Goal: Information Seeking & Learning: Learn about a topic

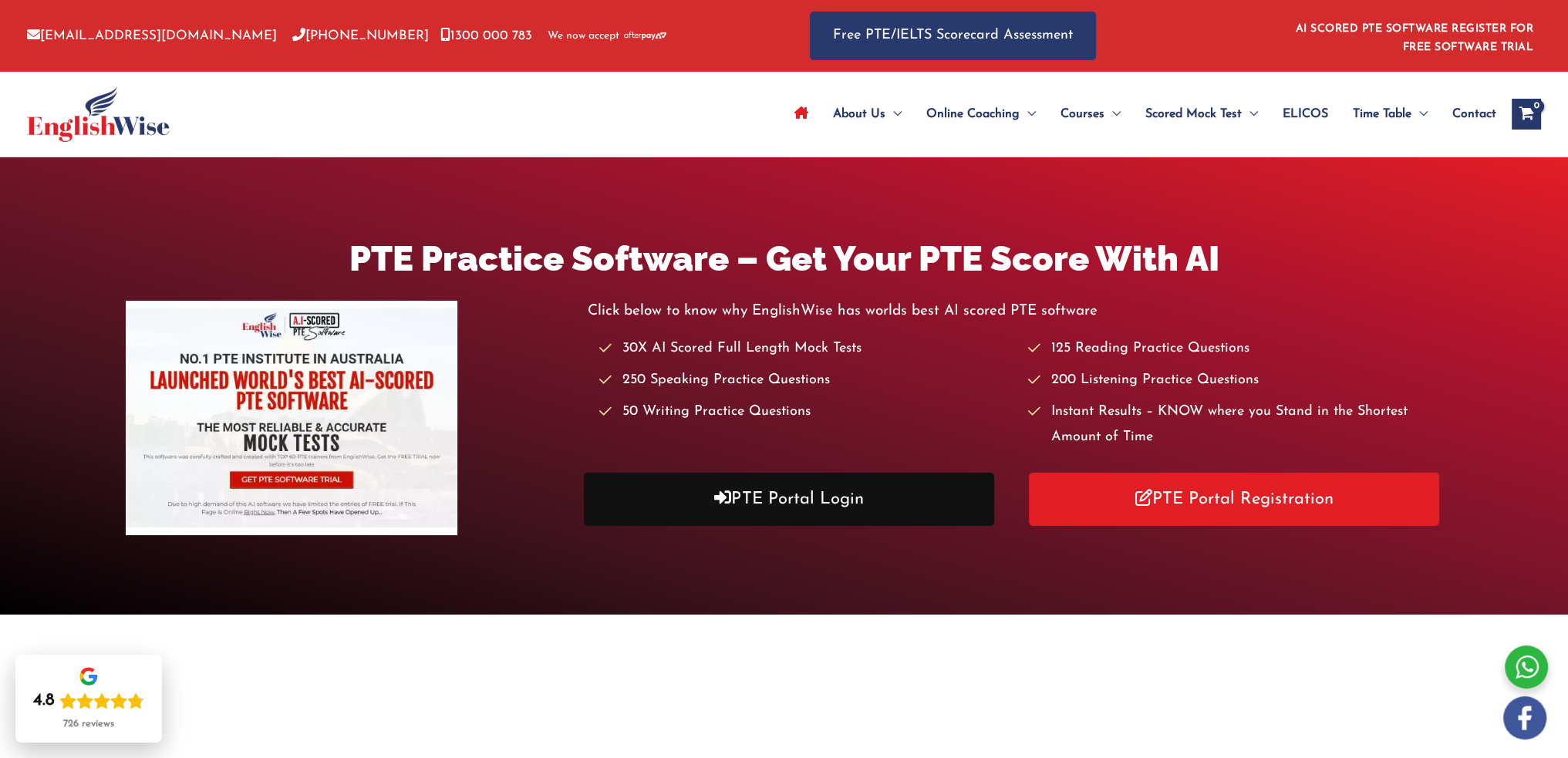
click at [781, 509] on link "PTE Portal Login" at bounding box center [789, 500] width 410 height 53
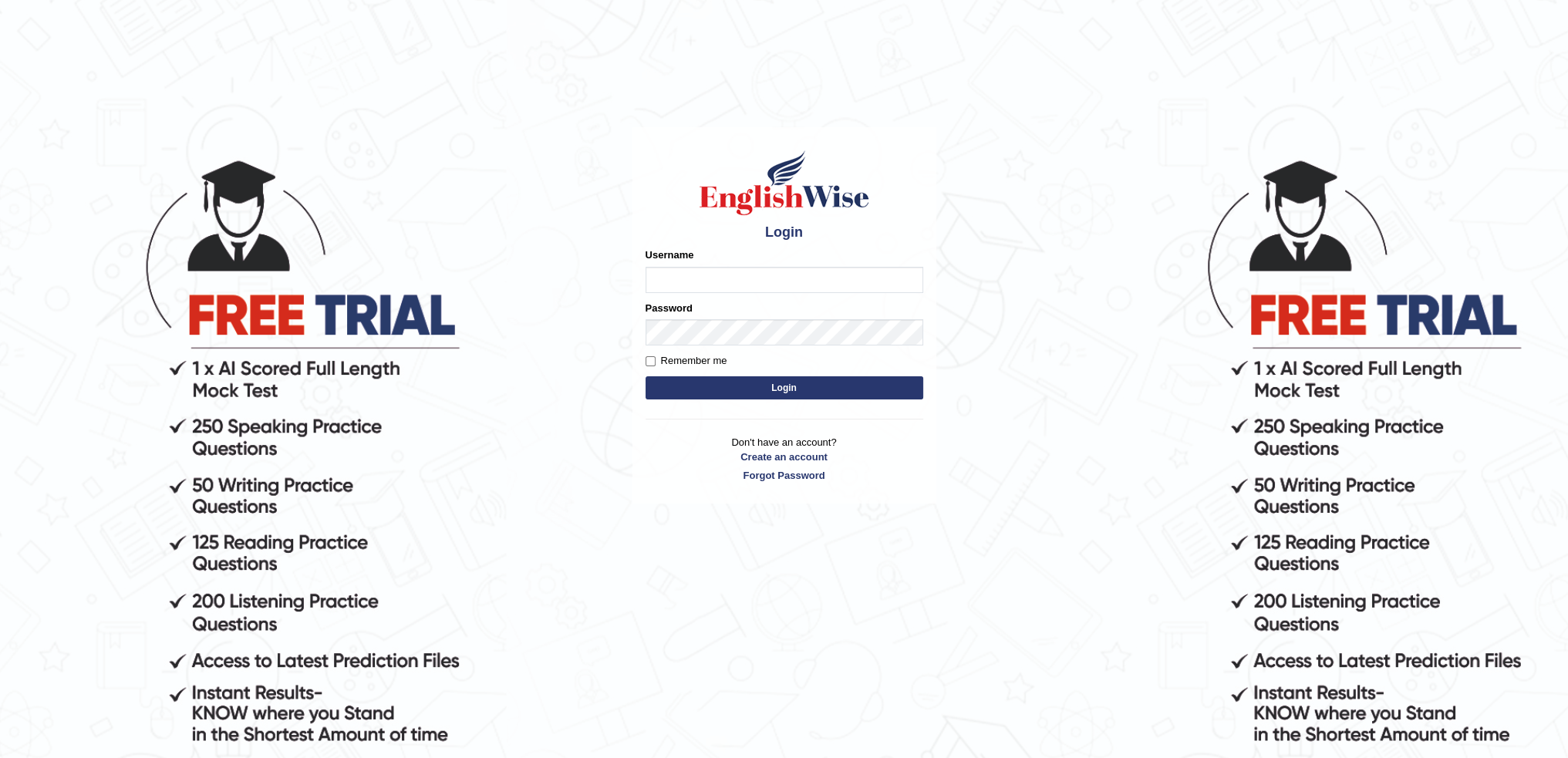
click at [711, 283] on input "Username" at bounding box center [784, 280] width 278 height 26
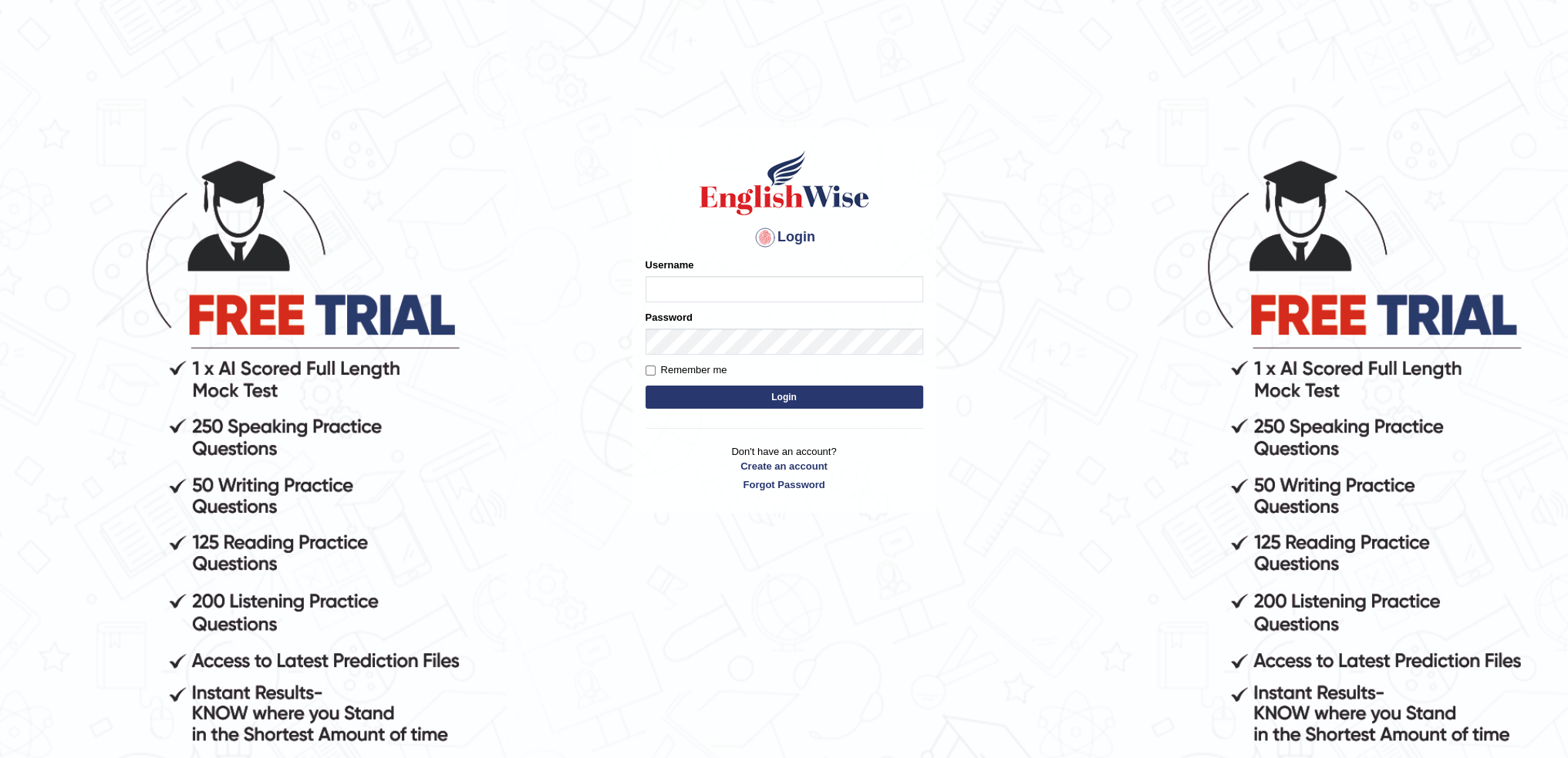
click at [686, 292] on input "Username" at bounding box center [784, 289] width 278 height 26
type input "ramkiran"
click at [645, 385] on button "Login" at bounding box center [784, 396] width 278 height 23
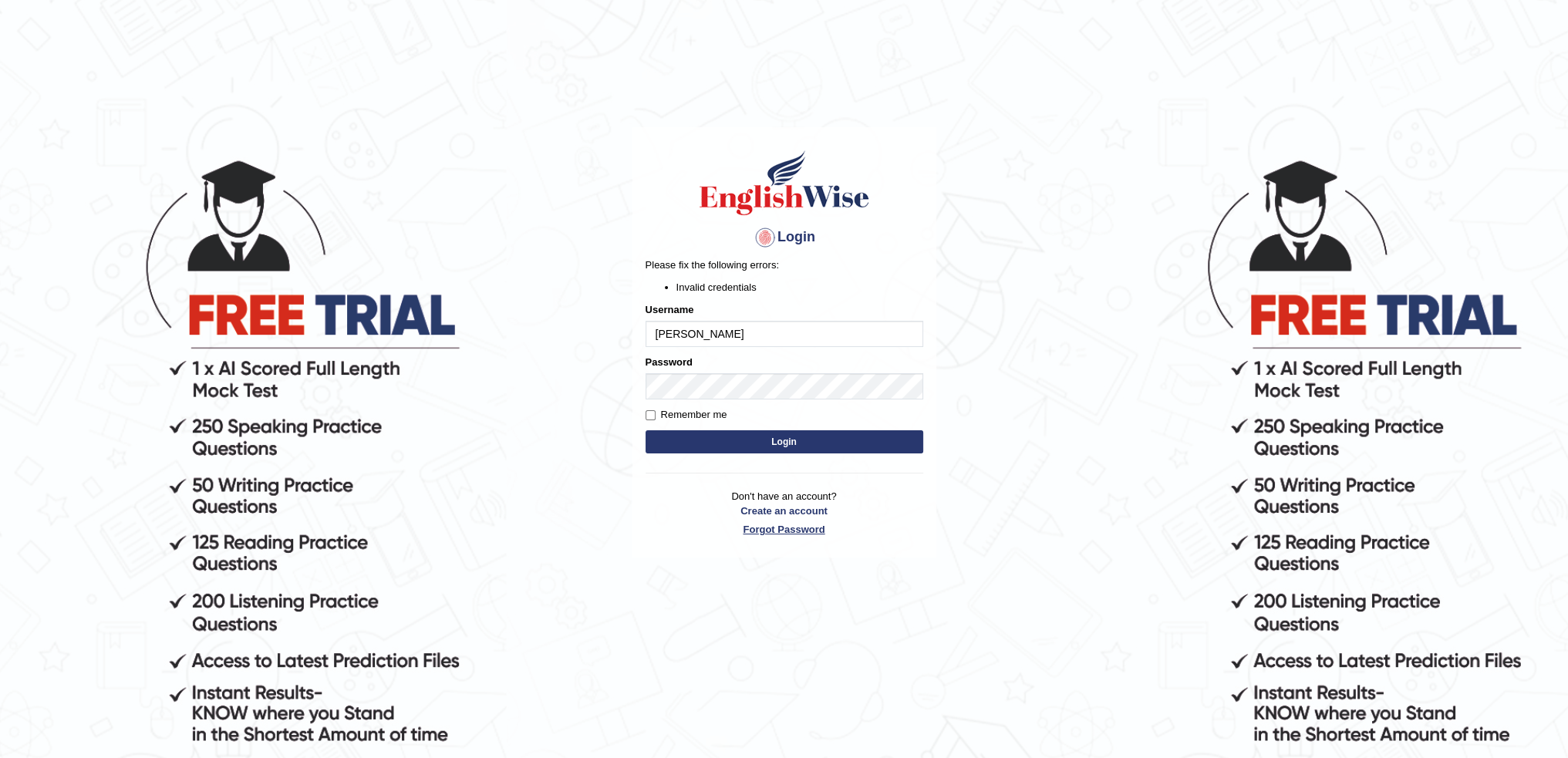
click at [768, 533] on link "Forgot Password" at bounding box center [784, 529] width 278 height 14
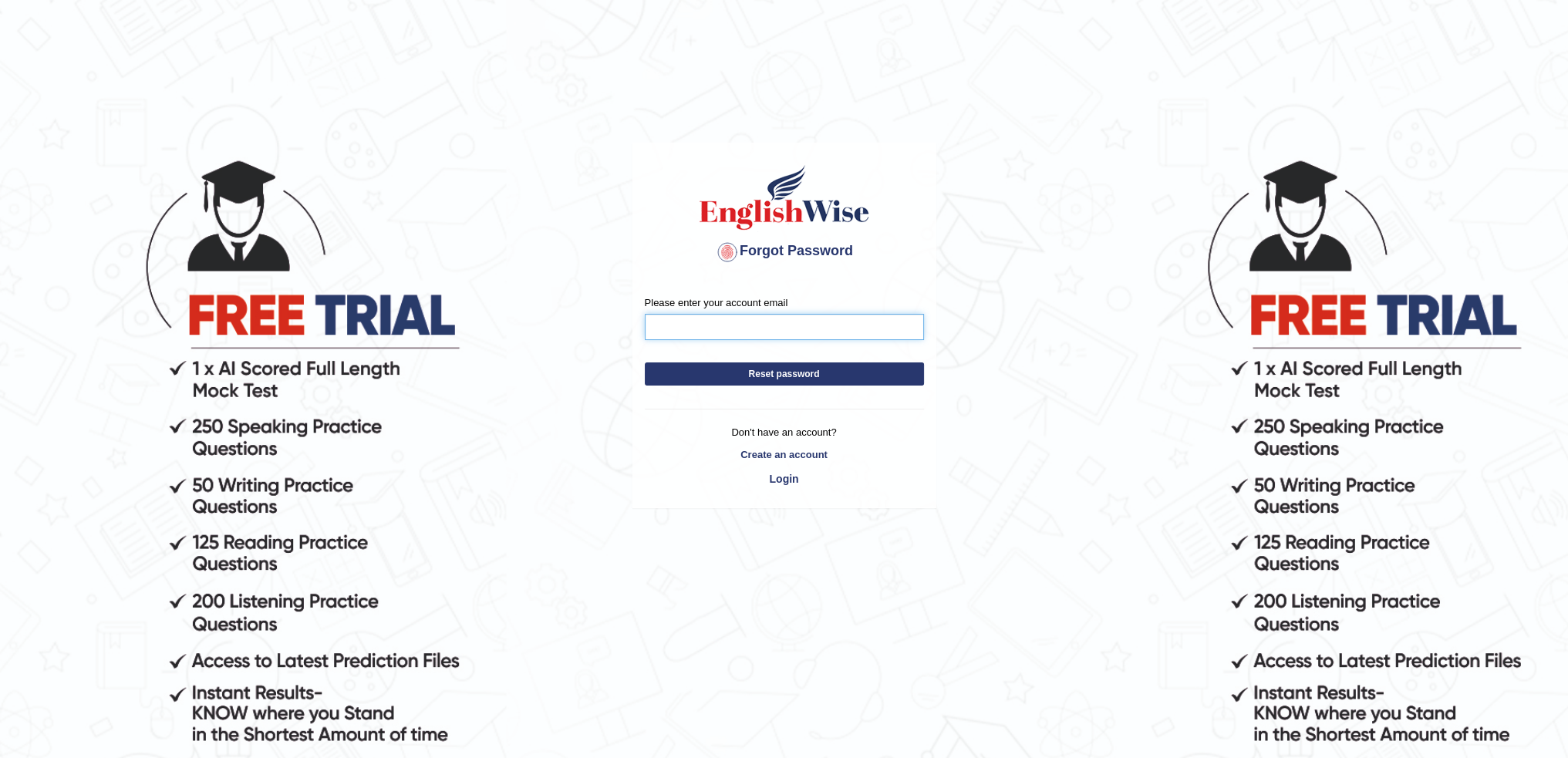
click at [676, 333] on input "Please enter your account email" at bounding box center [784, 327] width 280 height 26
type input "ramkira"
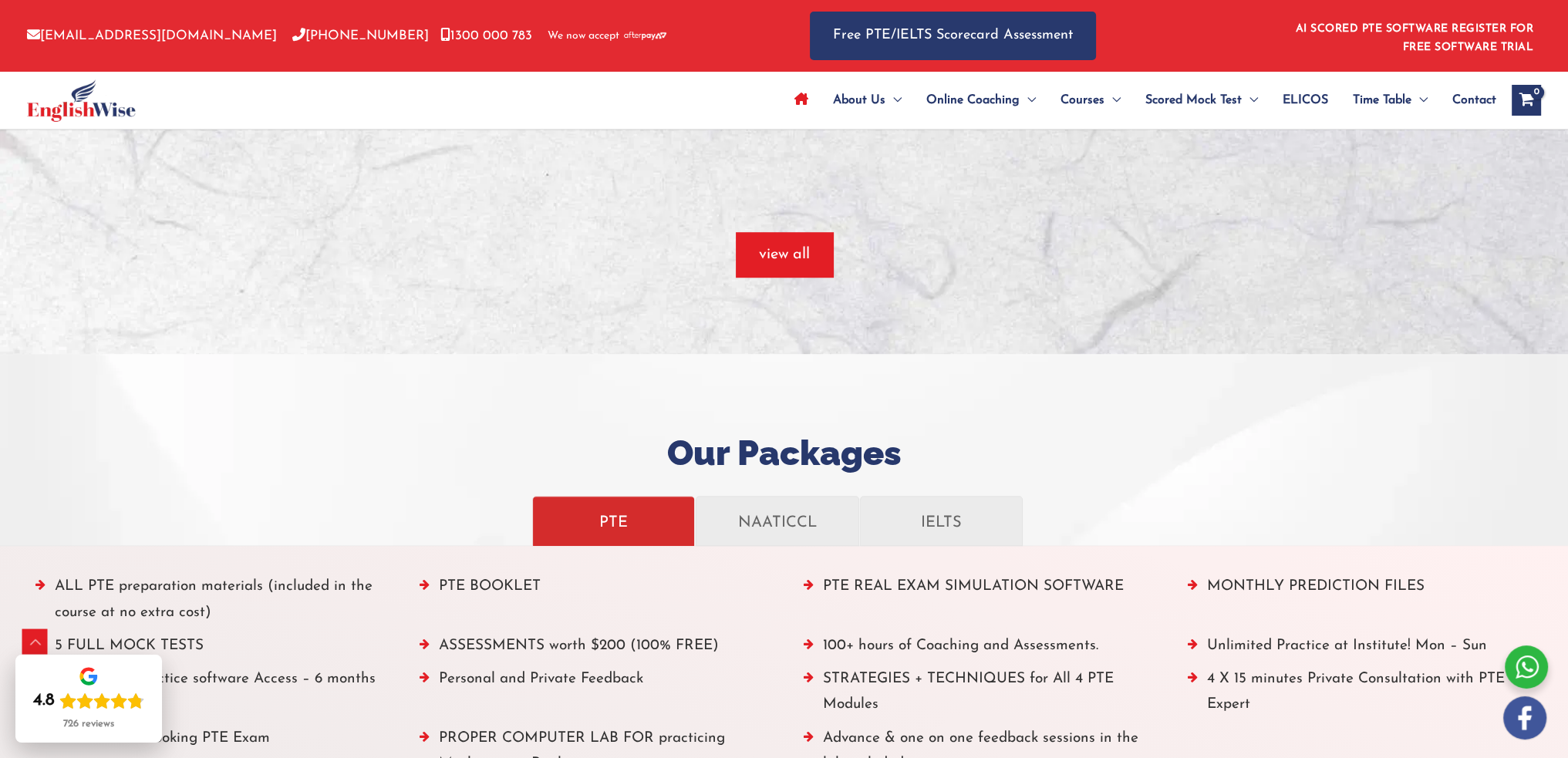
scroll to position [848, 0]
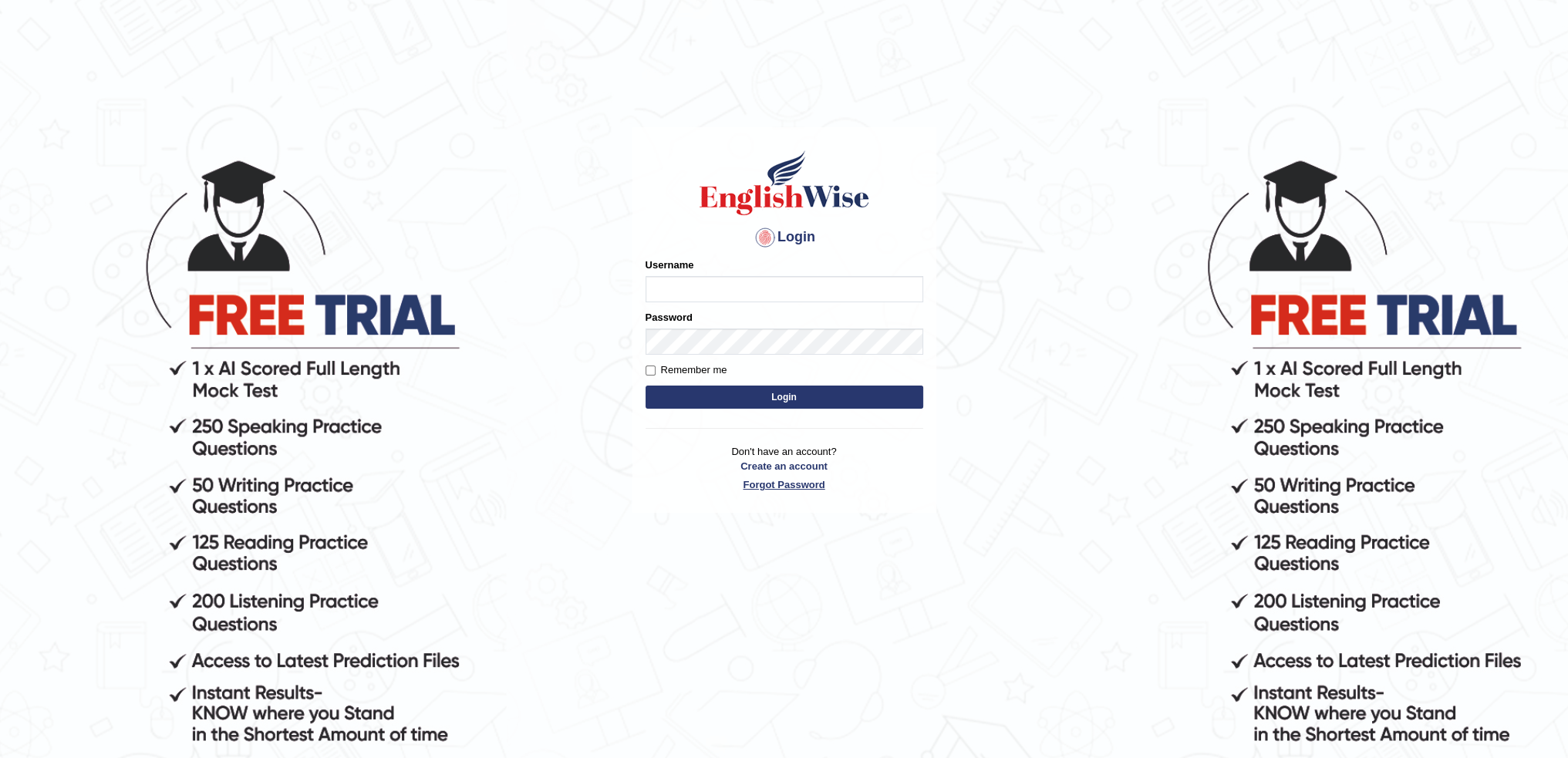
click at [778, 481] on link "Forgot Password" at bounding box center [784, 484] width 278 height 14
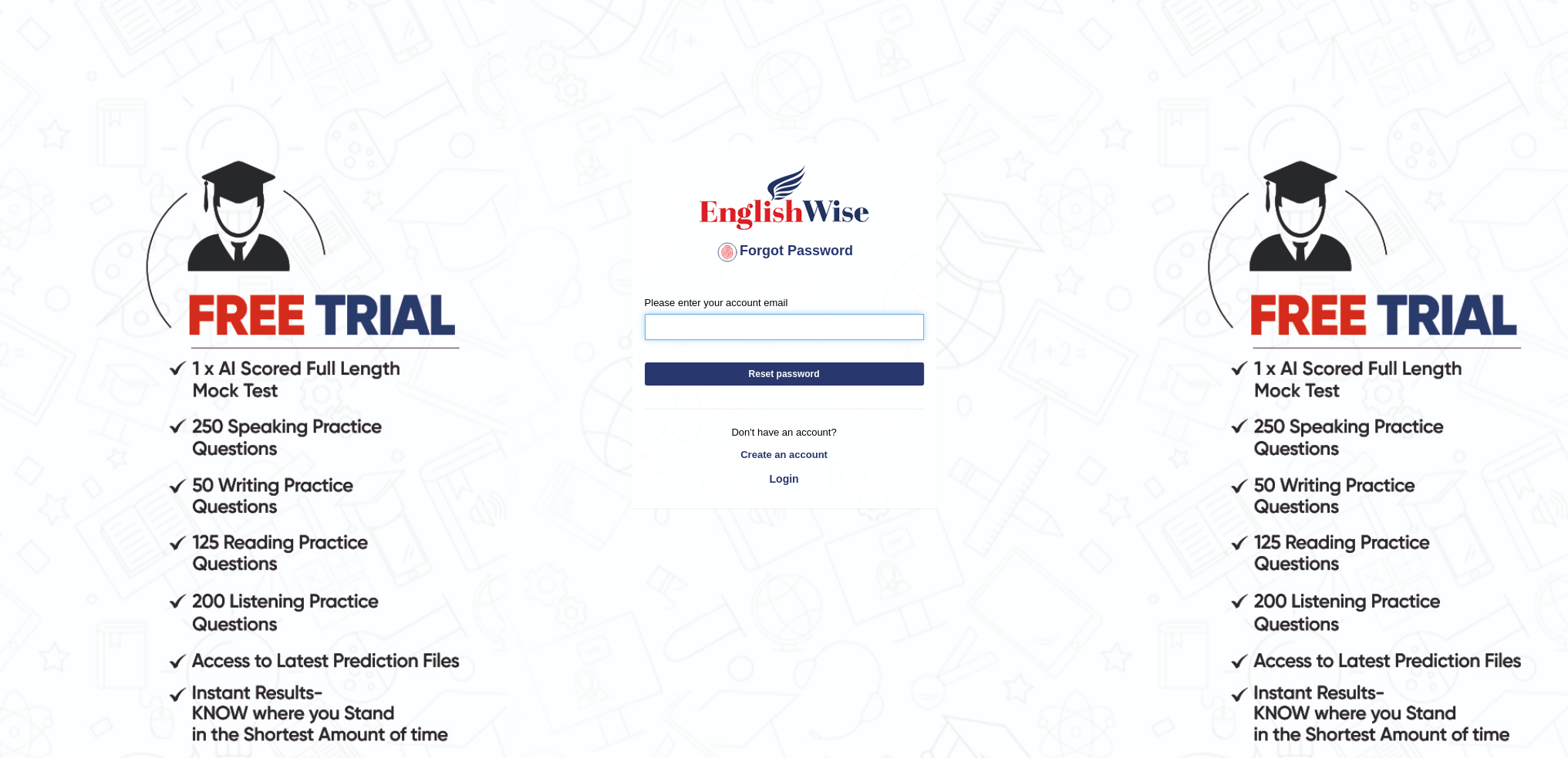
click at [710, 332] on input "Please enter your account email" at bounding box center [784, 327] width 280 height 26
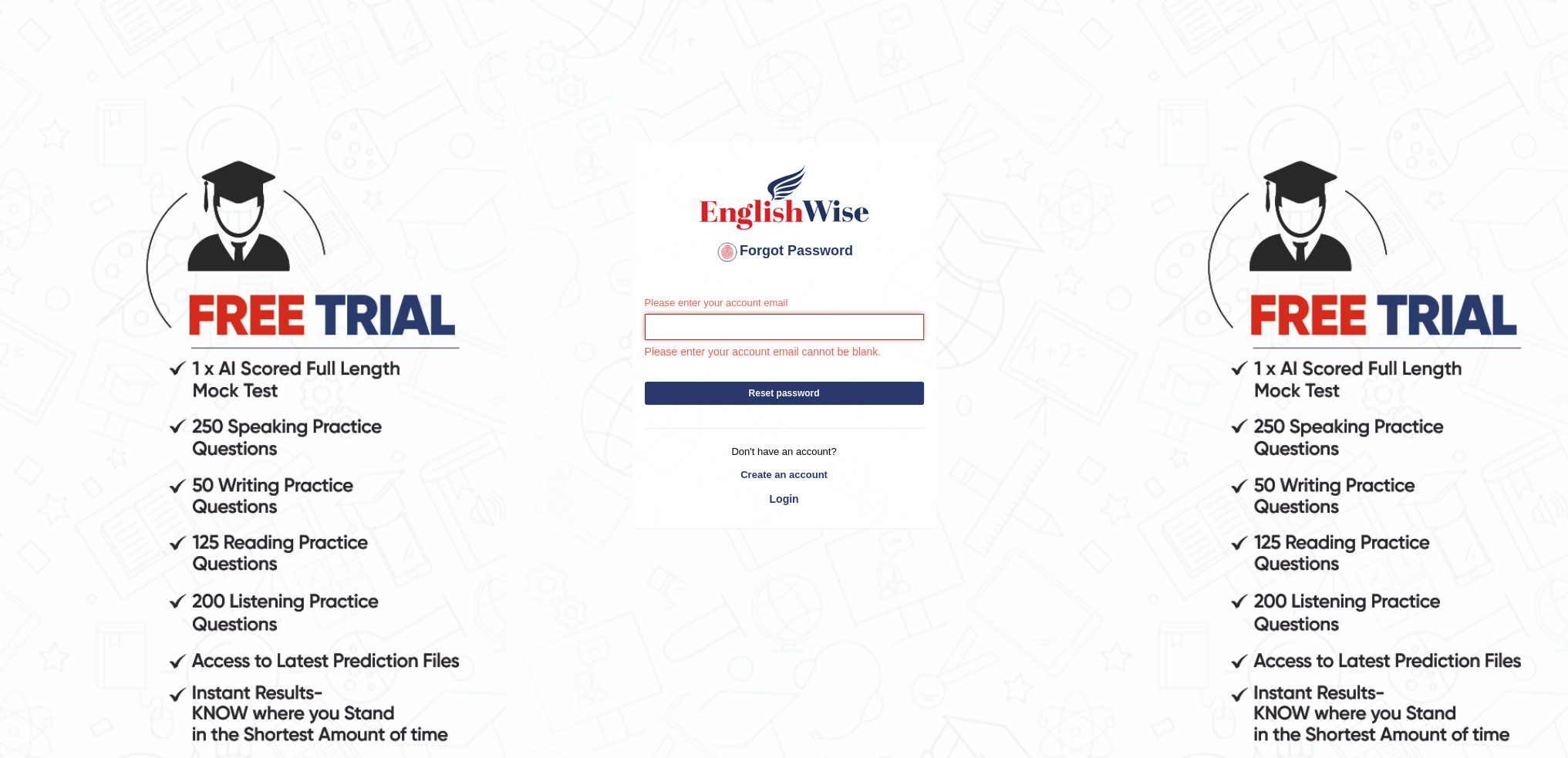
click at [740, 329] on input "Please enter your account email" at bounding box center [784, 327] width 280 height 26
click at [863, 331] on input "Please enter your account email" at bounding box center [784, 327] width 280 height 26
paste input "ramkiran020620@gmail.com"
type input "ramkiran020620@gmail.com"
click at [886, 388] on button "Reset password" at bounding box center [784, 393] width 280 height 23
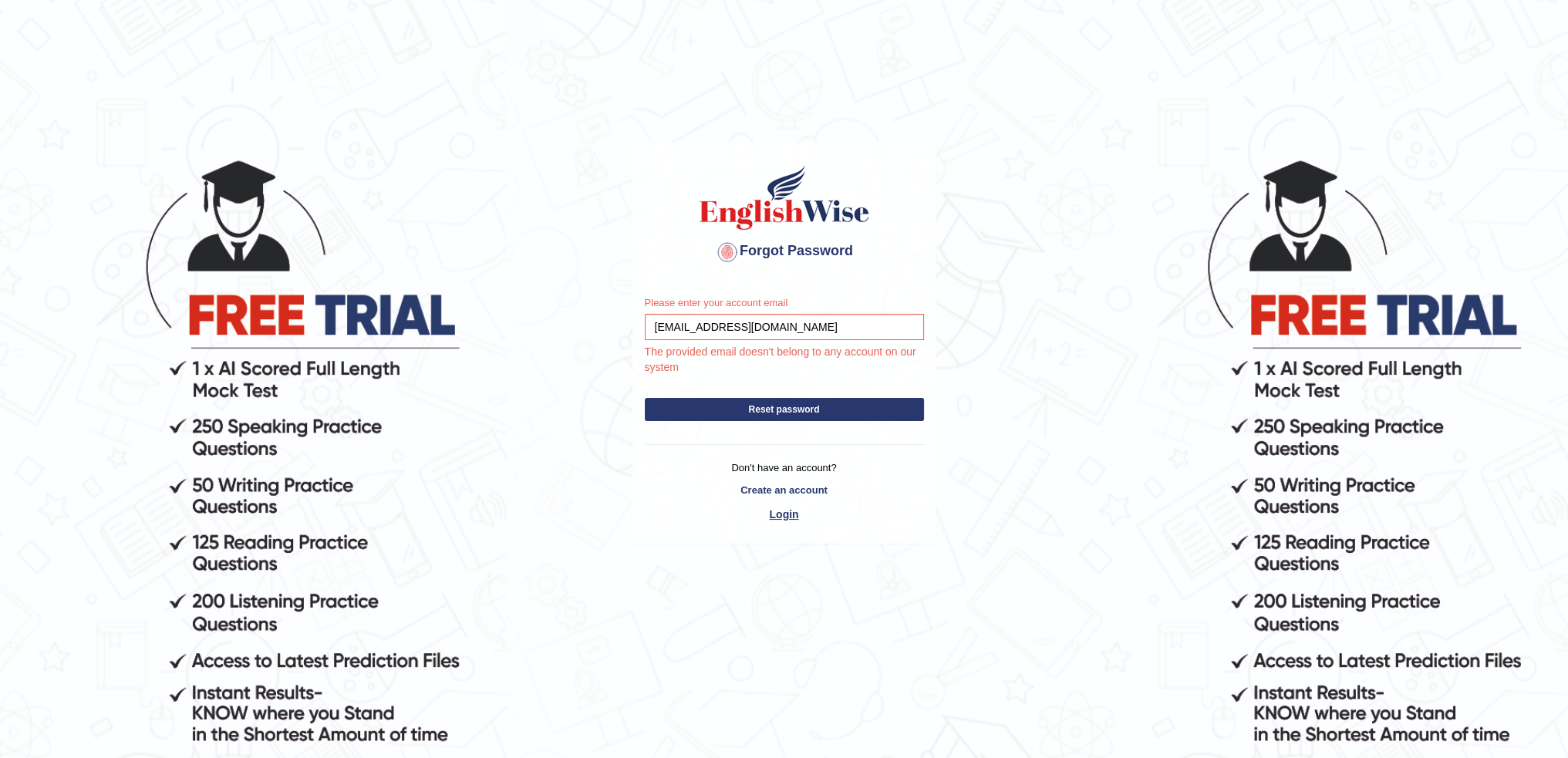
click at [775, 514] on link "Login" at bounding box center [784, 514] width 280 height 26
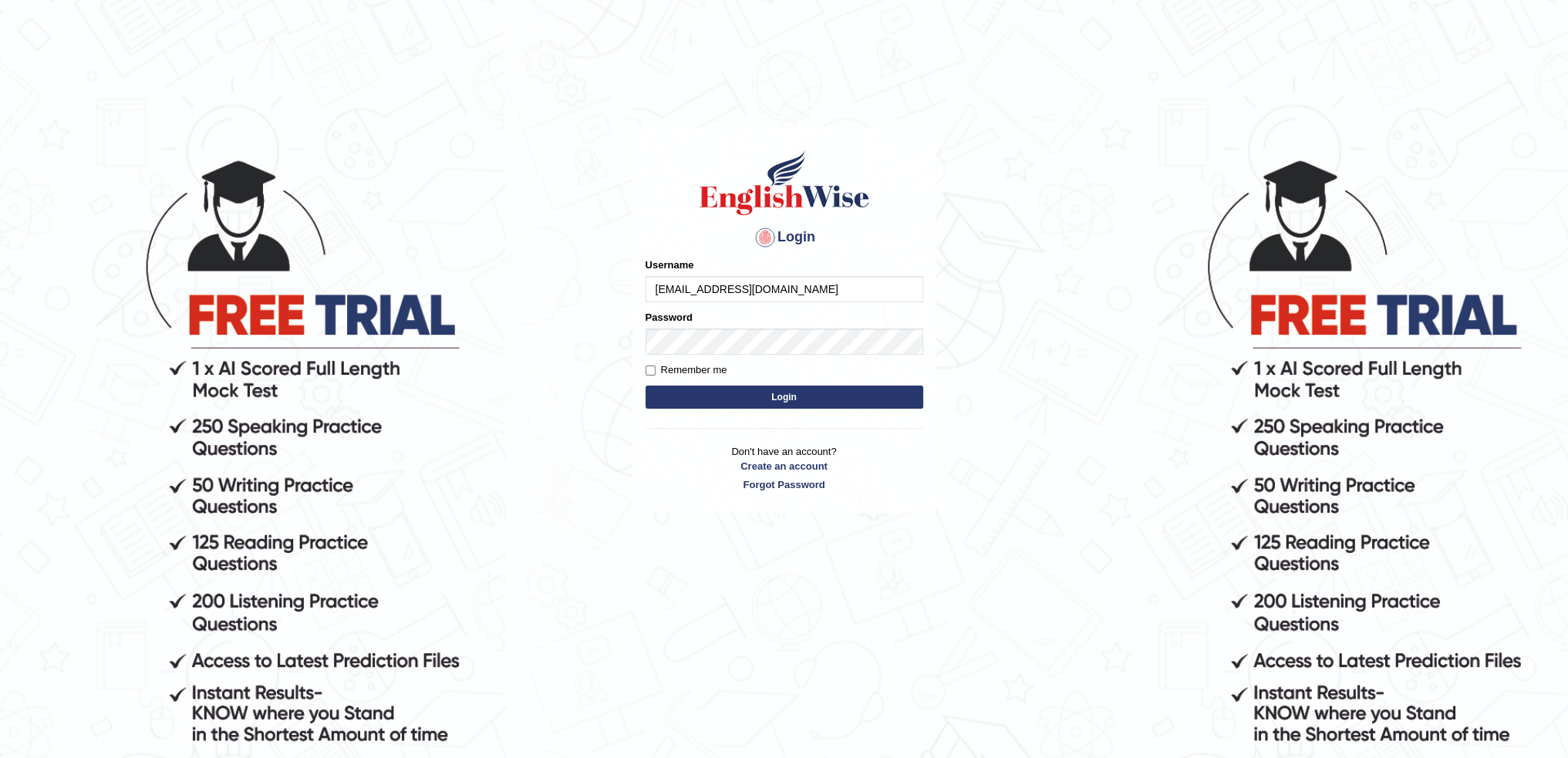
type input "[EMAIL_ADDRESS][DOMAIN_NAME]"
click at [645, 385] on button "Login" at bounding box center [784, 396] width 278 height 23
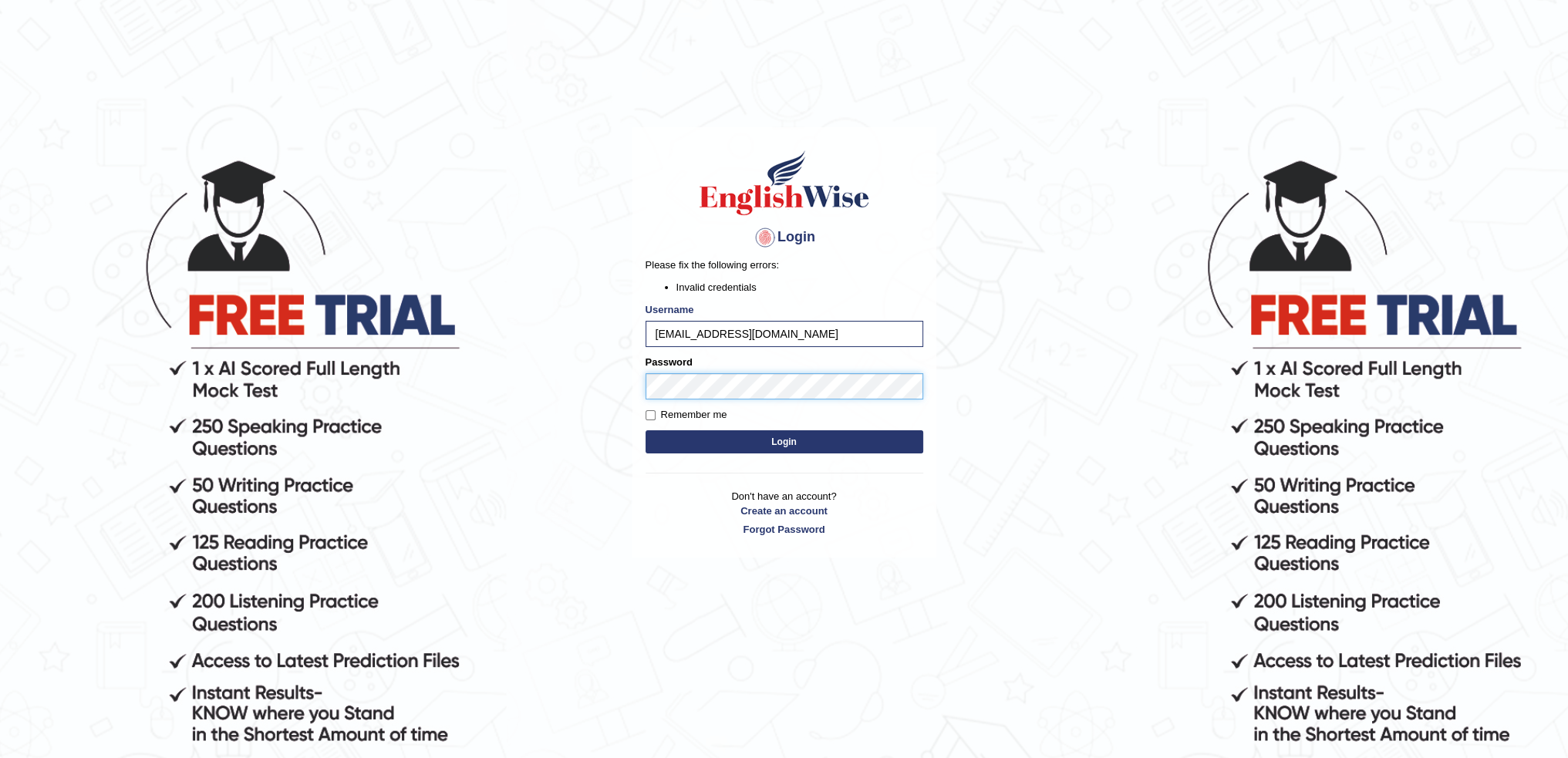
click at [645, 431] on button "Login" at bounding box center [784, 442] width 278 height 23
click at [766, 528] on link "Forgot Password" at bounding box center [784, 529] width 278 height 14
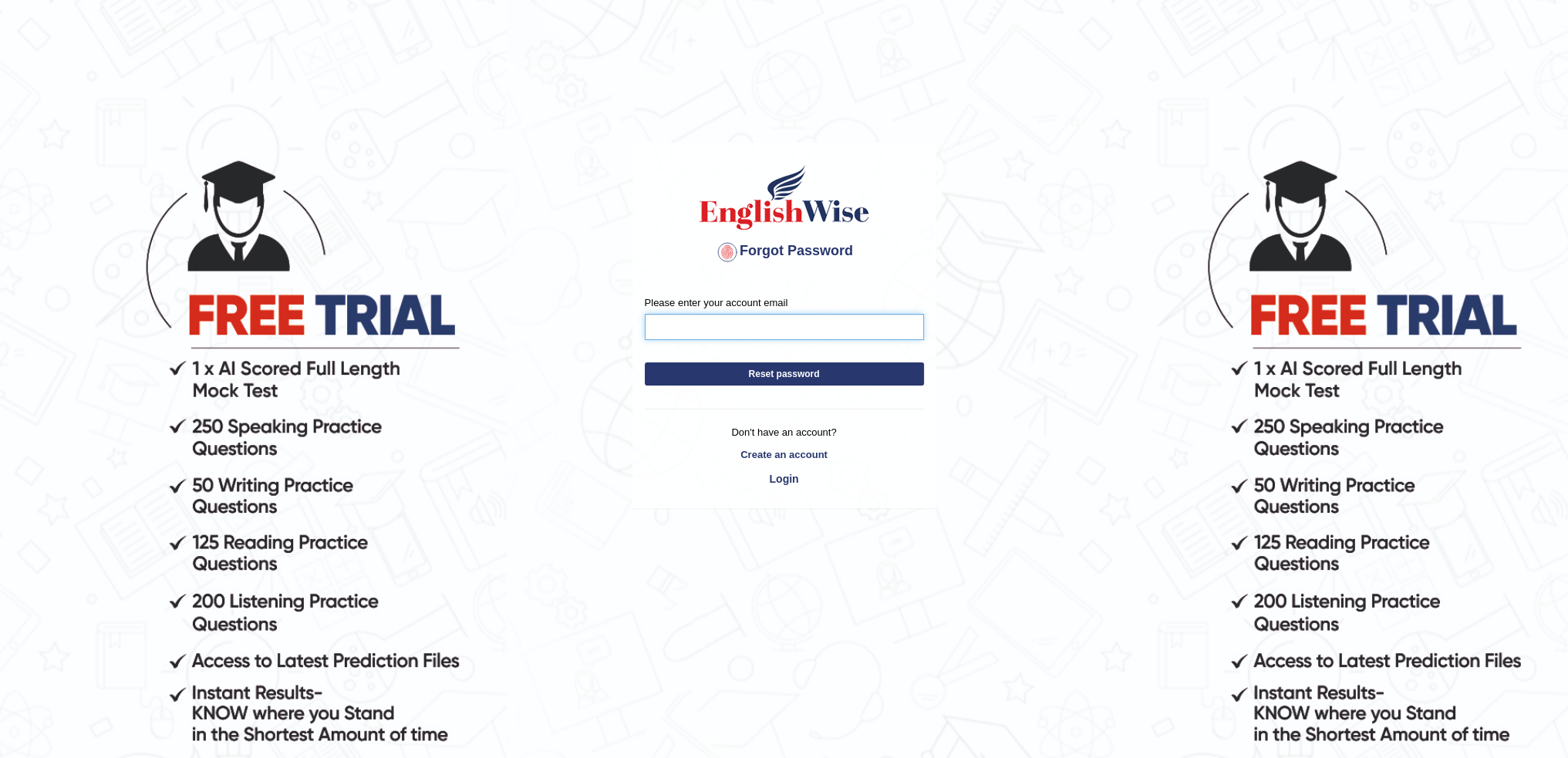
click at [685, 315] on input "Please enter your account email" at bounding box center [784, 327] width 280 height 26
type input "[EMAIL_ADDRESS][DOMAIN_NAME]"
click at [789, 379] on button "Reset password" at bounding box center [784, 373] width 280 height 23
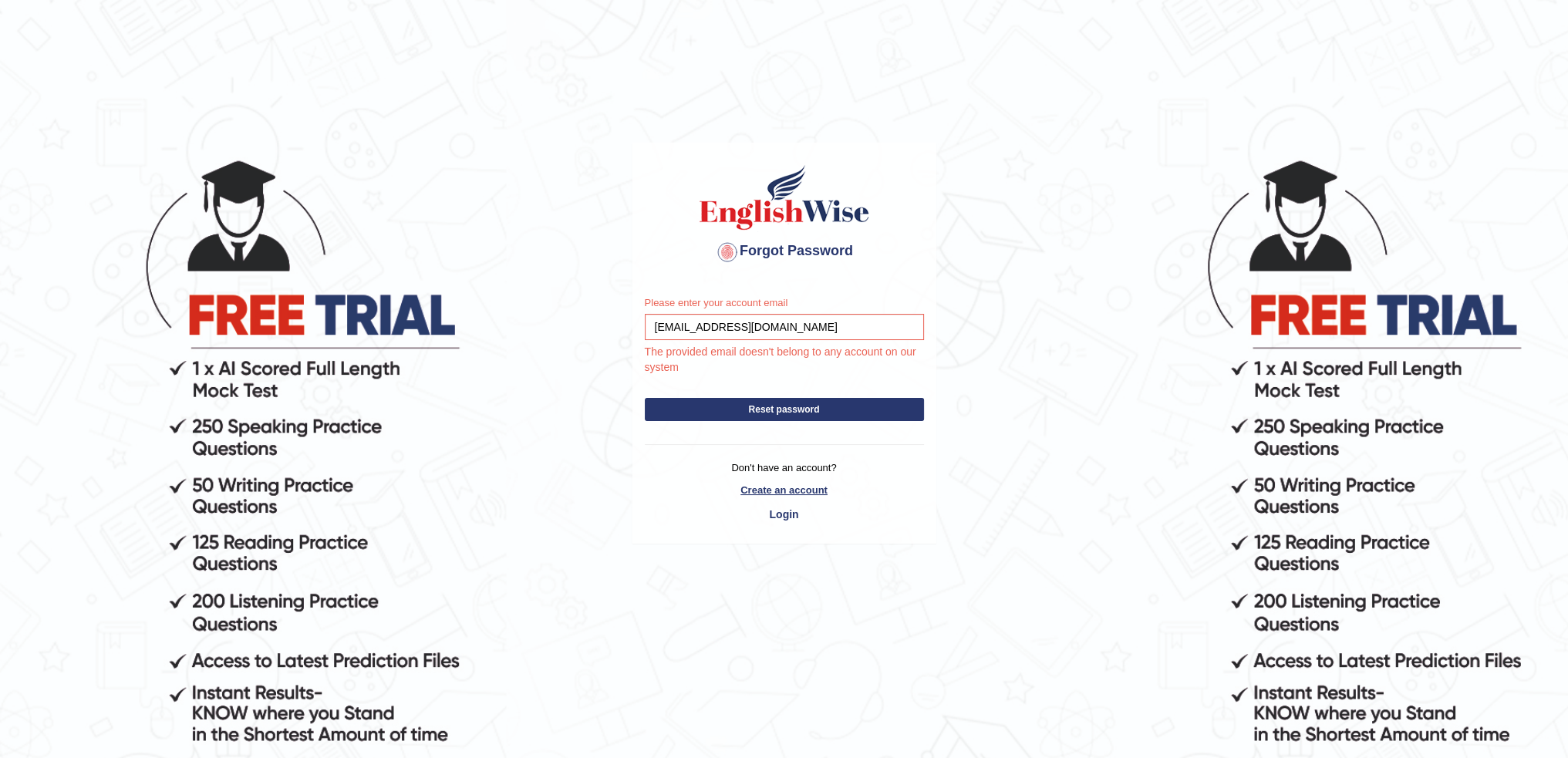
click at [762, 484] on link "Create an account" at bounding box center [784, 489] width 280 height 14
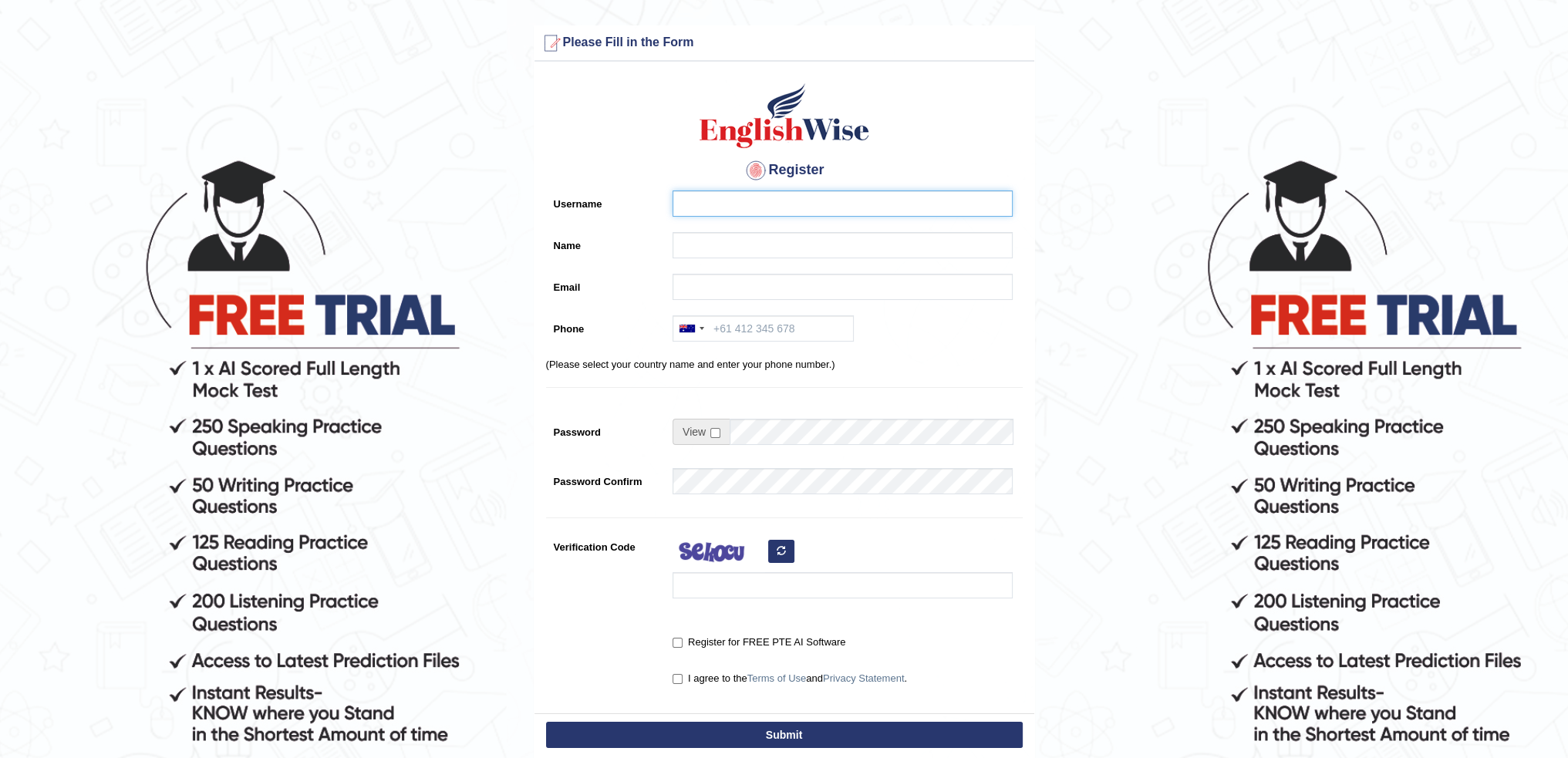
click at [716, 202] on input "Username" at bounding box center [842, 203] width 340 height 26
type input "Raokiran"
click at [709, 247] on input "Name" at bounding box center [842, 245] width 340 height 26
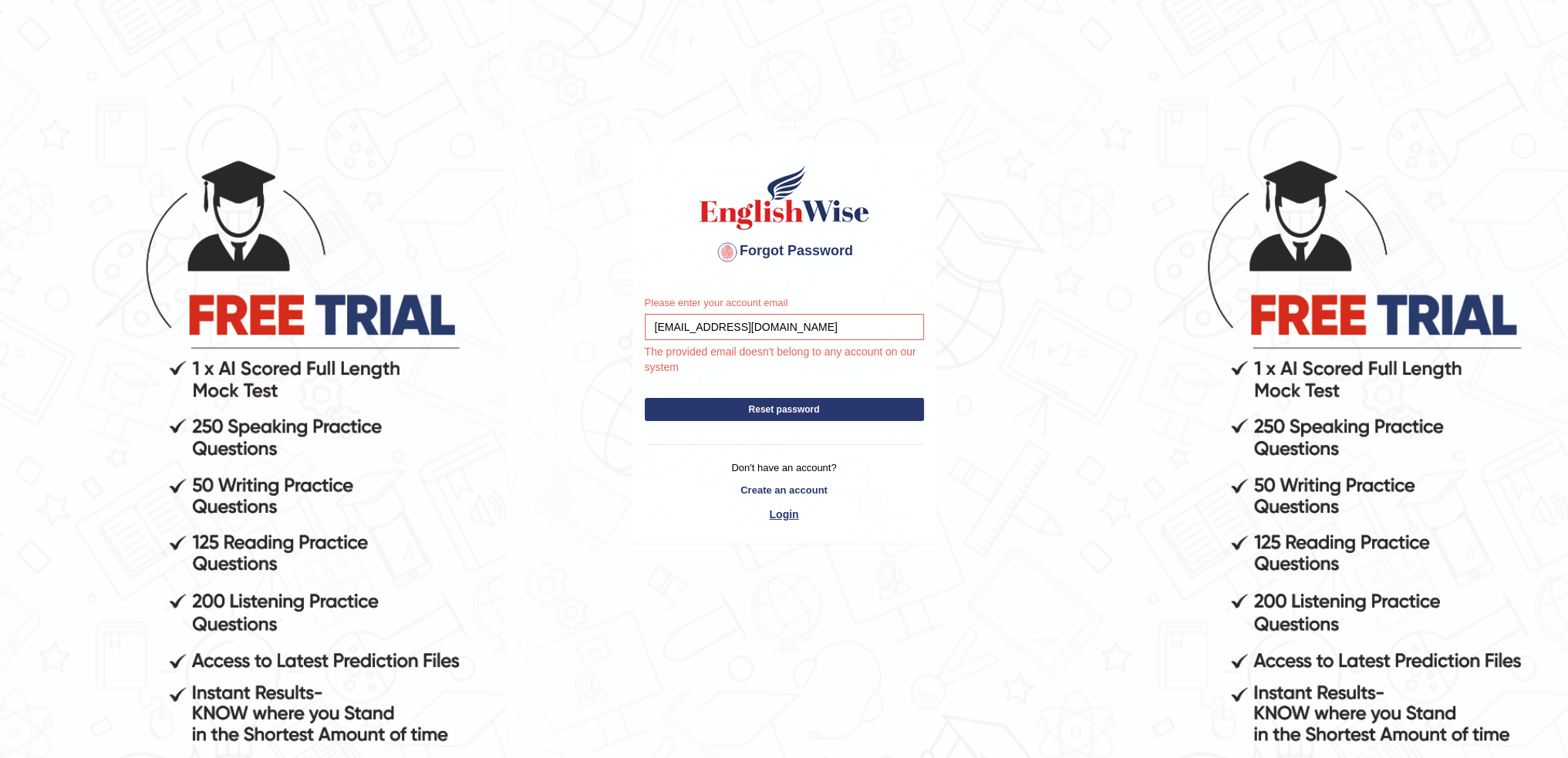
click at [776, 511] on link "Login" at bounding box center [784, 514] width 280 height 26
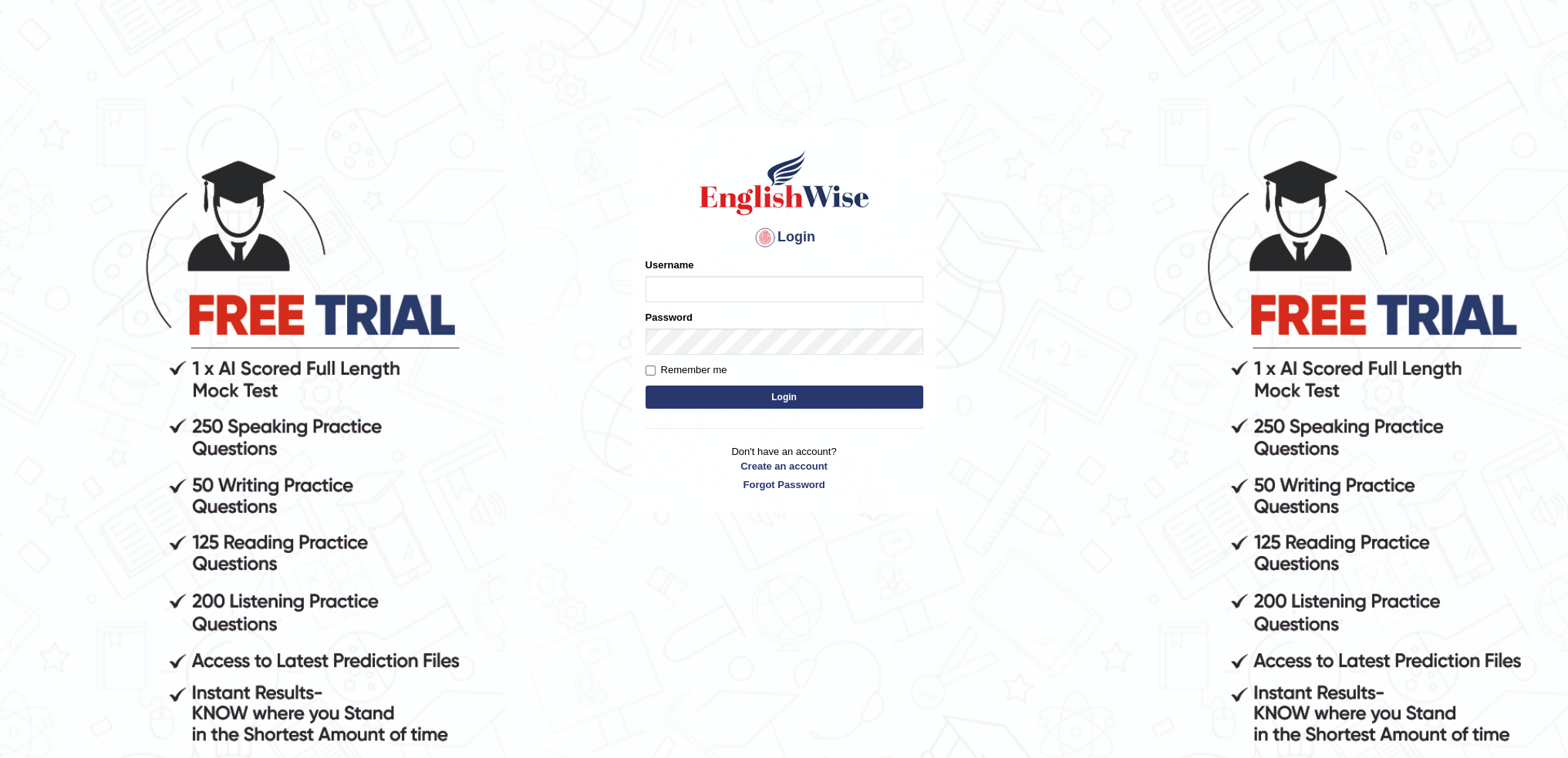
click at [685, 289] on input "Username" at bounding box center [784, 289] width 278 height 26
type input "raokiran"
click at [645, 385] on button "Login" at bounding box center [784, 396] width 278 height 23
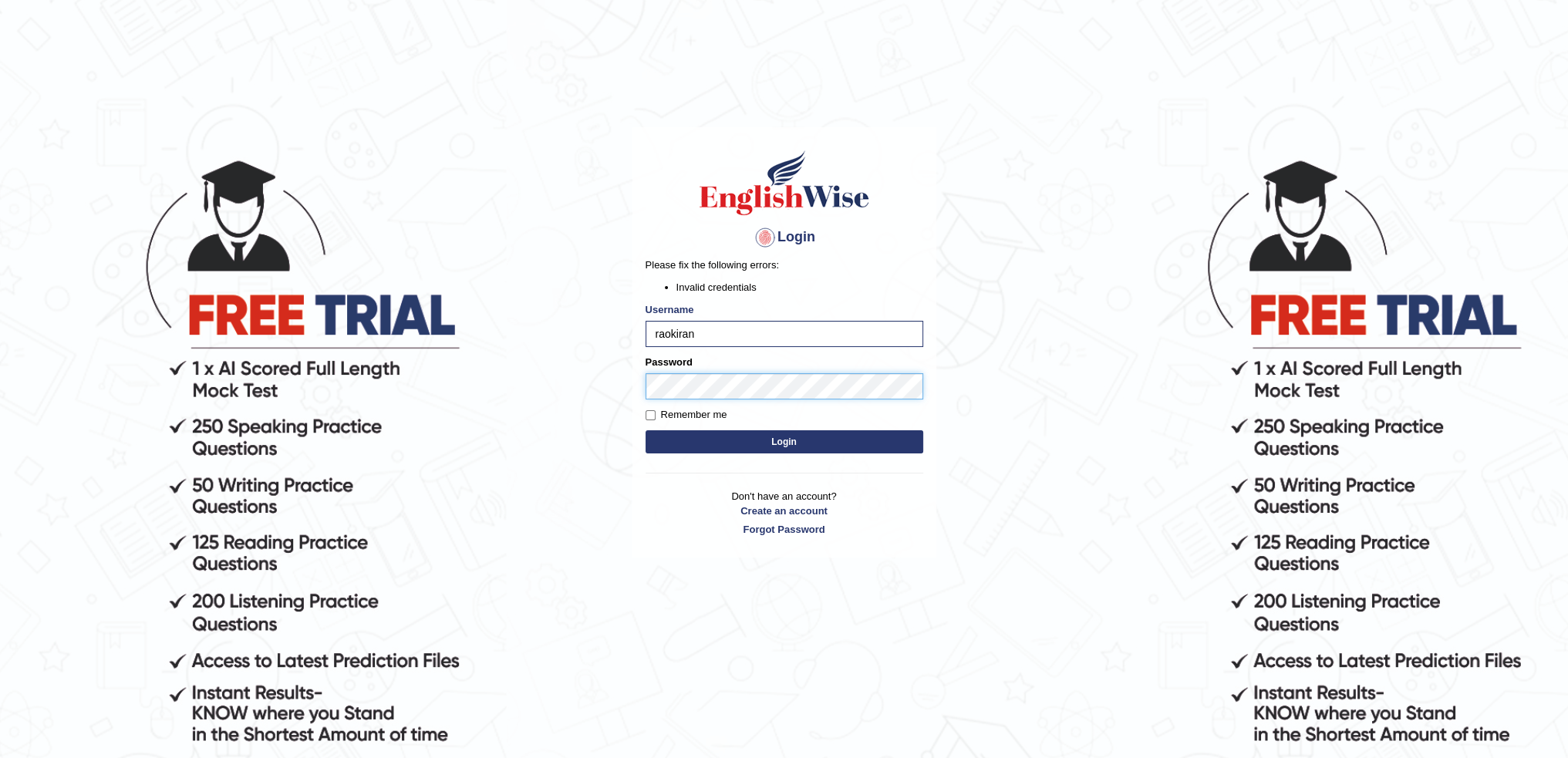
click at [496, 369] on body "Login Please fix the following errors: Invalid credentials Username raokiran Pa…" at bounding box center [784, 457] width 1568 height 758
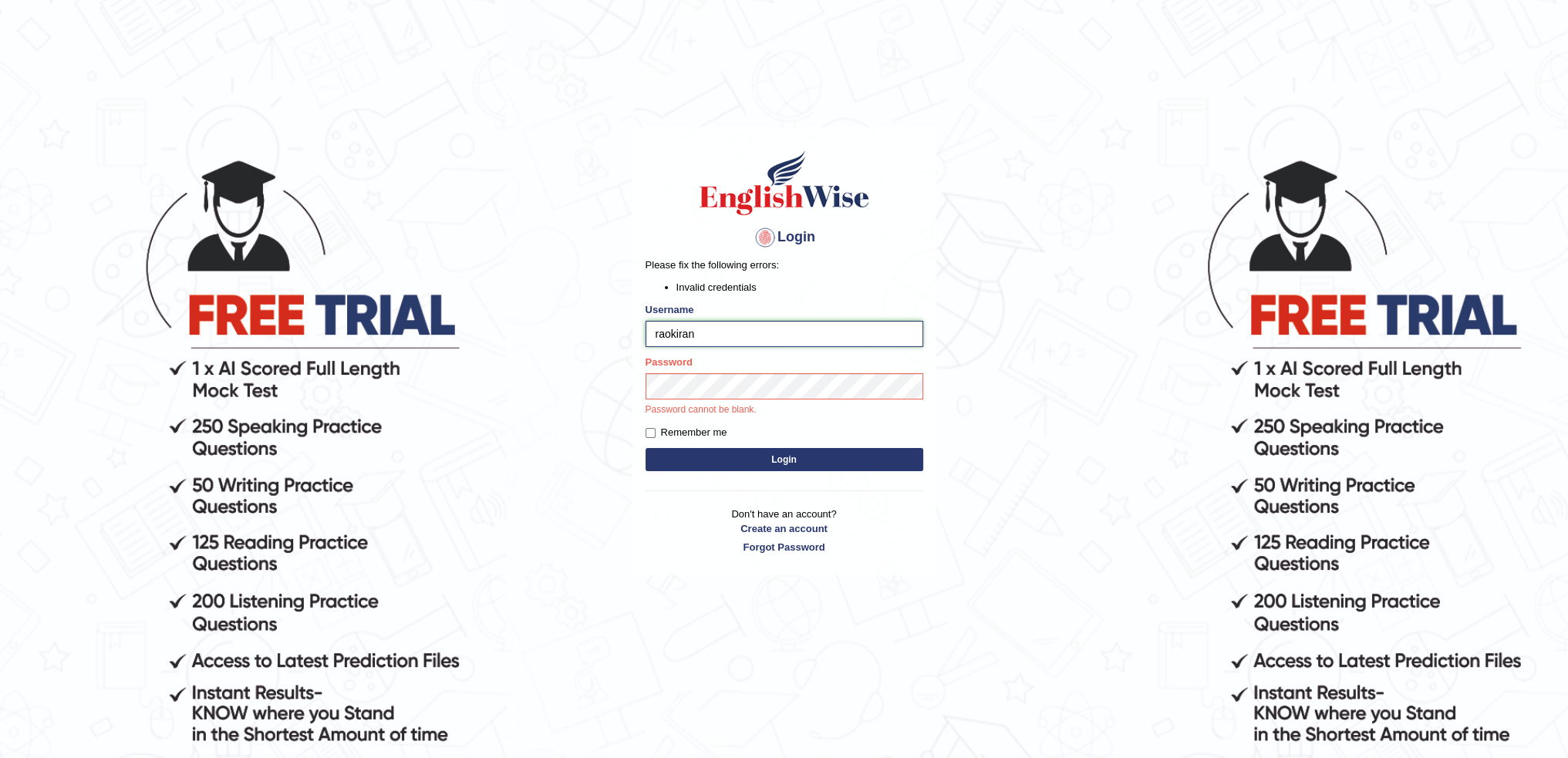
drag, startPoint x: 717, startPoint y: 341, endPoint x: 718, endPoint y: 361, distance: 20.0
click at [717, 340] on input "raokiran" at bounding box center [784, 333] width 278 height 26
click at [716, 333] on input "raokiran" at bounding box center [784, 333] width 278 height 26
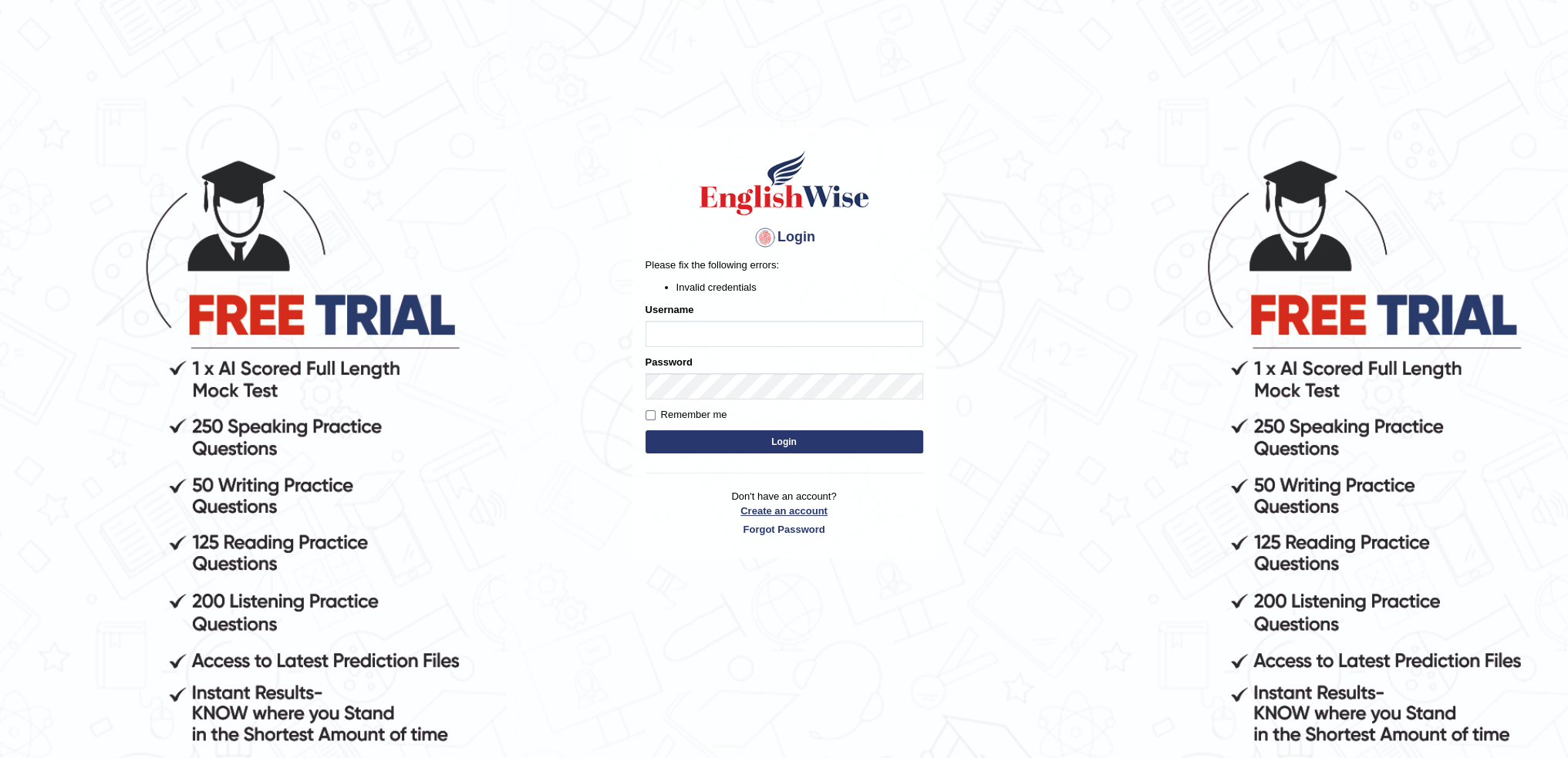
click at [782, 509] on link "Create an account" at bounding box center [784, 511] width 278 height 14
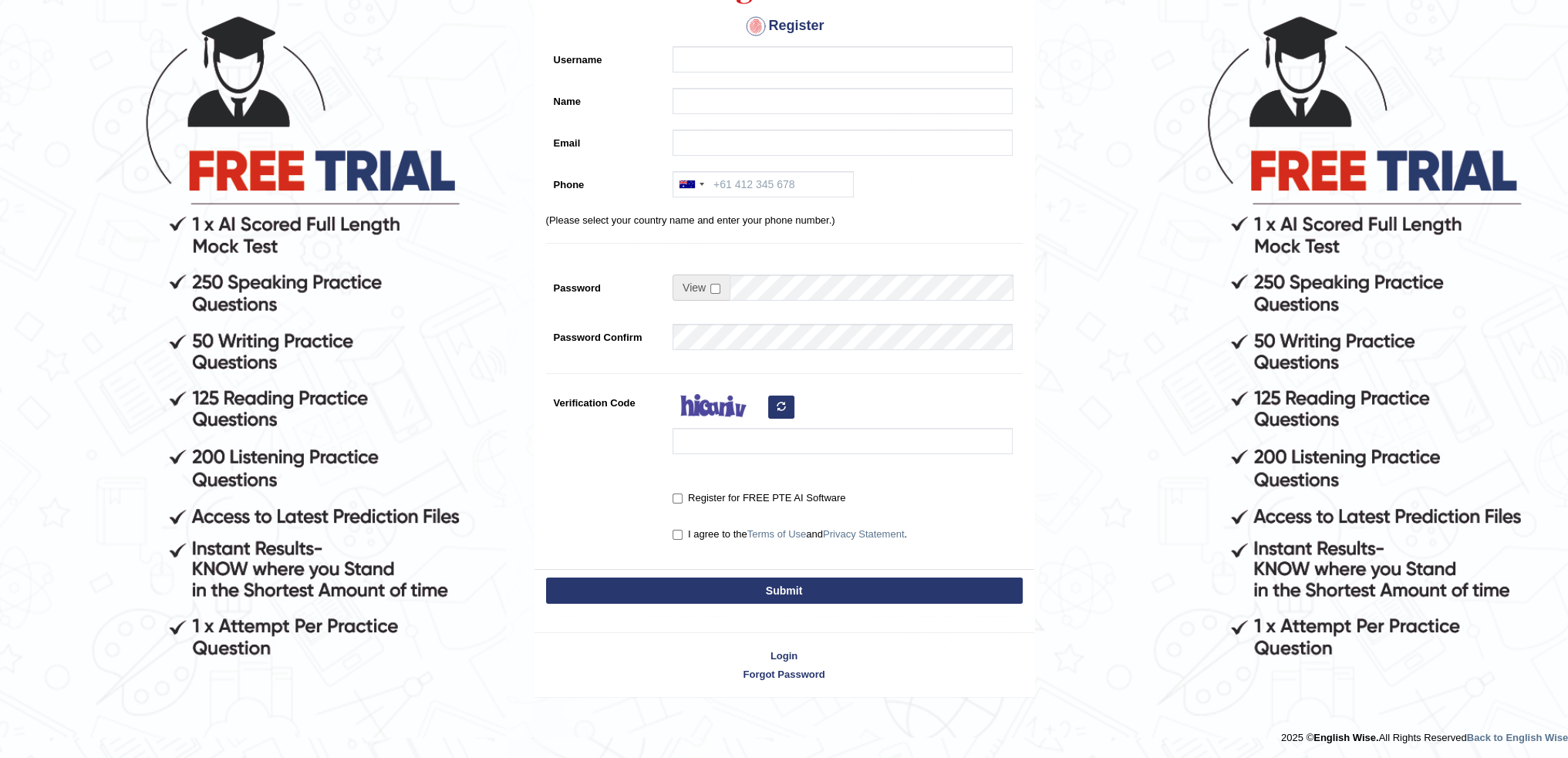
scroll to position [67, 0]
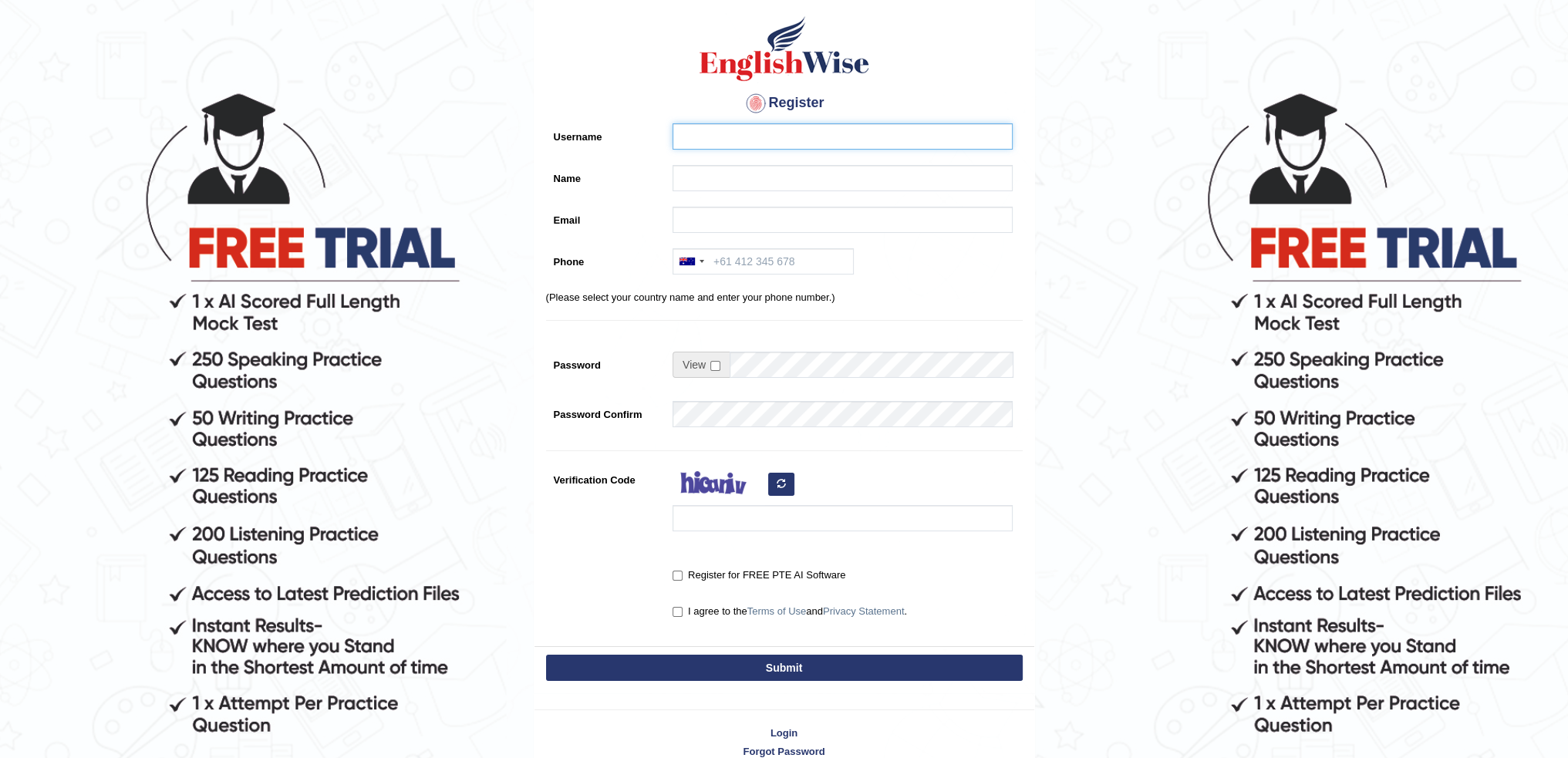
click at [736, 133] on input "Username" at bounding box center [842, 136] width 340 height 26
type input "Raokiran"
click at [702, 175] on input "Name" at bounding box center [842, 178] width 340 height 26
type input "[PERSON_NAME]"
paste input "kiran020620@gmail.com"
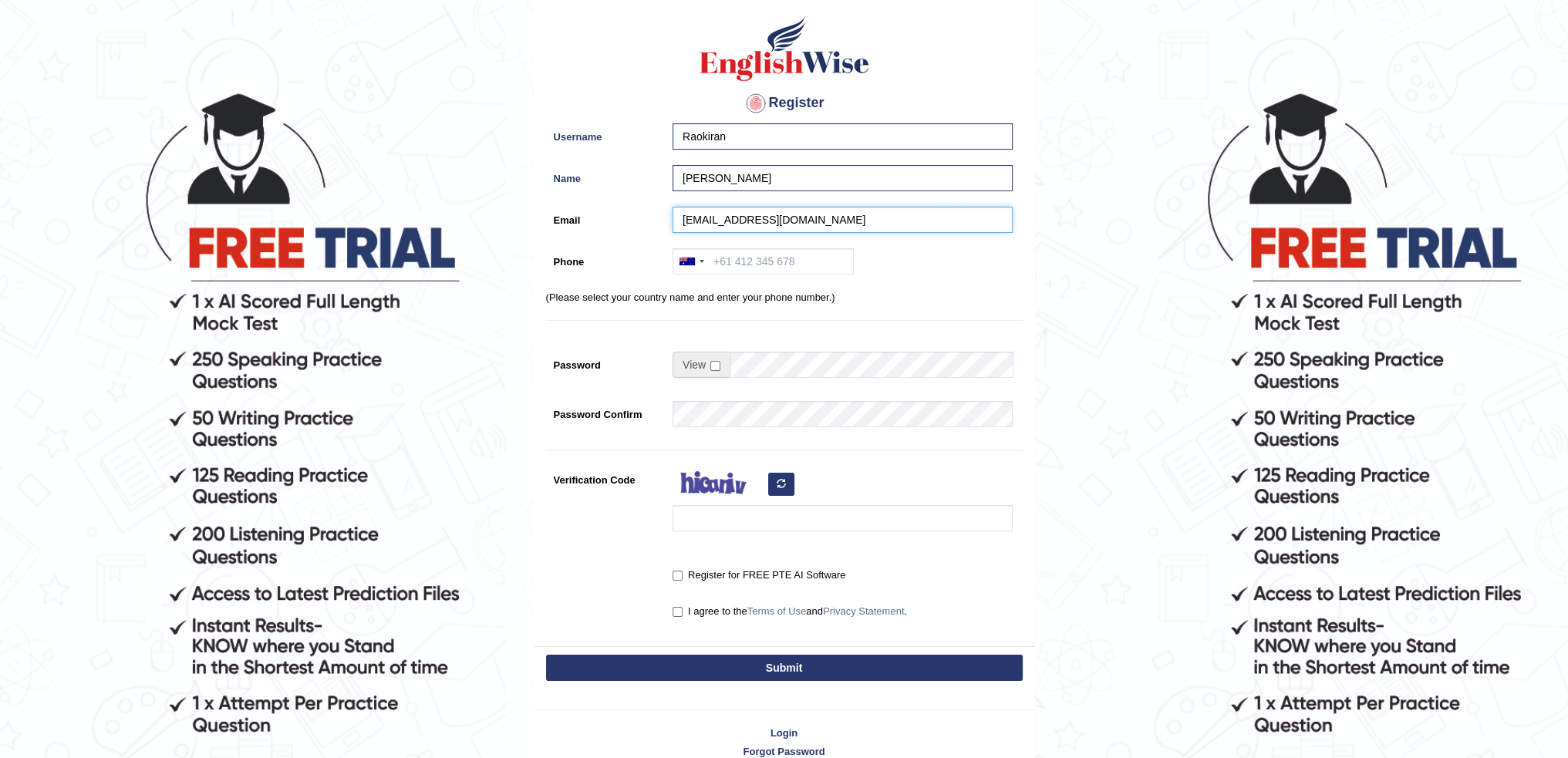
type input "ramkiran020620@gmail.com"
click at [734, 263] on input "Phone" at bounding box center [763, 261] width 182 height 26
type input "426855263"
click at [697, 362] on span at bounding box center [701, 365] width 57 height 26
click at [712, 362] on input "checkbox" at bounding box center [715, 366] width 10 height 10
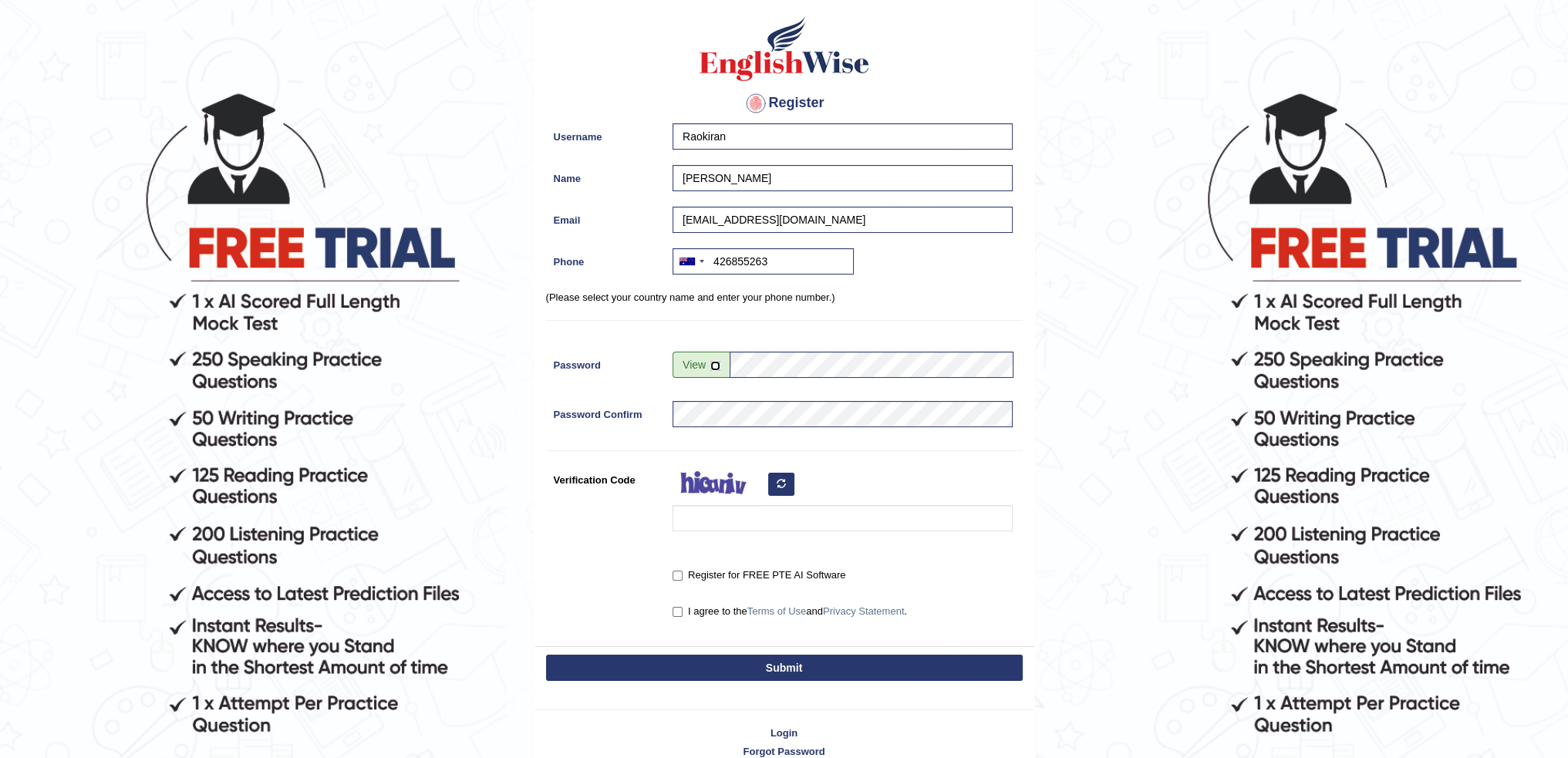
checkbox input "true"
click at [744, 512] on input "Verification Code" at bounding box center [842, 518] width 340 height 26
type input "locodet"
click at [678, 575] on input "Register for FREE PTE AI Software" at bounding box center [678, 576] width 10 height 10
checkbox input "true"
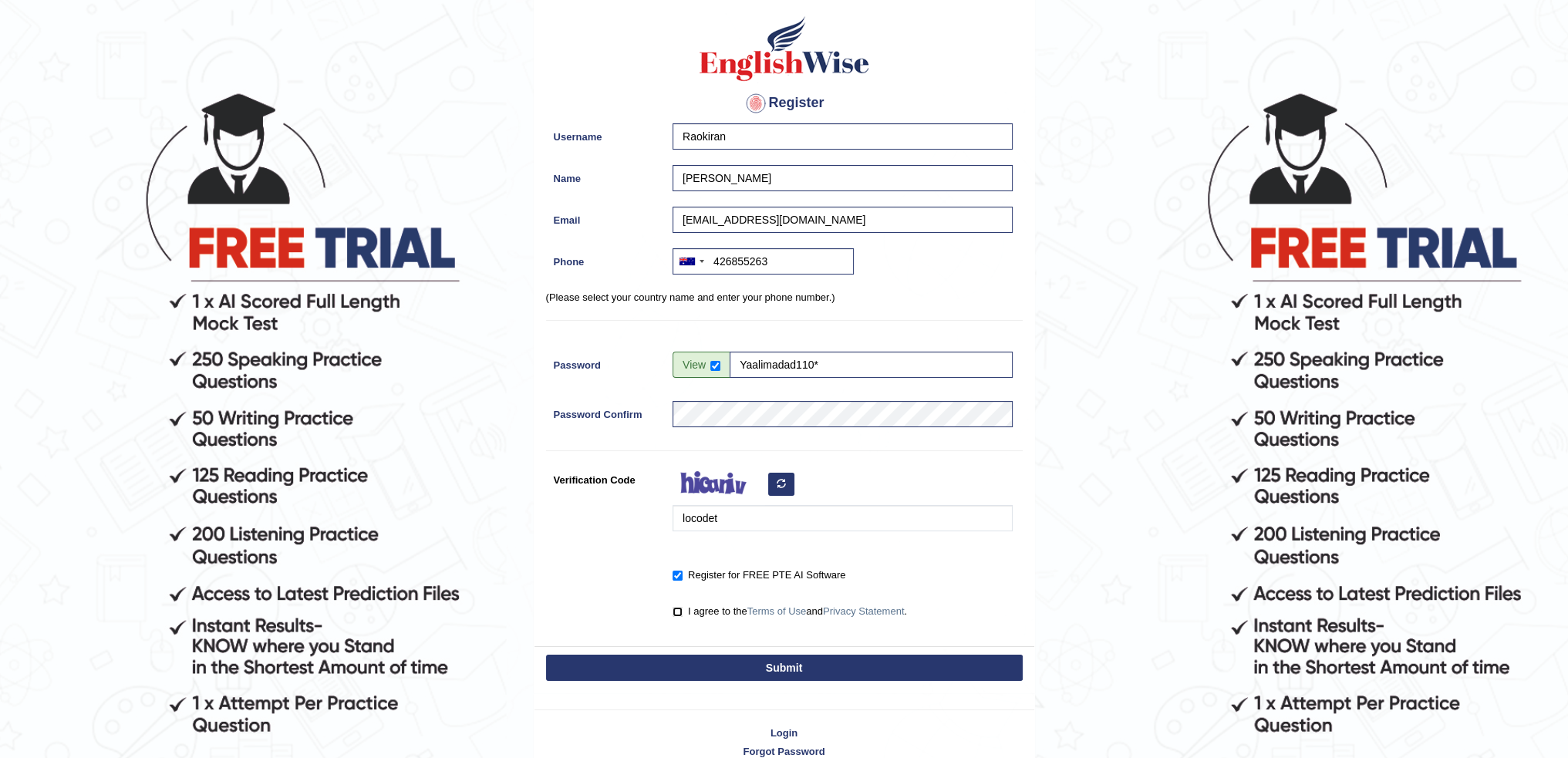
click at [678, 610] on input "I agree to the Terms of Use and Privacy Statement ." at bounding box center [678, 612] width 10 height 10
checkbox input "true"
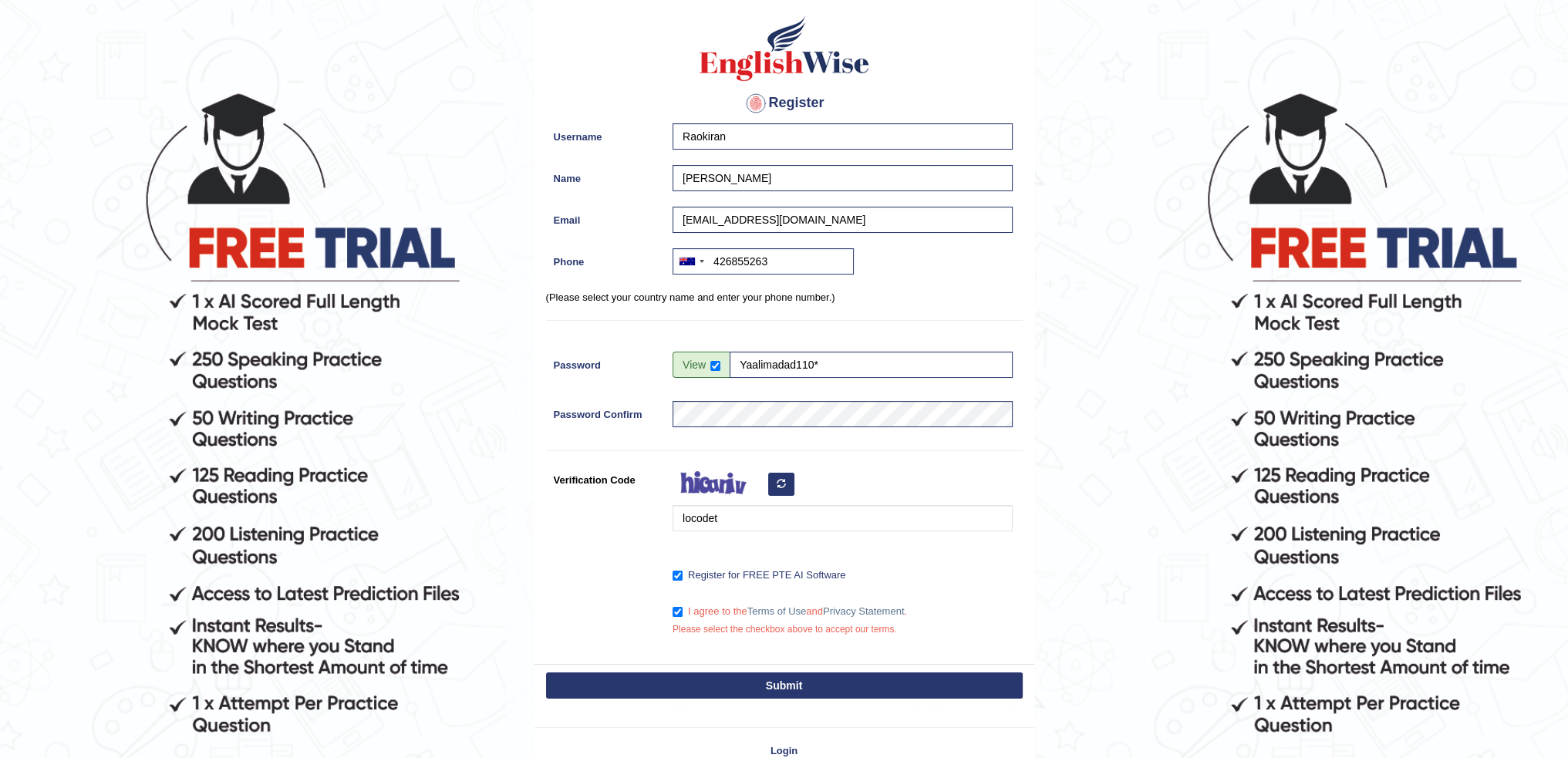
click at [731, 676] on button "Submit" at bounding box center [784, 686] width 477 height 26
type input "+61426855263"
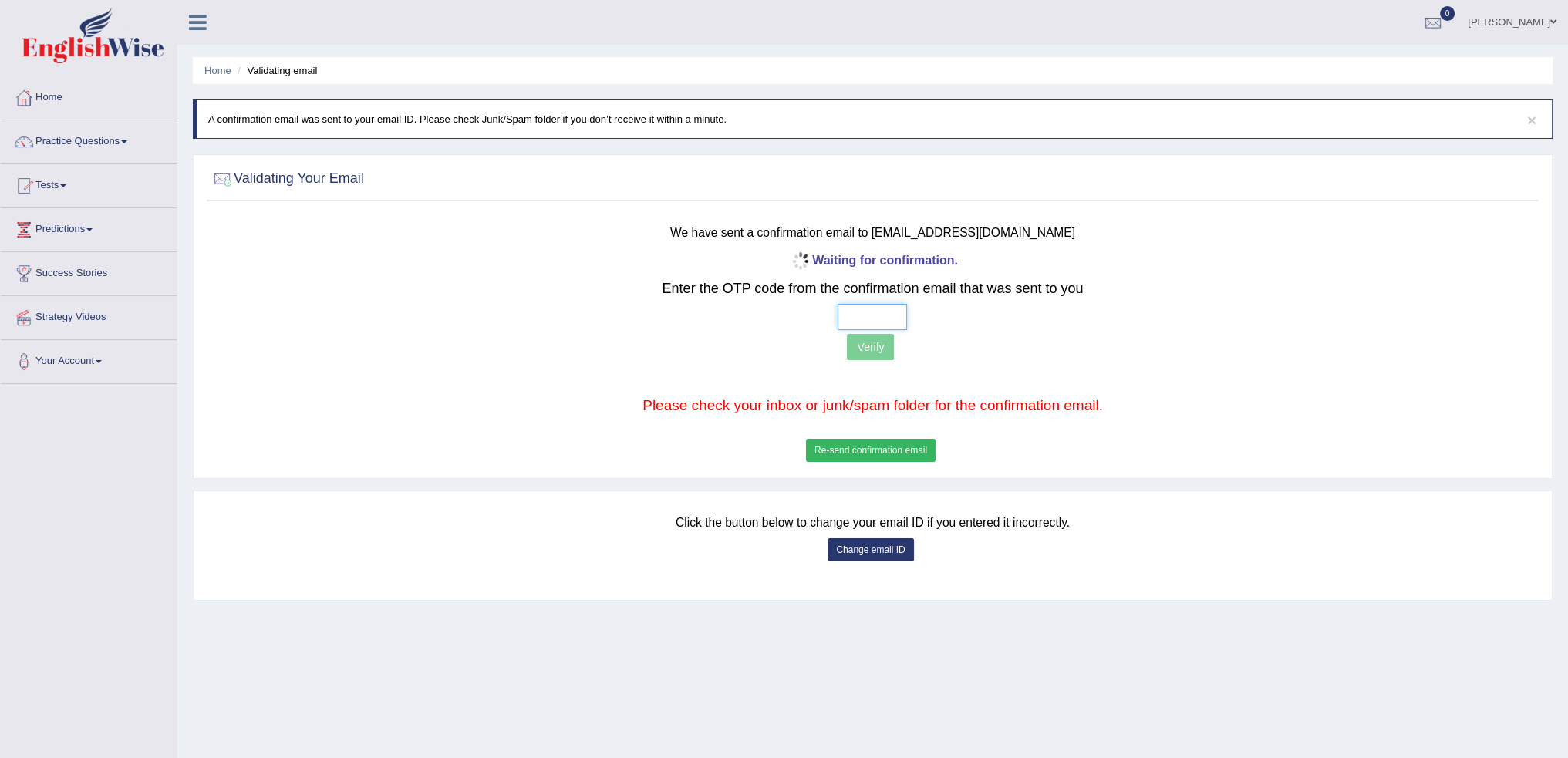
click at [863, 320] on input "text" at bounding box center [872, 316] width 69 height 26
type input "3 1 8 8"
click at [865, 341] on button "Verify" at bounding box center [870, 347] width 47 height 26
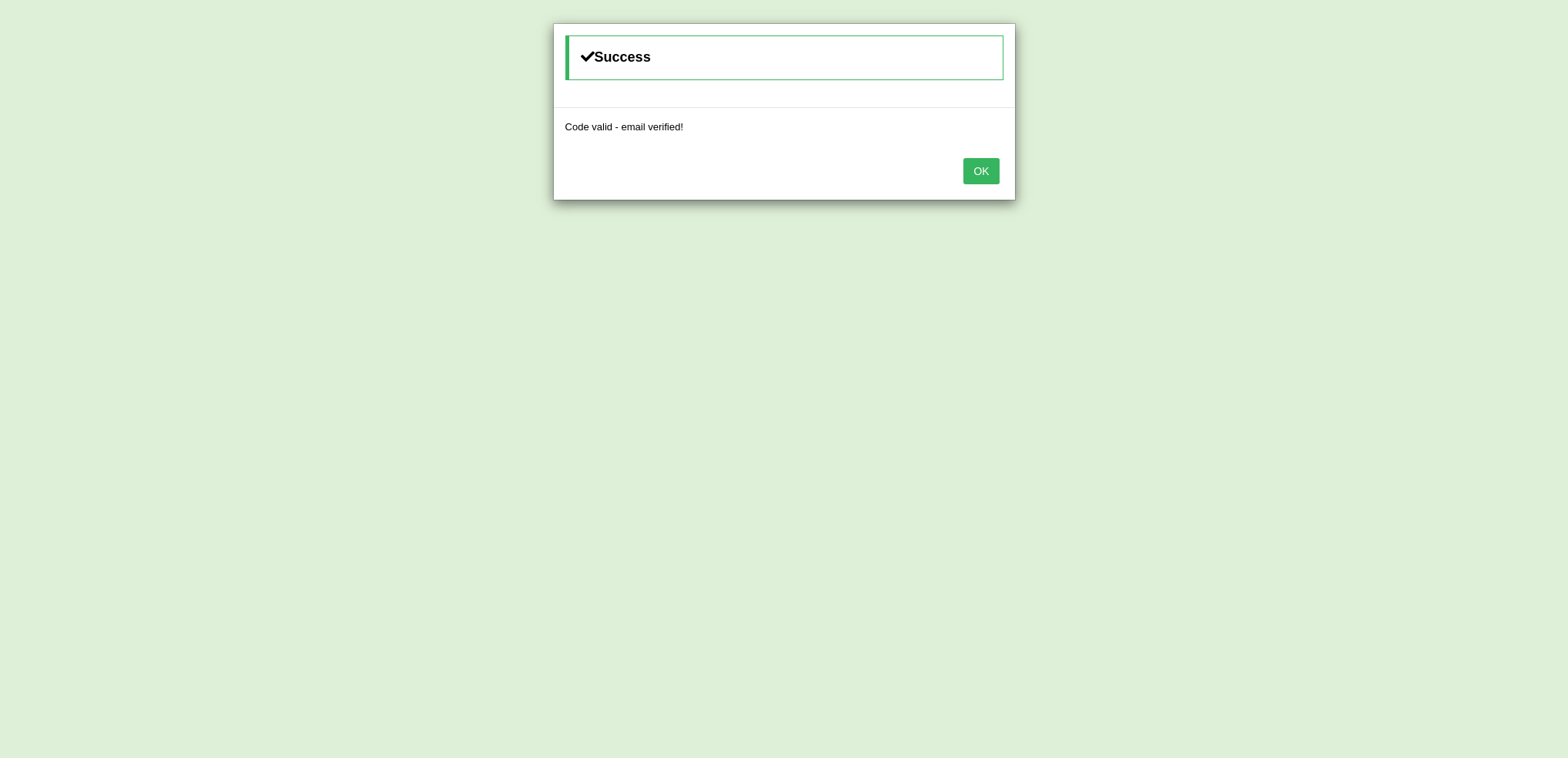
click at [977, 159] on button "OK" at bounding box center [981, 171] width 36 height 26
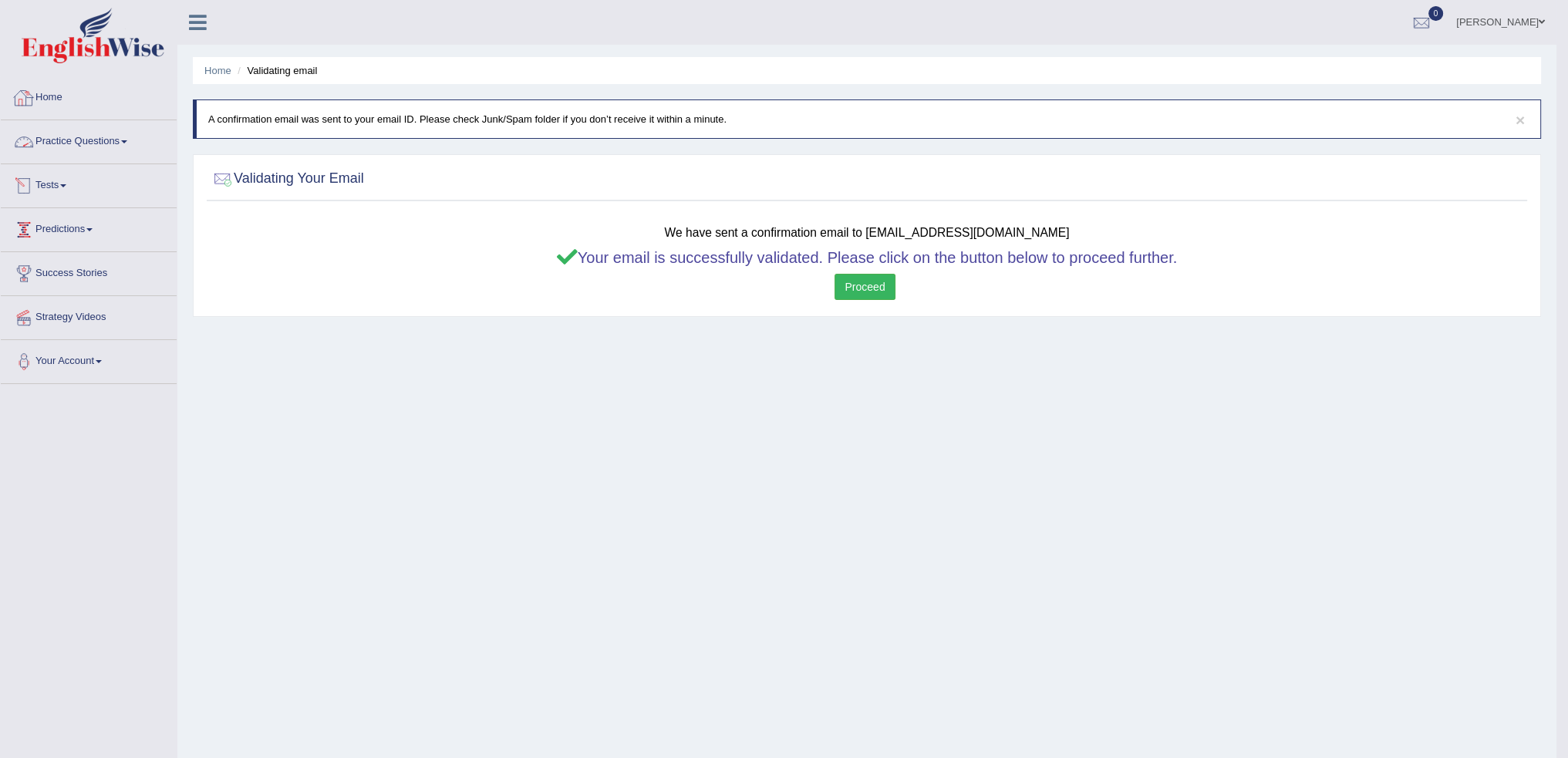
click at [54, 101] on link "Home" at bounding box center [89, 95] width 176 height 38
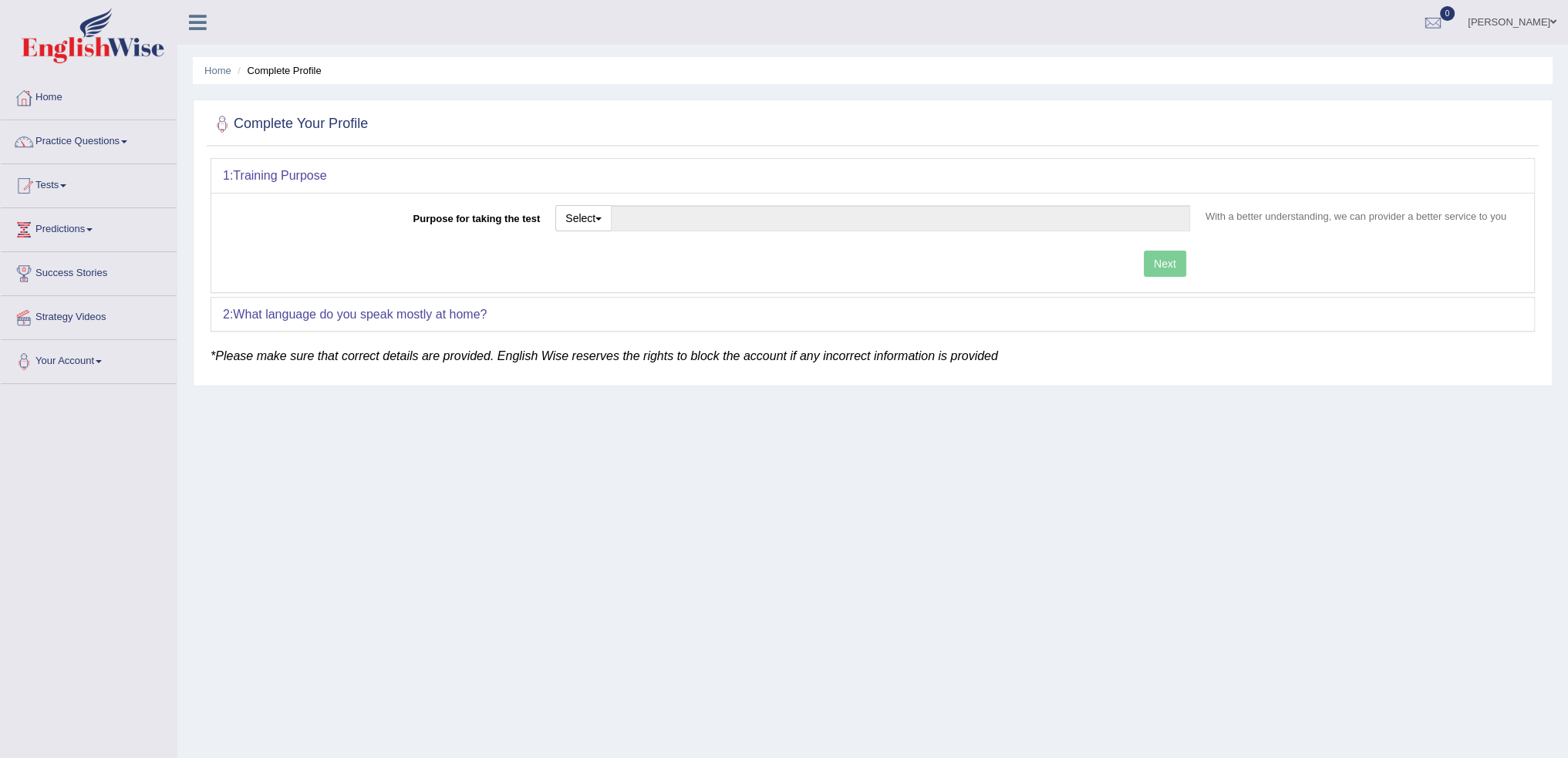
click at [86, 136] on link "Practice Questions" at bounding box center [89, 139] width 176 height 38
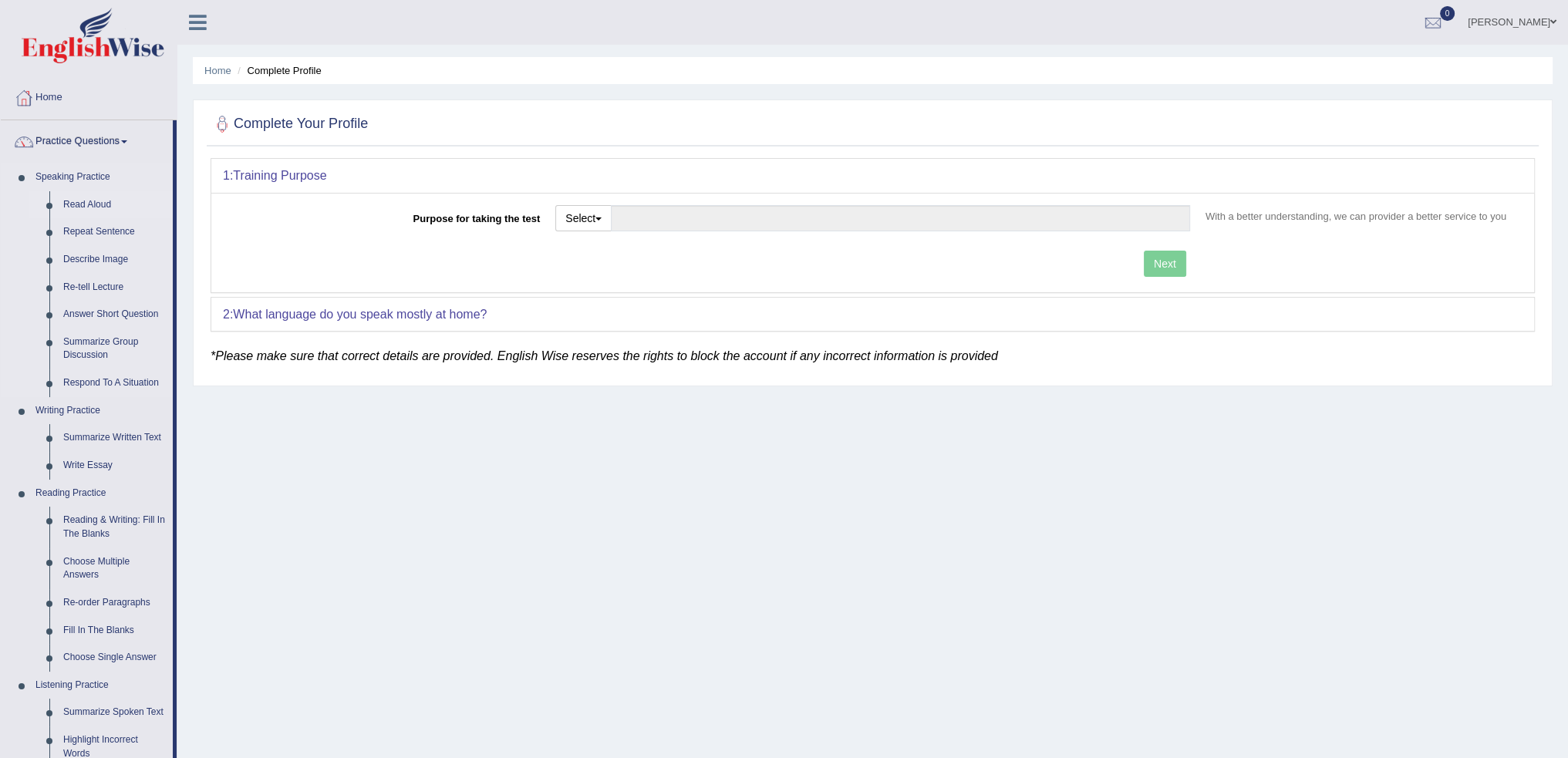
click at [74, 195] on link "Read Aloud" at bounding box center [114, 205] width 117 height 28
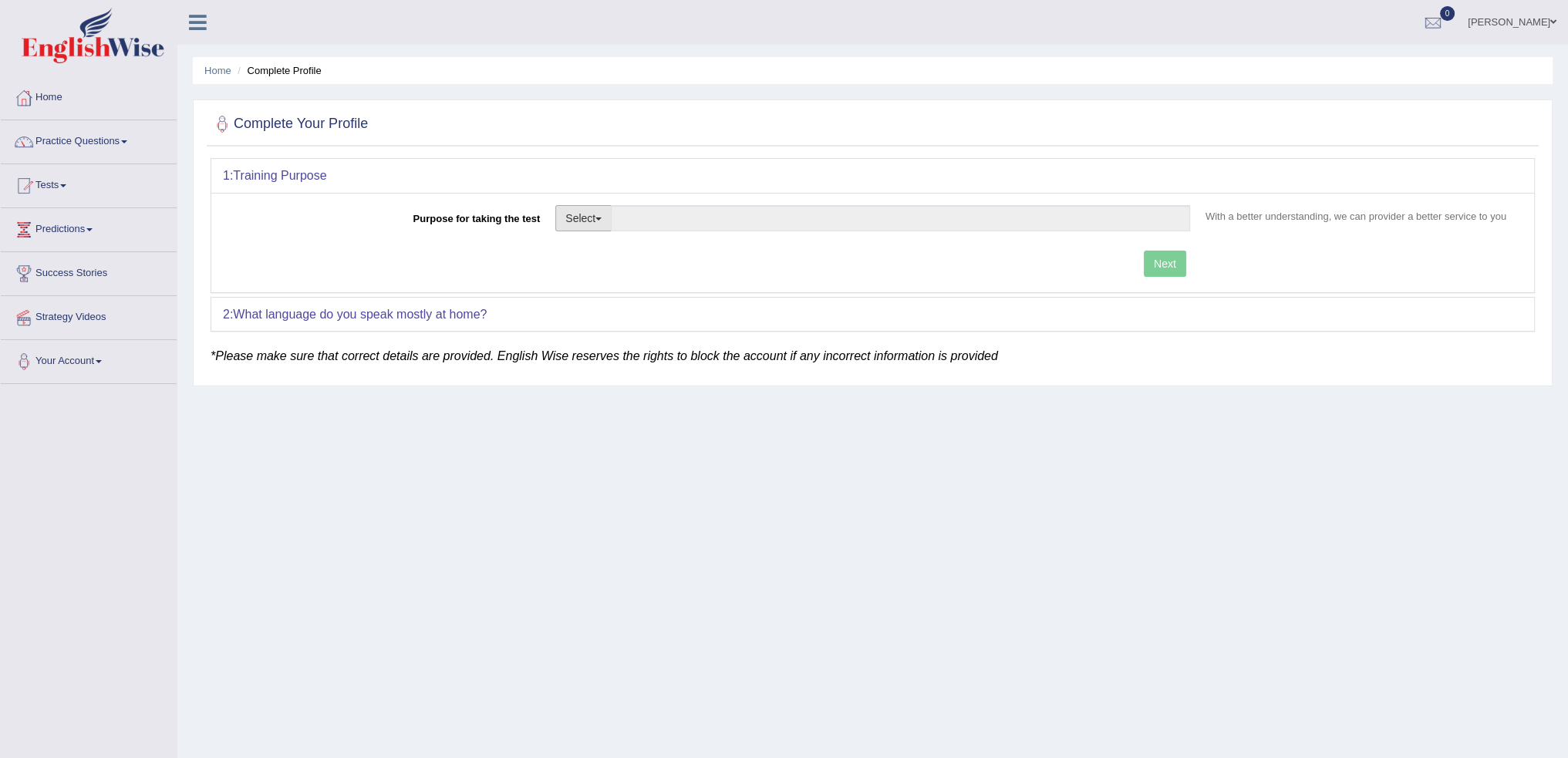
click at [595, 217] on button "Select" at bounding box center [583, 218] width 56 height 26
click at [585, 266] on link "Permanent Residency" at bounding box center [624, 272] width 137 height 20
type input "Permanent Residency"
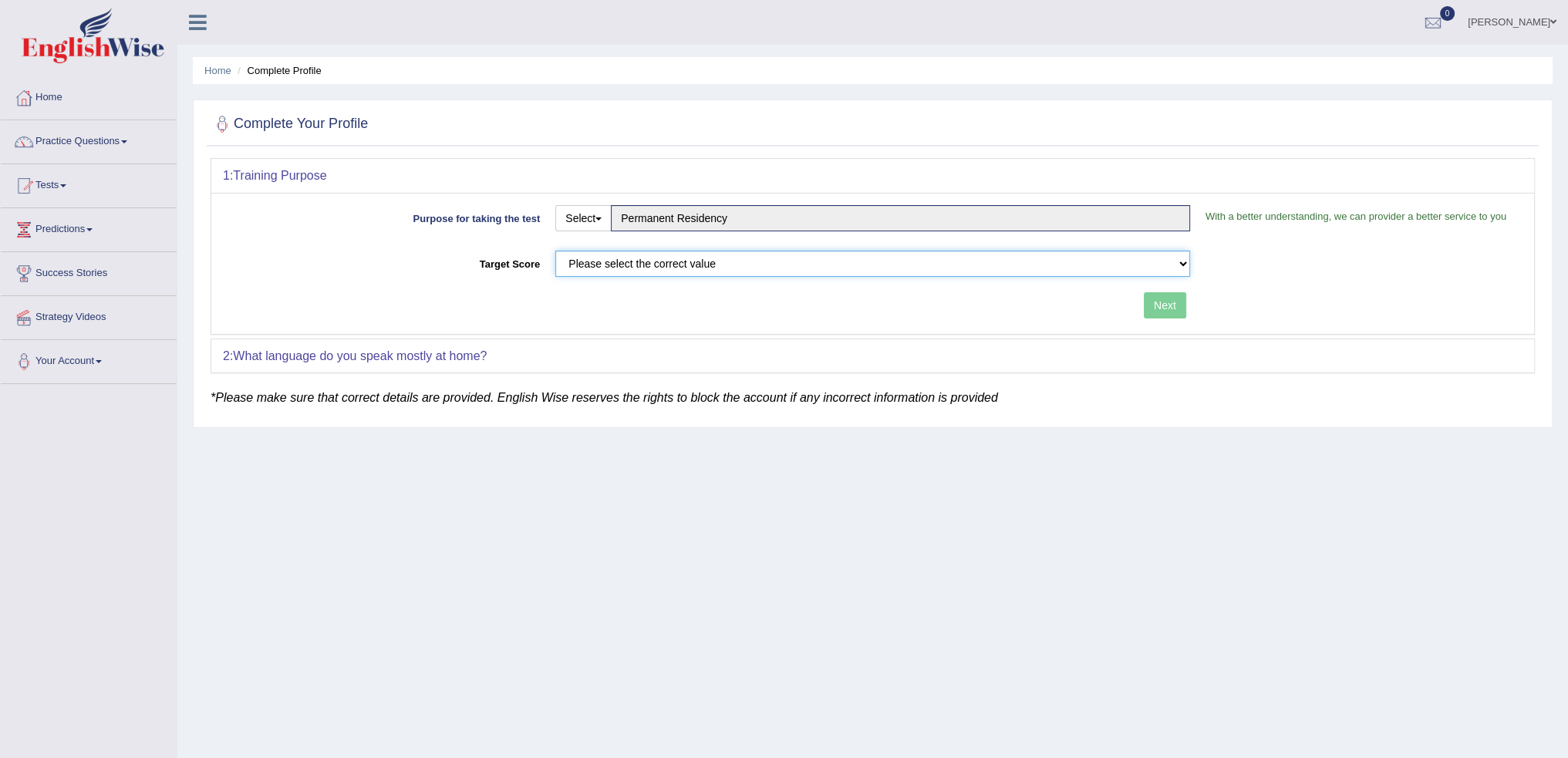
click at [595, 264] on select "Please select the correct value 50 (6 bands) 58 (6.5 bands) 65 (7 bands) 79 (8 …" at bounding box center [872, 263] width 635 height 26
select select "65"
click at [555, 251] on select "Please select the correct value 50 (6 bands) 58 (6.5 bands) 65 (7 bands) 79 (8 …" at bounding box center [872, 263] width 635 height 26
click at [1163, 305] on button "Next" at bounding box center [1166, 305] width 43 height 26
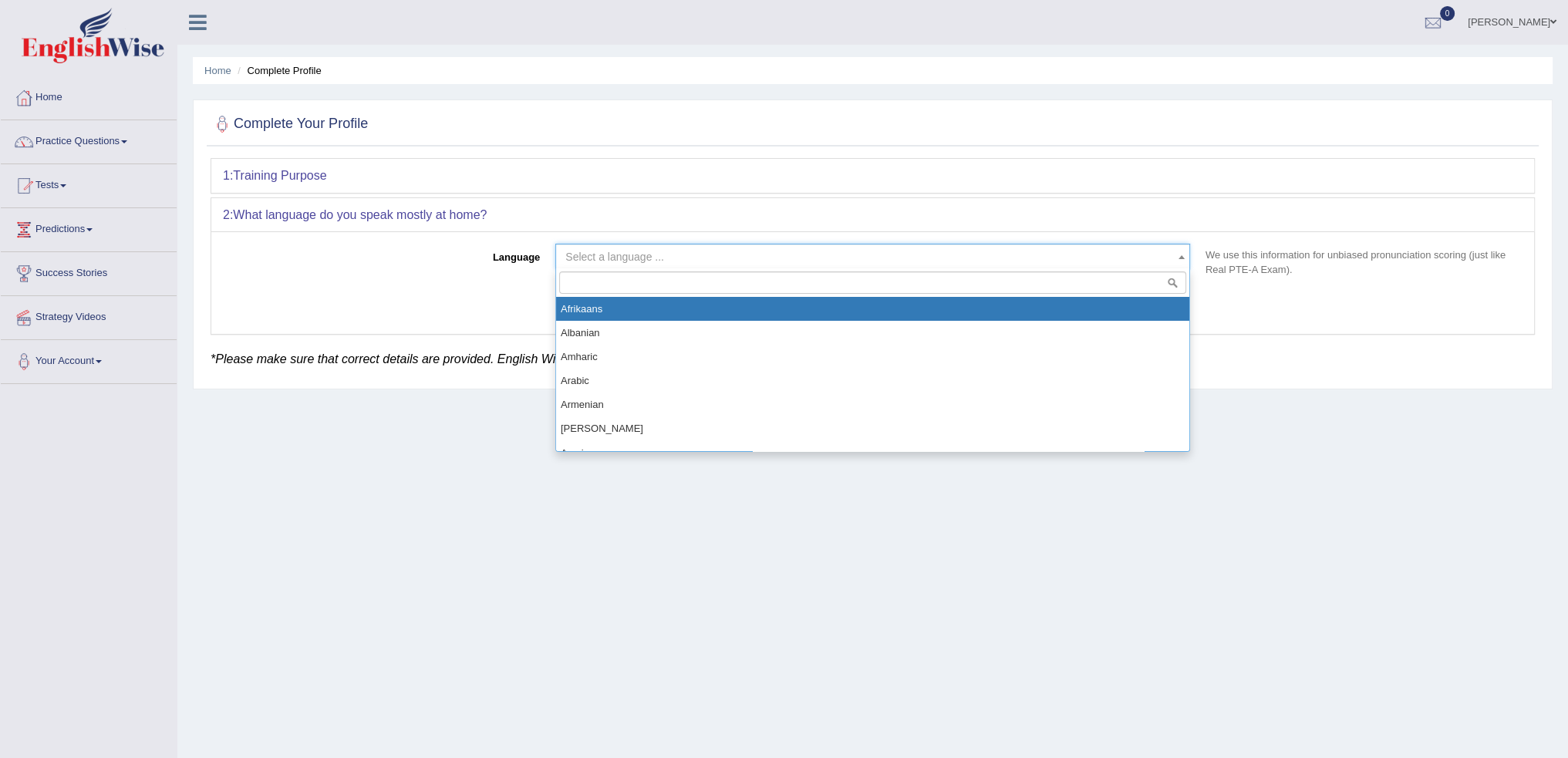
click at [661, 252] on span "Select a language ..." at bounding box center [615, 257] width 99 height 12
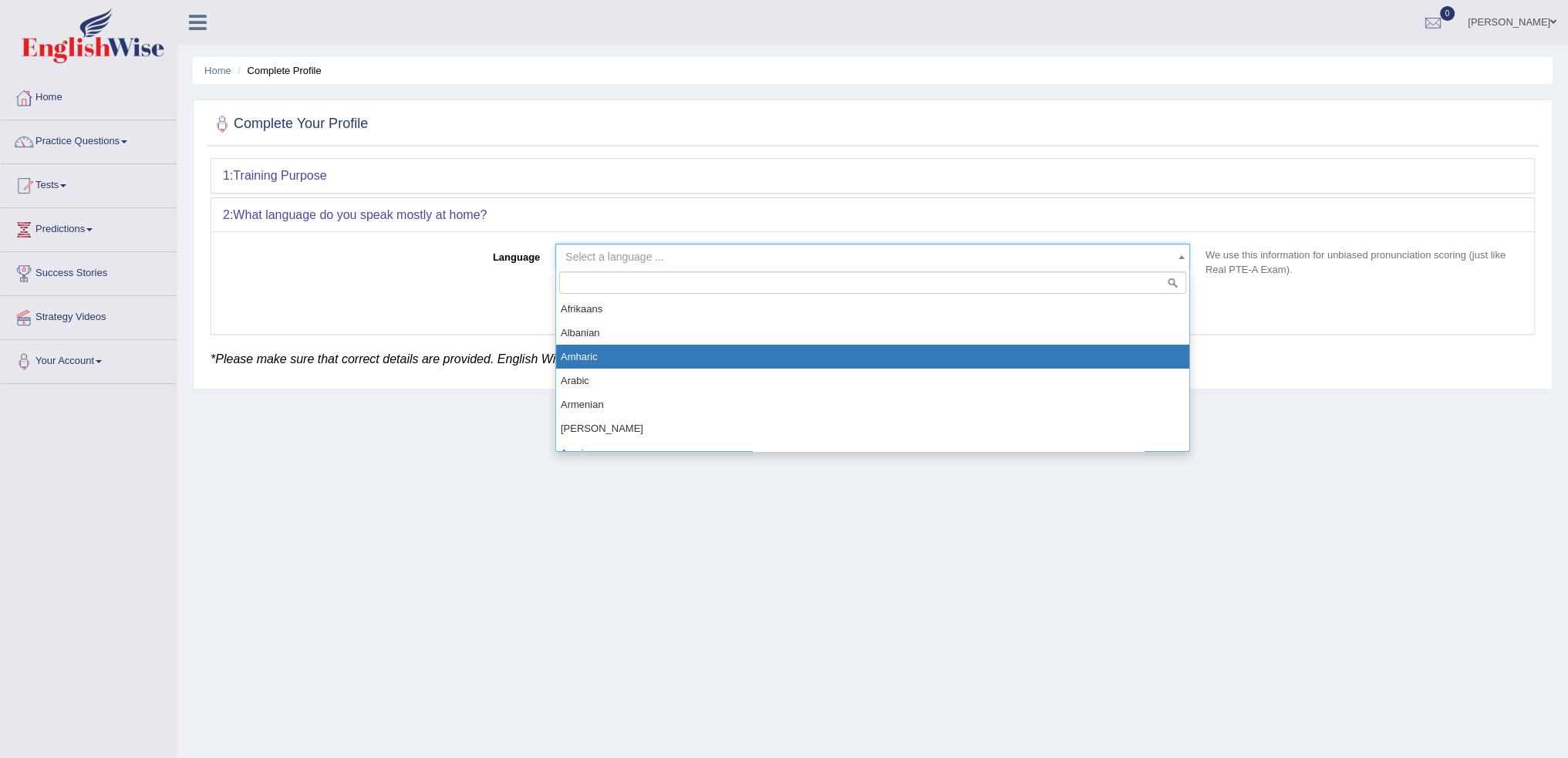
select select "Amharic"
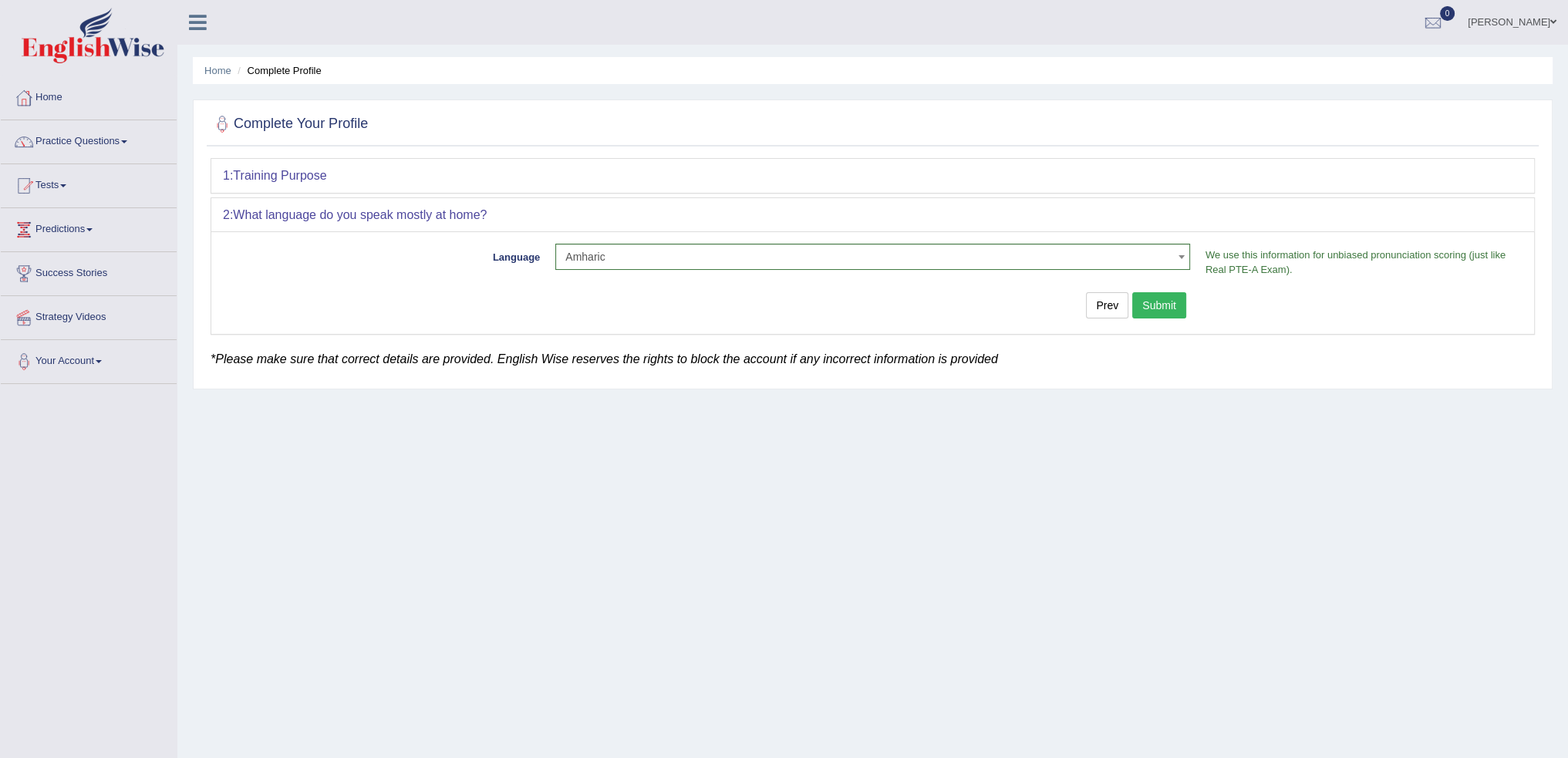
click at [1161, 304] on button "Submit" at bounding box center [1159, 305] width 54 height 26
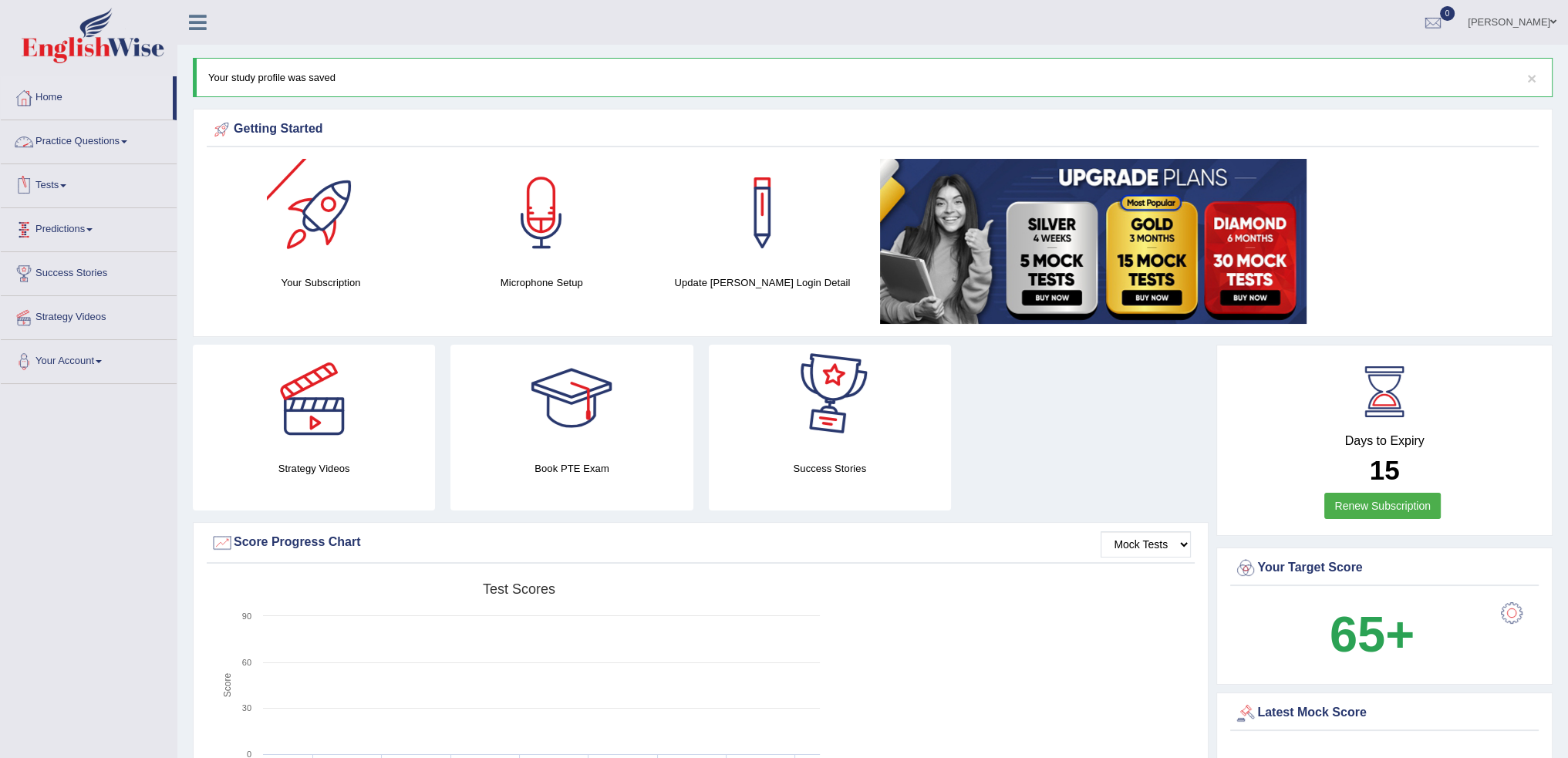
click at [69, 136] on link "Practice Questions" at bounding box center [89, 139] width 176 height 38
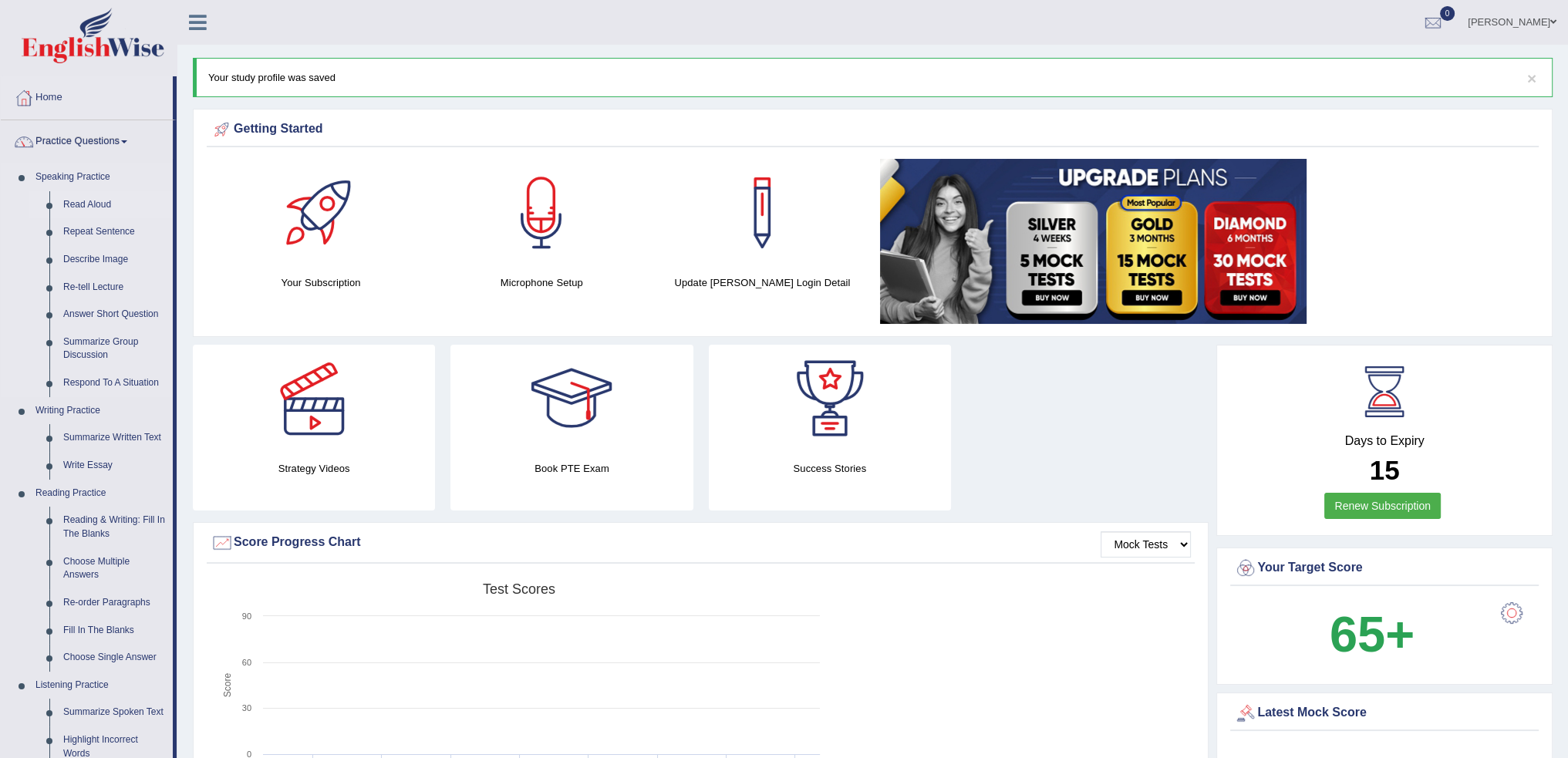
click at [69, 200] on link "Read Aloud" at bounding box center [114, 205] width 117 height 28
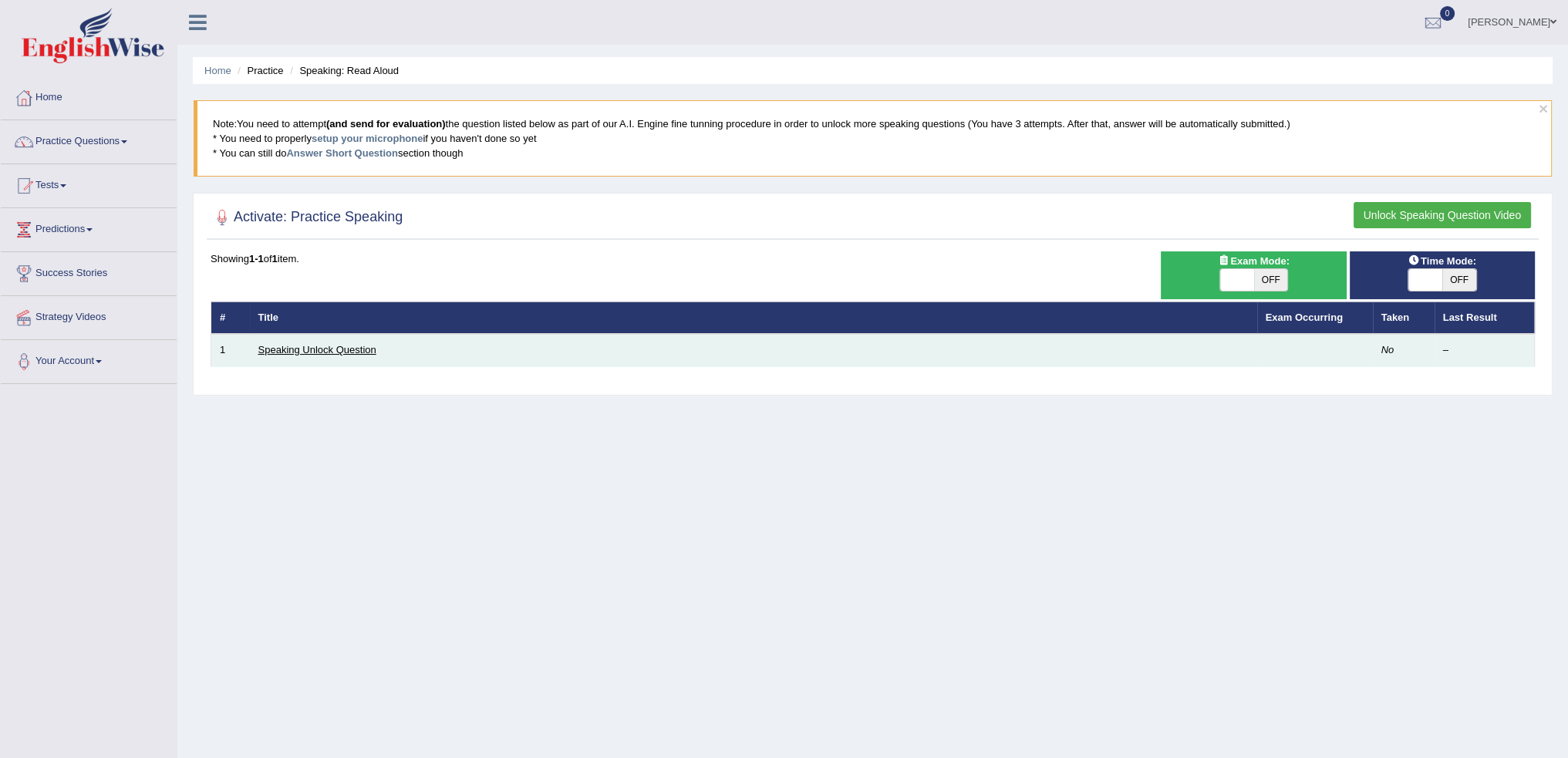
click at [358, 350] on link "Speaking Unlock Question" at bounding box center [317, 350] width 118 height 12
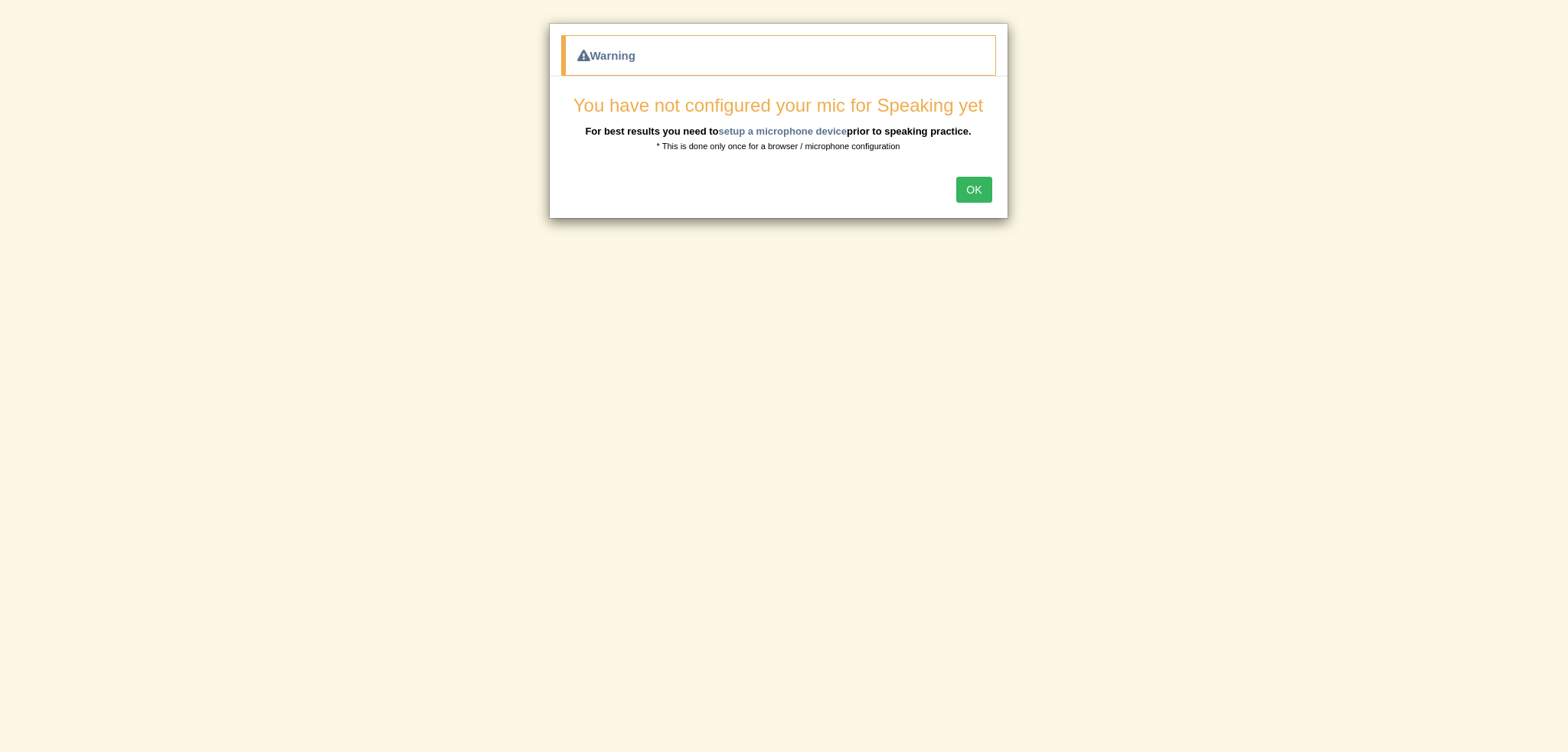
click at [980, 189] on button "OK" at bounding box center [974, 189] width 36 height 26
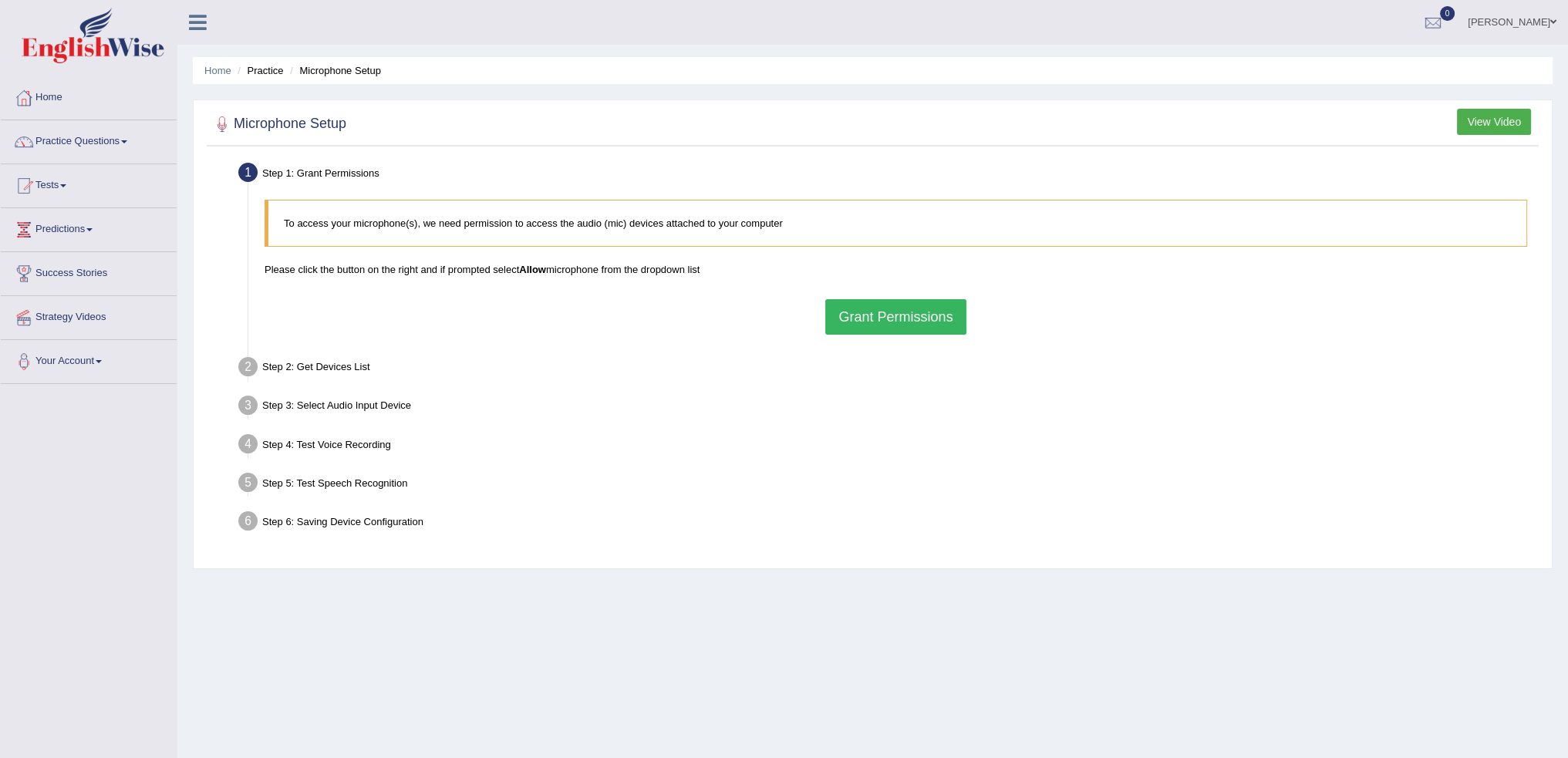
click at [895, 308] on button "Grant Permissions" at bounding box center [895, 317] width 141 height 36
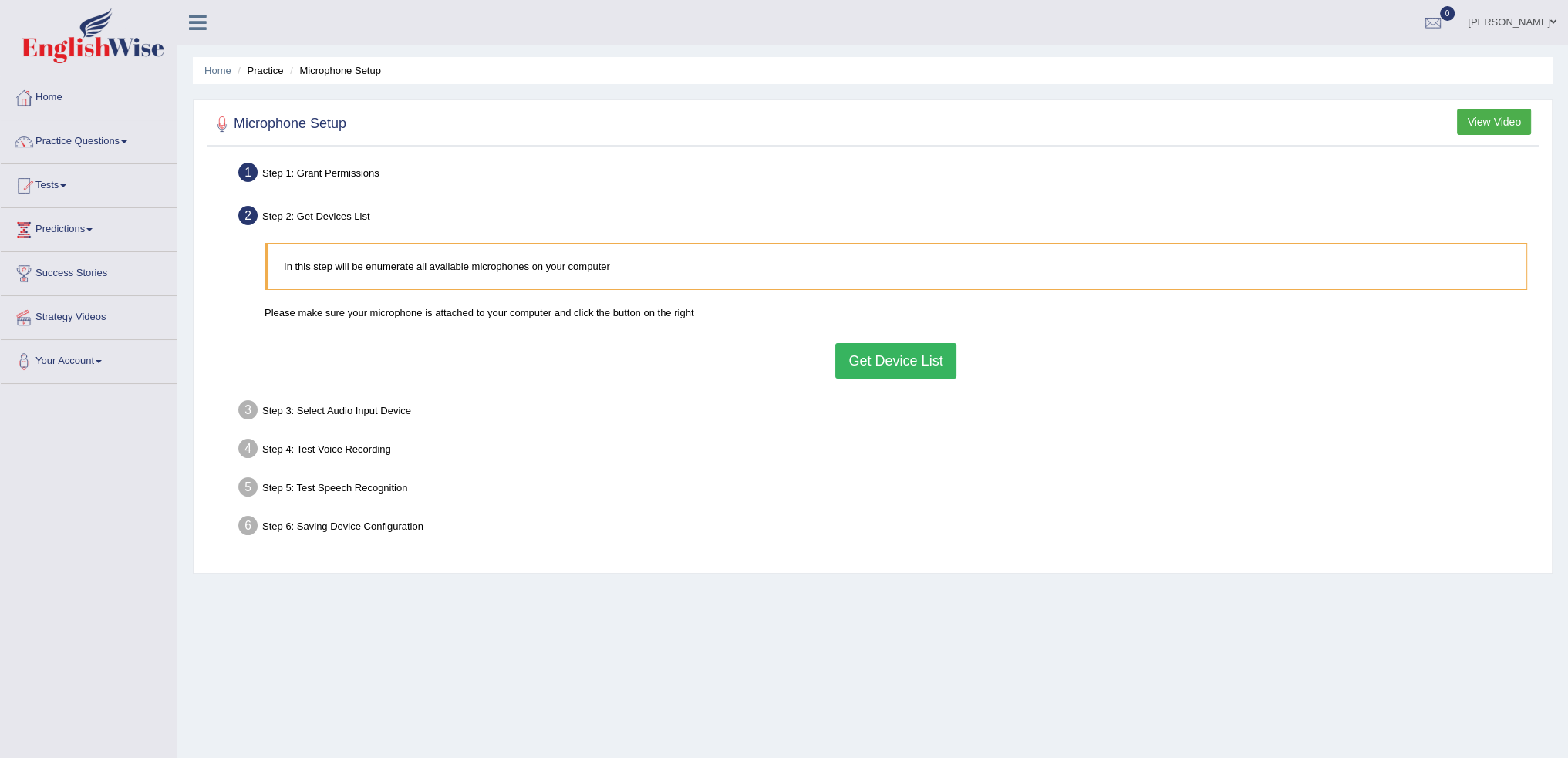
click at [867, 361] on button "Get Device List" at bounding box center [895, 362] width 120 height 36
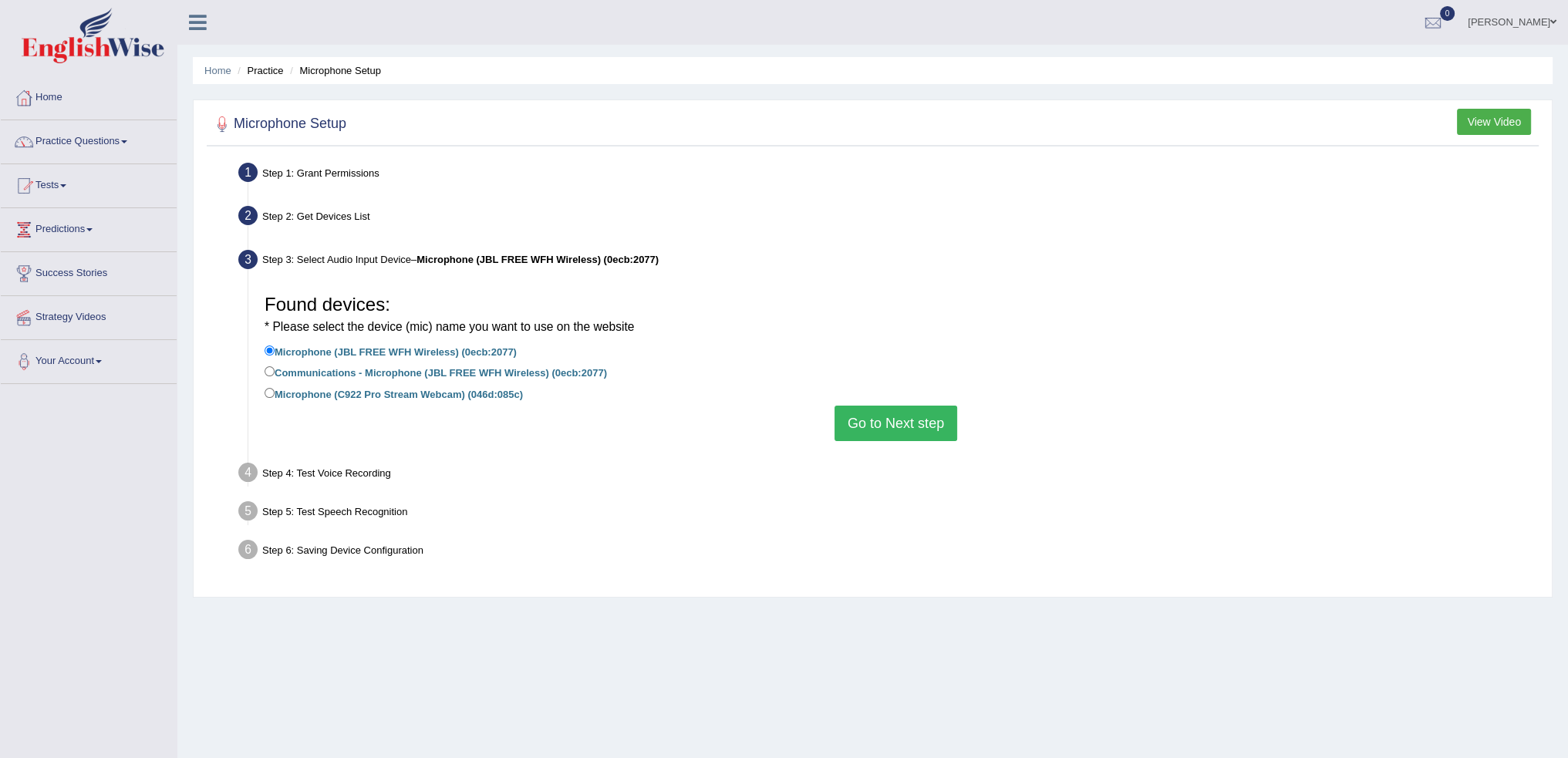
click at [871, 428] on button "Go to Next step" at bounding box center [896, 424] width 123 height 36
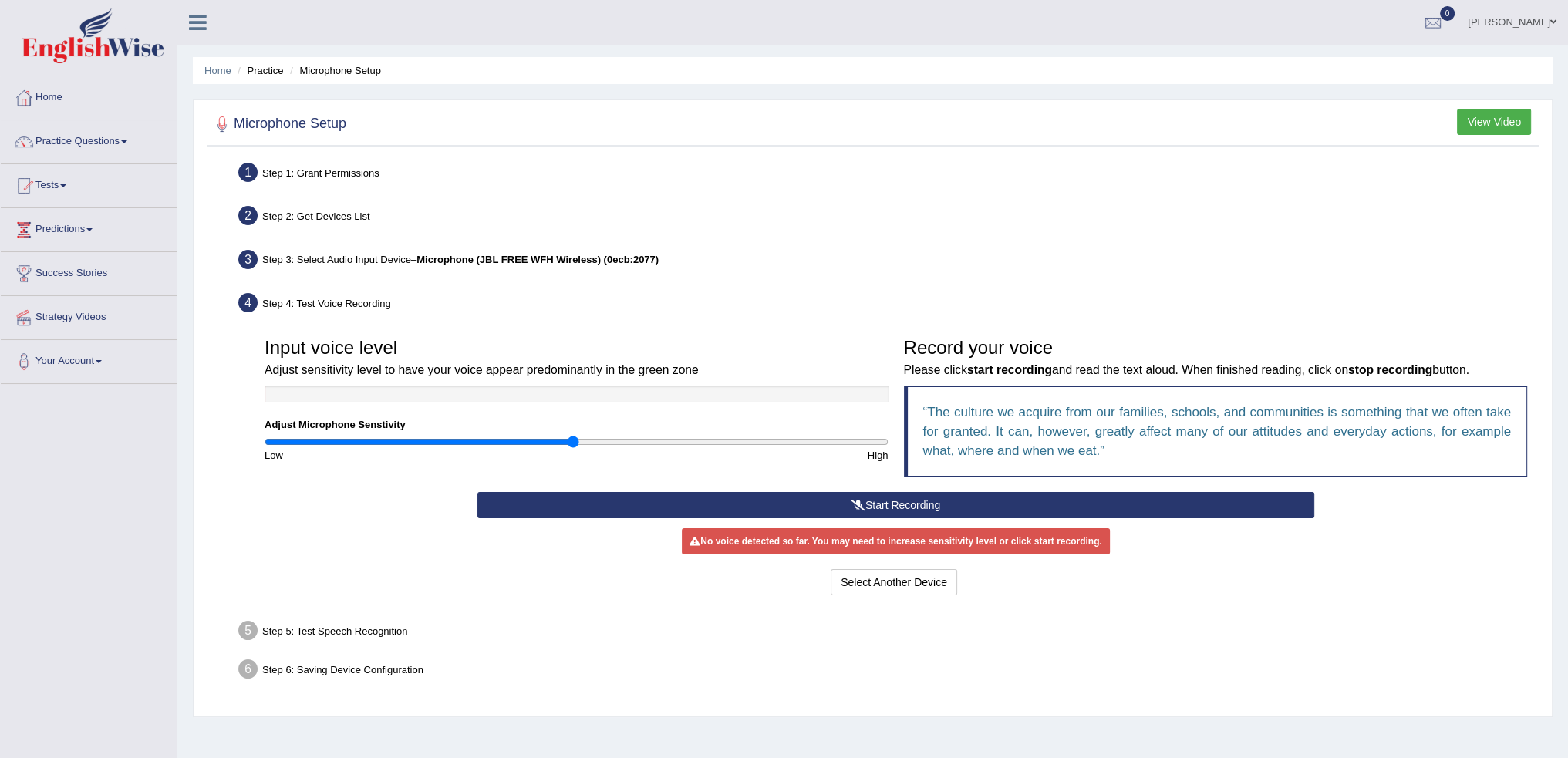
click at [900, 506] on button "Start Recording" at bounding box center [896, 505] width 837 height 26
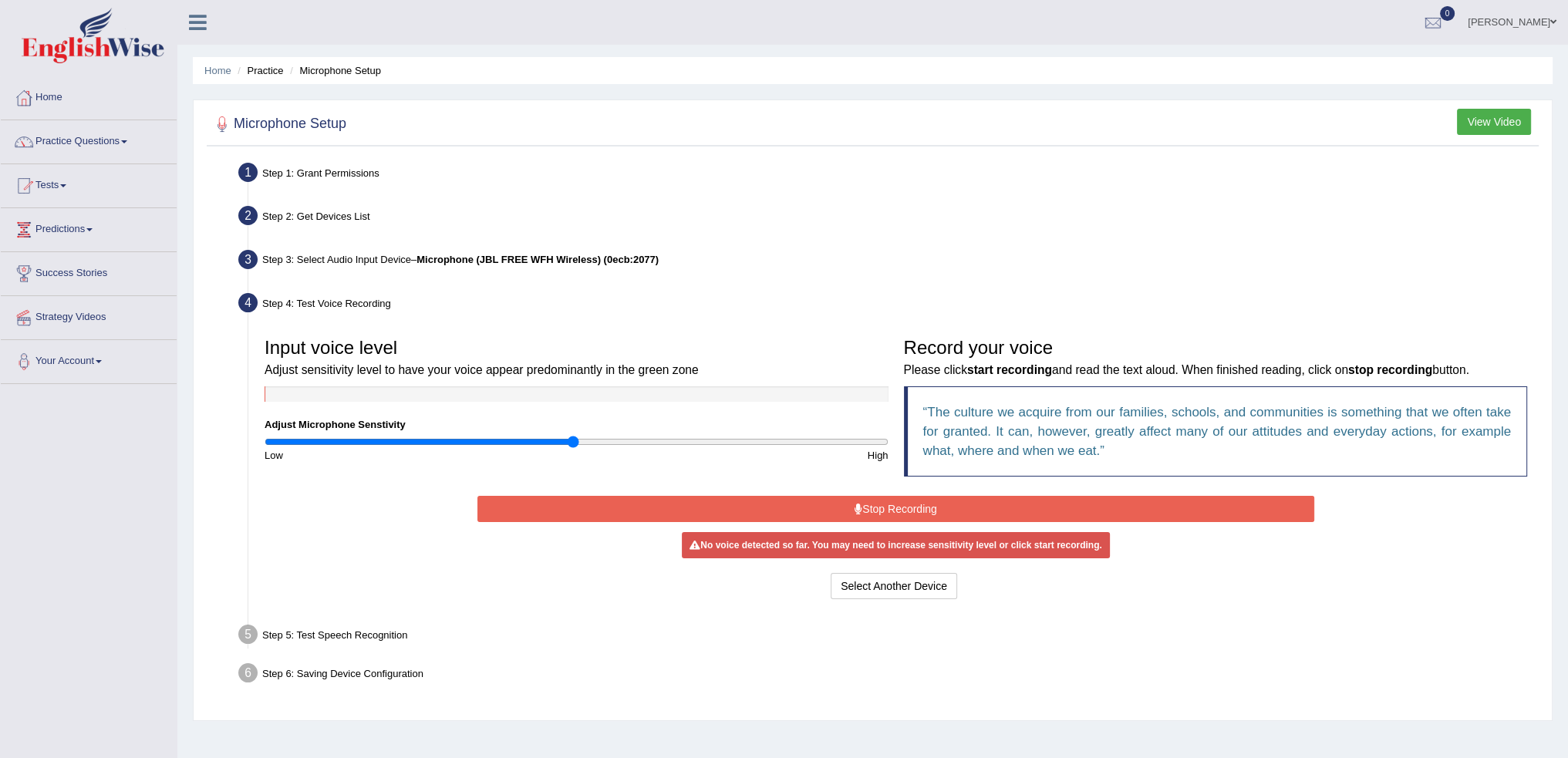
click at [888, 509] on button "Stop Recording" at bounding box center [896, 509] width 837 height 26
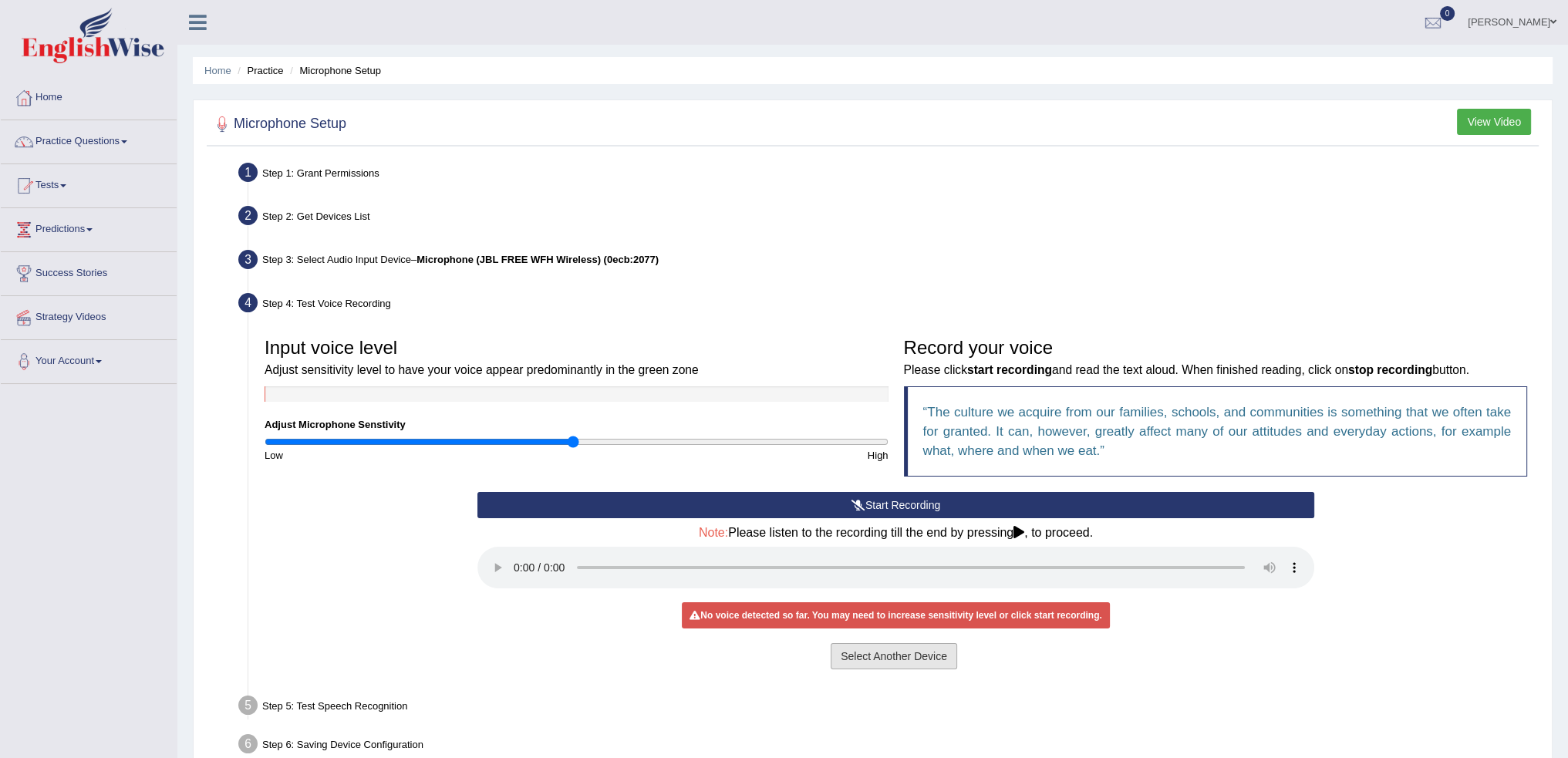
click at [895, 656] on button "Select Another Device" at bounding box center [894, 657] width 126 height 26
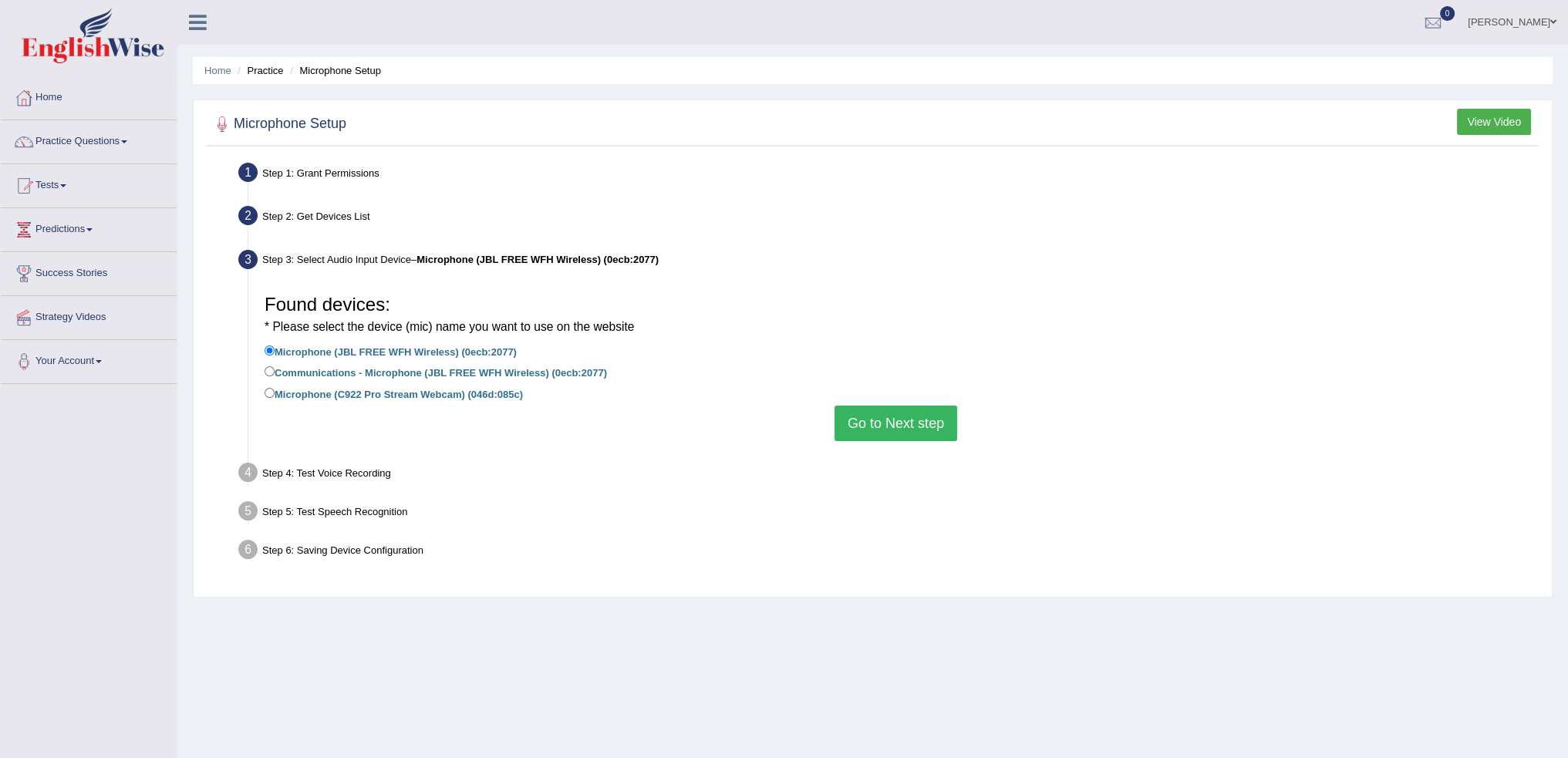
click at [888, 432] on button "Go to Next step" at bounding box center [896, 424] width 123 height 36
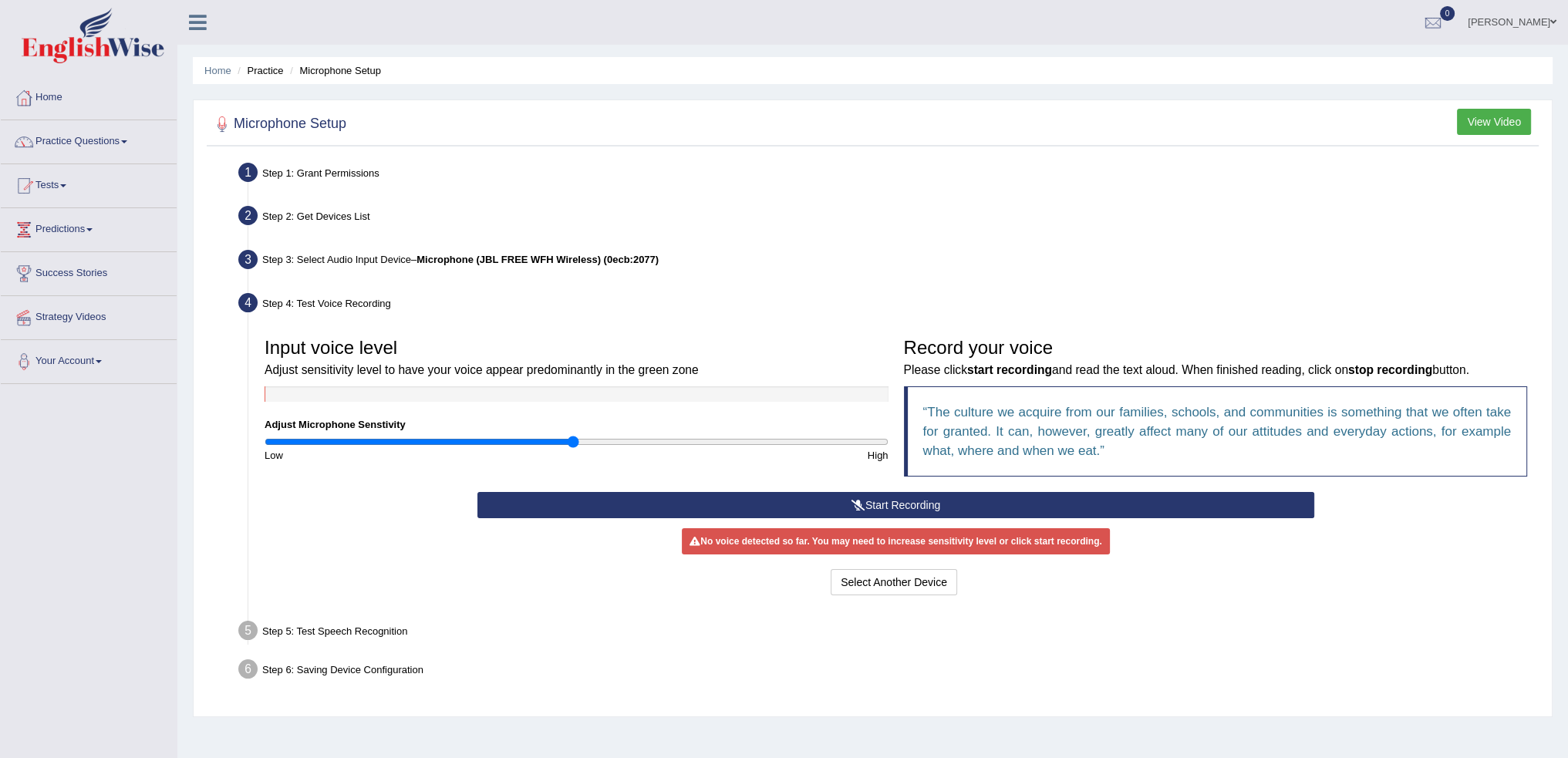
click at [900, 507] on button "Start Recording" at bounding box center [896, 505] width 837 height 26
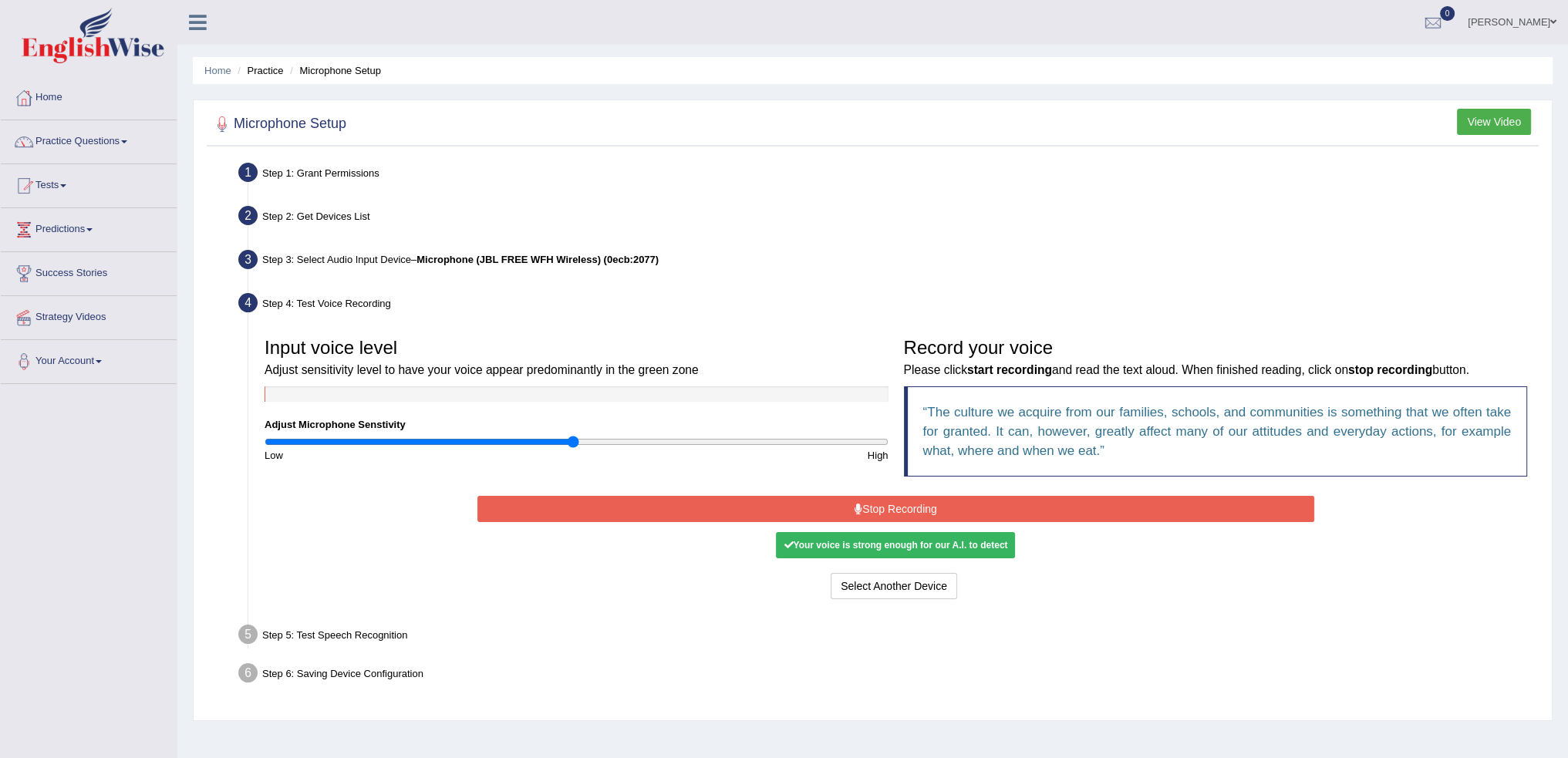
click at [901, 516] on button "Stop Recording" at bounding box center [896, 509] width 837 height 26
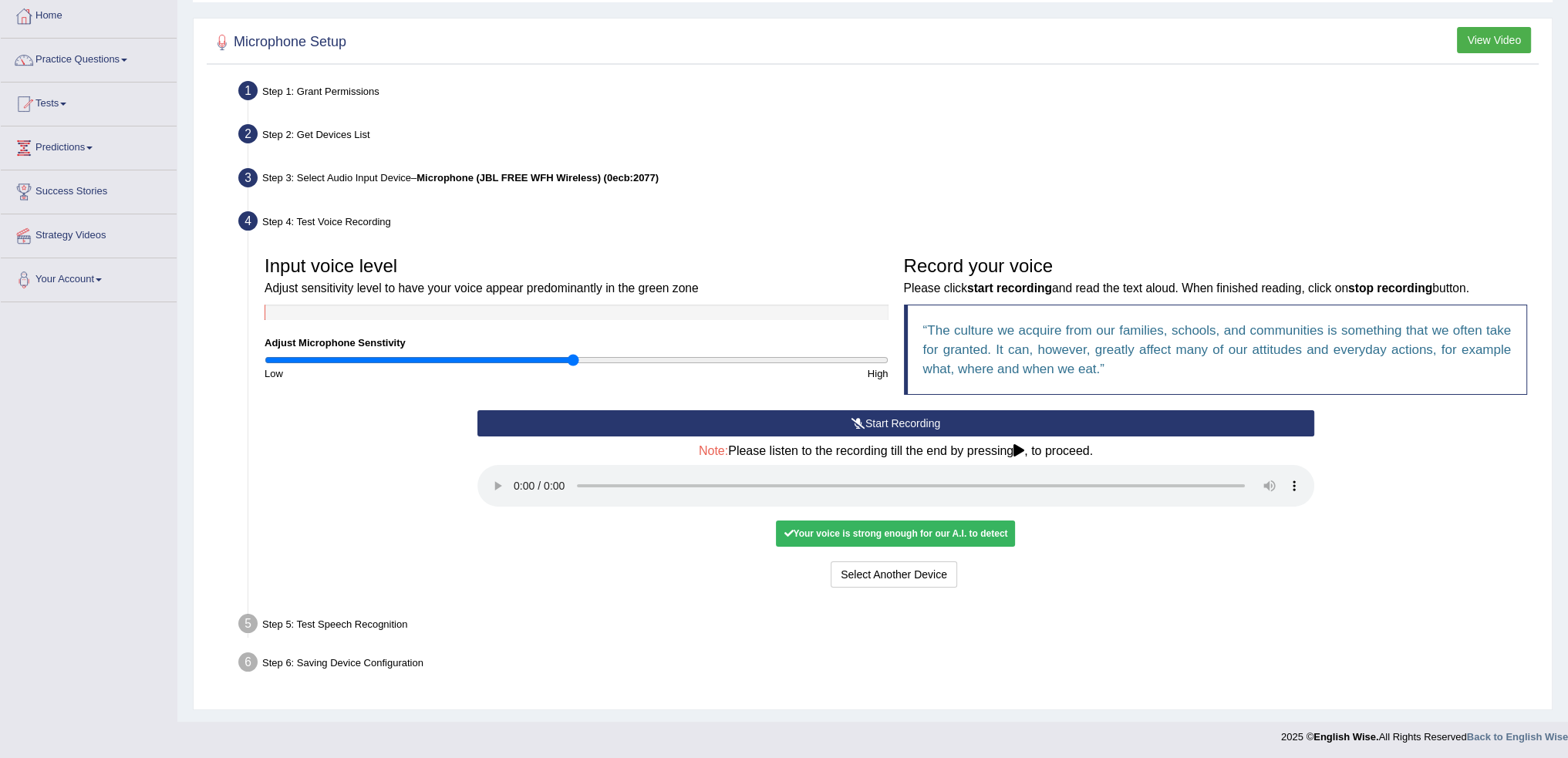
scroll to position [83, 0]
click at [361, 622] on div "Step 5: Test Speech Recognition" at bounding box center [888, 626] width 1314 height 34
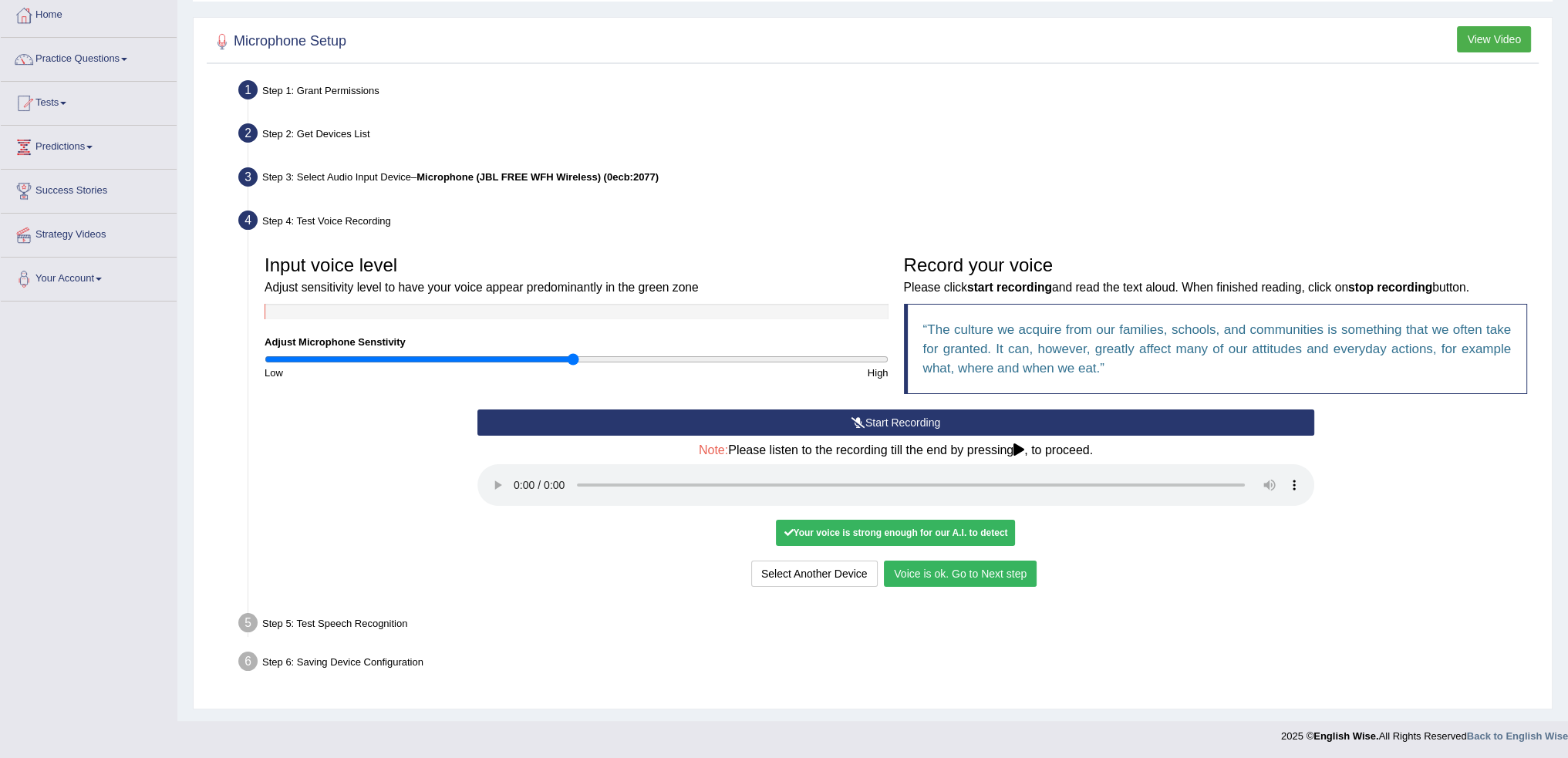
click at [957, 576] on button "Voice is ok. Go to Next step" at bounding box center [960, 574] width 153 height 26
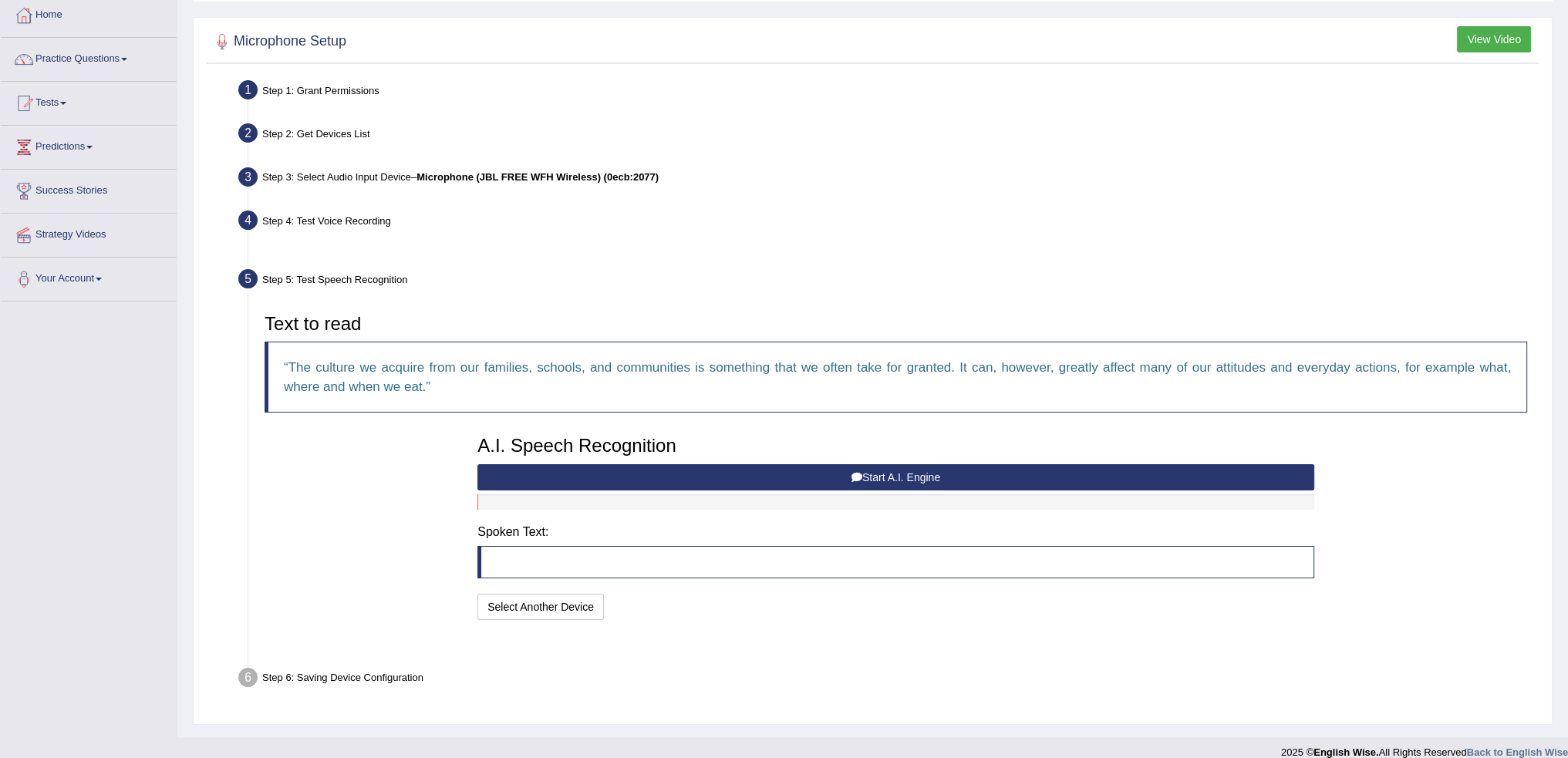
scroll to position [61, 0]
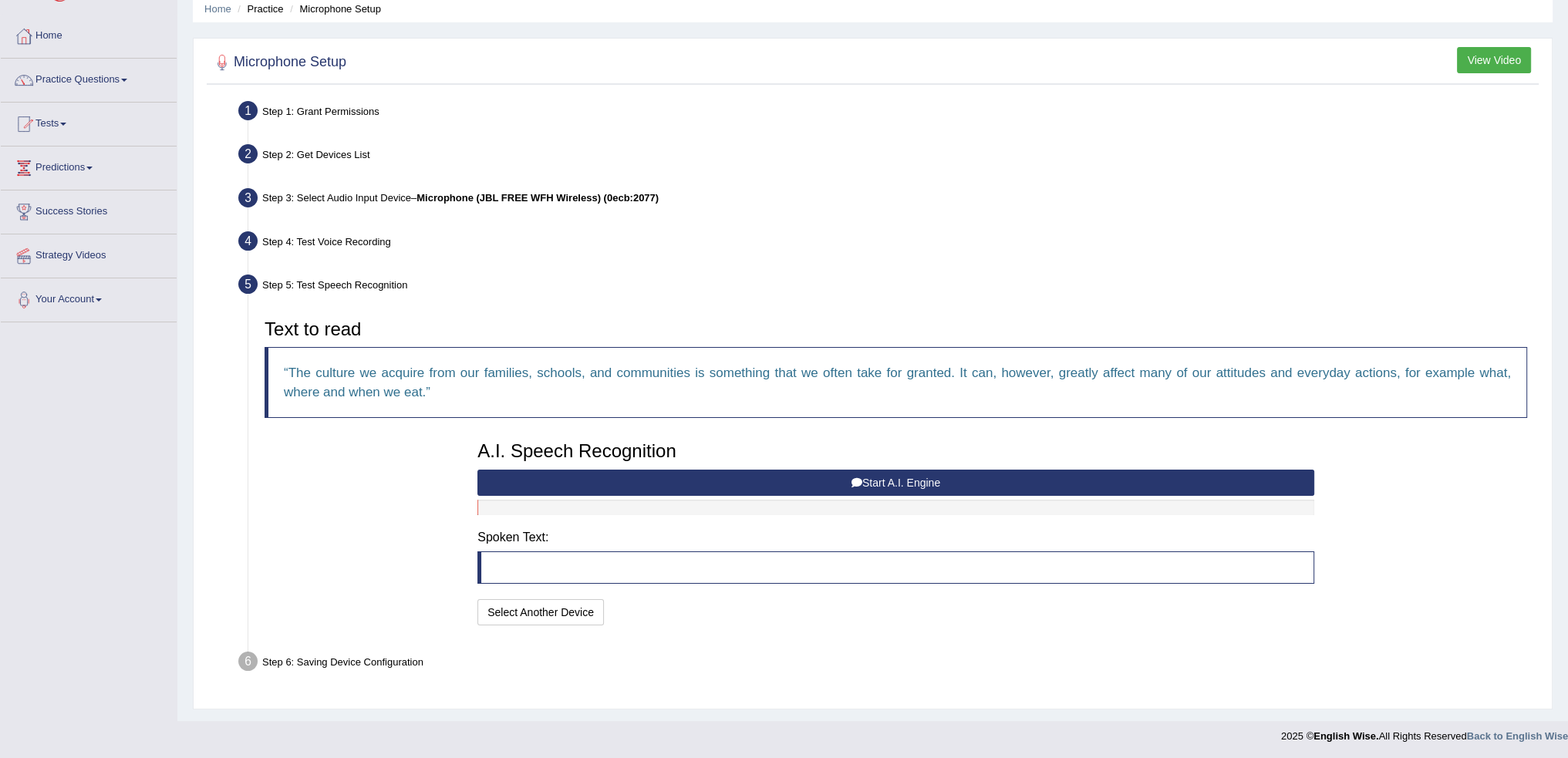
click at [879, 474] on button "Start A.I. Engine" at bounding box center [896, 483] width 837 height 26
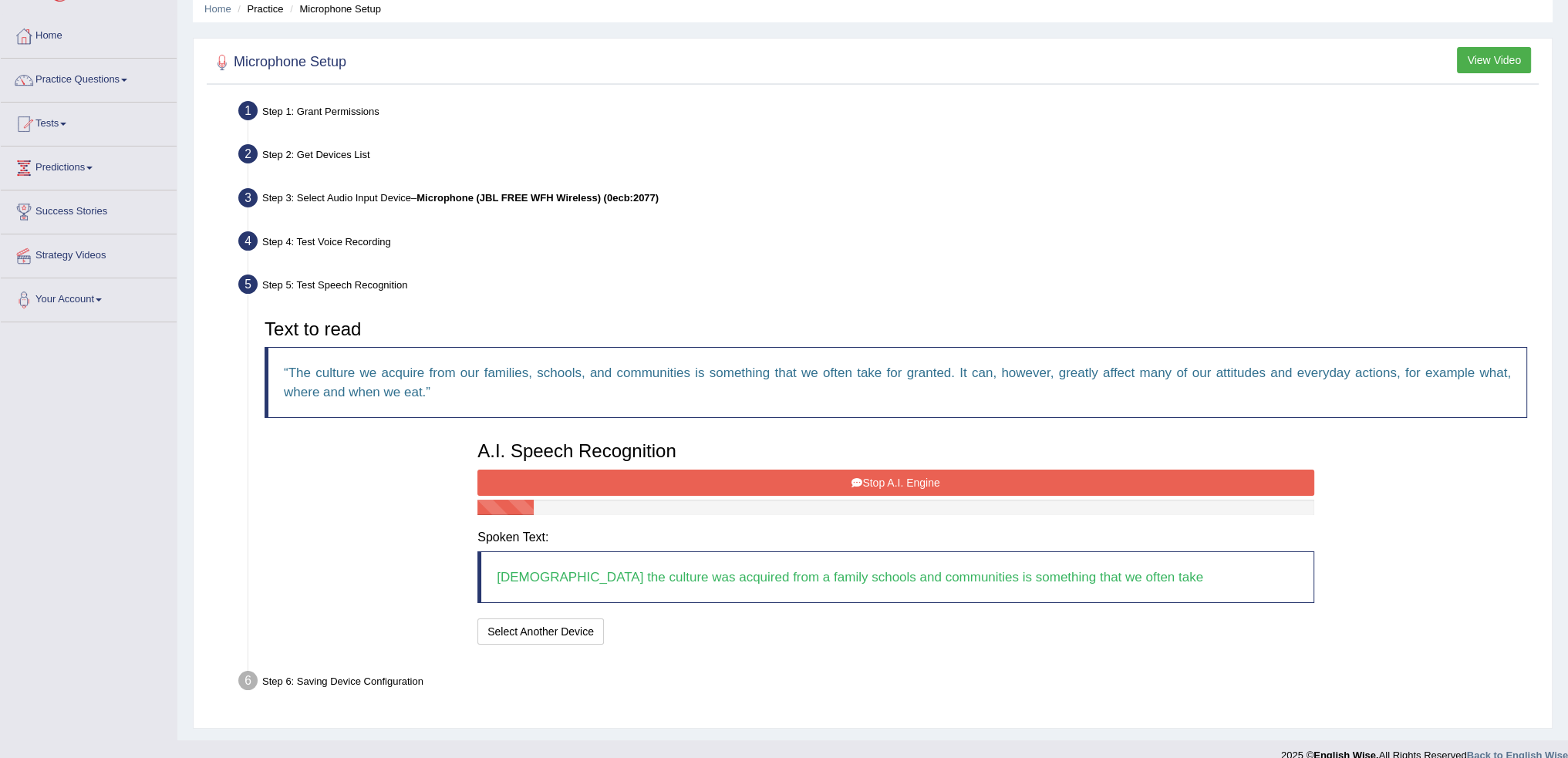
click at [874, 491] on button "Stop A.I. Engine" at bounding box center [896, 483] width 837 height 26
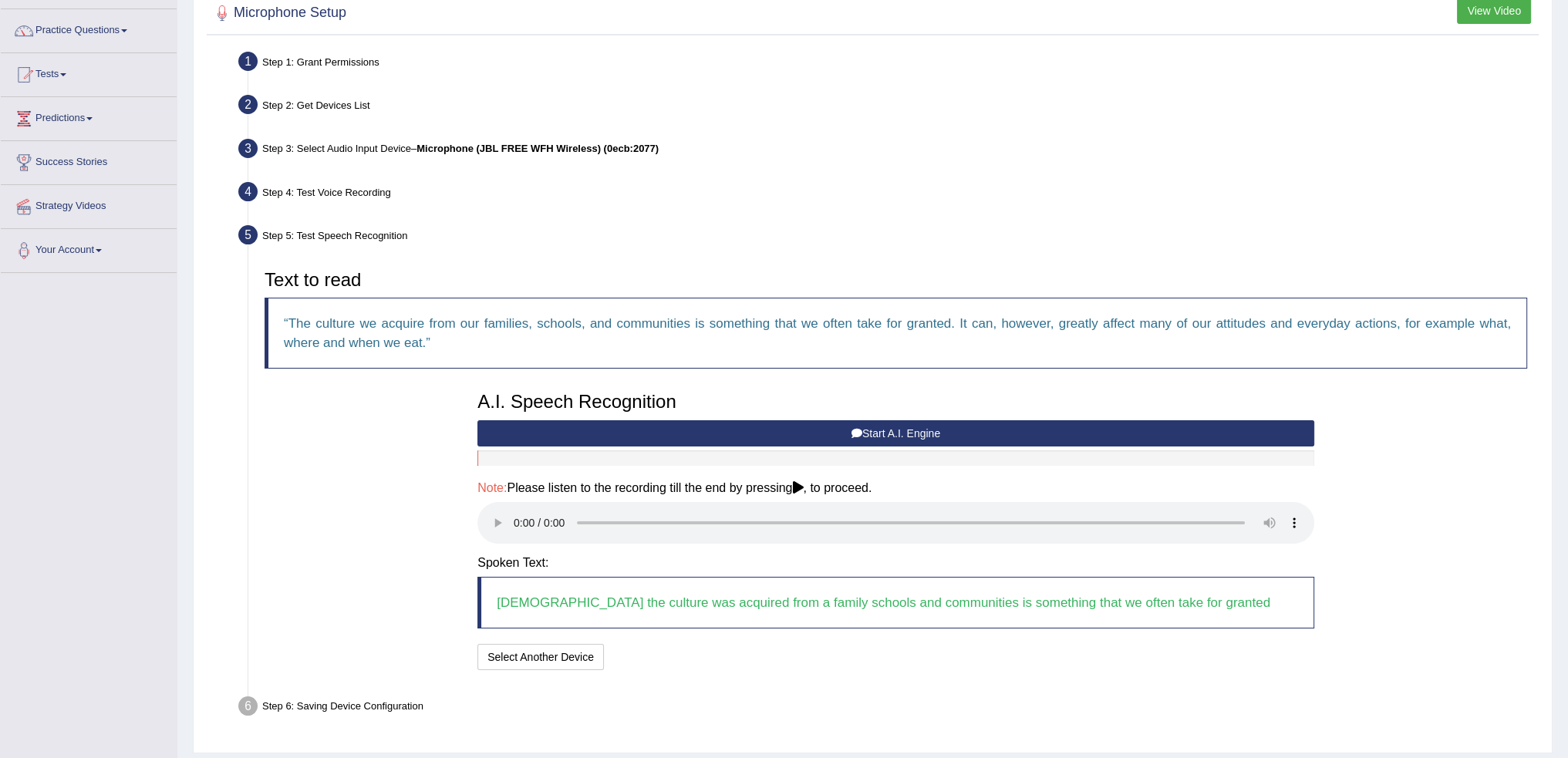
scroll to position [139, 0]
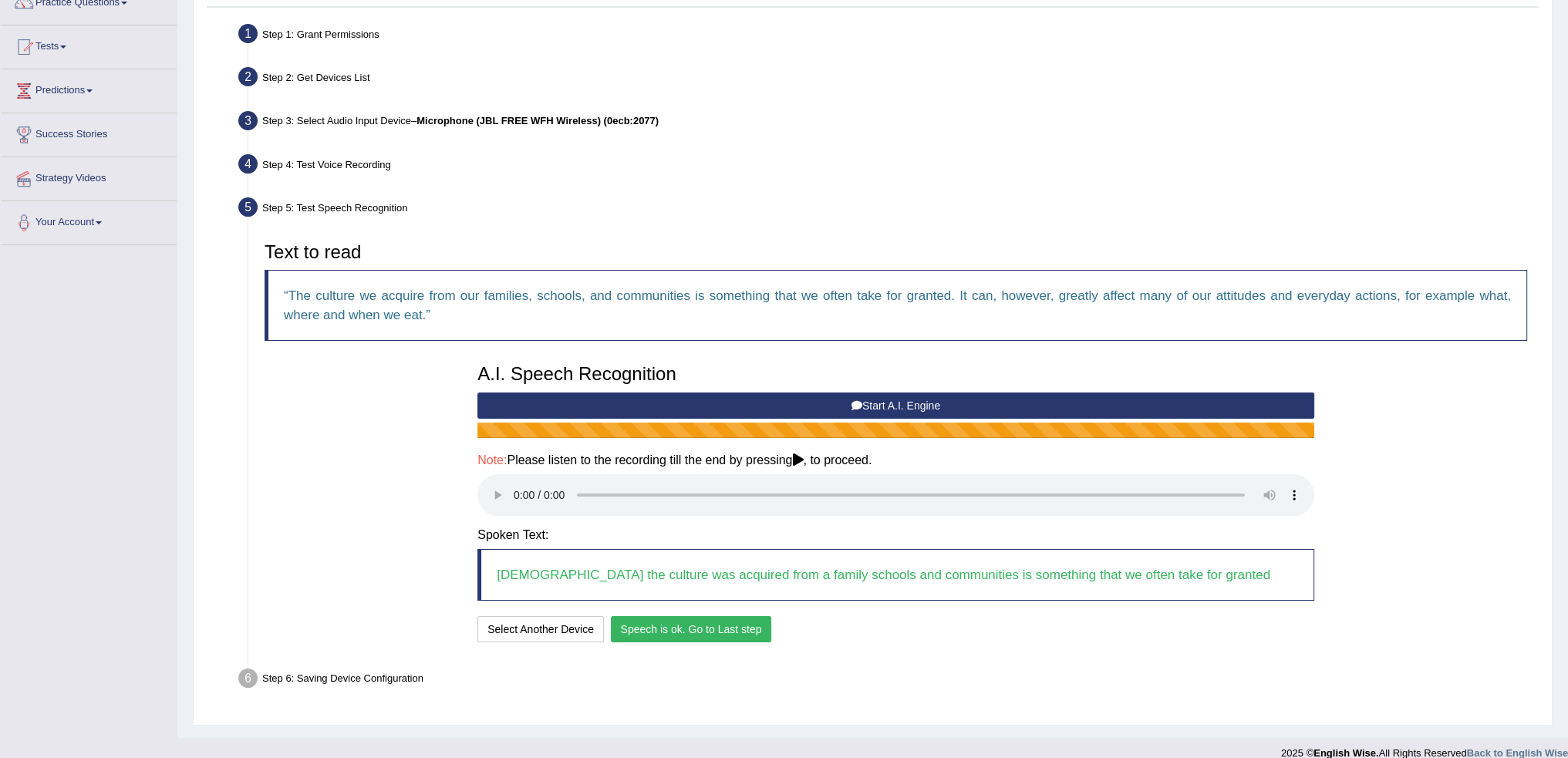
click at [703, 632] on button "Speech is ok. Go to Last step" at bounding box center [691, 629] width 161 height 26
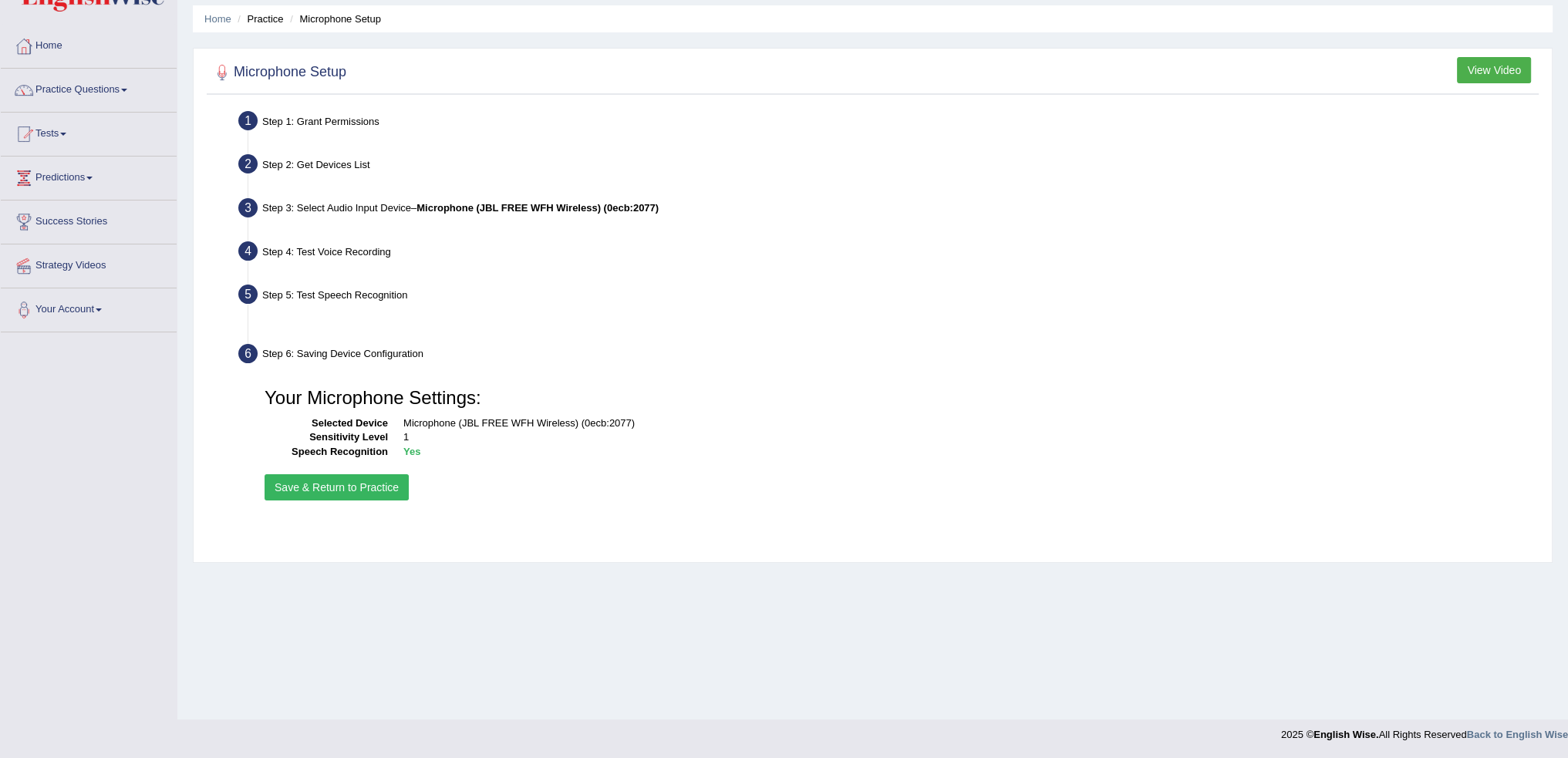
scroll to position [52, 0]
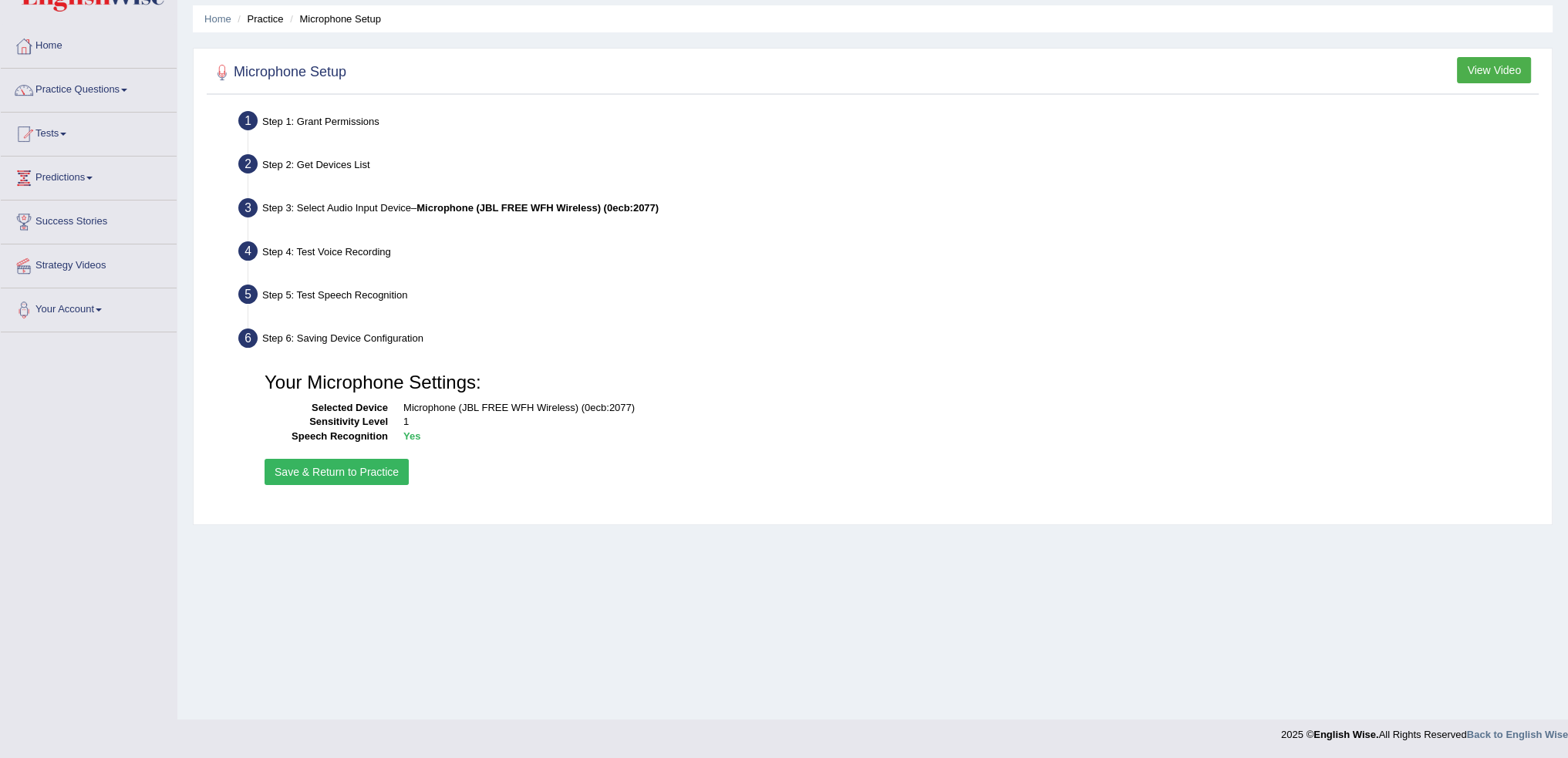
click at [343, 479] on button "Save & Return to Practice" at bounding box center [336, 472] width 144 height 26
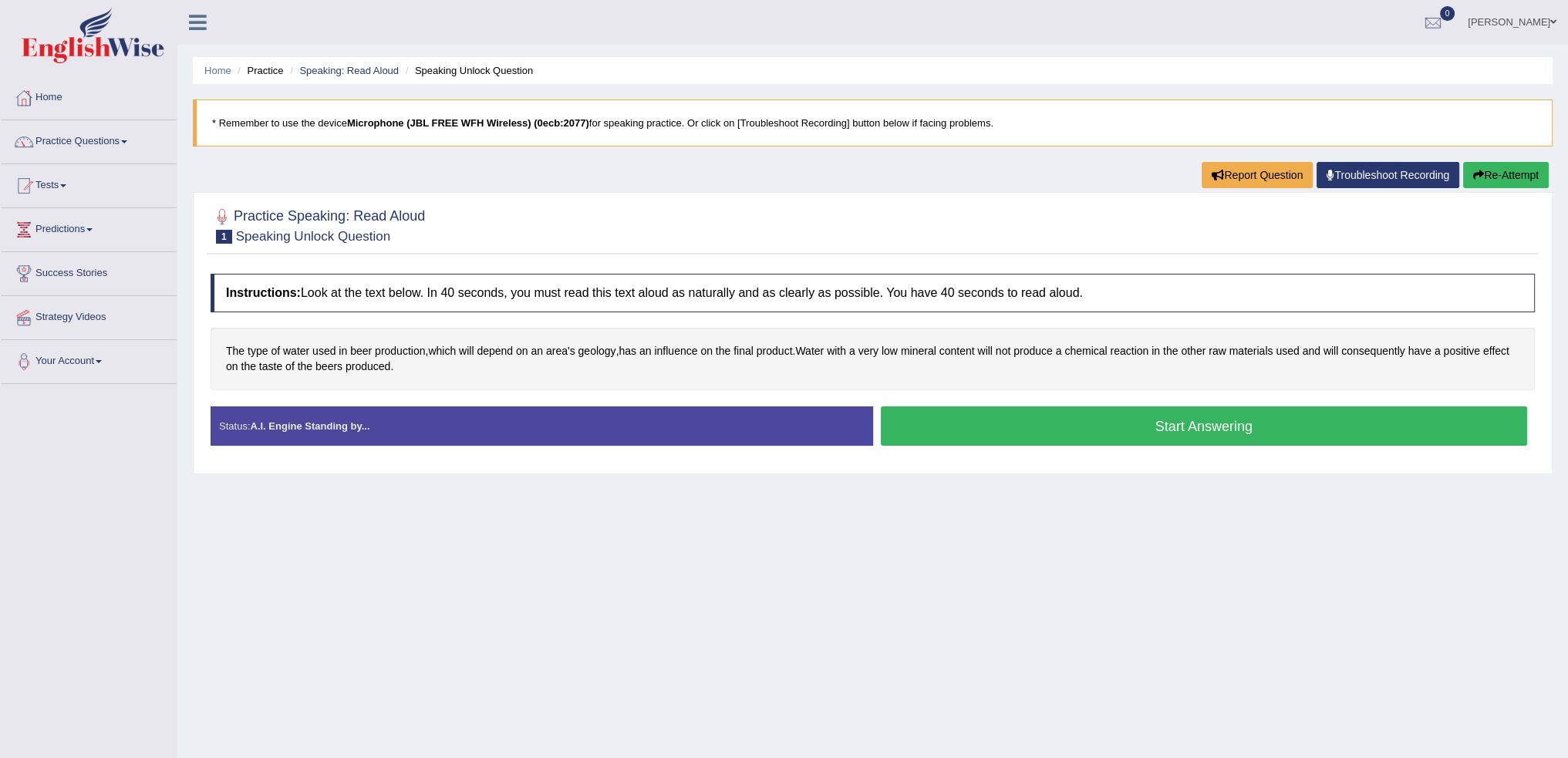
click at [1128, 431] on button "Start Answering" at bounding box center [1204, 426] width 647 height 39
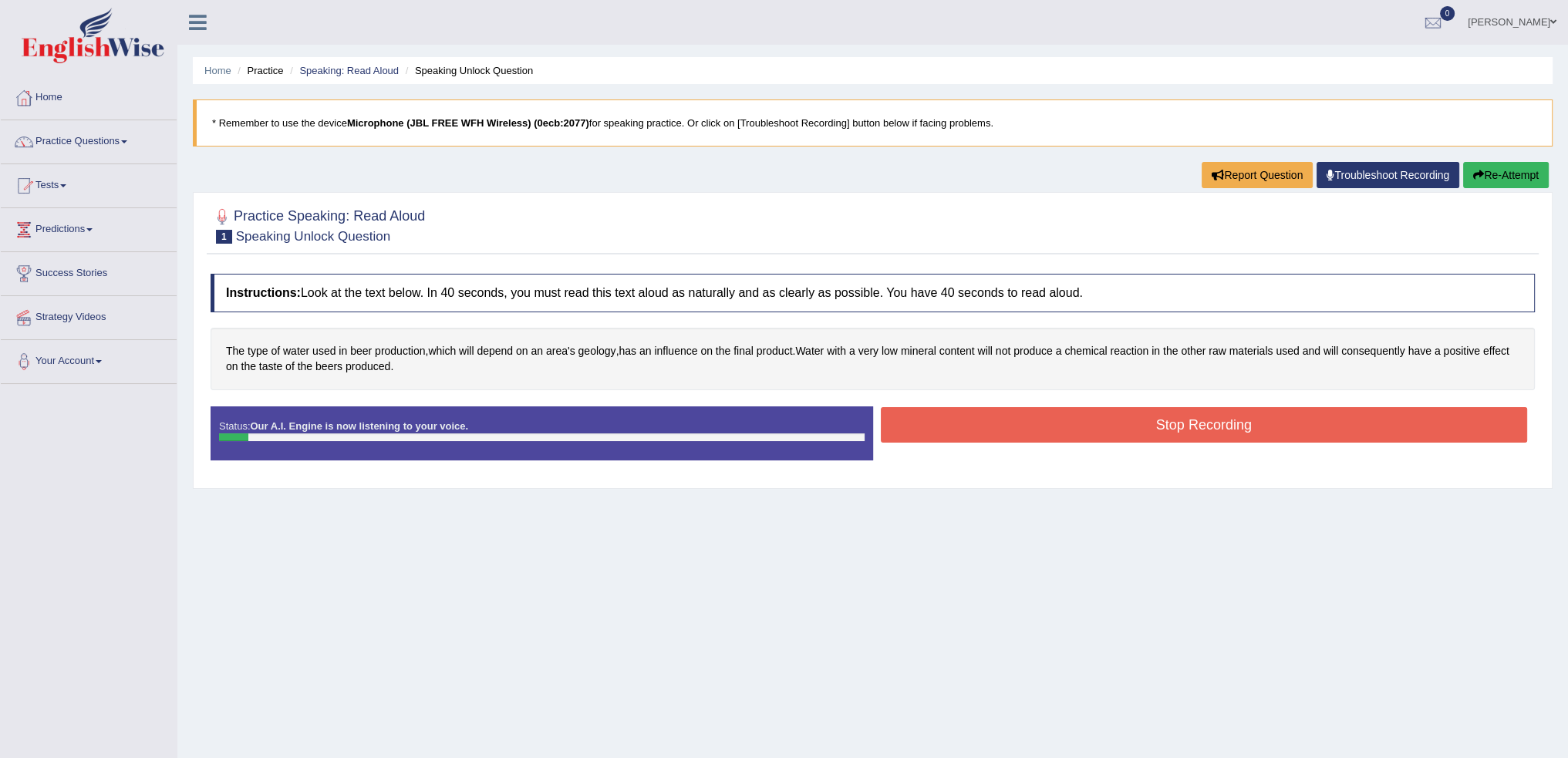
click at [1101, 422] on button "Stop Recording" at bounding box center [1204, 425] width 647 height 36
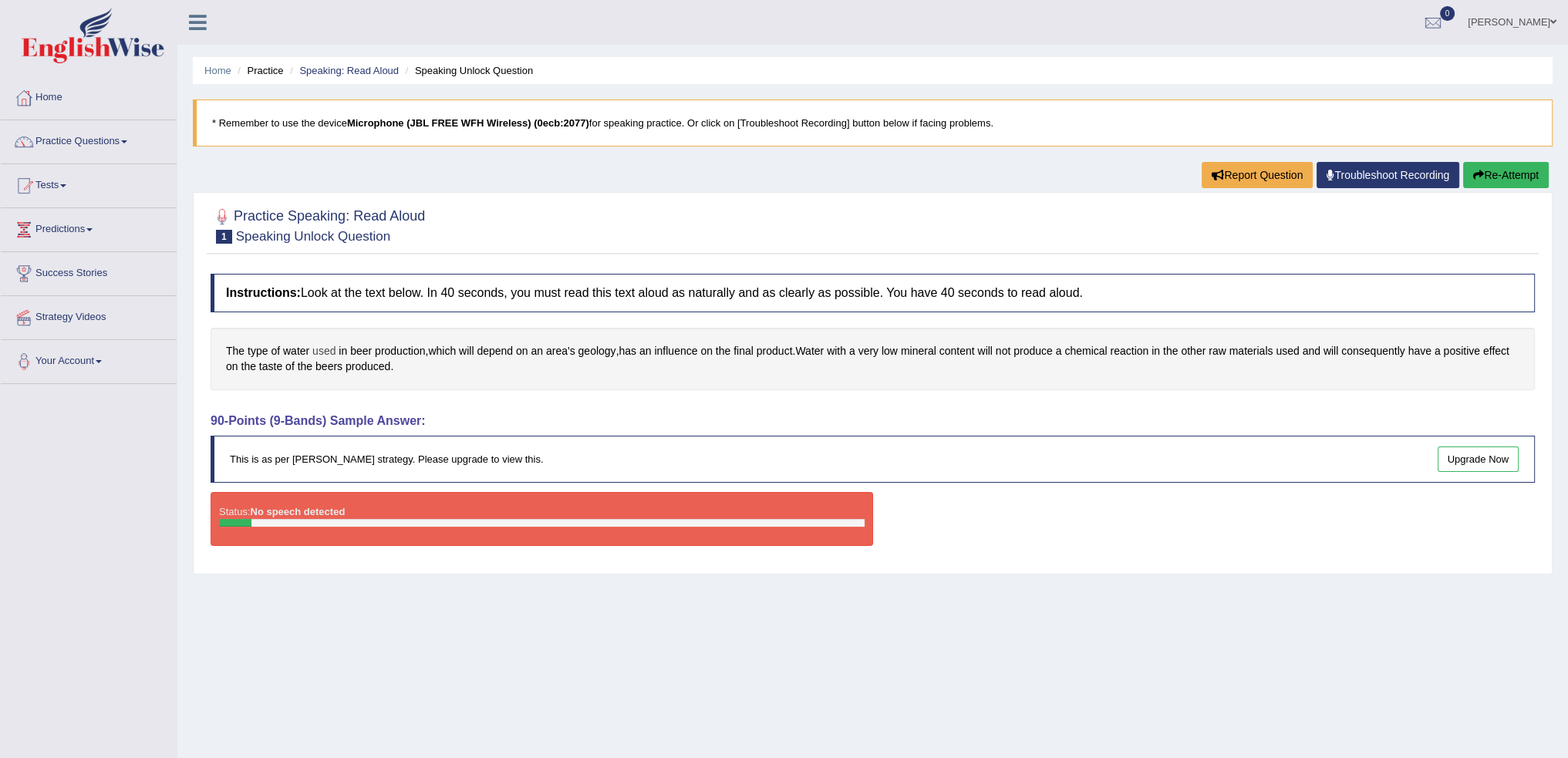
click at [328, 348] on span "used" at bounding box center [323, 351] width 23 height 16
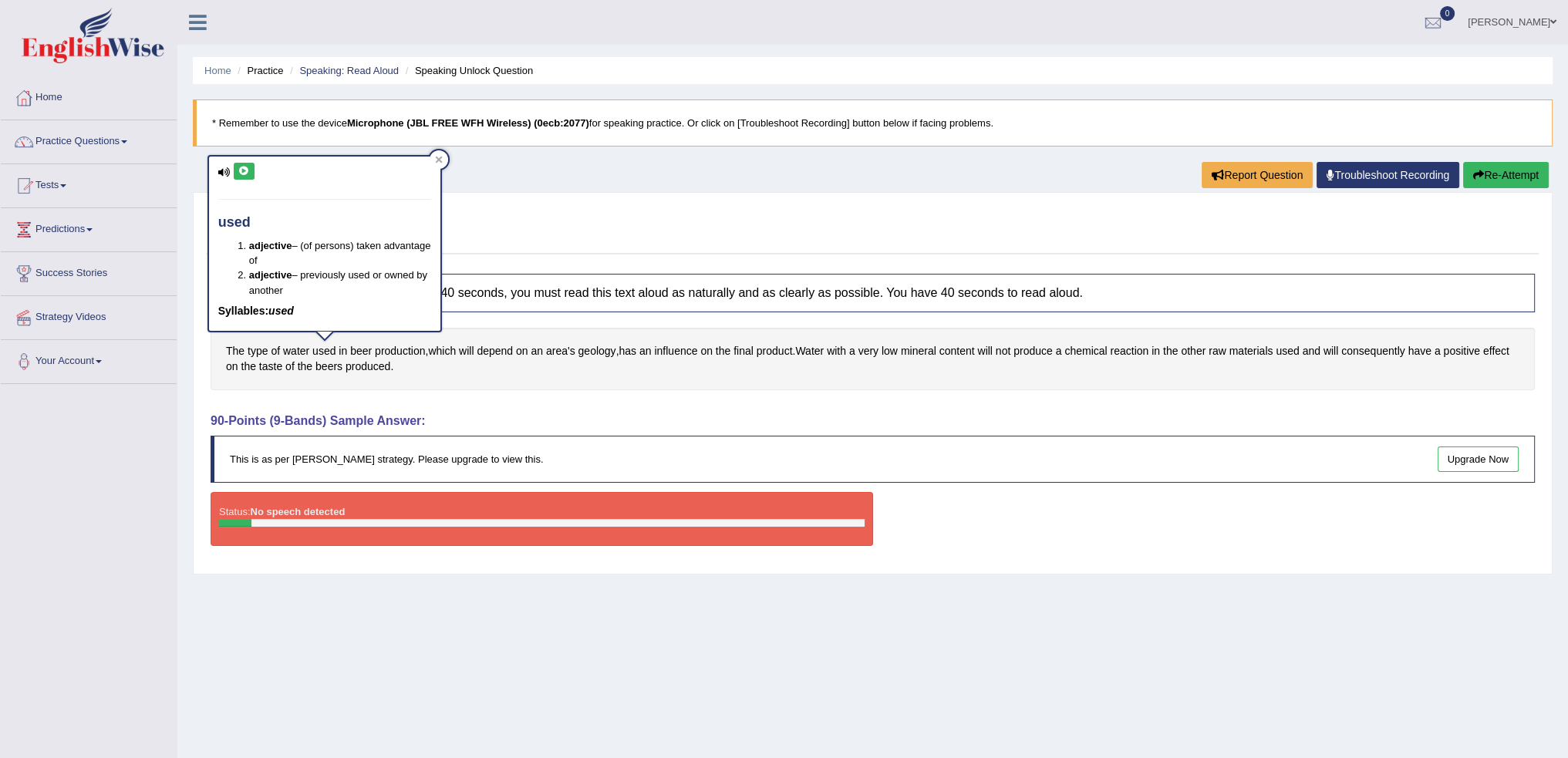
click at [414, 373] on div "The type of water used in beer production , which will depend on an area's geol…" at bounding box center [873, 359] width 1325 height 62
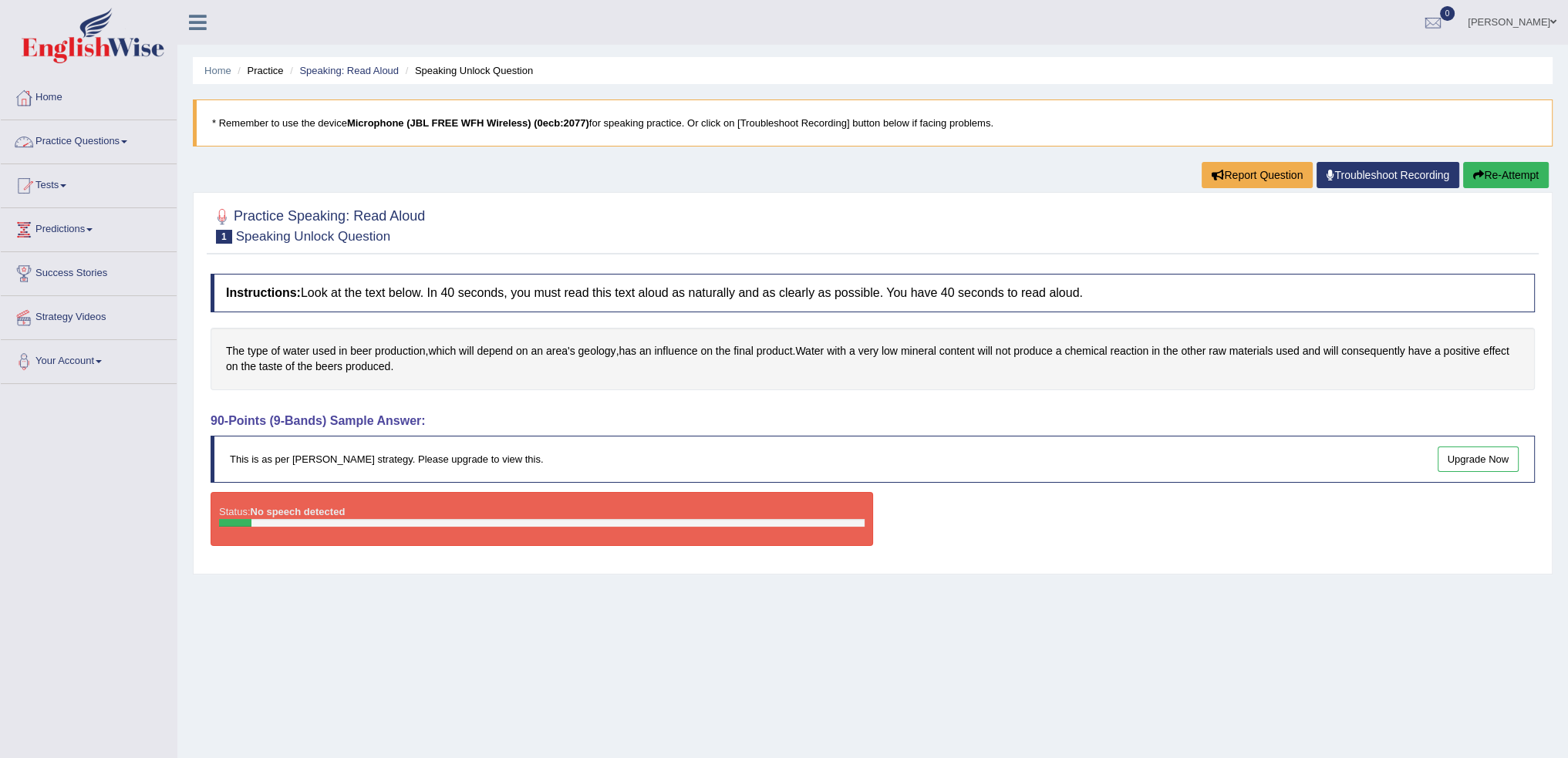
click at [86, 141] on link "Practice Questions" at bounding box center [89, 139] width 176 height 38
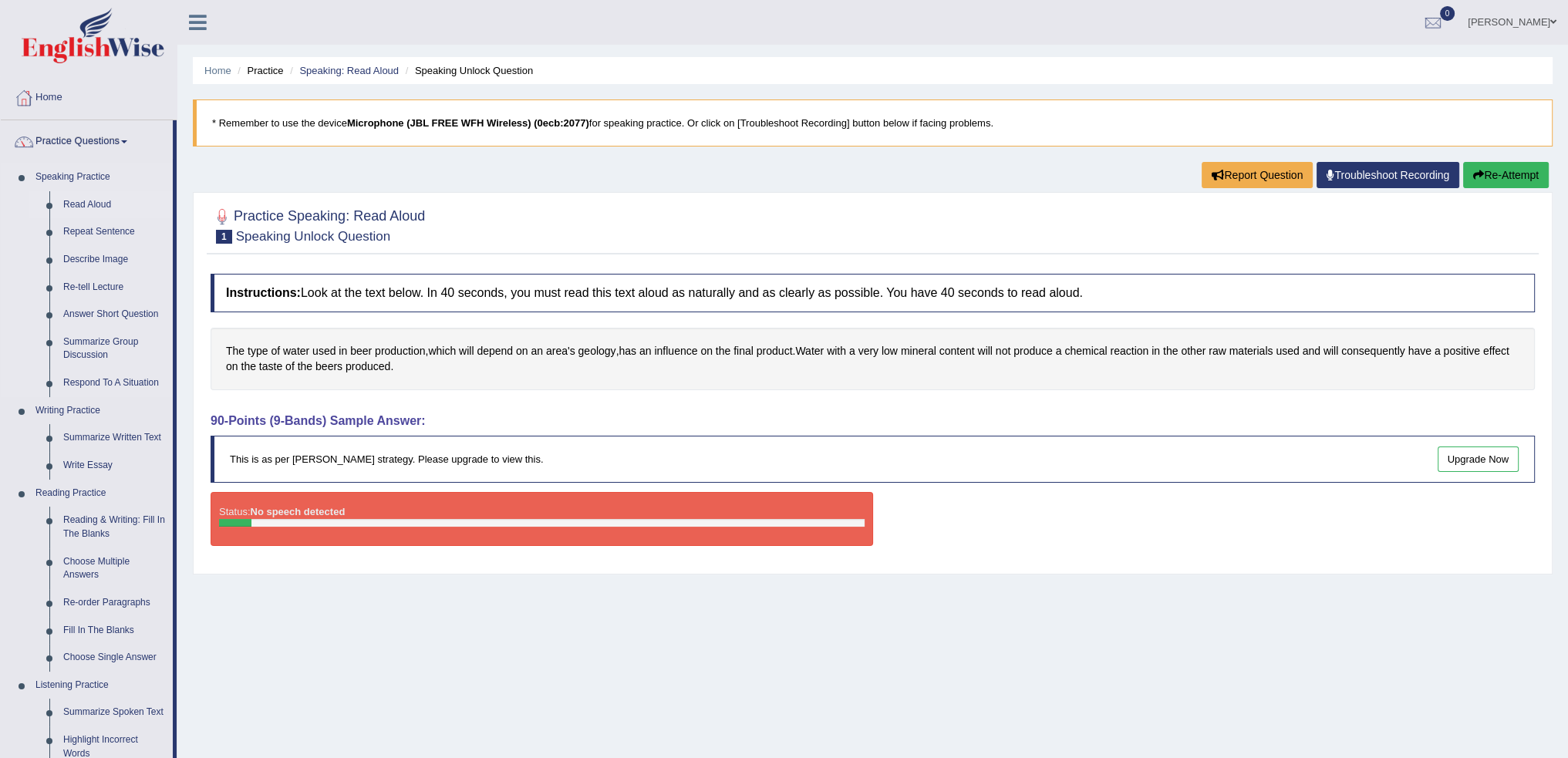
click at [92, 201] on link "Read Aloud" at bounding box center [114, 205] width 117 height 28
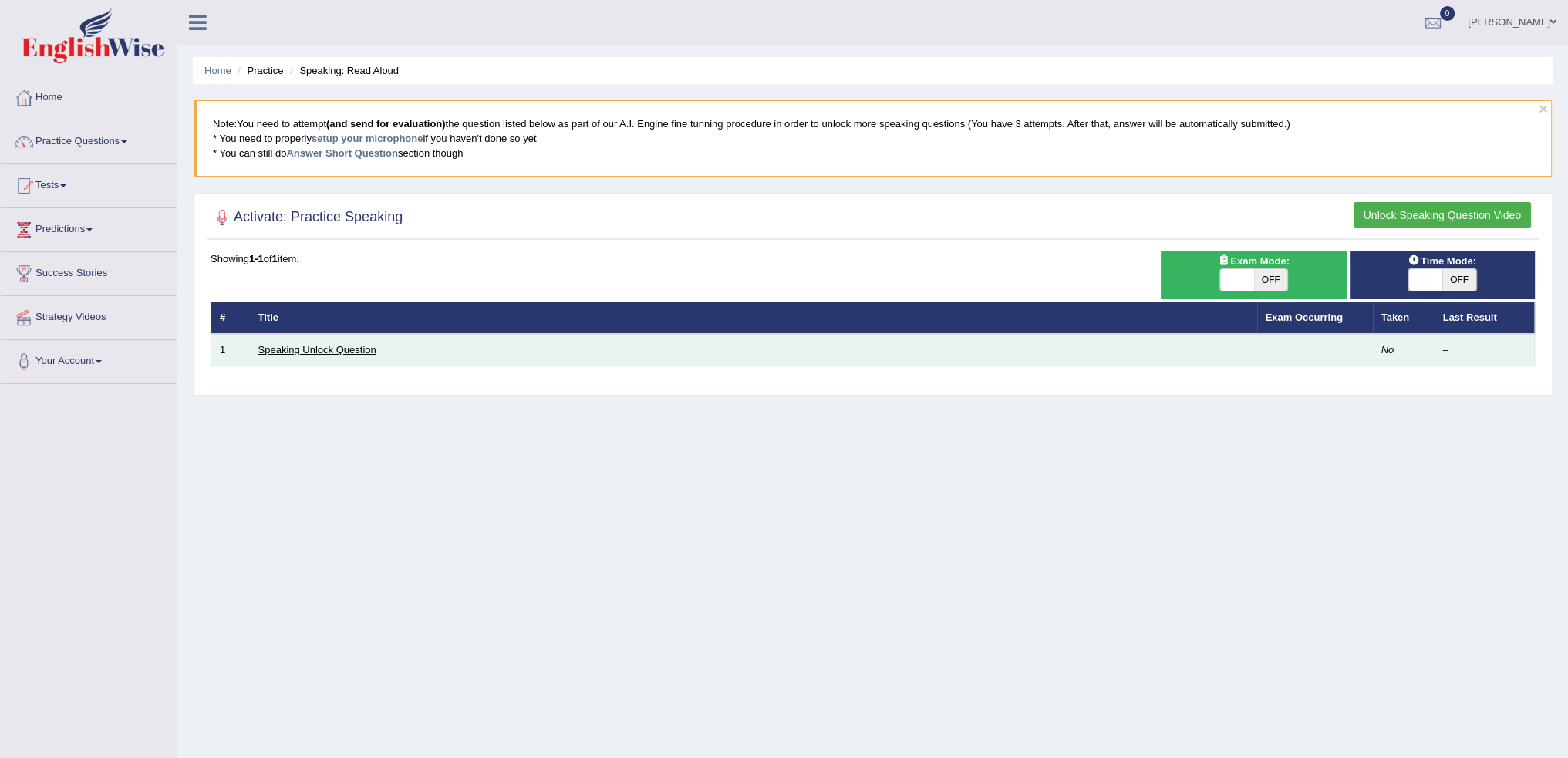
click at [341, 349] on link "Speaking Unlock Question" at bounding box center [317, 350] width 118 height 12
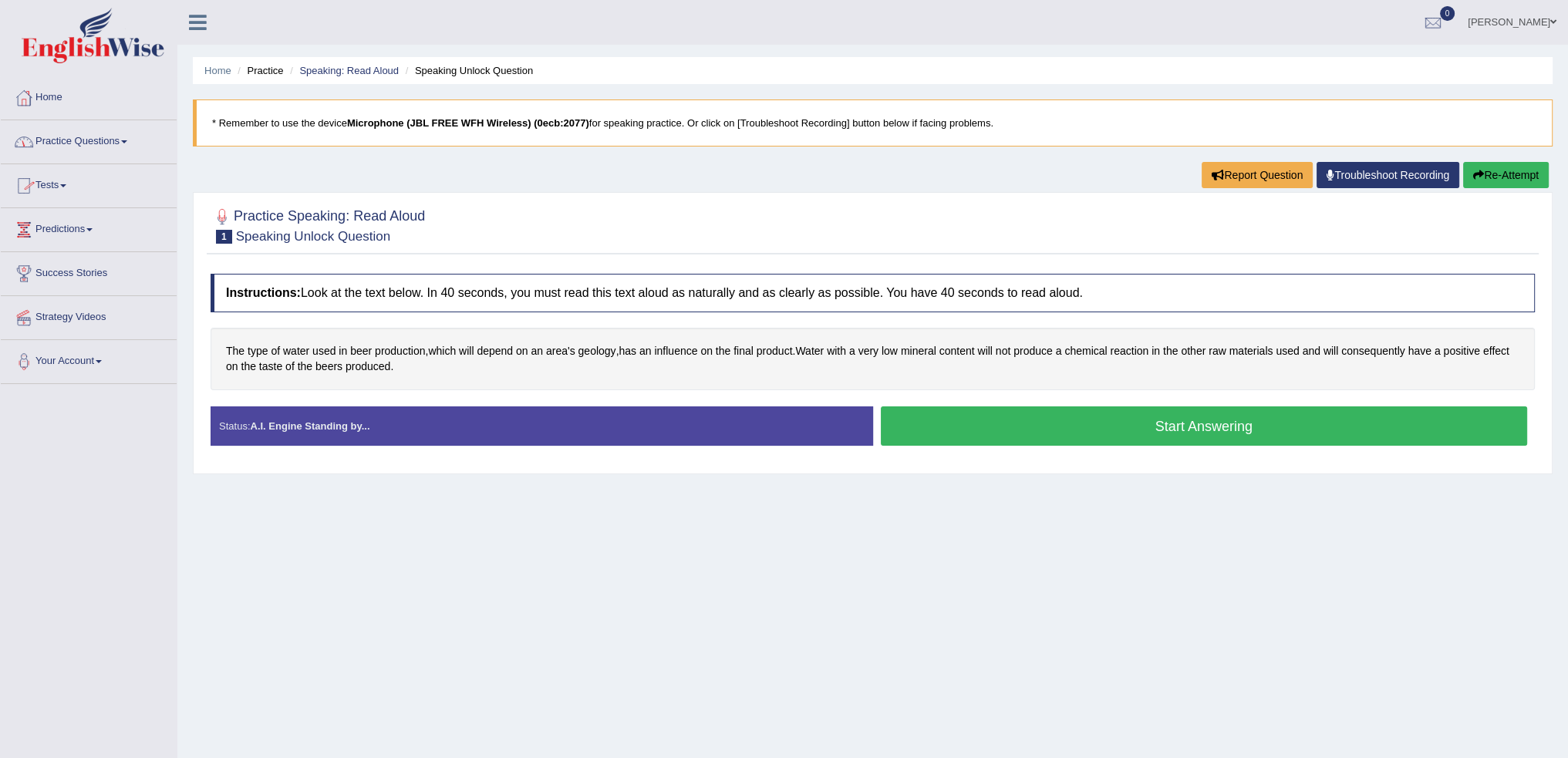
click at [81, 142] on link "Practice Questions" at bounding box center [89, 139] width 176 height 38
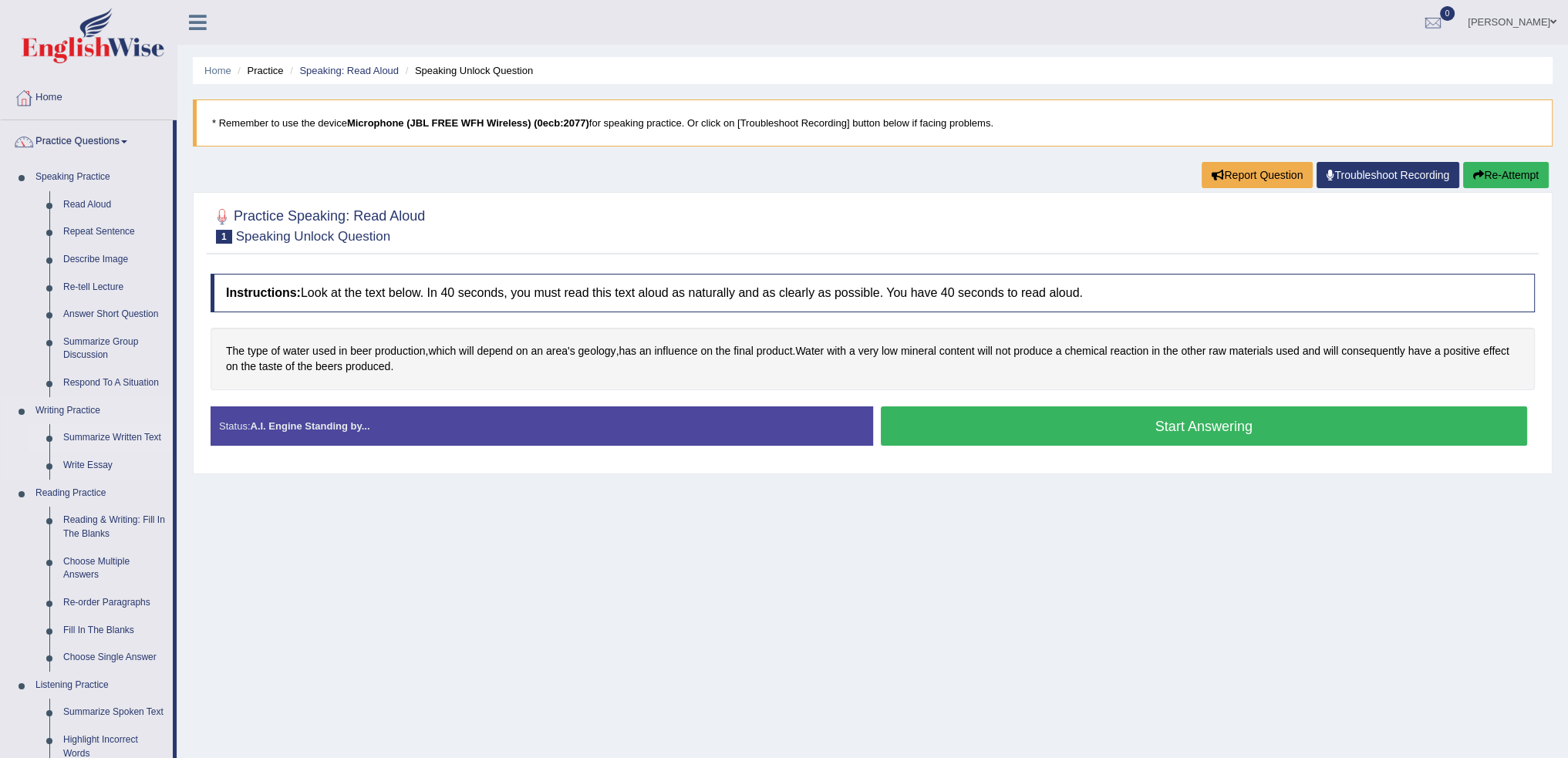
click at [101, 432] on link "Summarize Written Text" at bounding box center [114, 438] width 117 height 28
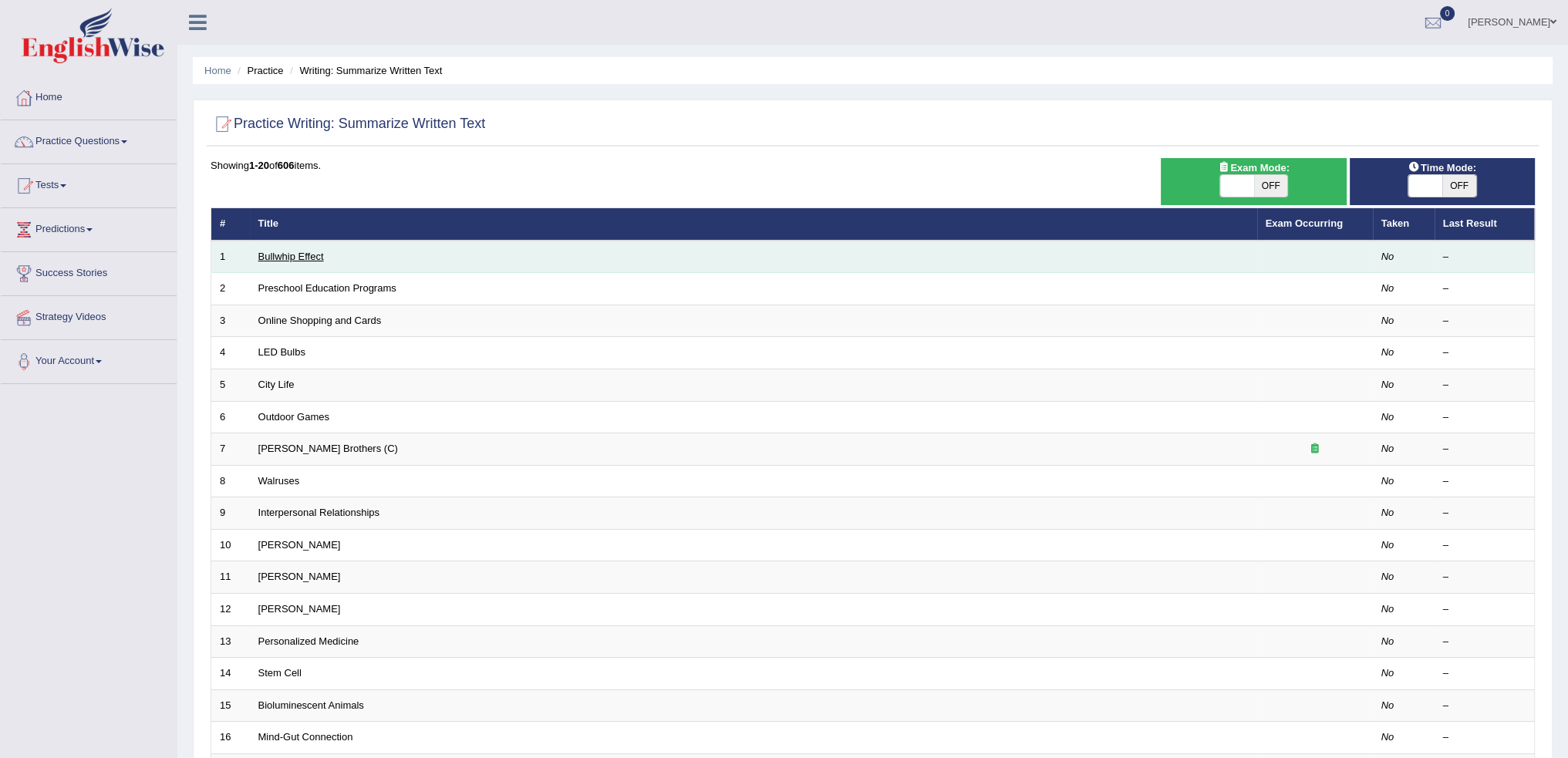
click at [276, 254] on link "Bullwhip Effect" at bounding box center [291, 257] width 66 height 12
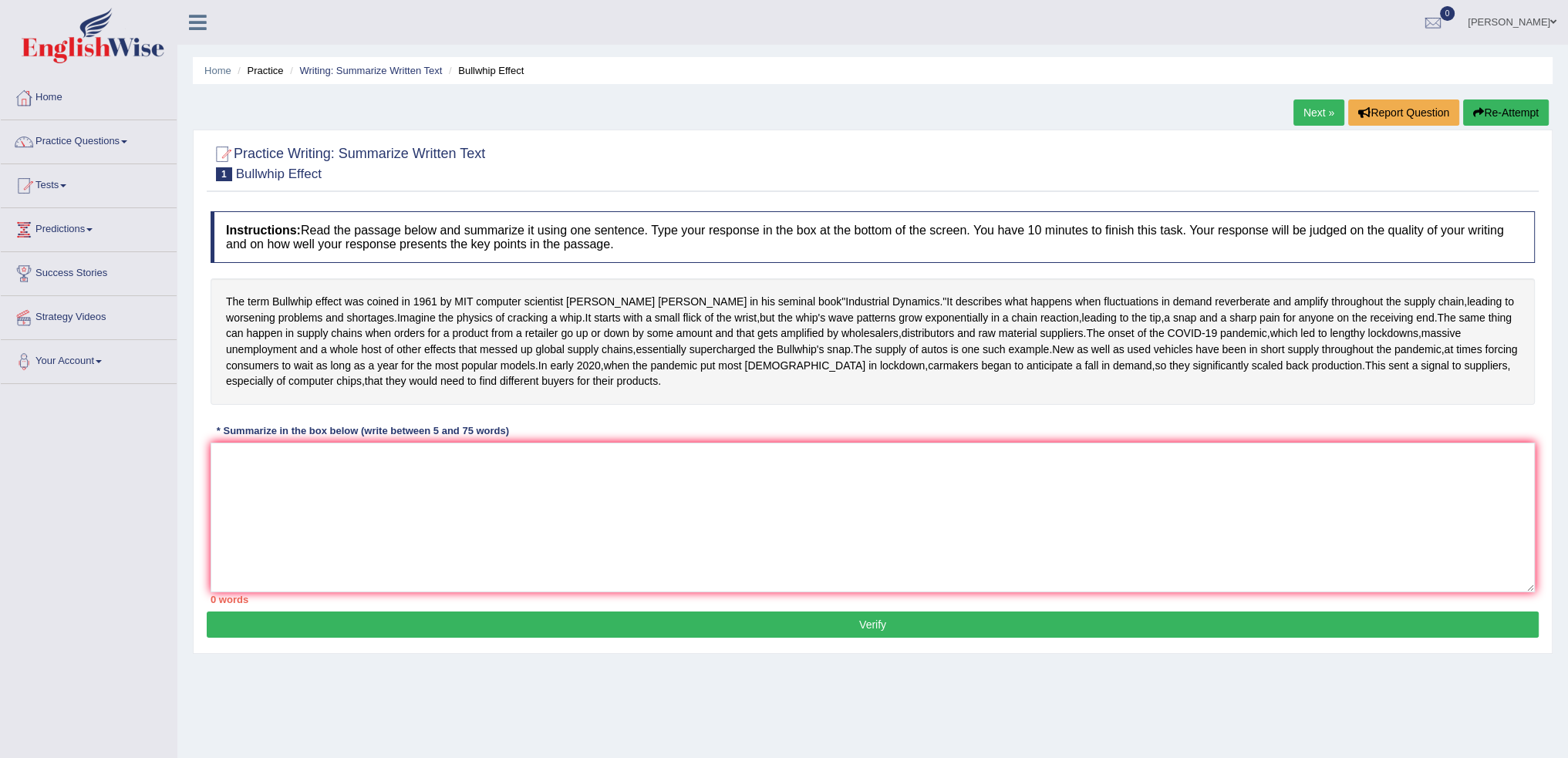
click at [1177, 54] on div "Home Practice Writing: Summarize Written Text Bullwhip Effect Next » Report Que…" at bounding box center [872, 385] width 1391 height 772
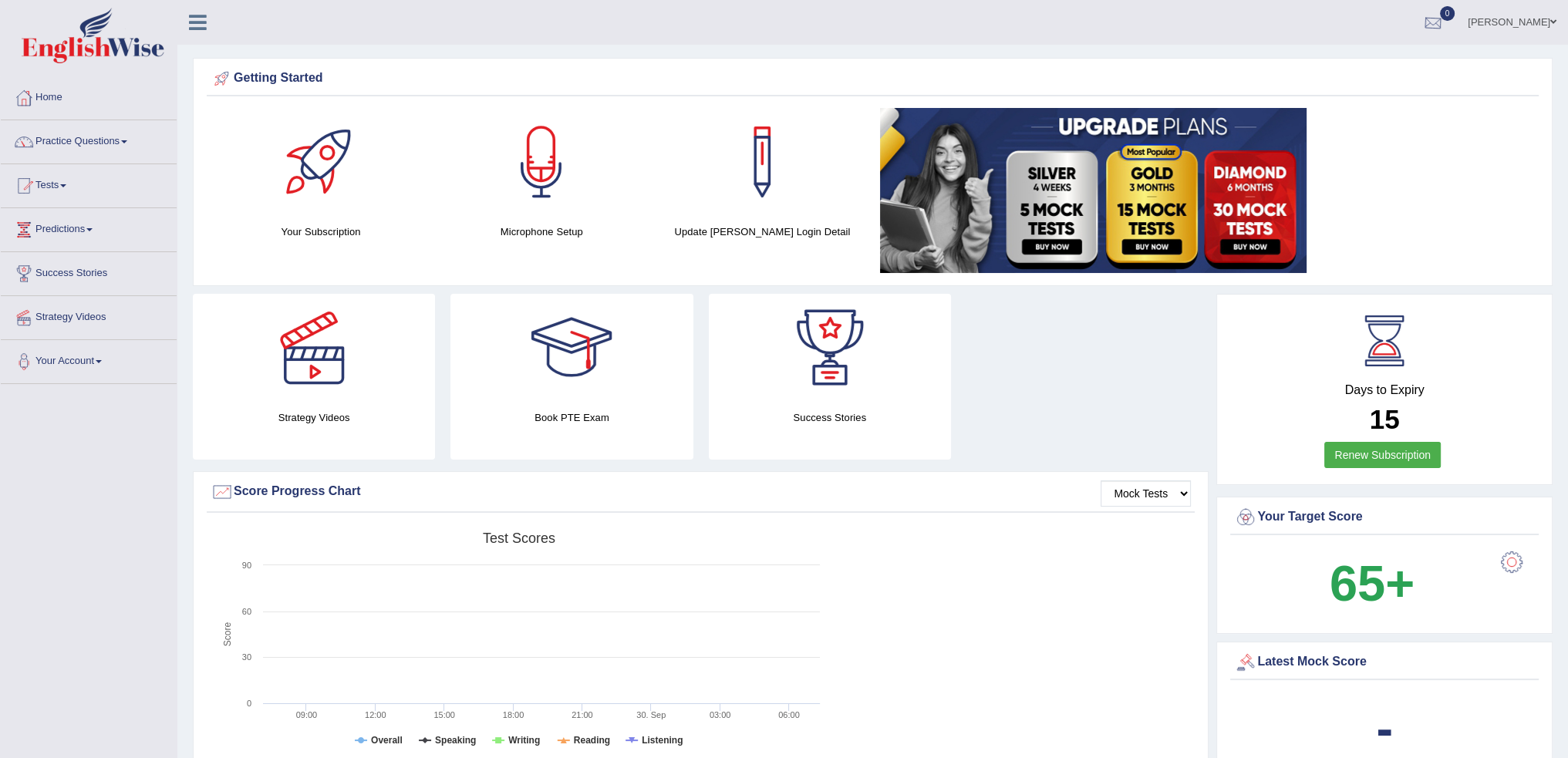
click at [1502, 23] on link "Ramkiran" at bounding box center [1512, 20] width 112 height 40
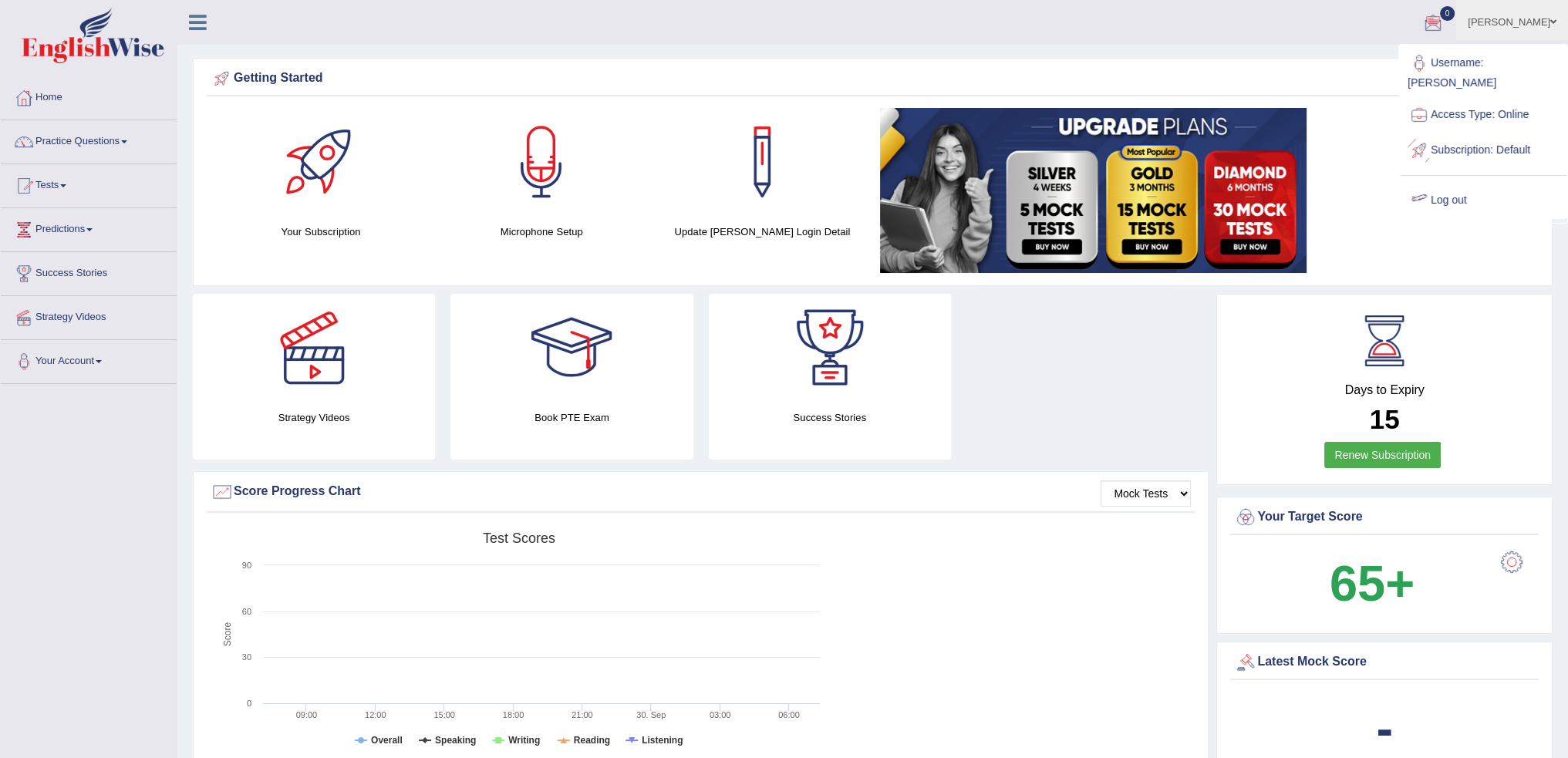
click at [1435, 182] on link "Log out" at bounding box center [1483, 200] width 166 height 36
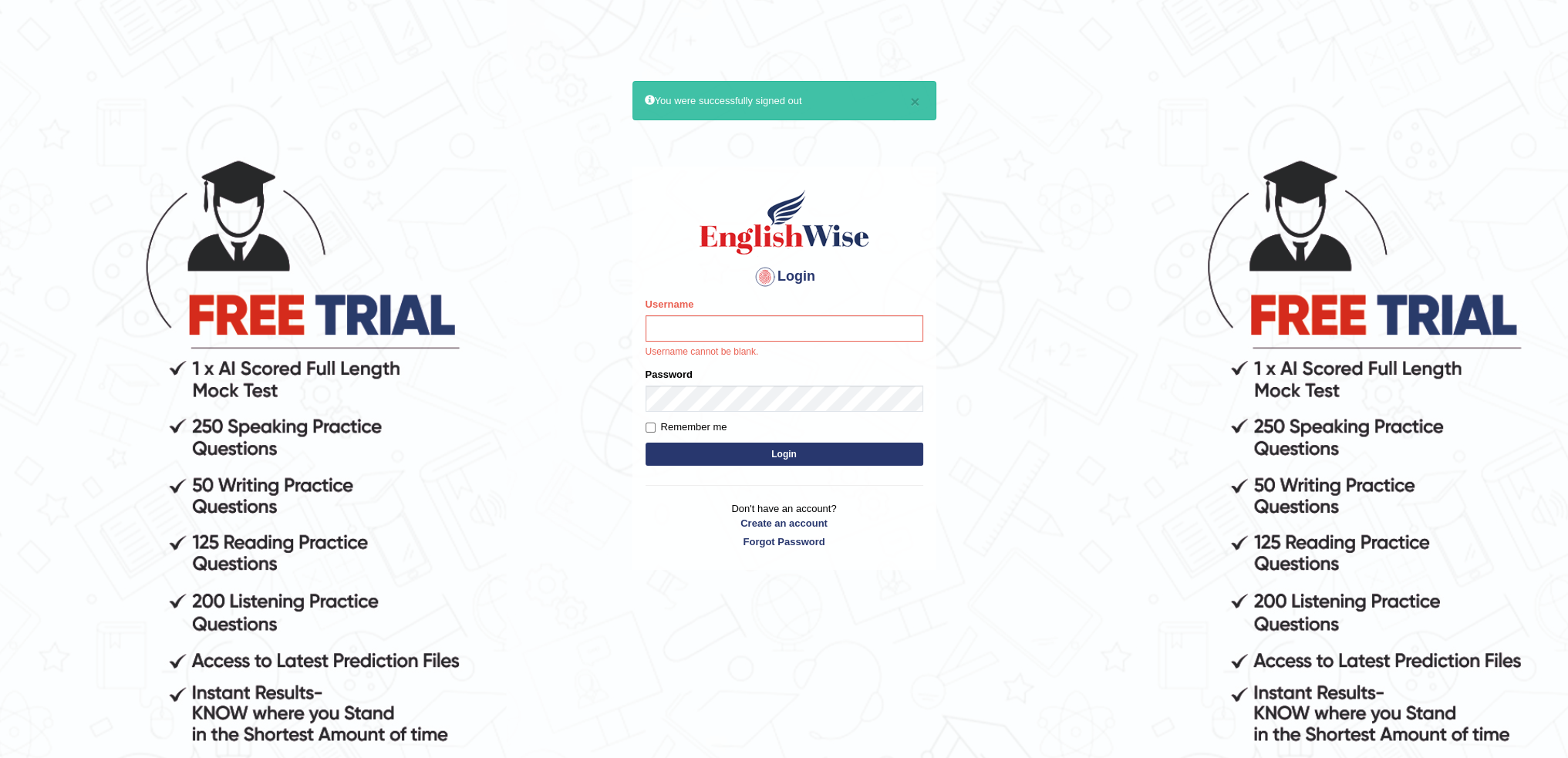
click at [749, 334] on input "Username" at bounding box center [784, 328] width 278 height 26
type input "irfanalfa"
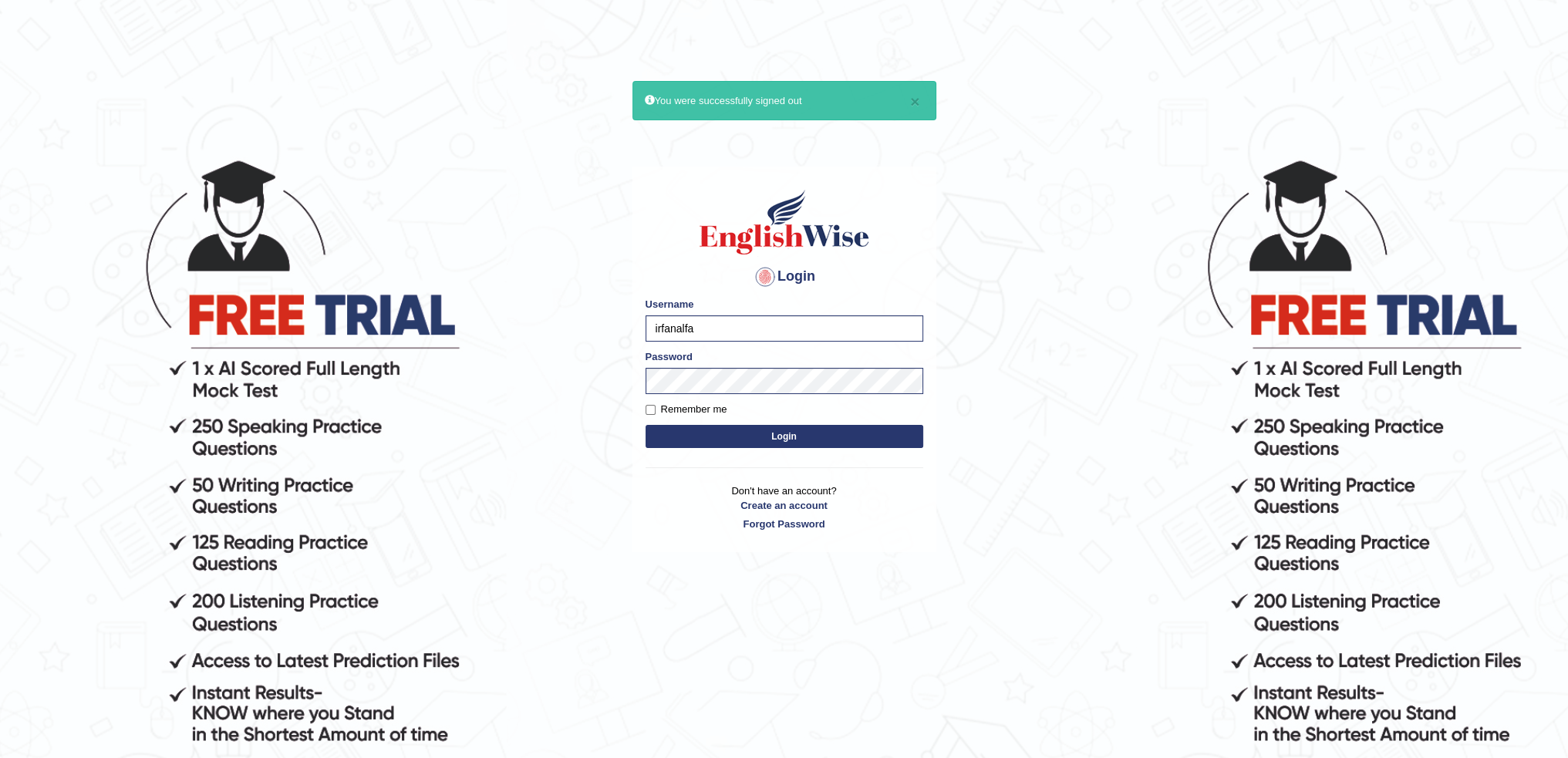
click at [671, 441] on button "Login" at bounding box center [784, 437] width 278 height 23
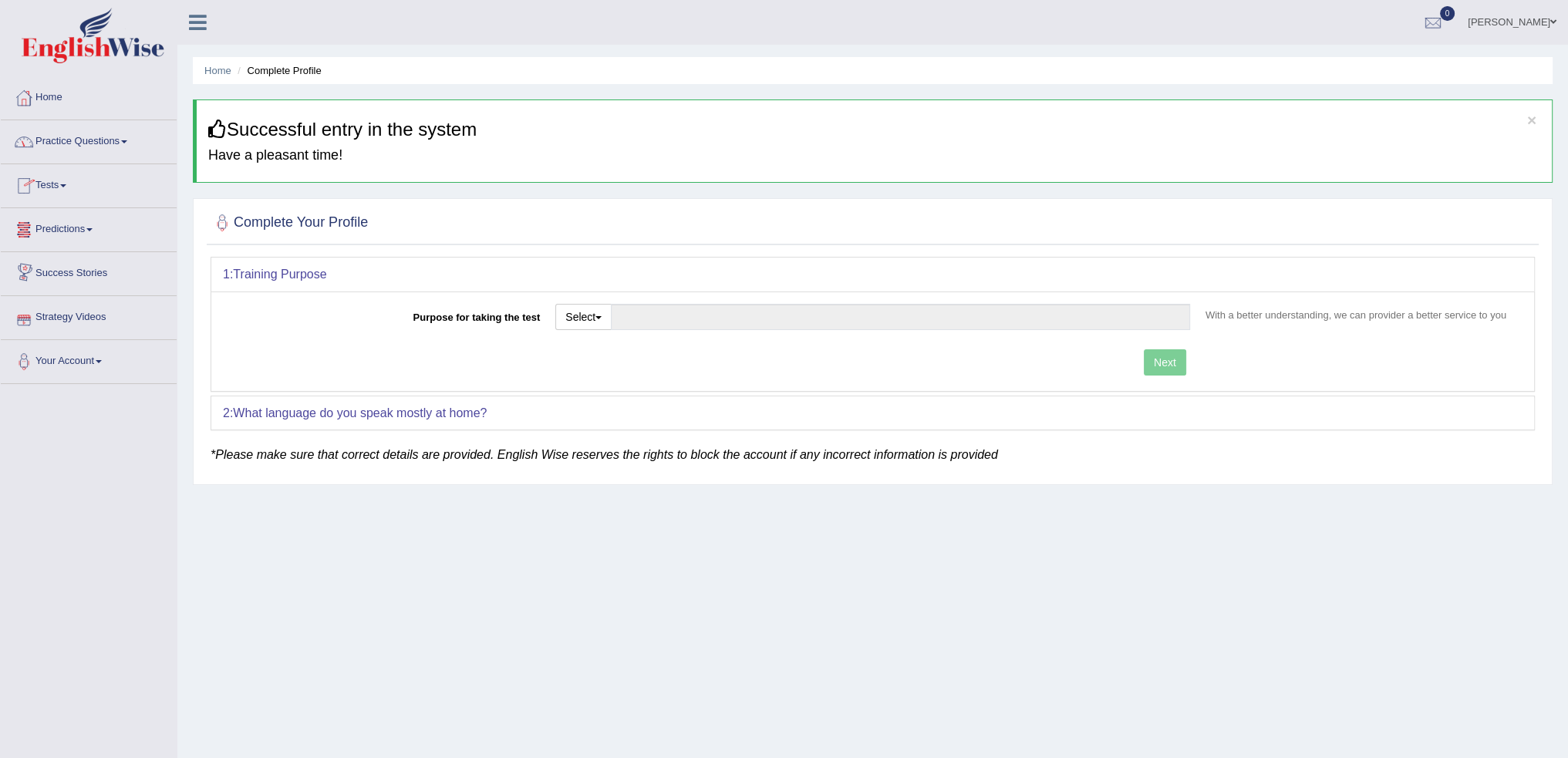
click at [39, 315] on link "Strategy Videos" at bounding box center [89, 315] width 176 height 38
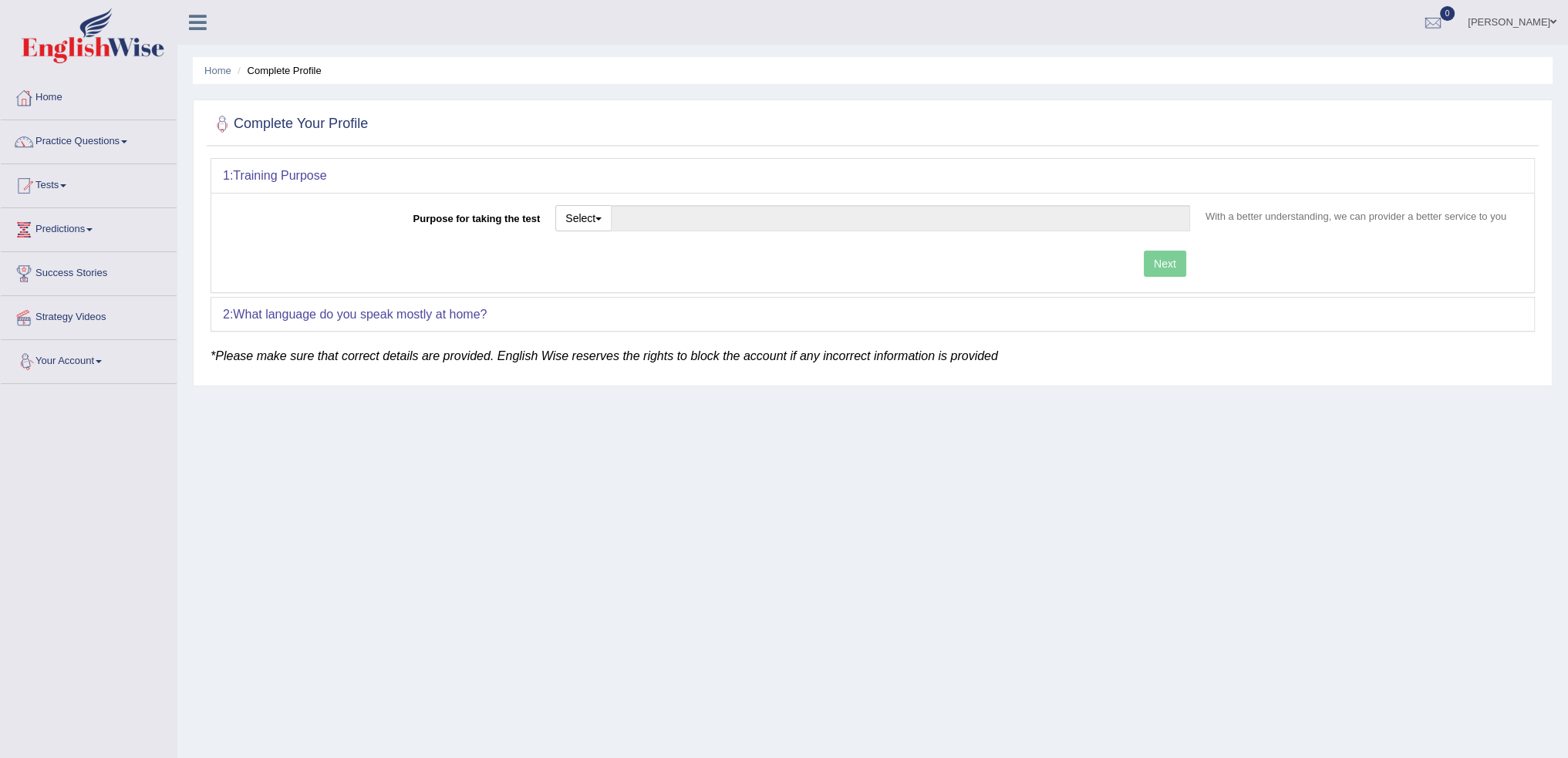
click at [75, 366] on link "Your Account" at bounding box center [89, 359] width 176 height 38
click at [58, 188] on link "Tests" at bounding box center [89, 183] width 176 height 38
click at [576, 218] on button "Select" at bounding box center [583, 218] width 56 height 26
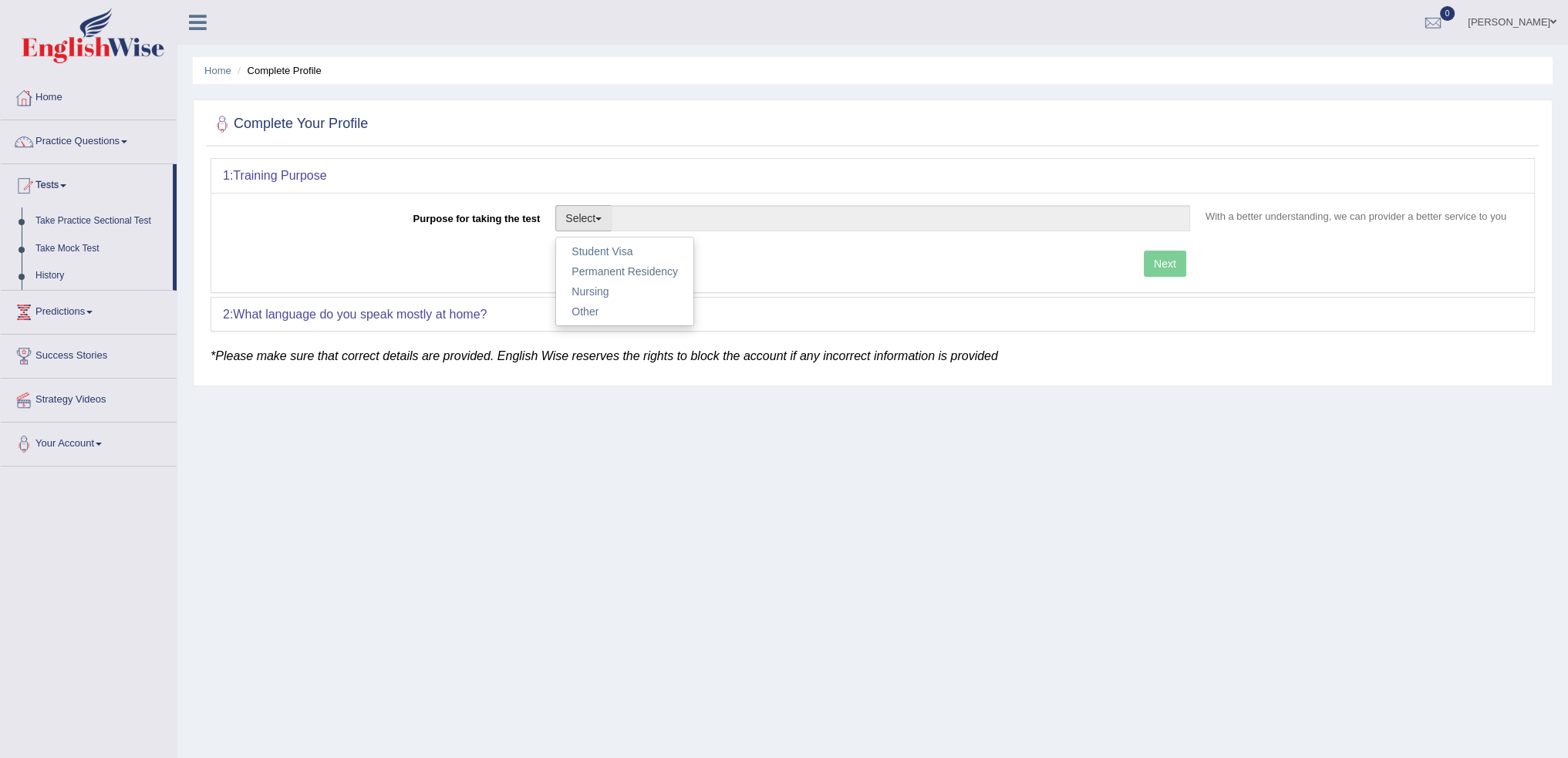
click at [432, 231] on div "Purpose for taking the test Select Student Visa Permanent Residency Nursing Oth…" at bounding box center [872, 224] width 1300 height 38
click at [57, 98] on link "Home" at bounding box center [89, 95] width 176 height 38
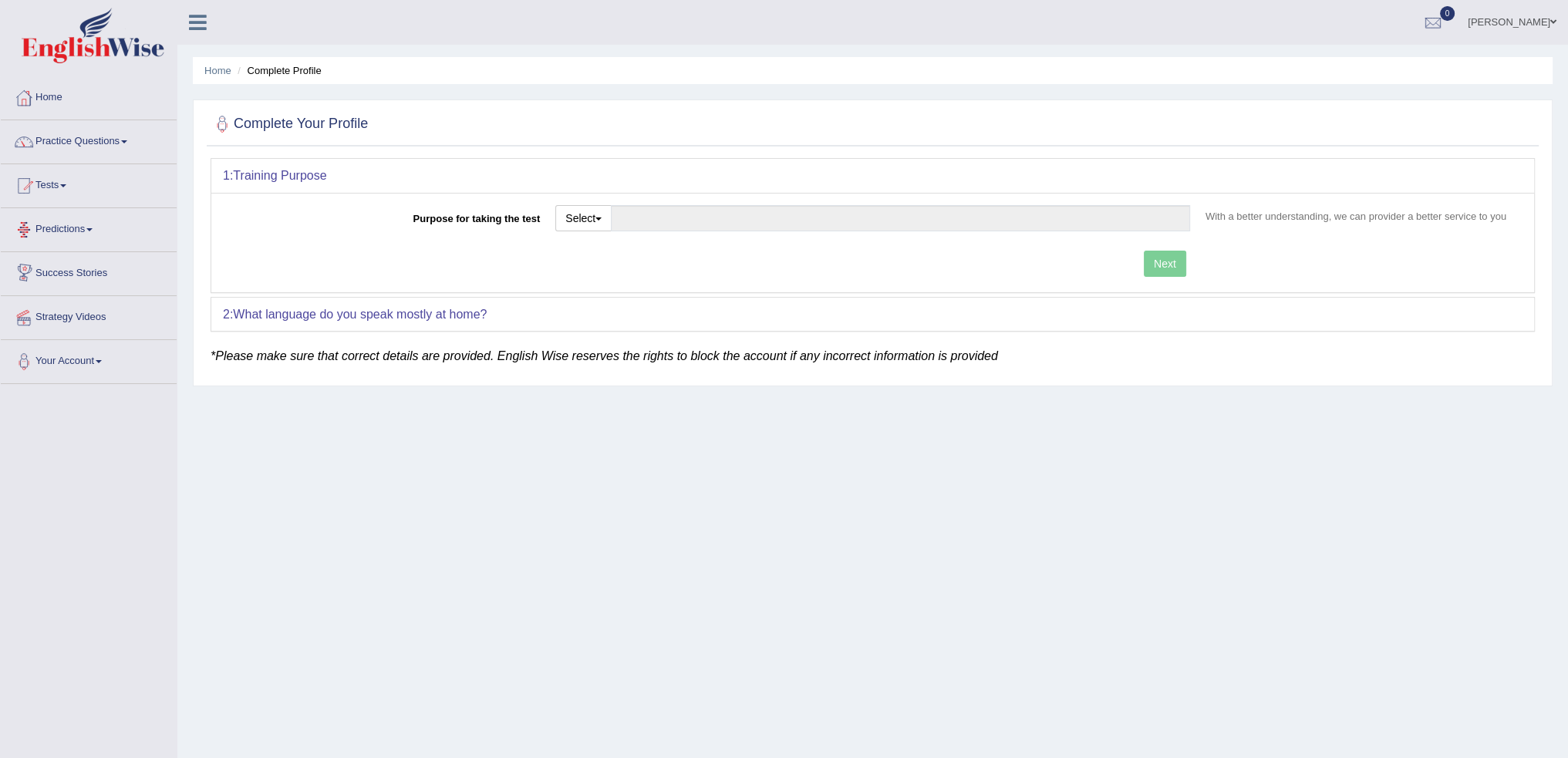
click at [48, 225] on link "Predictions" at bounding box center [89, 227] width 176 height 38
click at [59, 188] on link "Tests" at bounding box center [89, 183] width 176 height 38
click at [53, 149] on link "Practice Questions" at bounding box center [89, 139] width 176 height 38
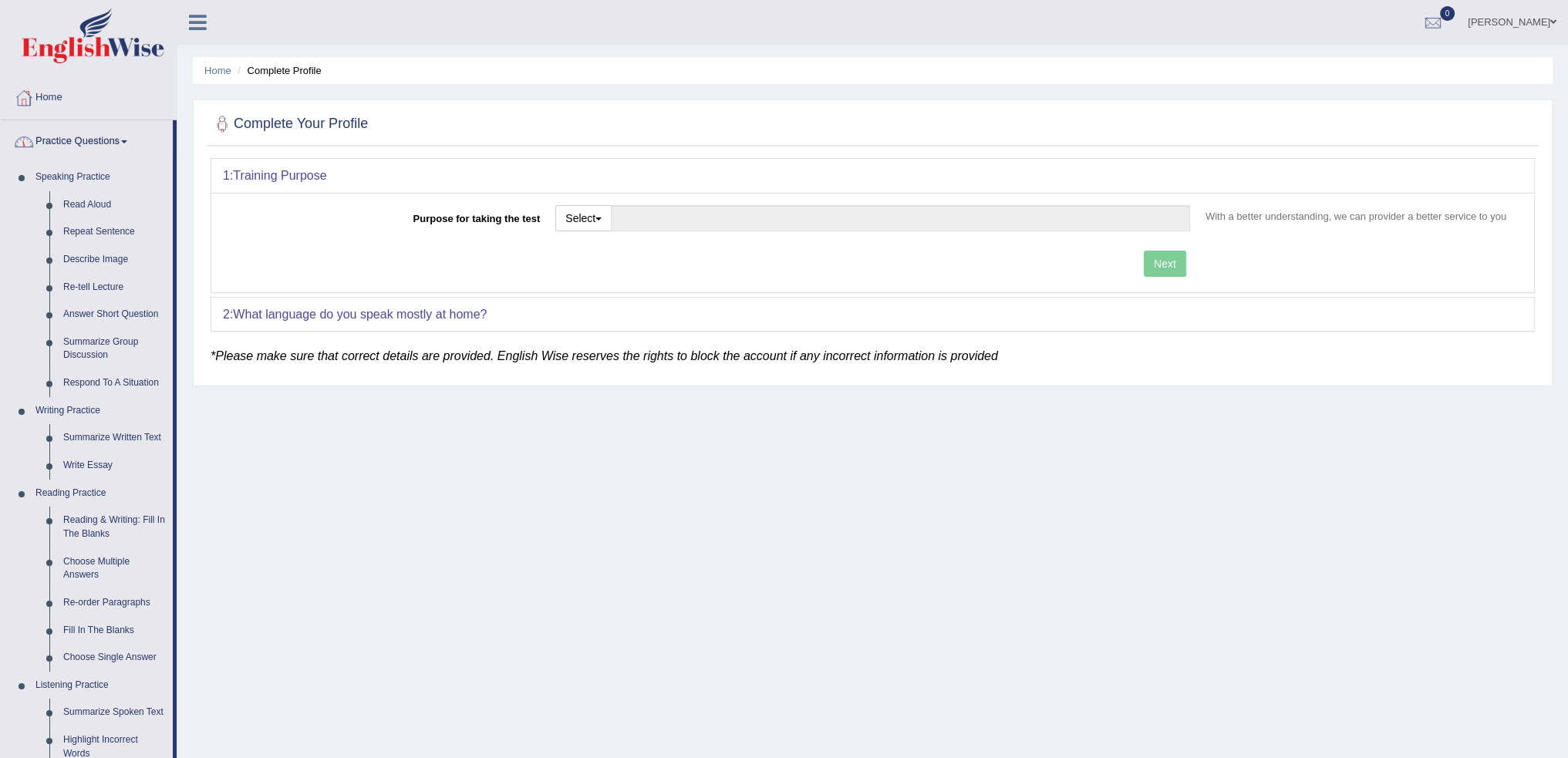
click at [119, 144] on link "Practice Questions" at bounding box center [87, 139] width 172 height 38
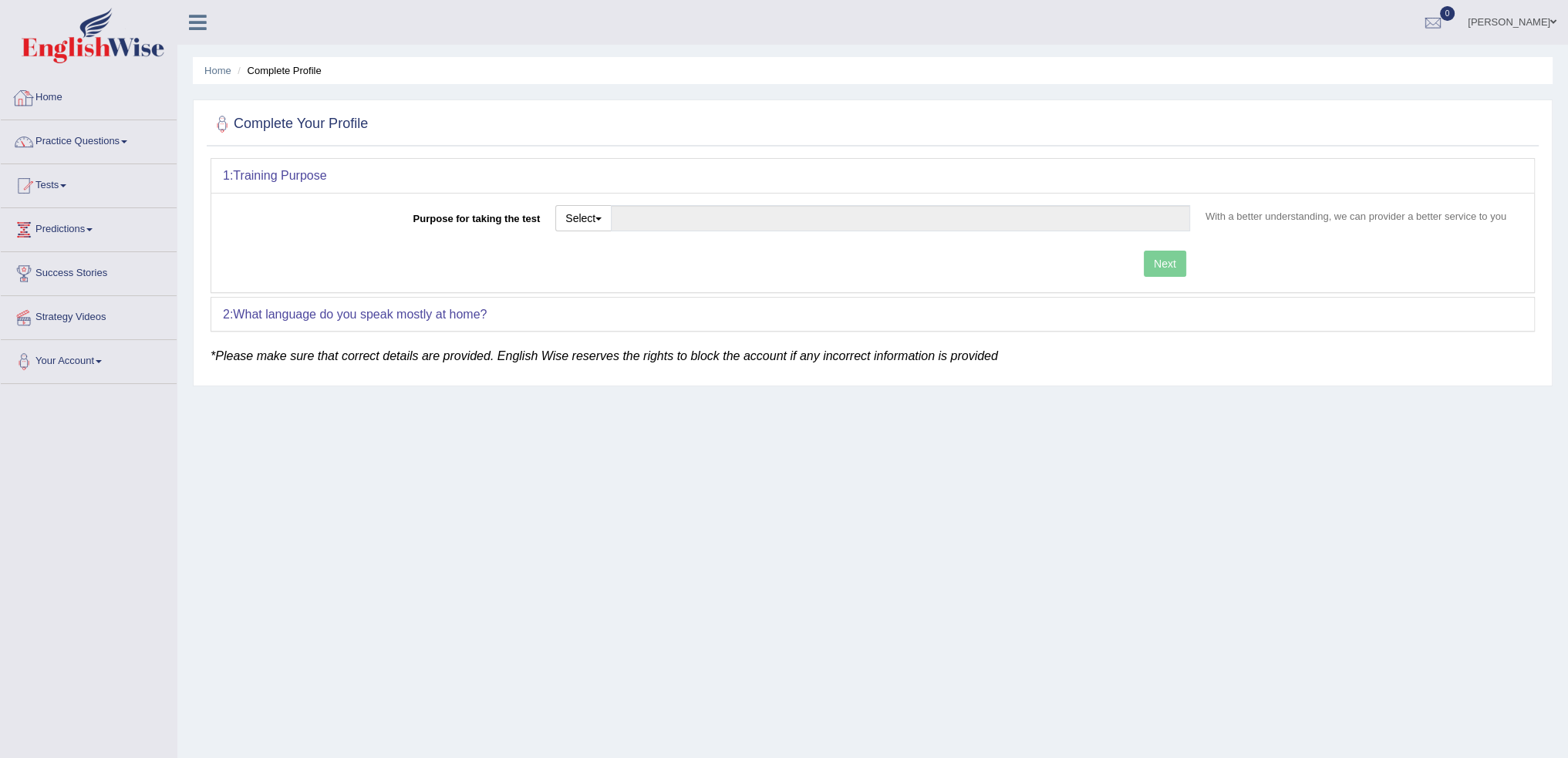
click at [40, 98] on link "Home" at bounding box center [89, 95] width 176 height 38
click at [201, 26] on icon at bounding box center [198, 22] width 18 height 20
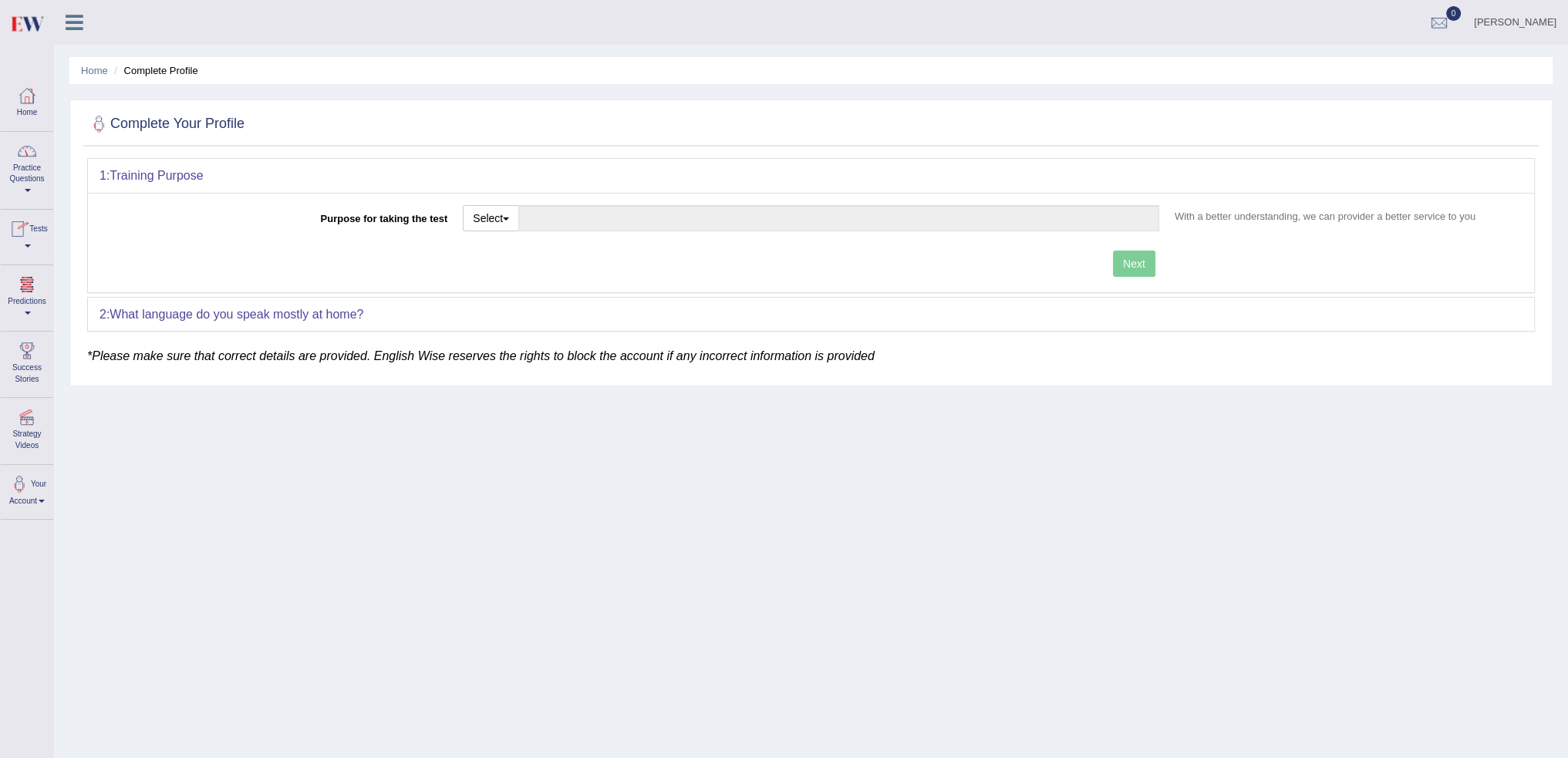
click at [84, 27] on link at bounding box center [74, 20] width 41 height 23
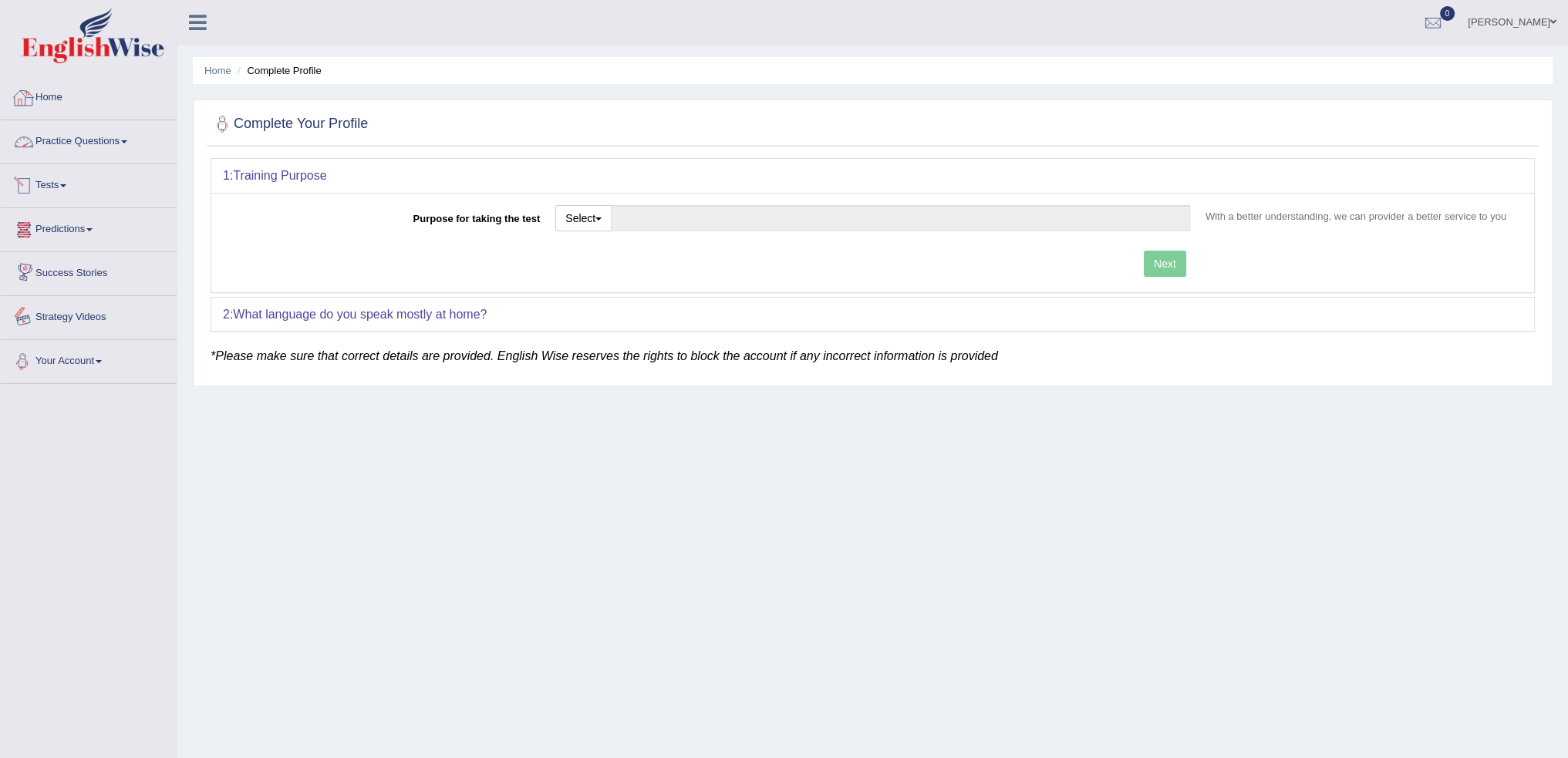
click at [101, 357] on link "Your Account" at bounding box center [89, 359] width 176 height 38
click at [83, 320] on link "Strategy Videos" at bounding box center [89, 315] width 176 height 38
click at [1532, 22] on link "[PERSON_NAME]" at bounding box center [1512, 20] width 112 height 40
click at [59, 98] on link "Home" at bounding box center [89, 95] width 176 height 38
click at [608, 217] on button "Select" at bounding box center [583, 218] width 56 height 26
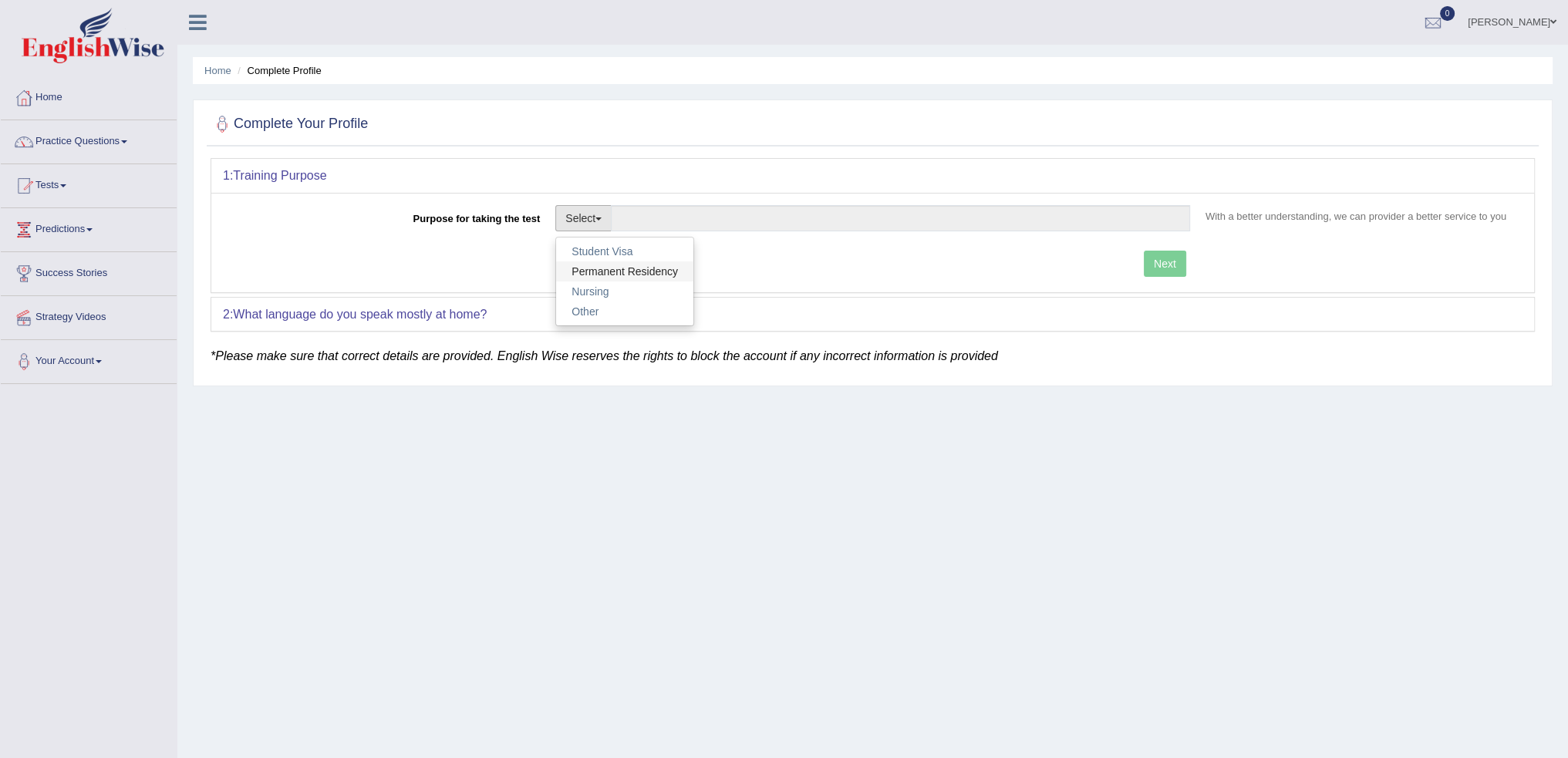
click at [612, 271] on link "Permanent Residency" at bounding box center [624, 272] width 137 height 20
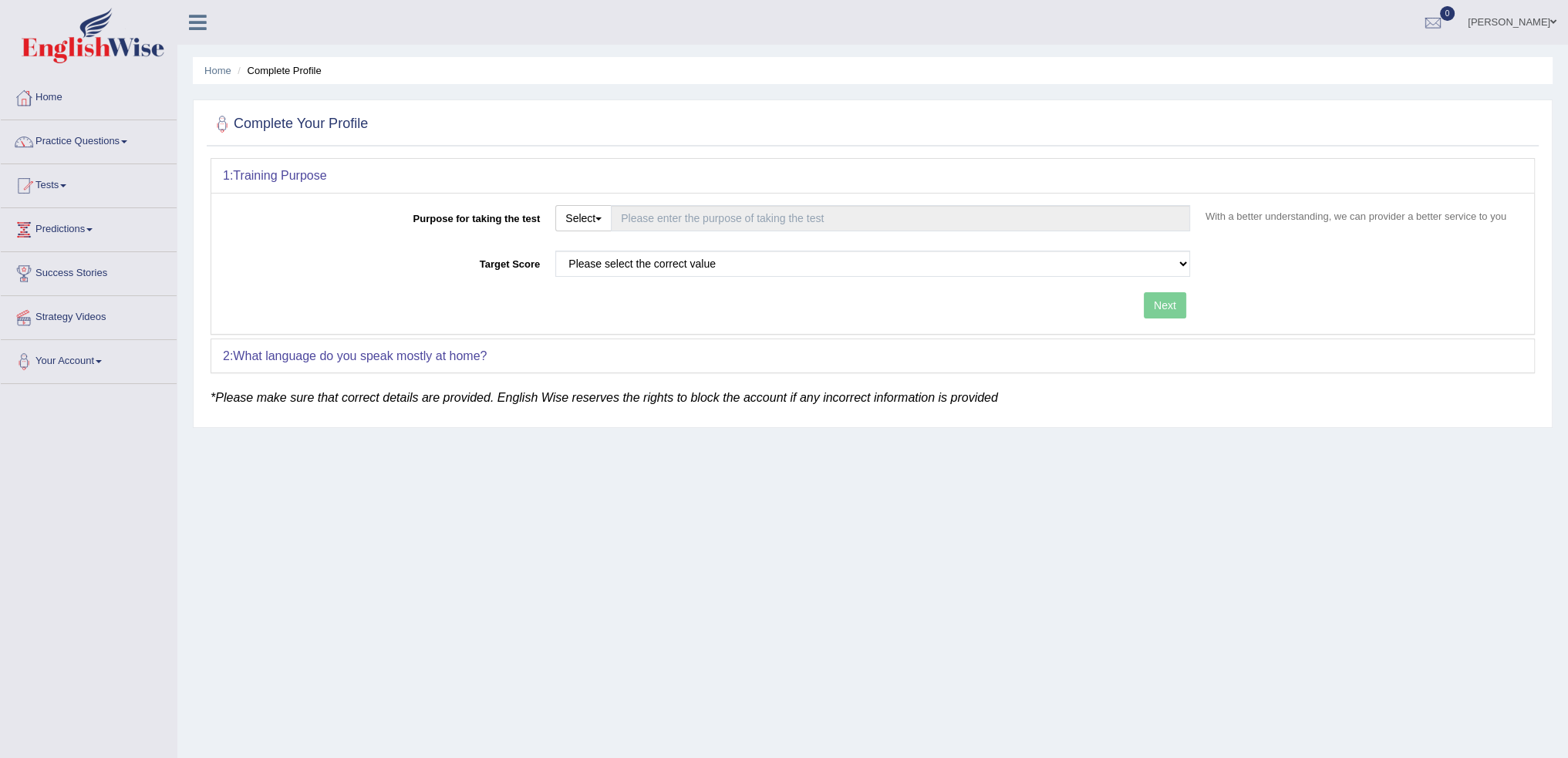
type input "Permanent Residency"
click at [1071, 264] on select "Please select the correct value 50 (6 bands) 58 (6.5 bands) 65 (7 bands) 79 (8 …" at bounding box center [872, 263] width 635 height 26
select select "58"
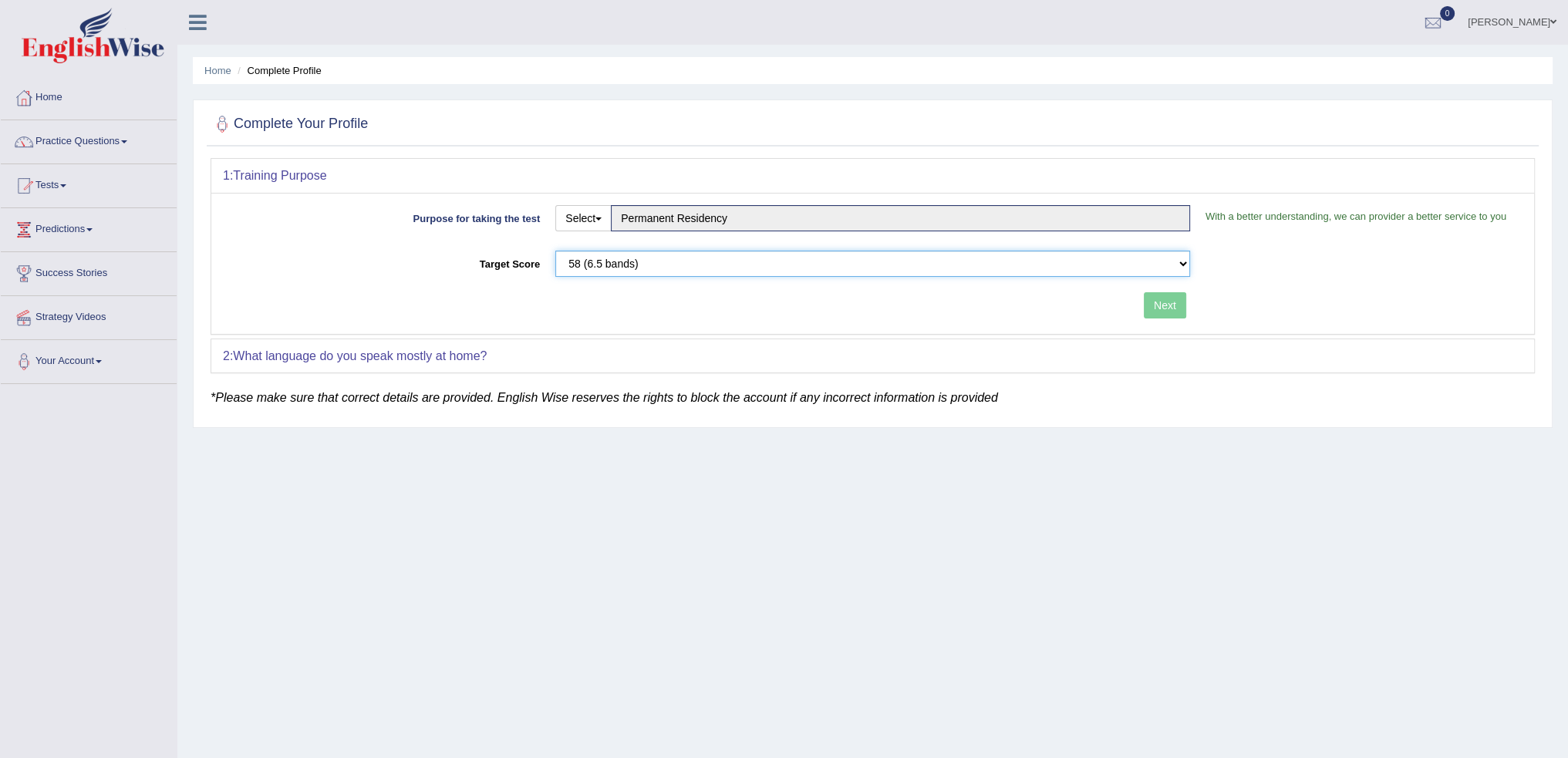
click at [555, 251] on select "Please select the correct value 50 (6 bands) 58 (6.5 bands) 65 (7 bands) 79 (8 …" at bounding box center [872, 263] width 635 height 26
click at [1169, 304] on button "Next" at bounding box center [1166, 305] width 43 height 26
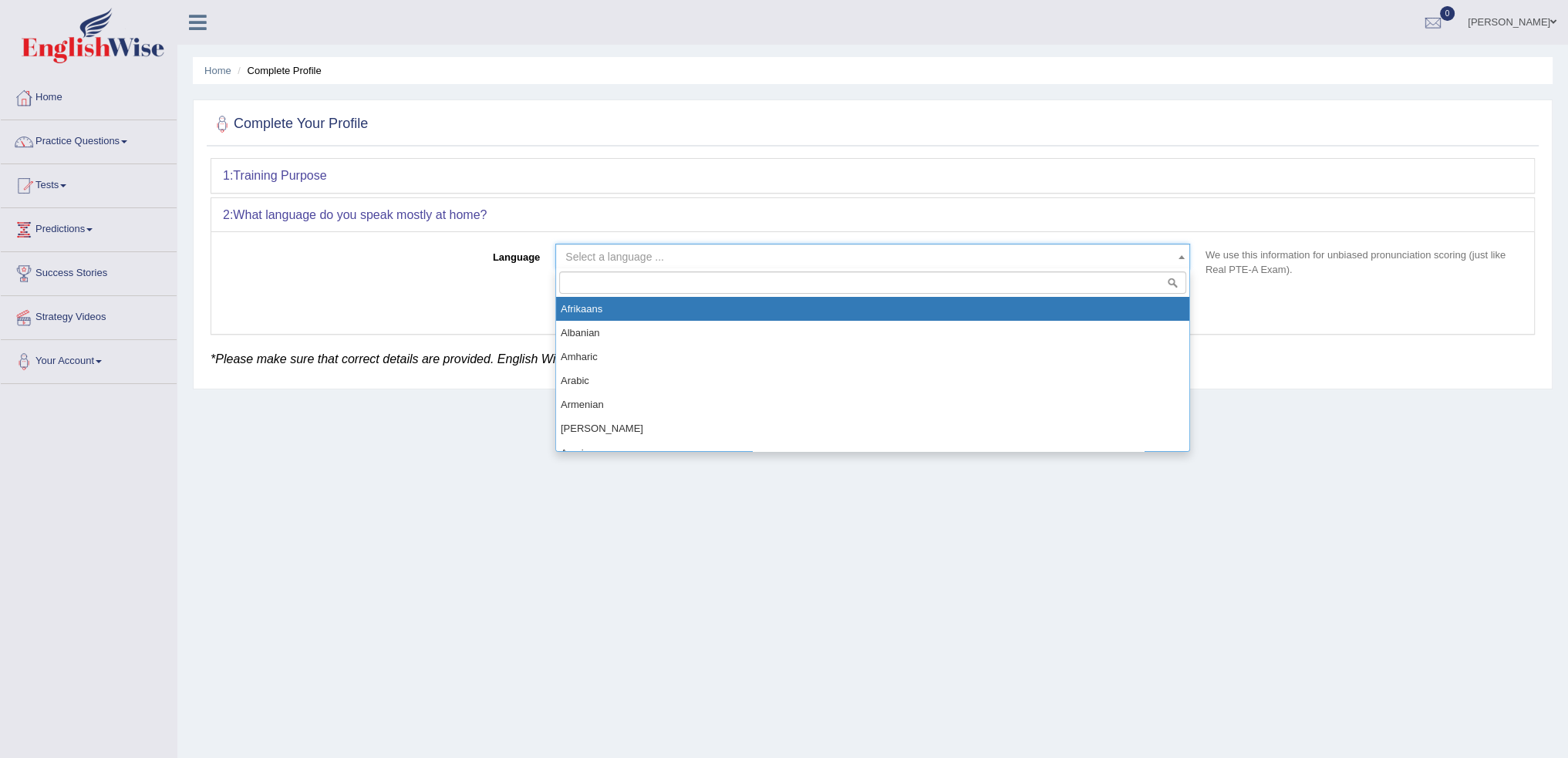
click at [1004, 260] on span "Select a language ..." at bounding box center [868, 257] width 605 height 15
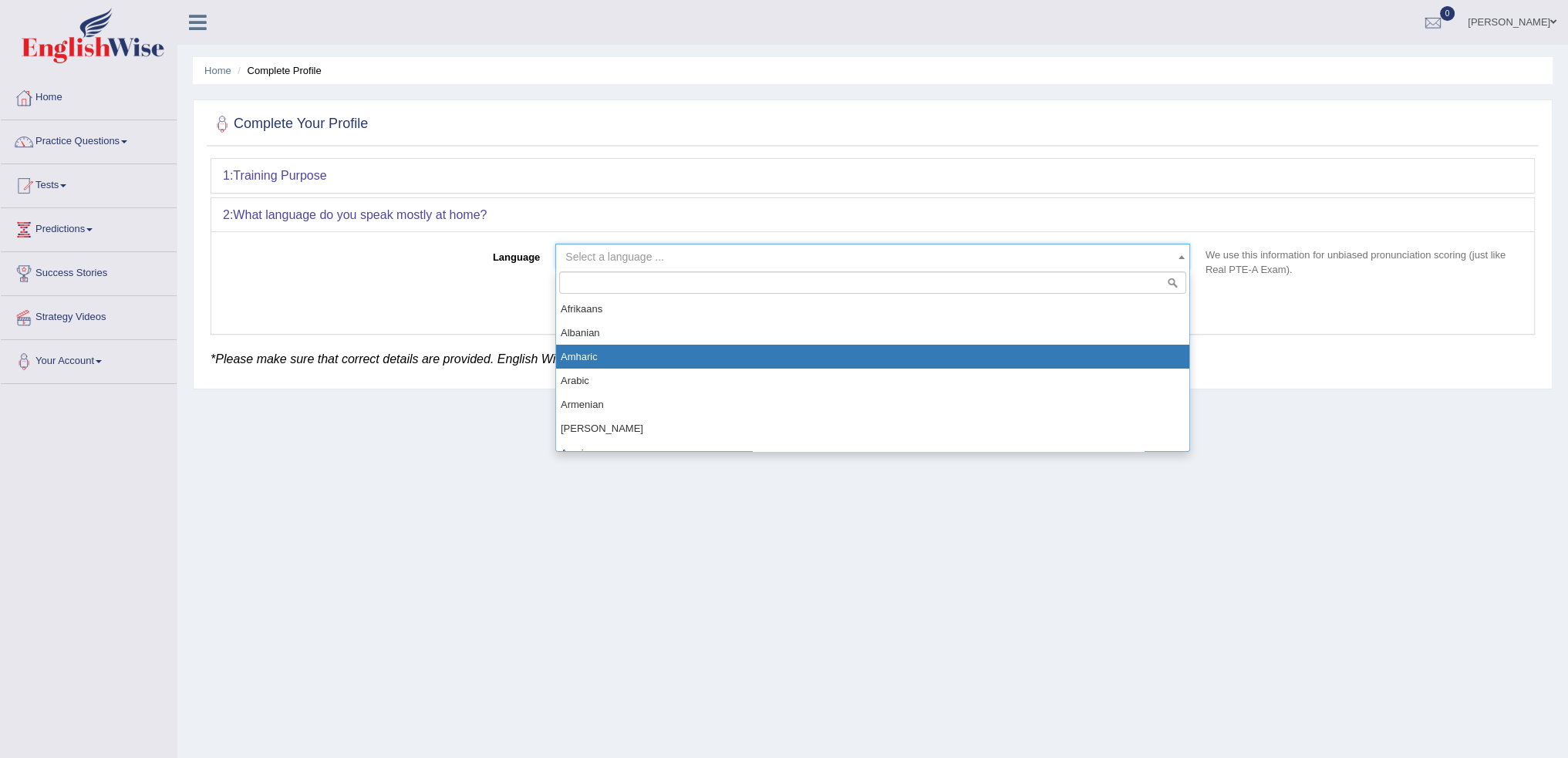
select select "Amharic"
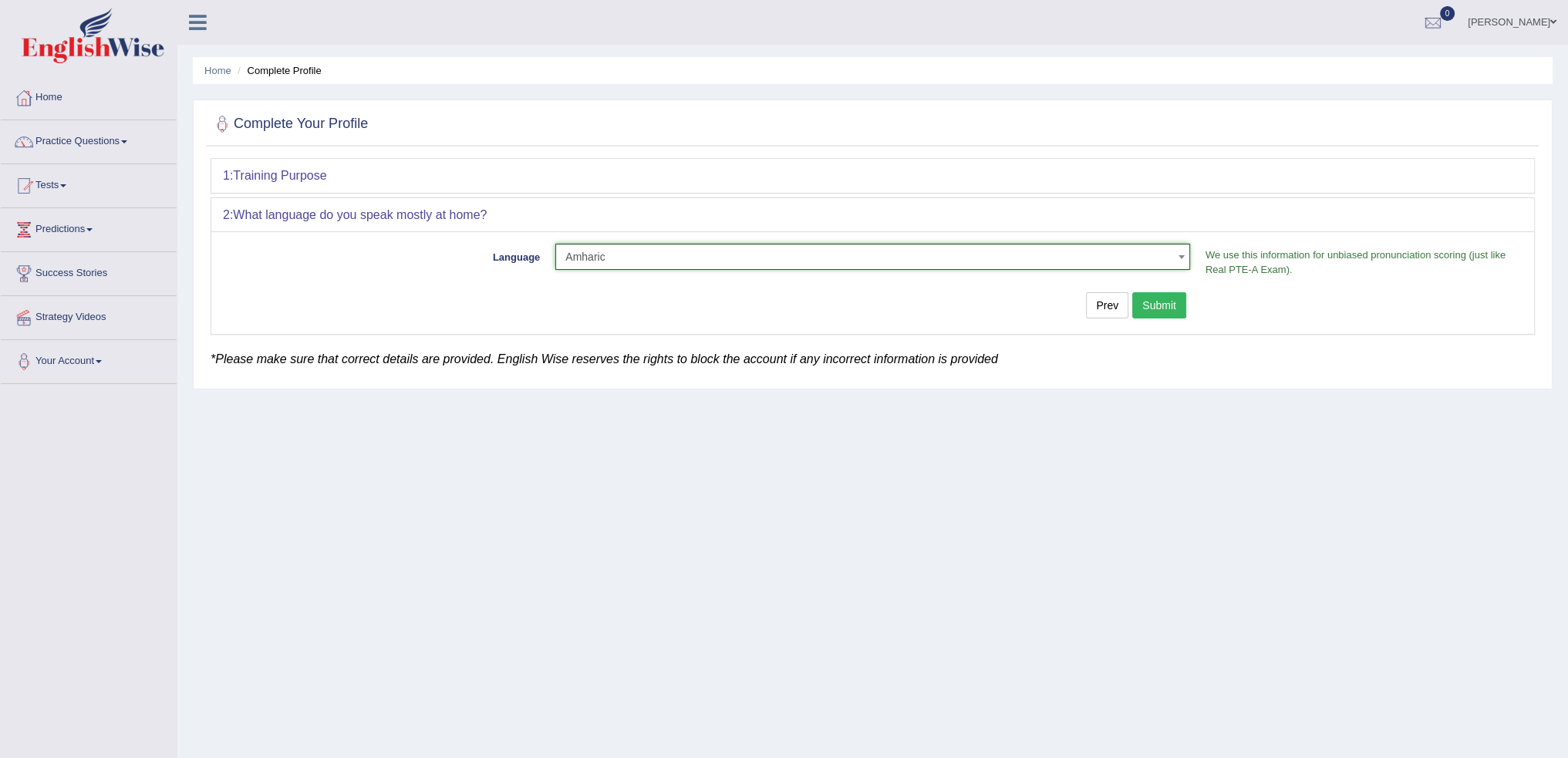
click at [1149, 301] on button "Submit" at bounding box center [1159, 305] width 54 height 26
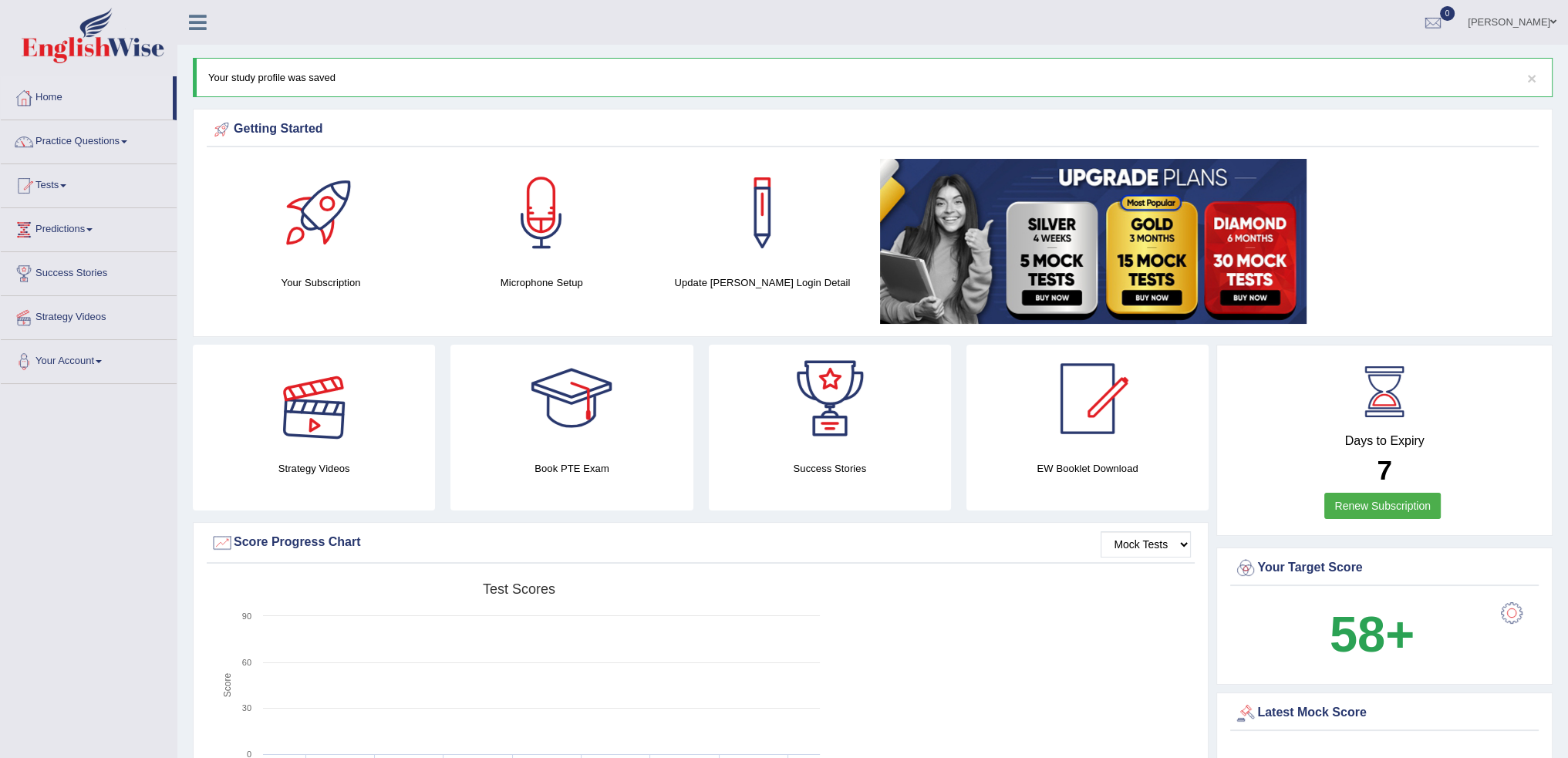
click at [304, 407] on div at bounding box center [314, 398] width 108 height 108
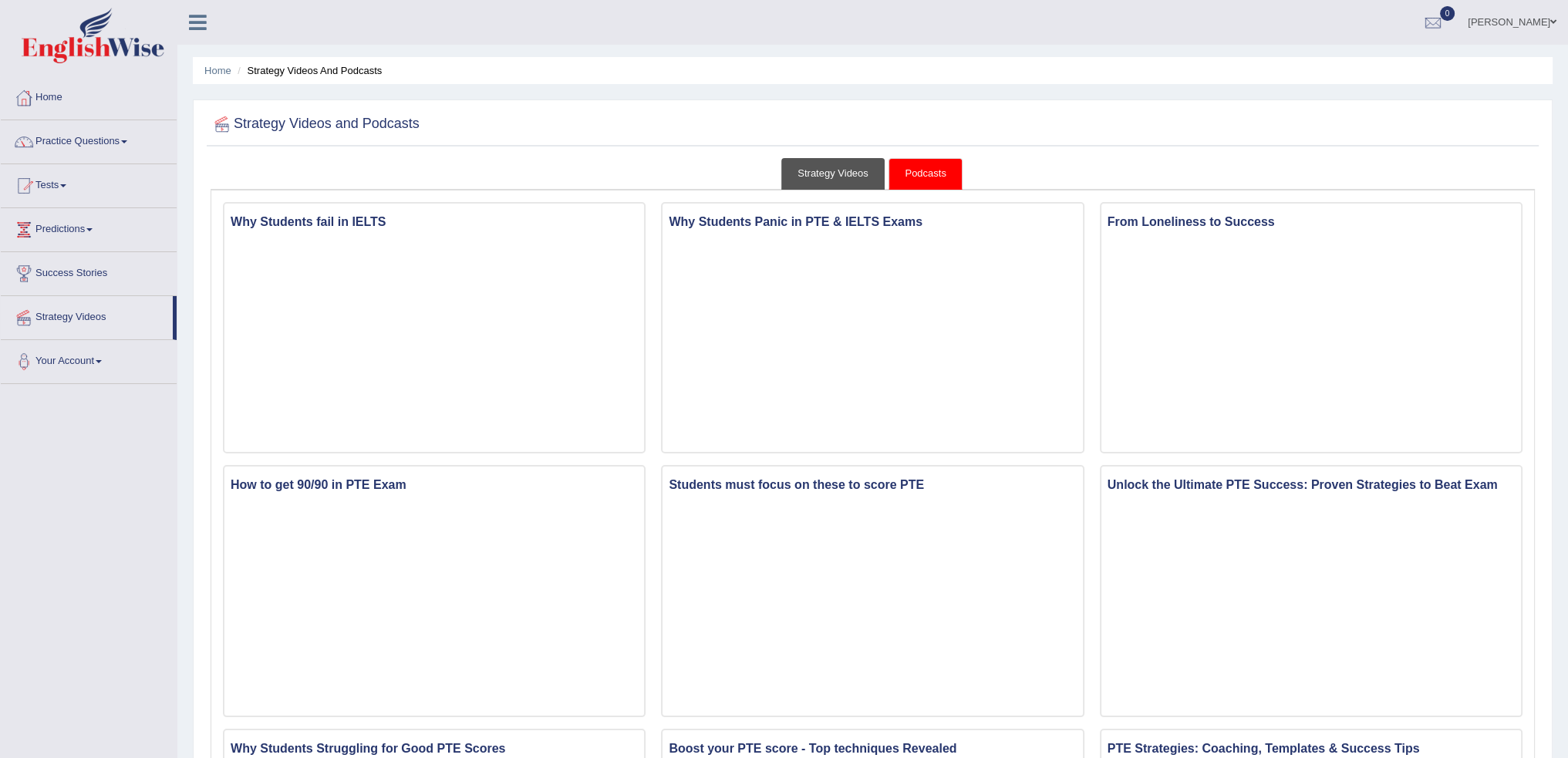
click at [847, 173] on link "Strategy Videos" at bounding box center [833, 173] width 103 height 32
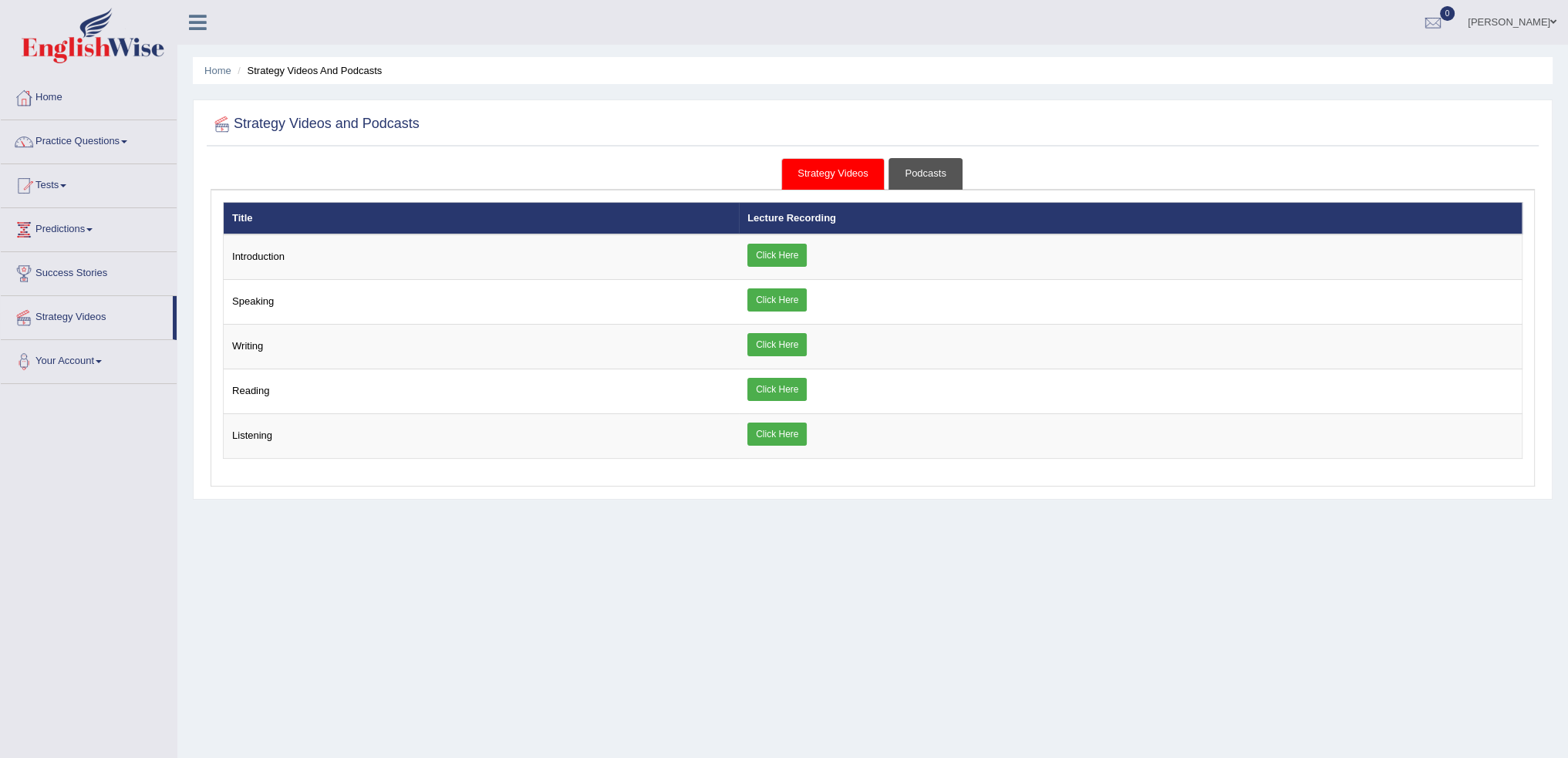
click at [909, 170] on link "Podcasts" at bounding box center [925, 173] width 73 height 32
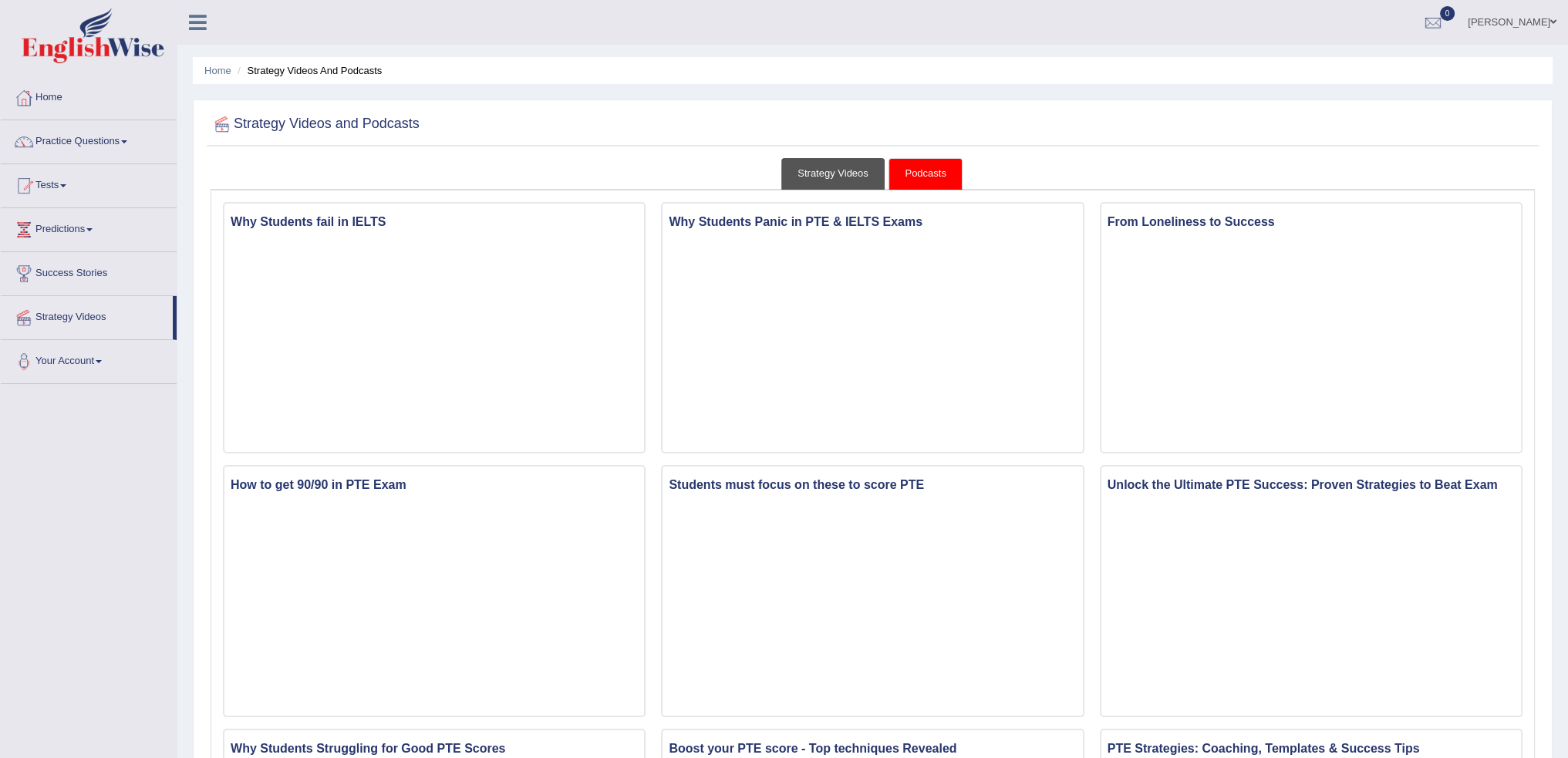
click at [789, 172] on link "Strategy Videos" at bounding box center [833, 173] width 103 height 32
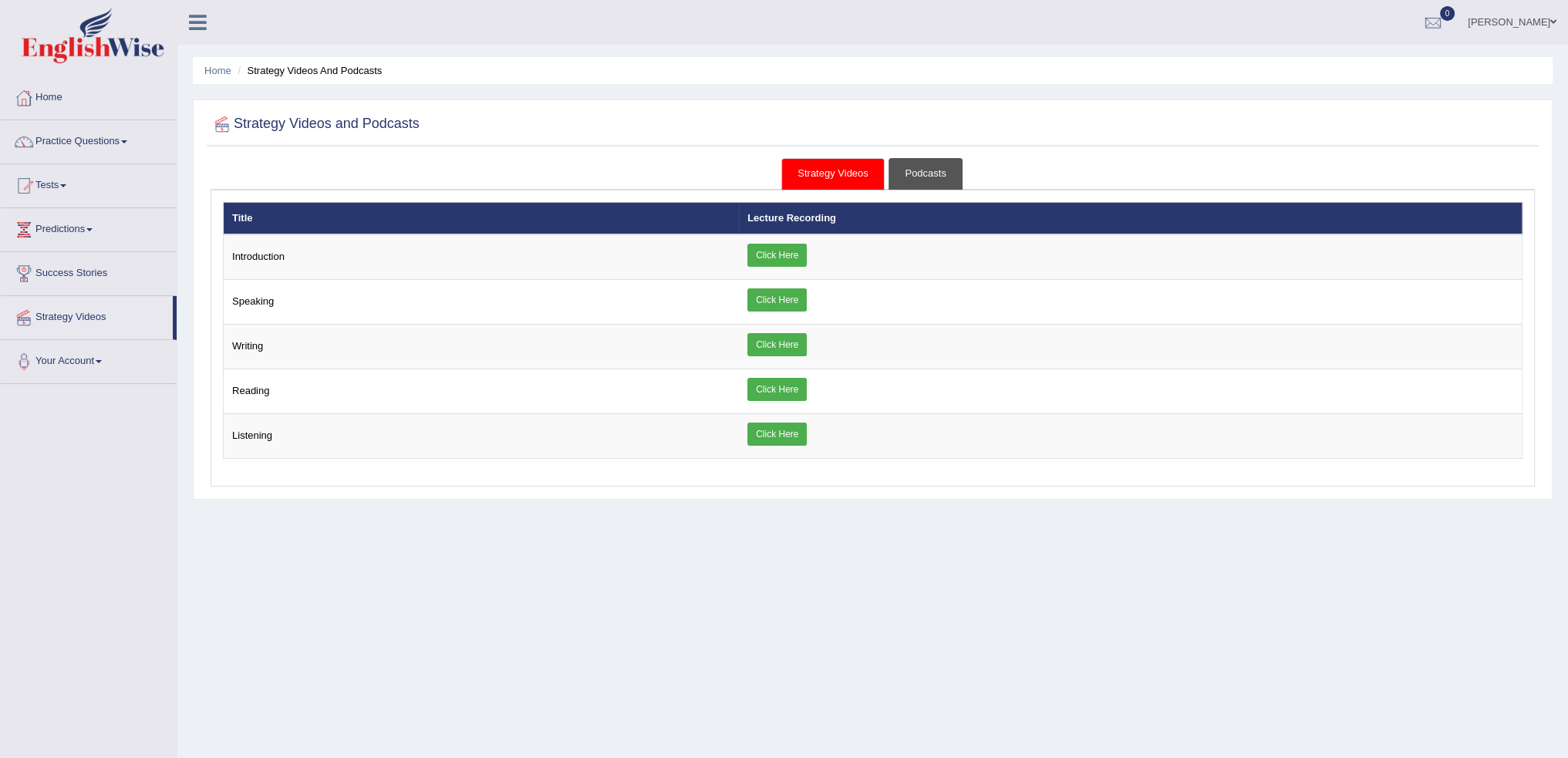
click at [917, 169] on link "Podcasts" at bounding box center [925, 173] width 73 height 32
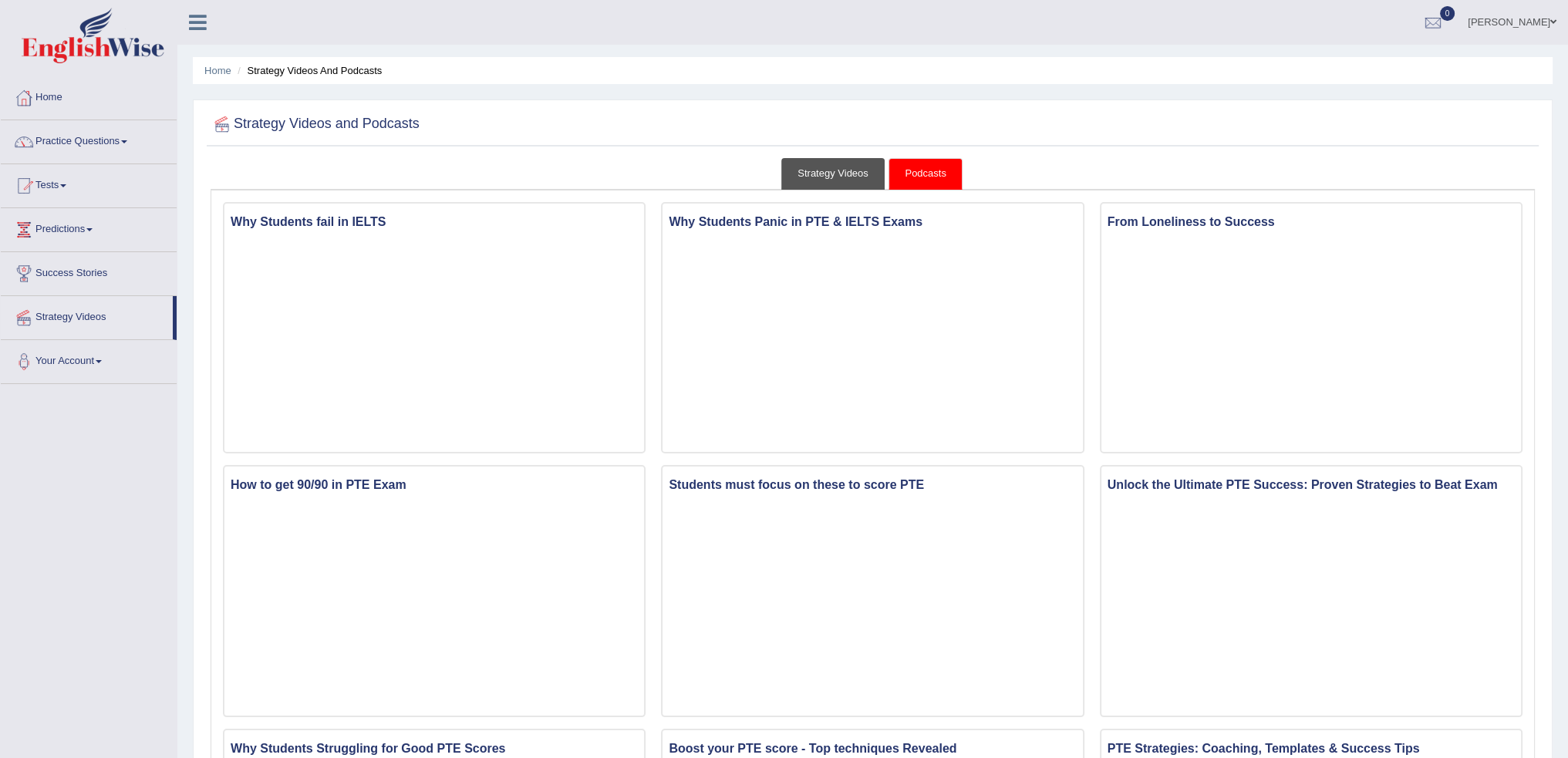
click at [825, 164] on link "Strategy Videos" at bounding box center [833, 173] width 103 height 32
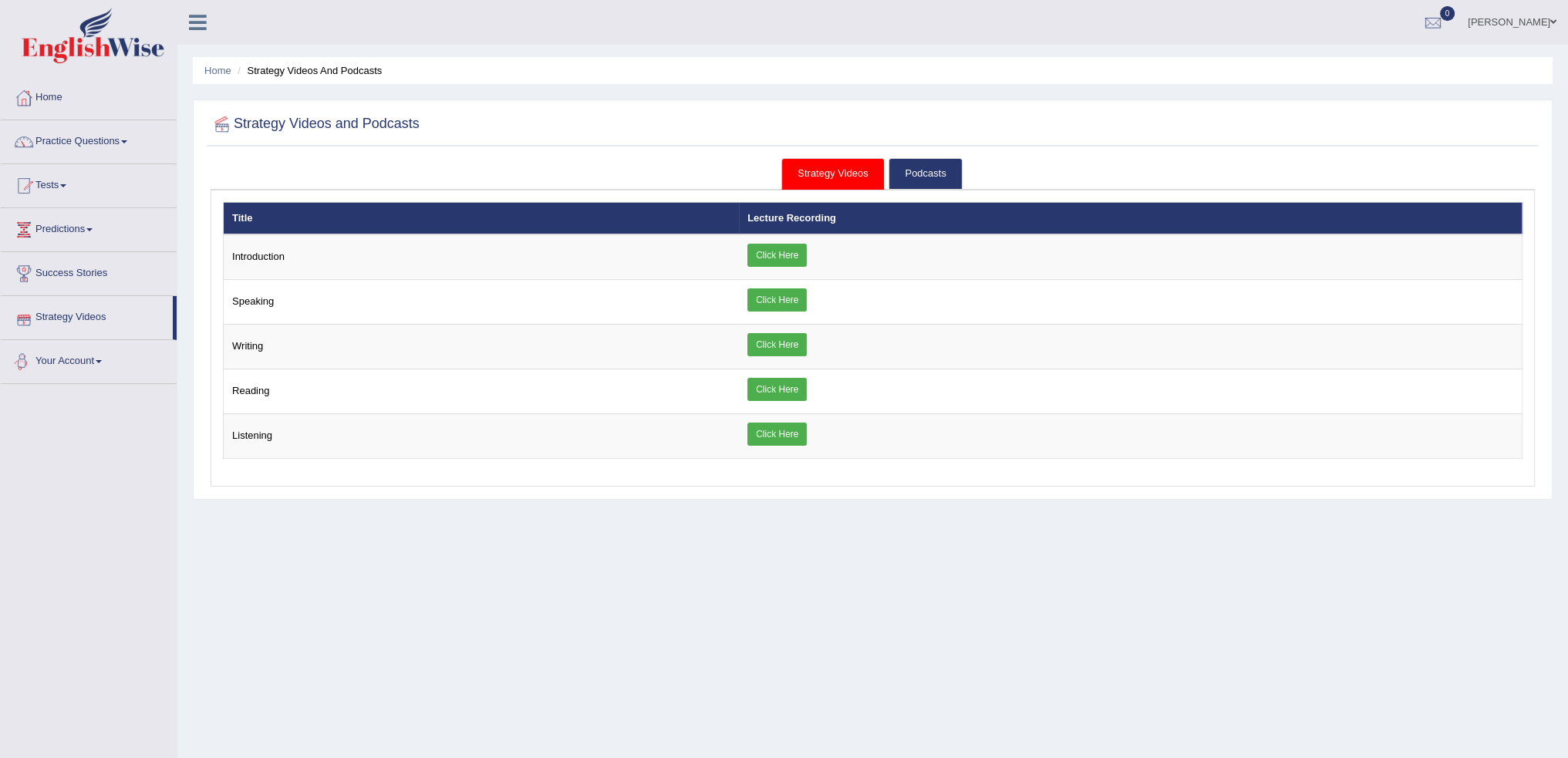
click at [86, 363] on link "Your Account" at bounding box center [89, 359] width 176 height 38
click at [85, 323] on link "Strategy Videos" at bounding box center [87, 315] width 172 height 38
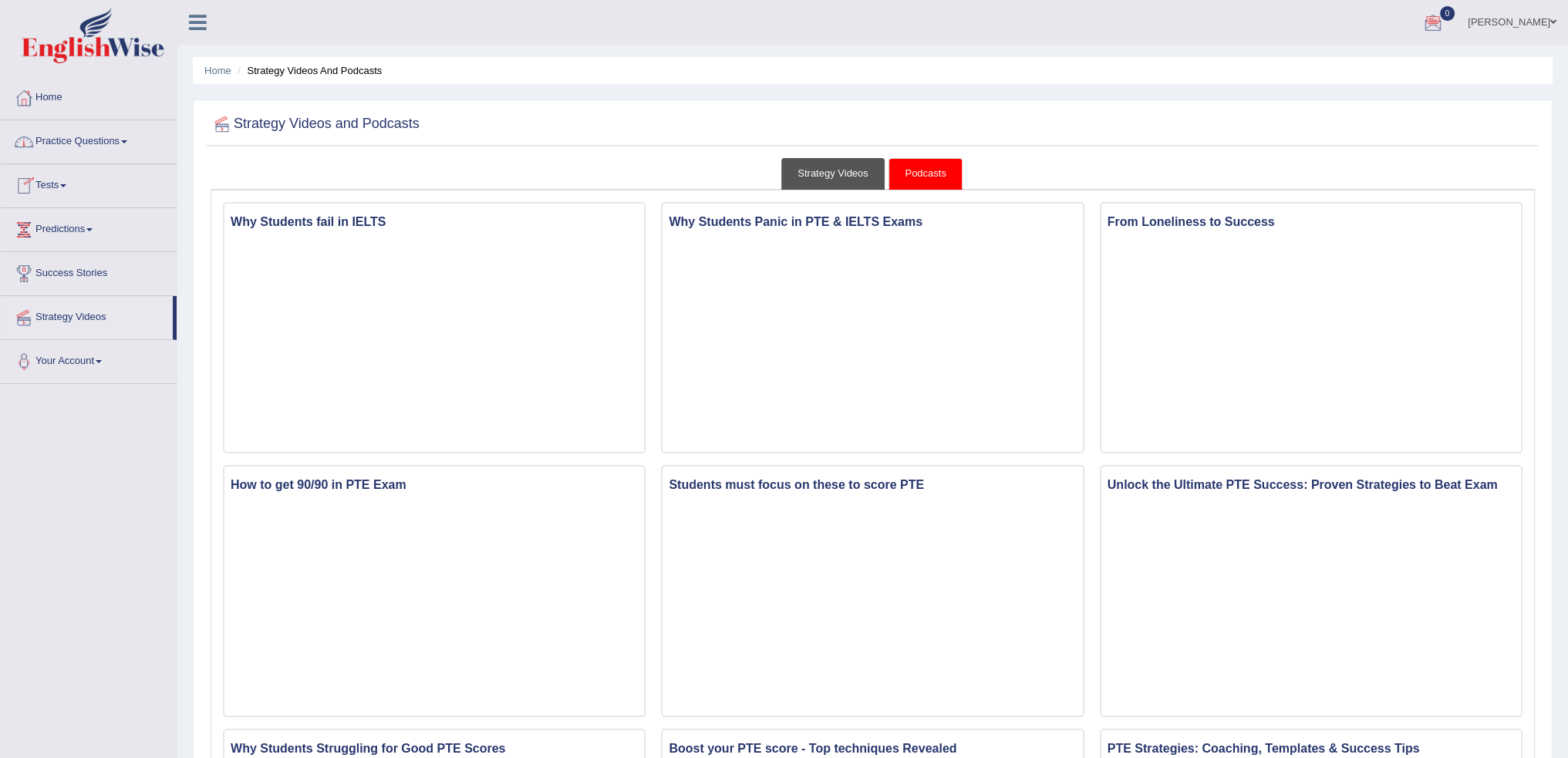
click at [838, 179] on link "Strategy Videos" at bounding box center [833, 173] width 103 height 32
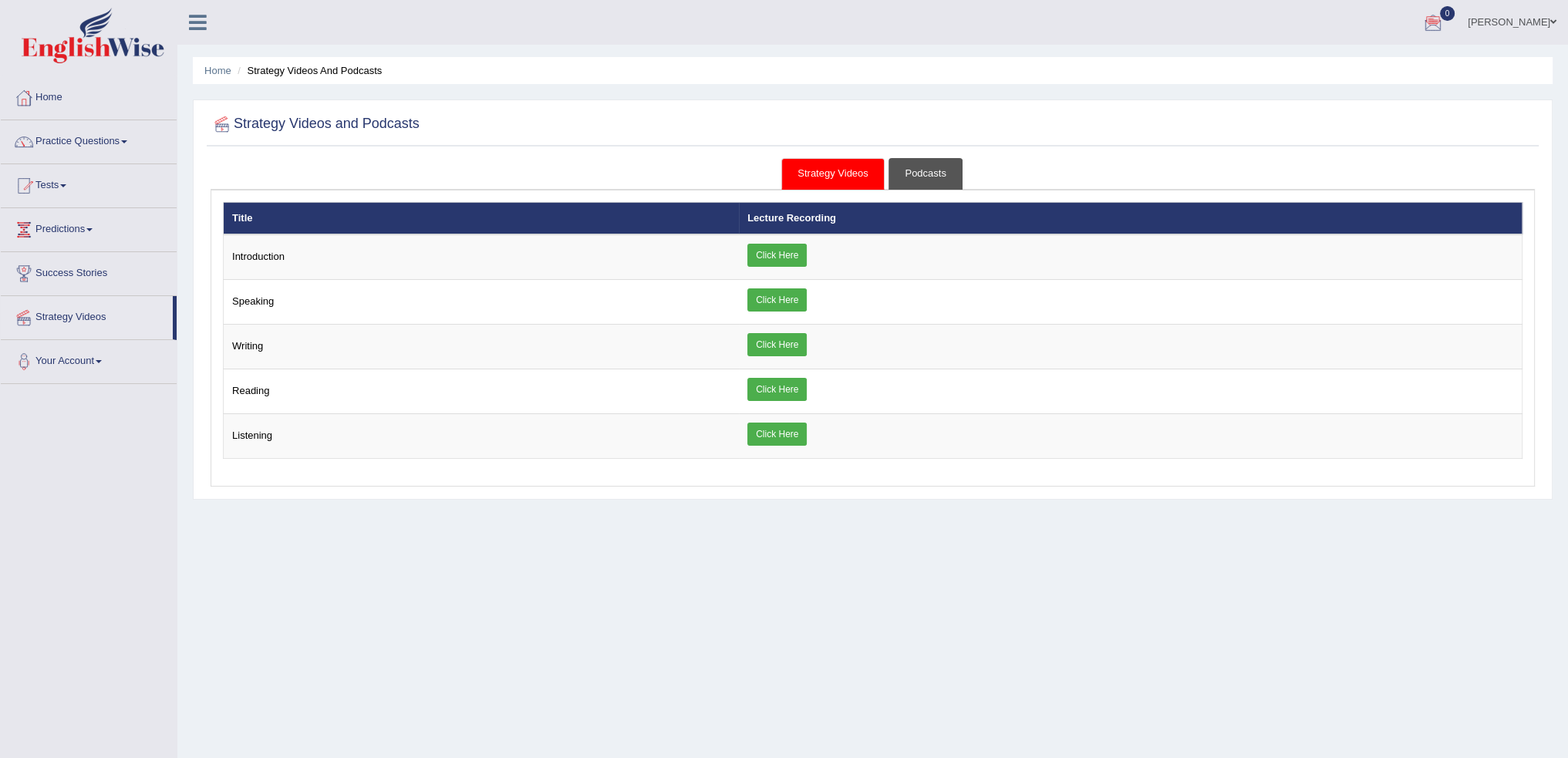
click at [917, 167] on link "Podcasts" at bounding box center [925, 173] width 73 height 32
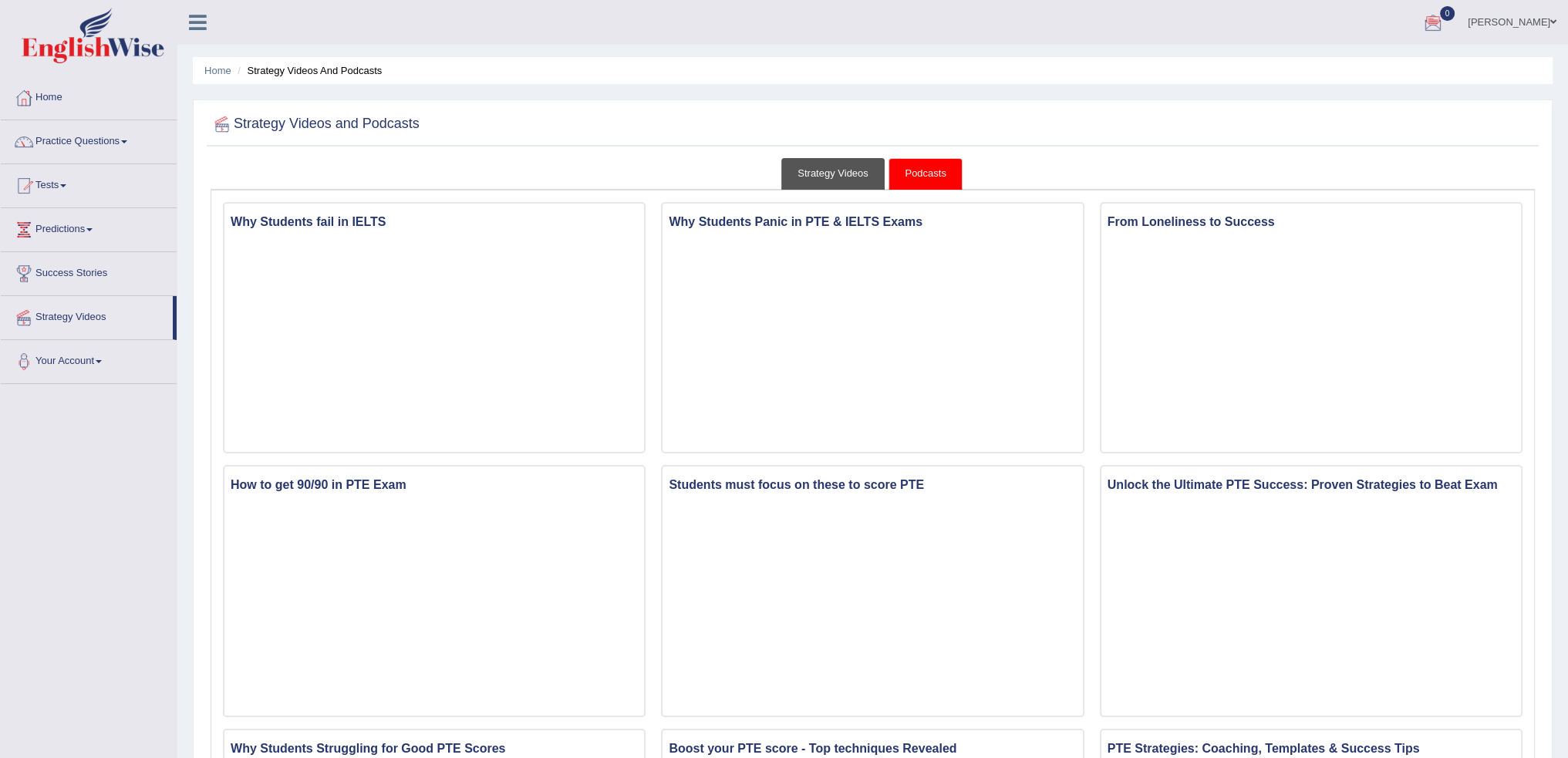
click at [822, 181] on link "Strategy Videos" at bounding box center [833, 173] width 103 height 32
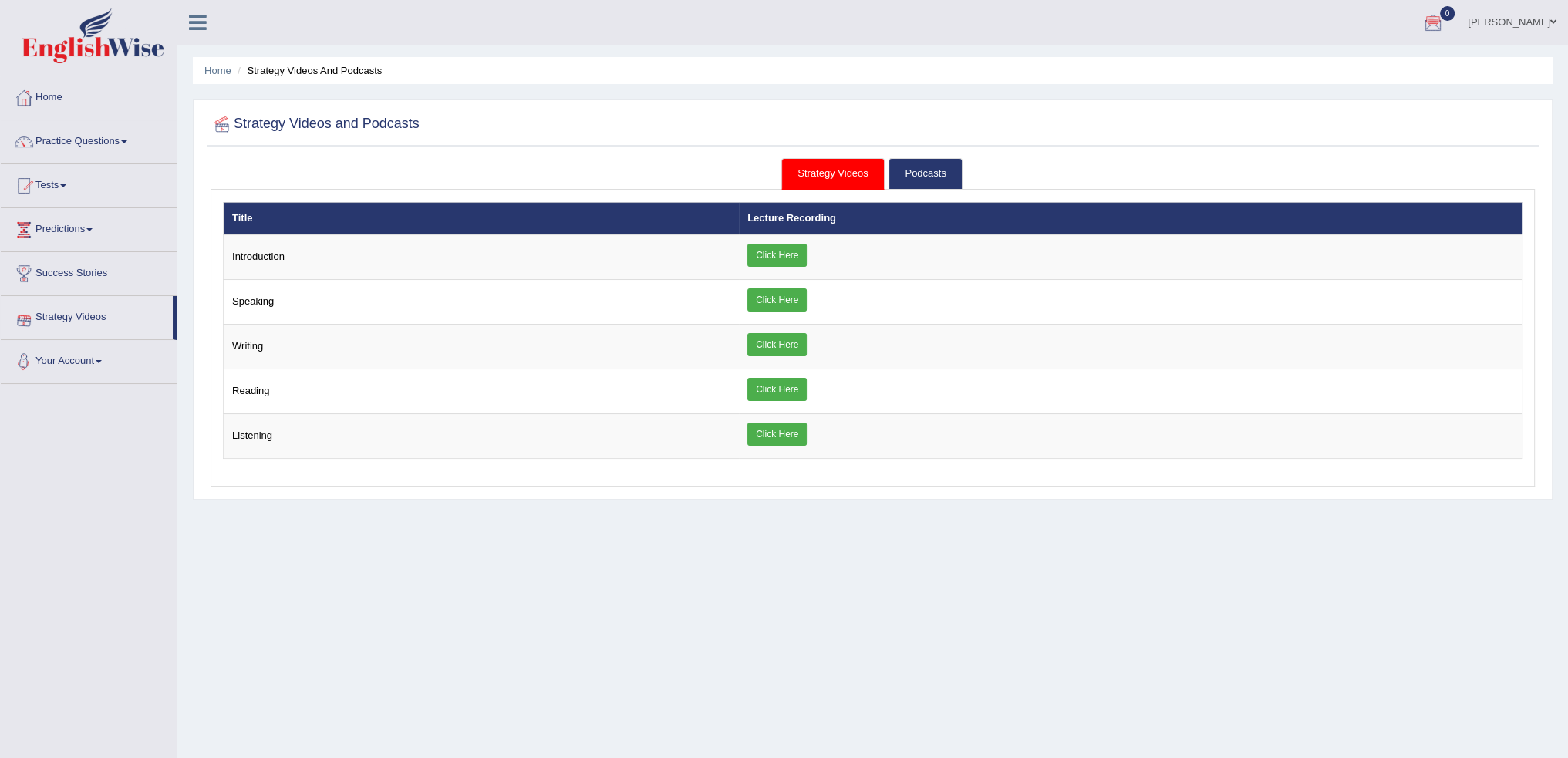
click at [90, 315] on link "Strategy Videos" at bounding box center [87, 315] width 172 height 38
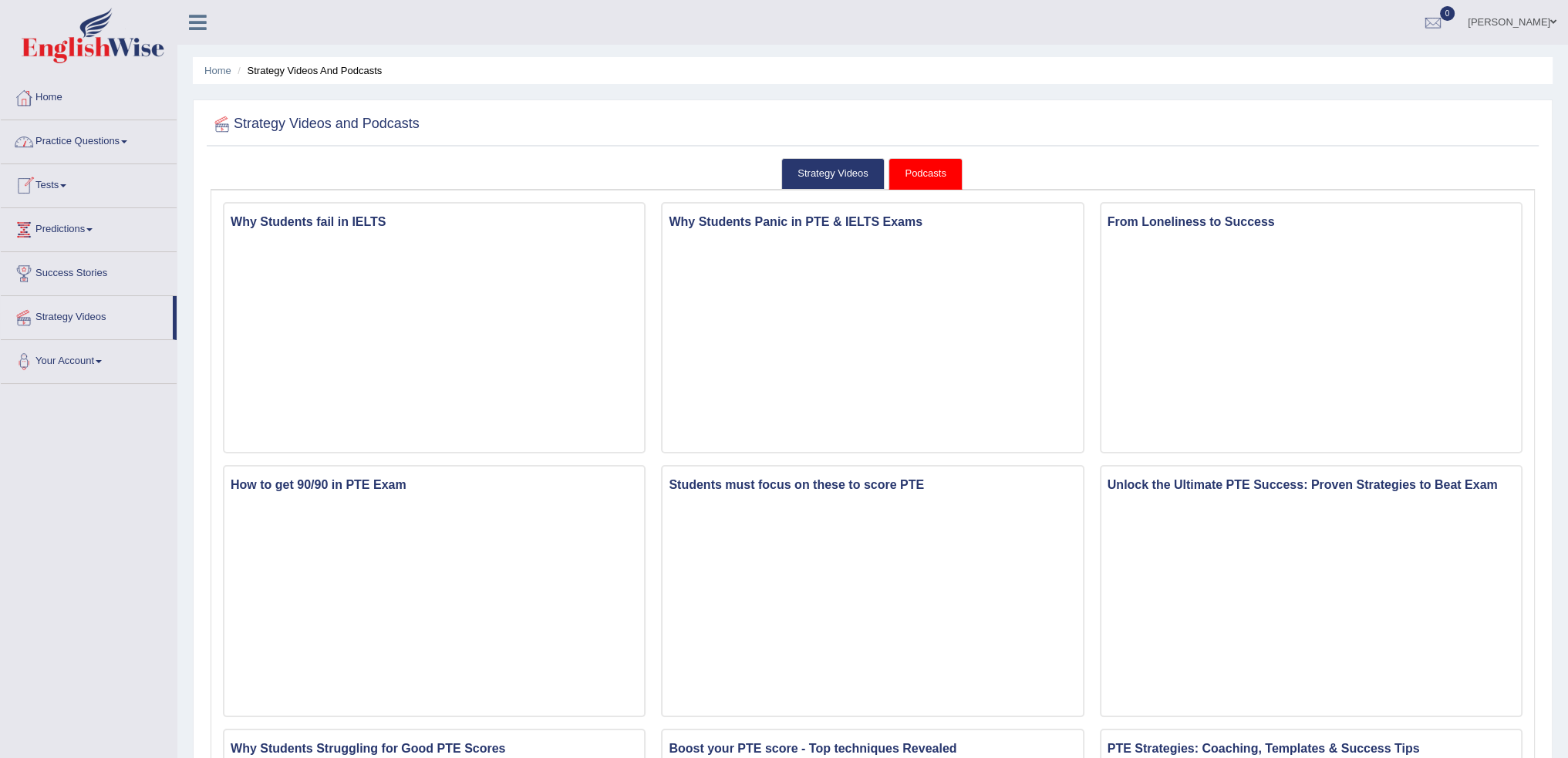
click at [65, 188] on link "Tests" at bounding box center [89, 183] width 176 height 38
click at [55, 318] on link "Predictions" at bounding box center [89, 310] width 176 height 38
click at [64, 305] on link "Success Stories" at bounding box center [89, 298] width 176 height 38
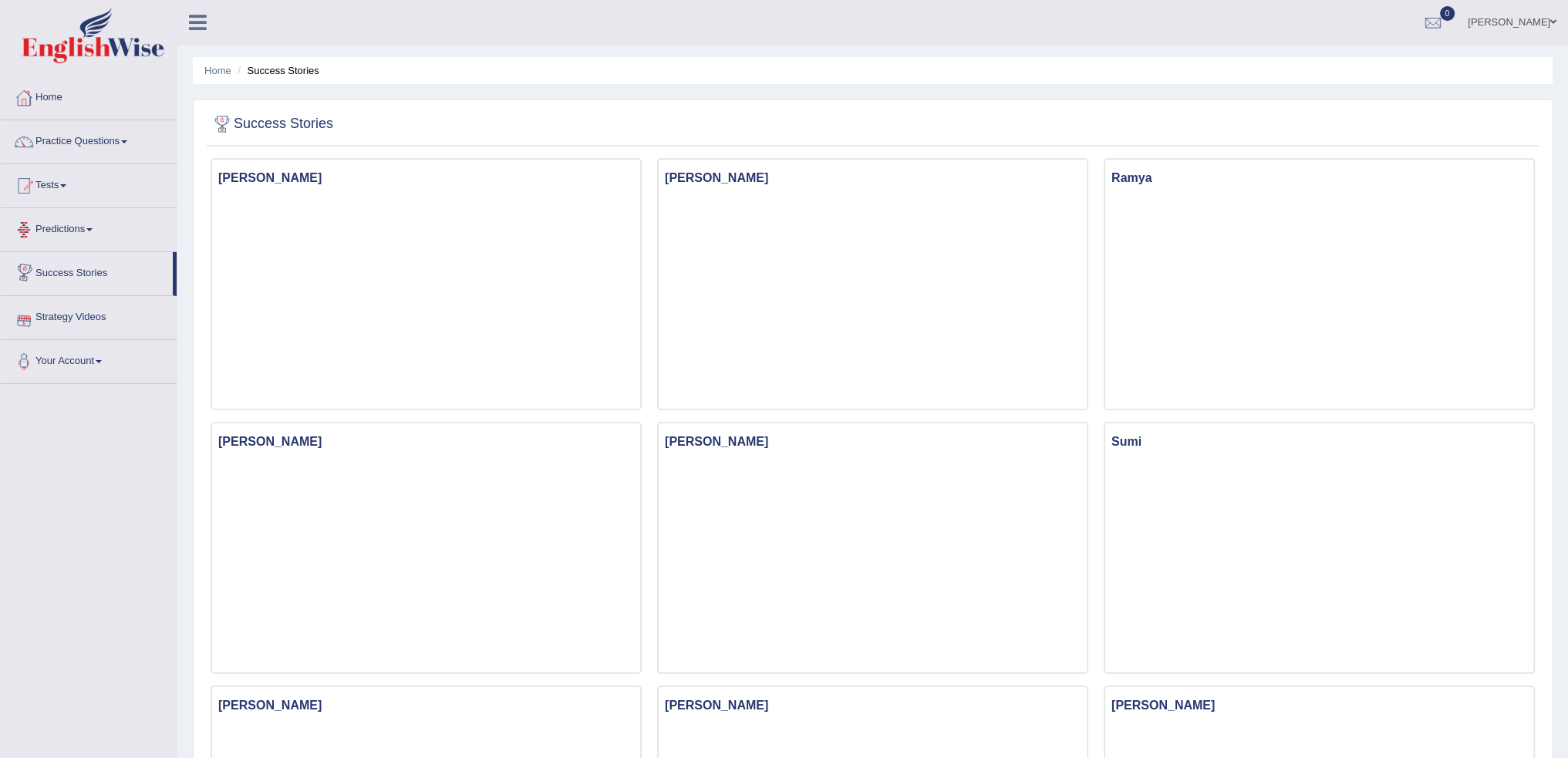
click at [68, 369] on link "Your Account" at bounding box center [89, 359] width 176 height 38
click at [53, 99] on link "Home" at bounding box center [89, 95] width 176 height 38
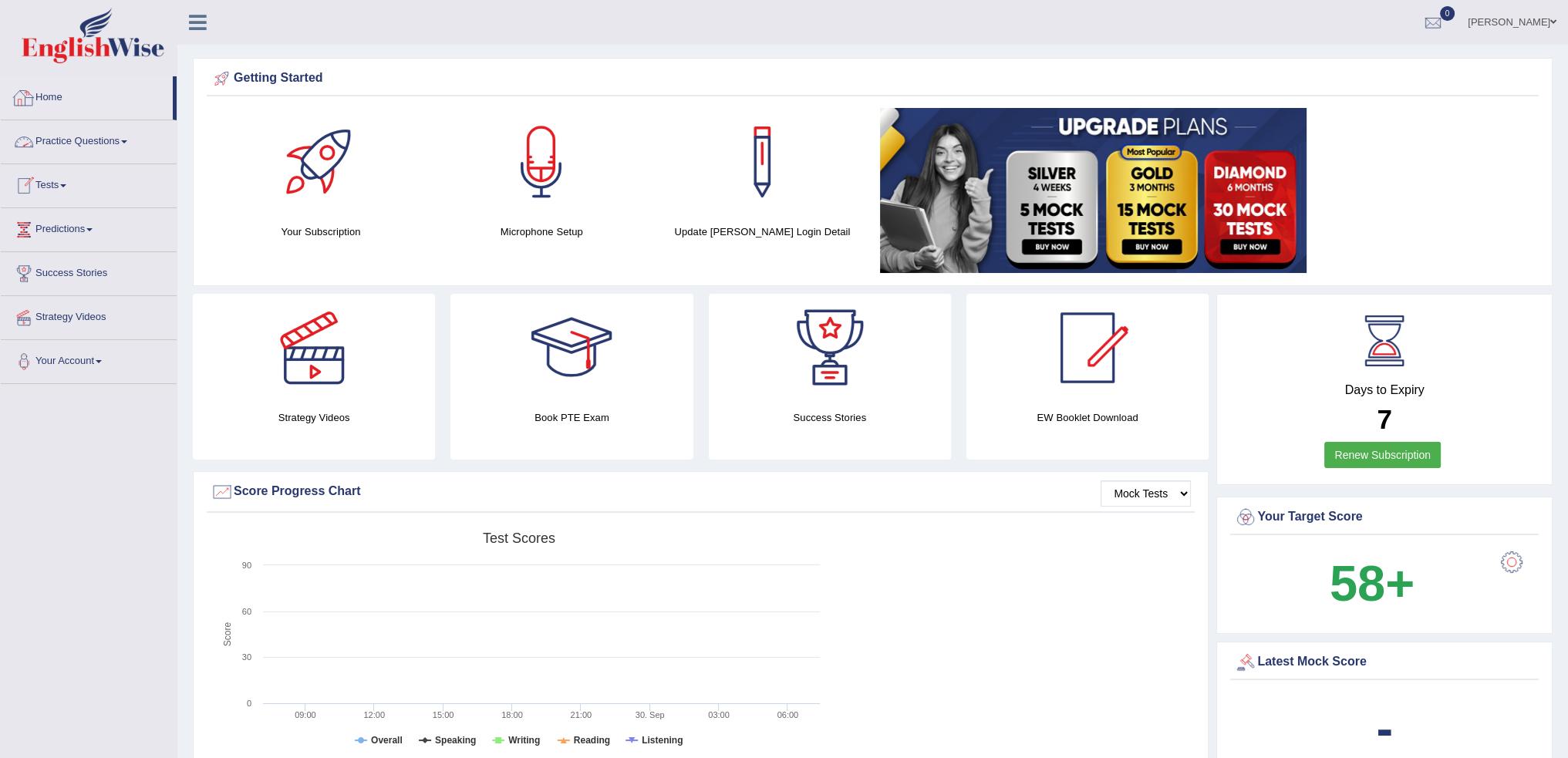
click at [56, 105] on link "Home" at bounding box center [87, 95] width 172 height 38
click at [77, 234] on link "Predictions" at bounding box center [89, 227] width 176 height 38
click at [61, 183] on link "Tests" at bounding box center [89, 183] width 176 height 38
click at [62, 400] on link "Strategy Videos" at bounding box center [89, 397] width 176 height 38
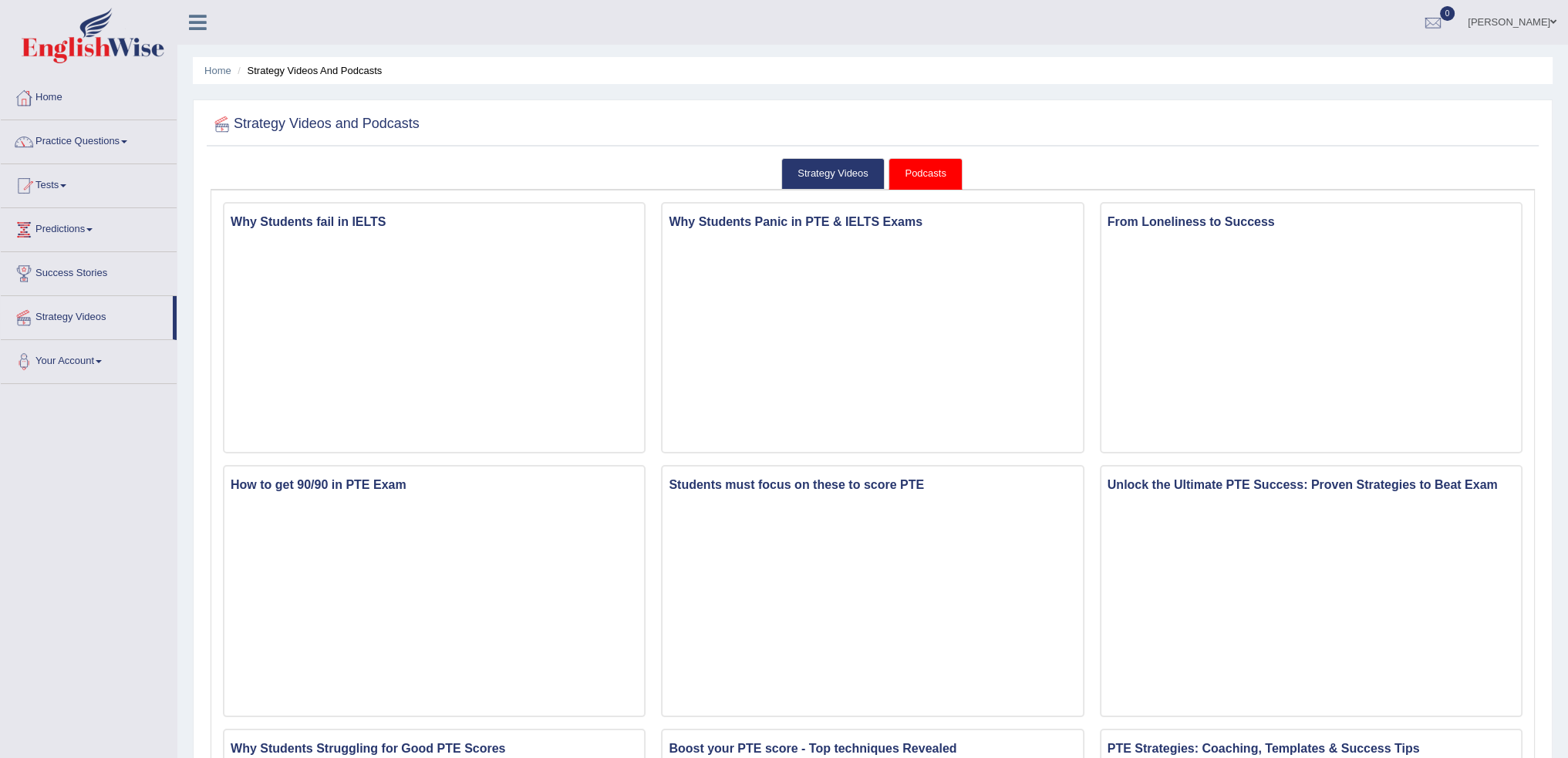
click at [886, 174] on ul "Strategy Videos Podcasts" at bounding box center [873, 174] width 1325 height 32
click at [911, 170] on link "Podcasts" at bounding box center [925, 173] width 73 height 32
click at [924, 173] on link "Podcasts" at bounding box center [925, 173] width 73 height 32
click at [834, 173] on link "Strategy Videos" at bounding box center [833, 173] width 103 height 32
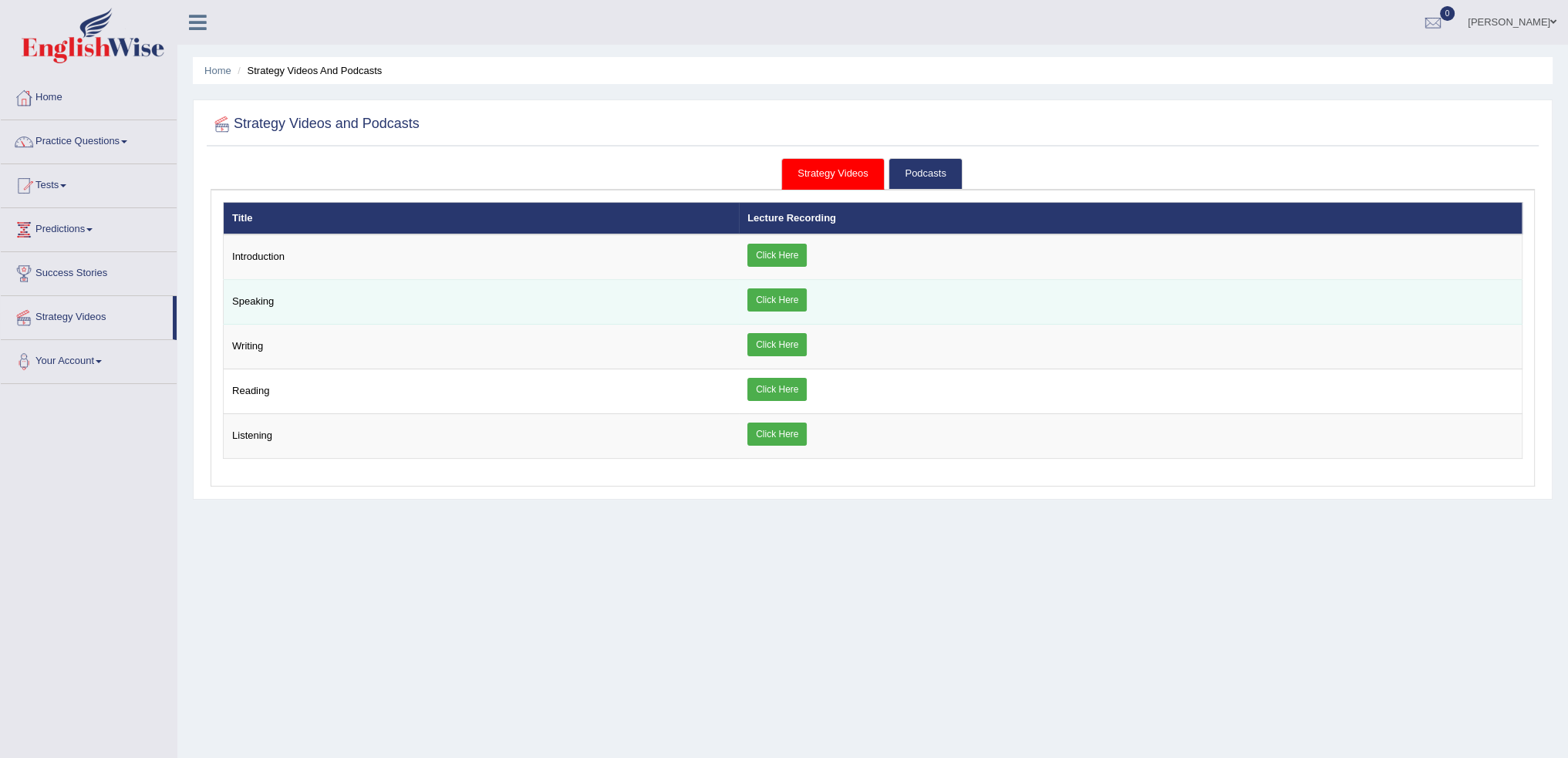
click at [773, 293] on link "Click Here" at bounding box center [778, 299] width 60 height 23
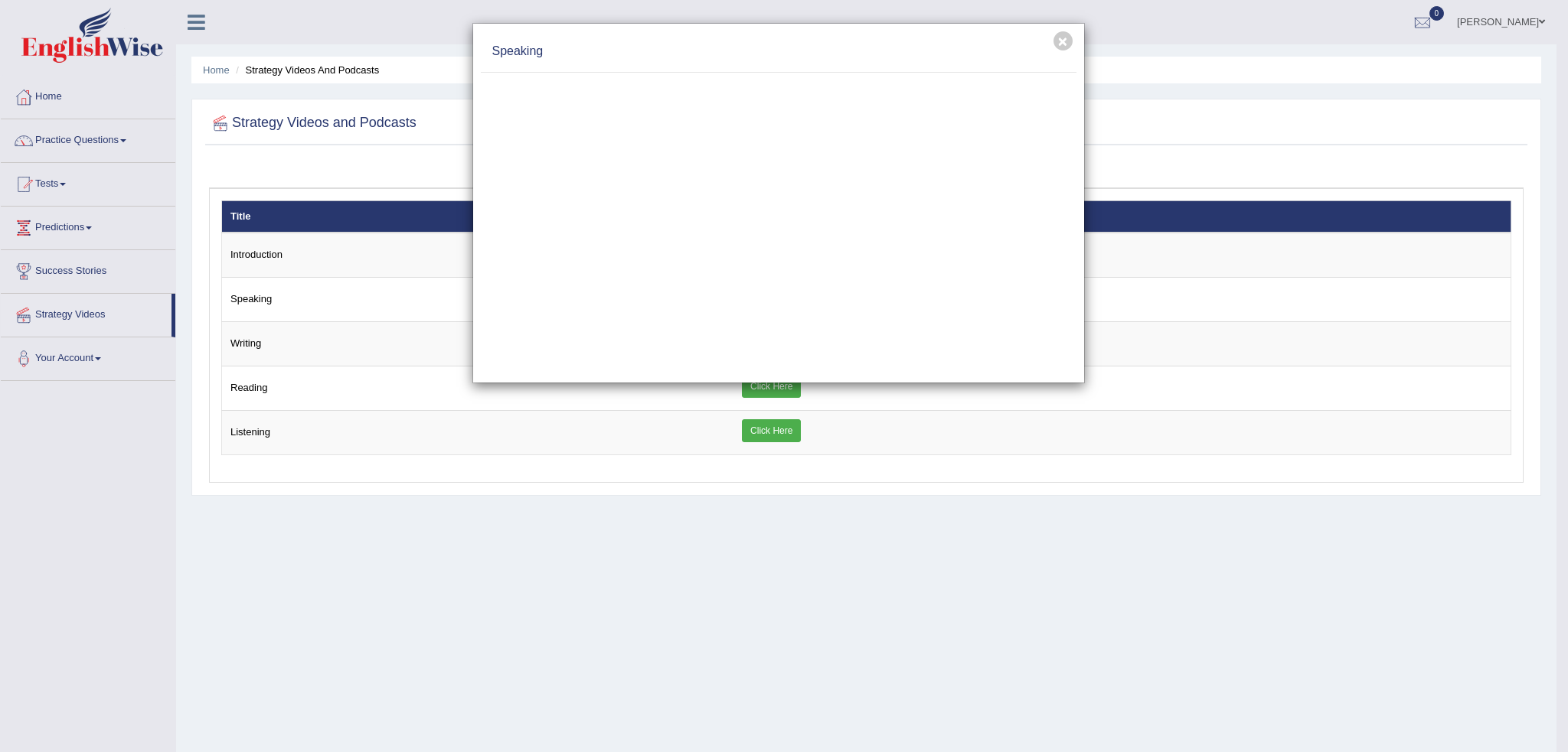
click at [430, 470] on div "× Speaking" at bounding box center [784, 376] width 1568 height 752
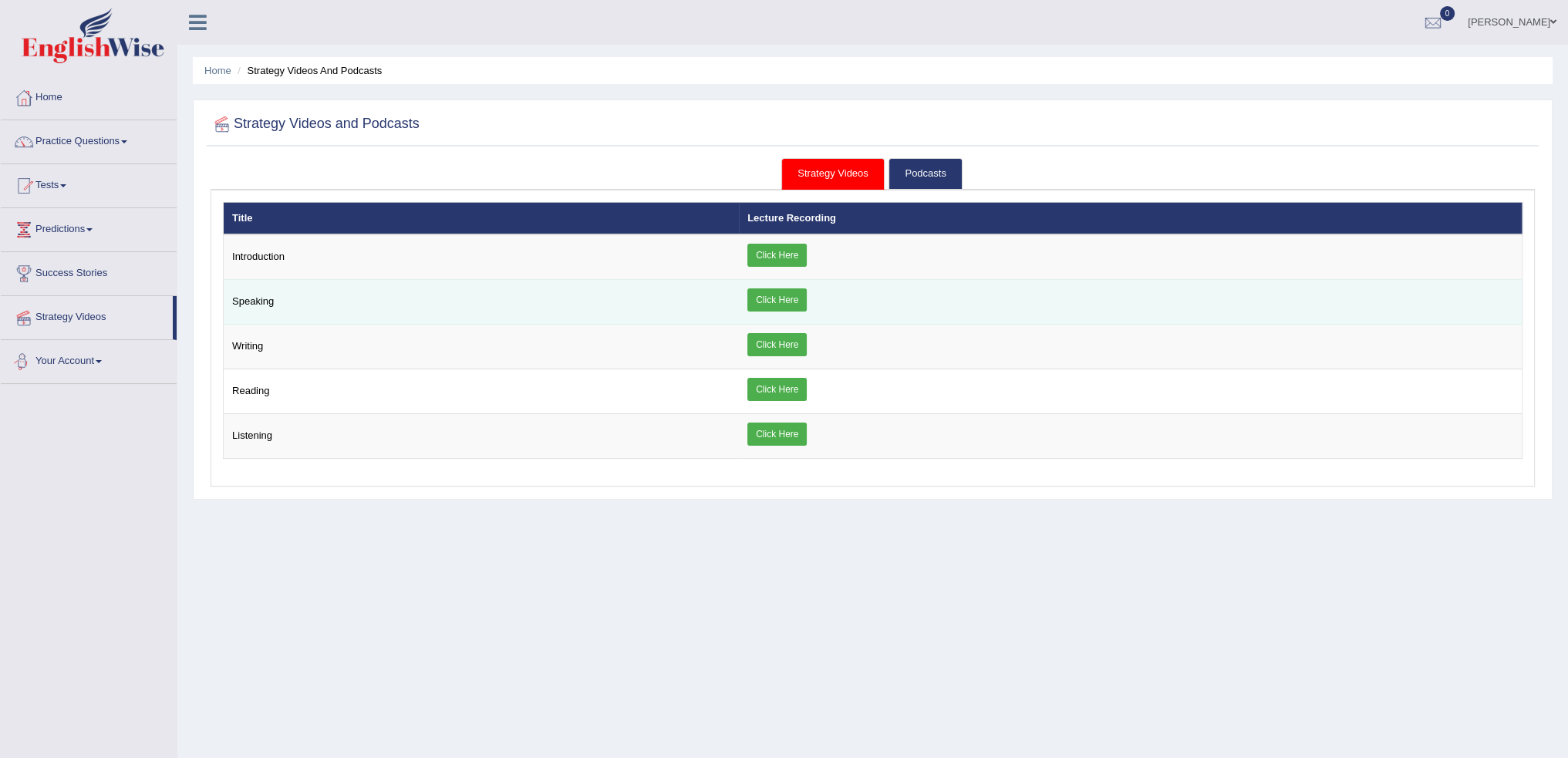
click at [772, 295] on link "Click Here" at bounding box center [778, 299] width 60 height 23
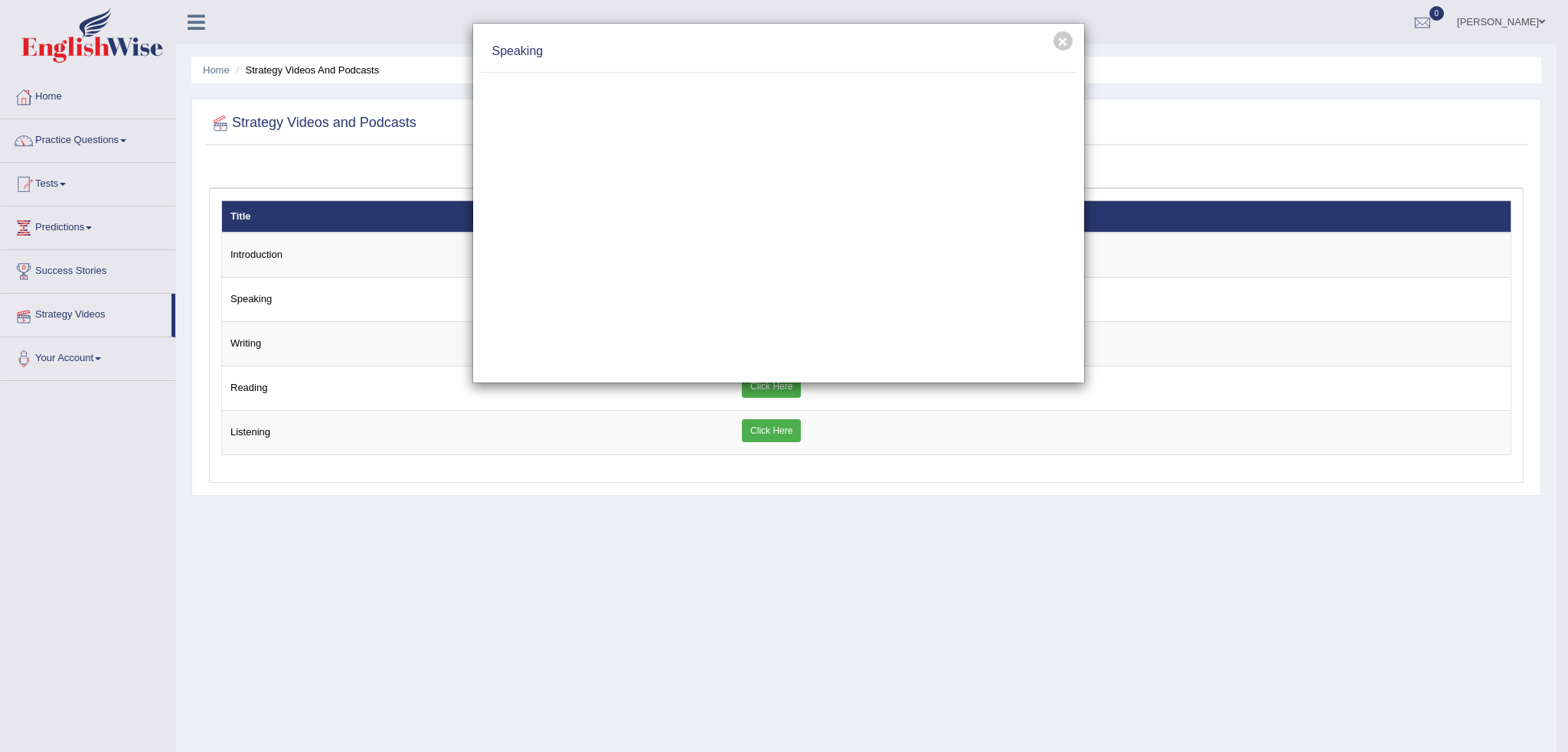
click at [681, 477] on div "× Speaking" at bounding box center [784, 376] width 1568 height 752
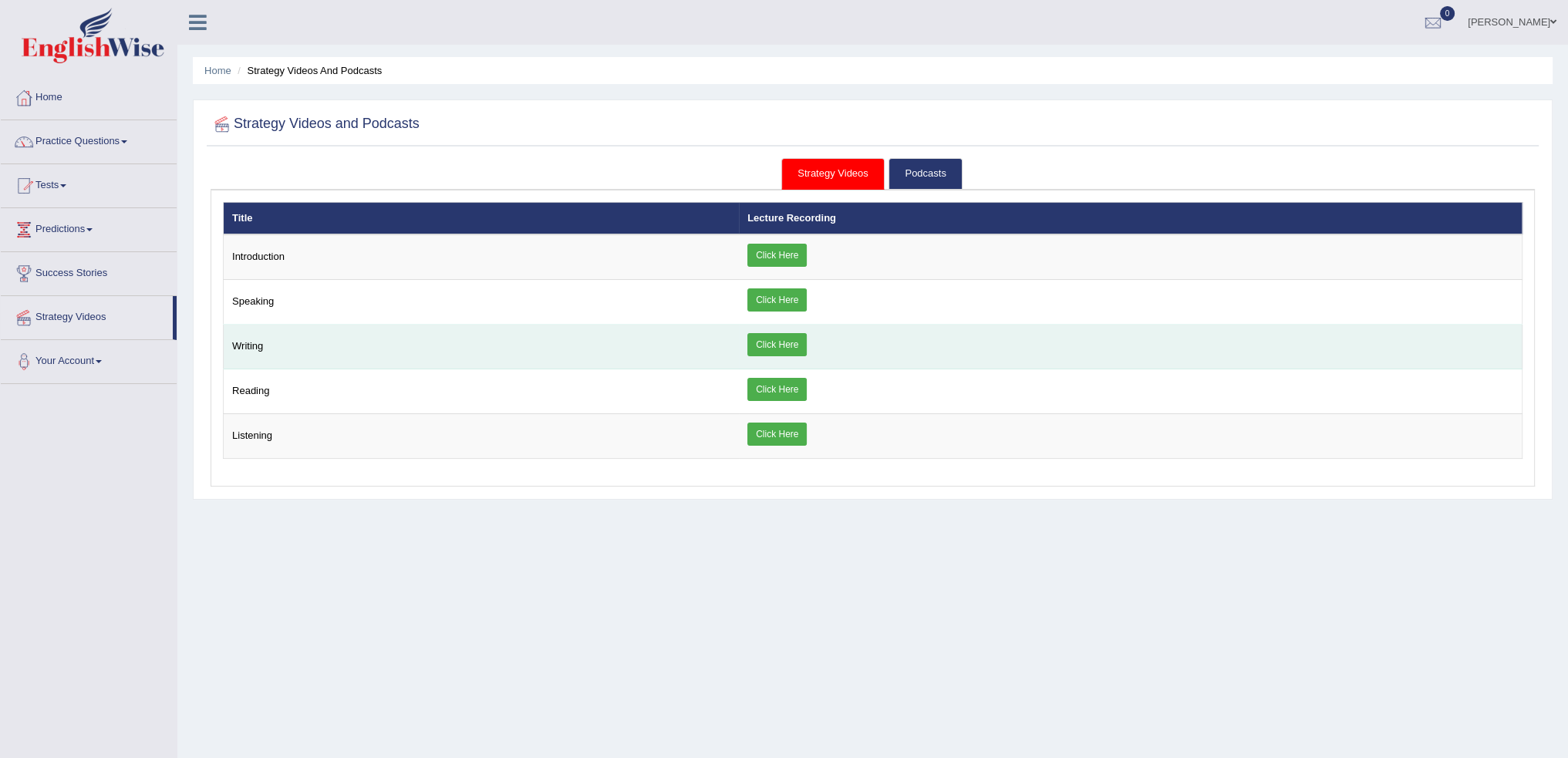
click at [772, 339] on link "Click Here" at bounding box center [778, 344] width 60 height 23
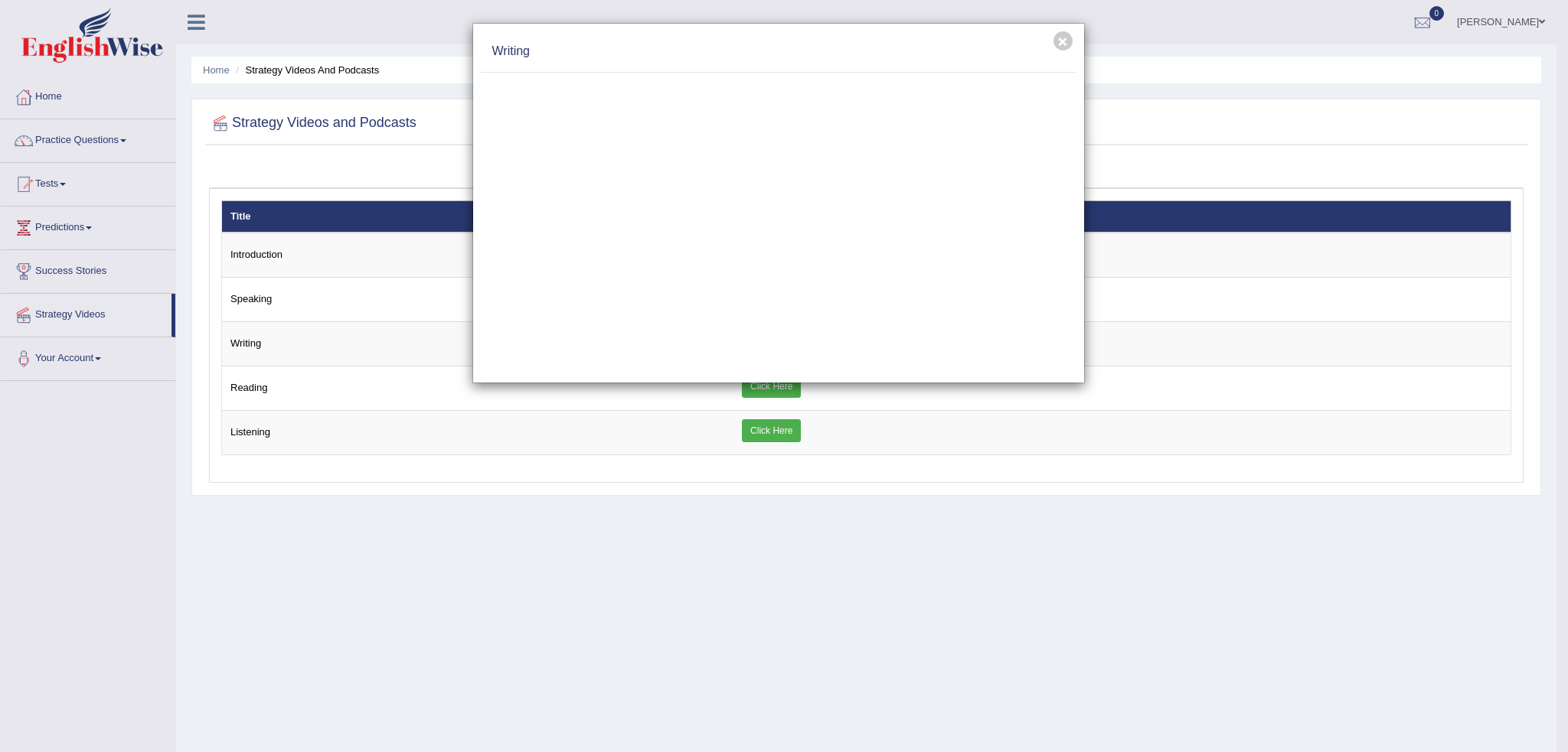
click at [655, 556] on div "× Writing" at bounding box center [784, 376] width 1568 height 752
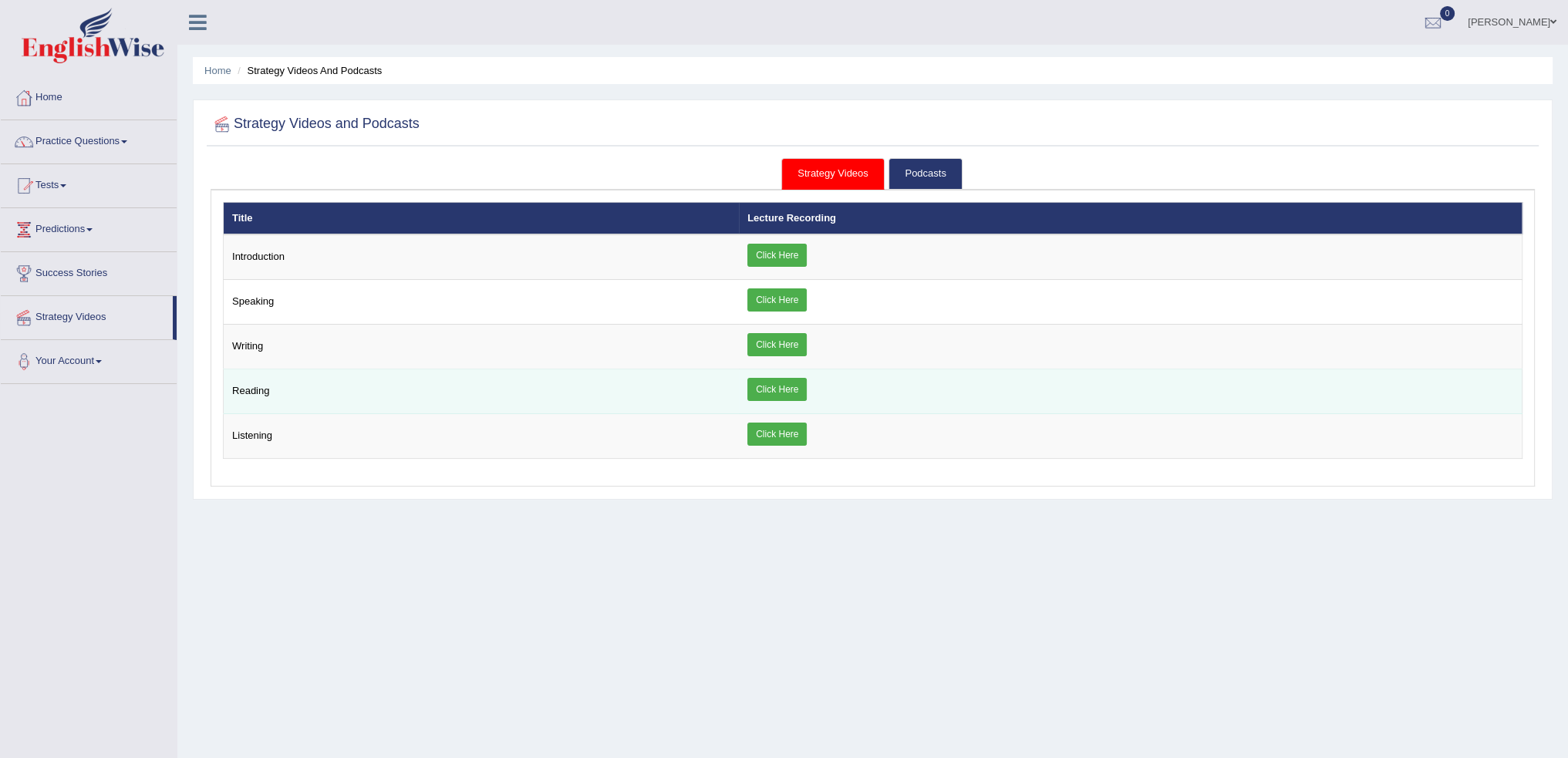
click at [786, 379] on link "Click Here" at bounding box center [778, 389] width 60 height 23
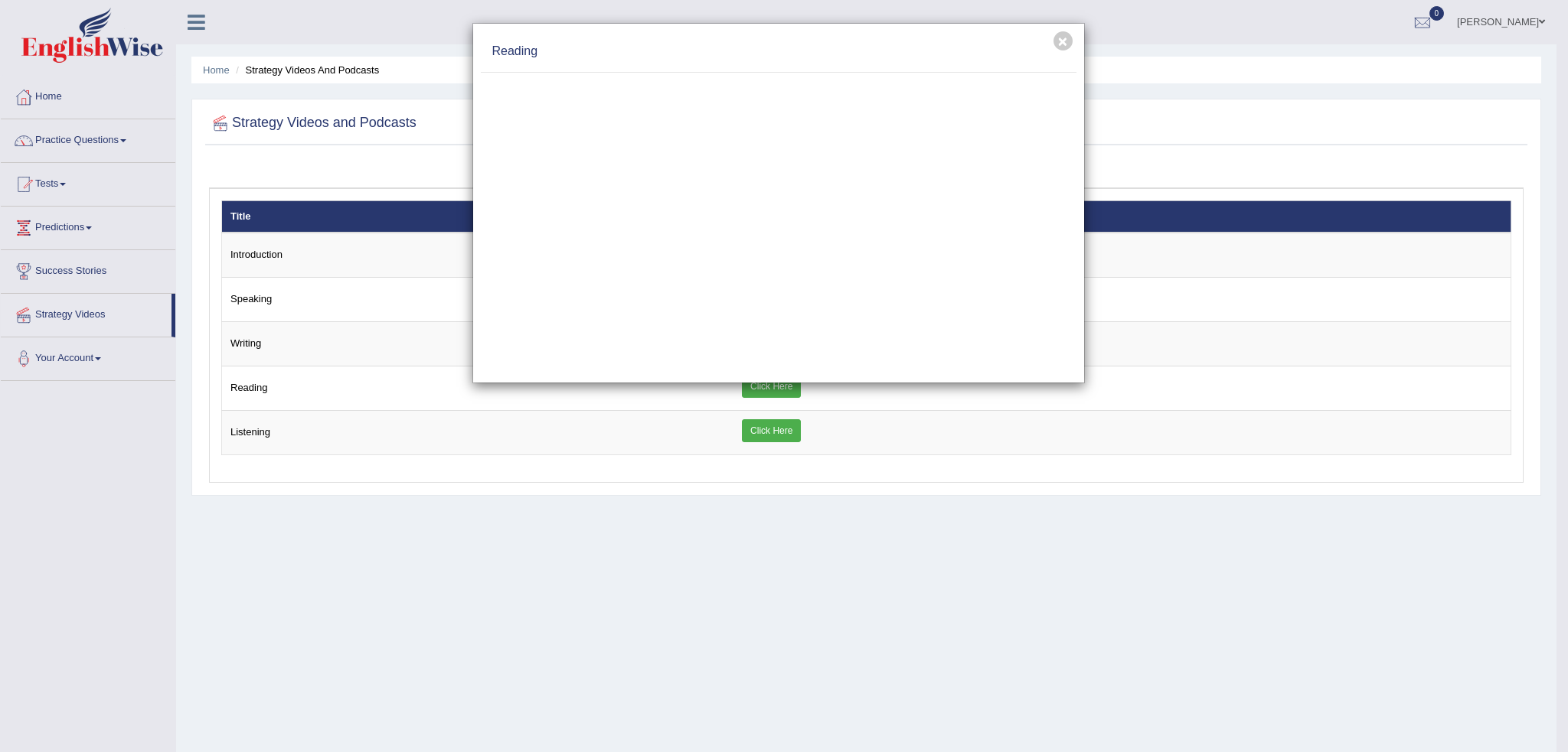
click at [755, 537] on div "× Reading" at bounding box center [784, 376] width 1568 height 752
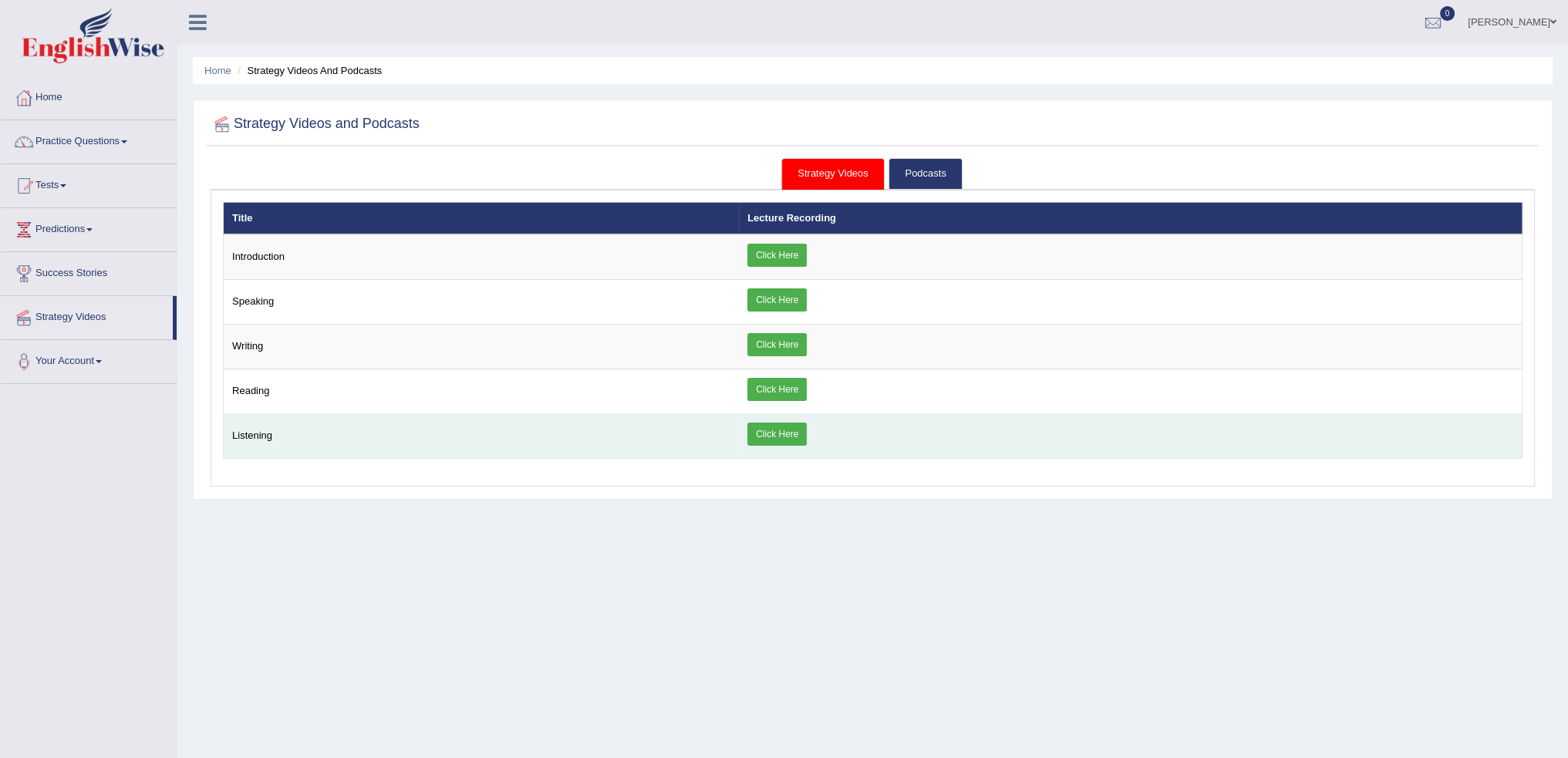
click at [768, 434] on link "Click Here" at bounding box center [778, 434] width 60 height 23
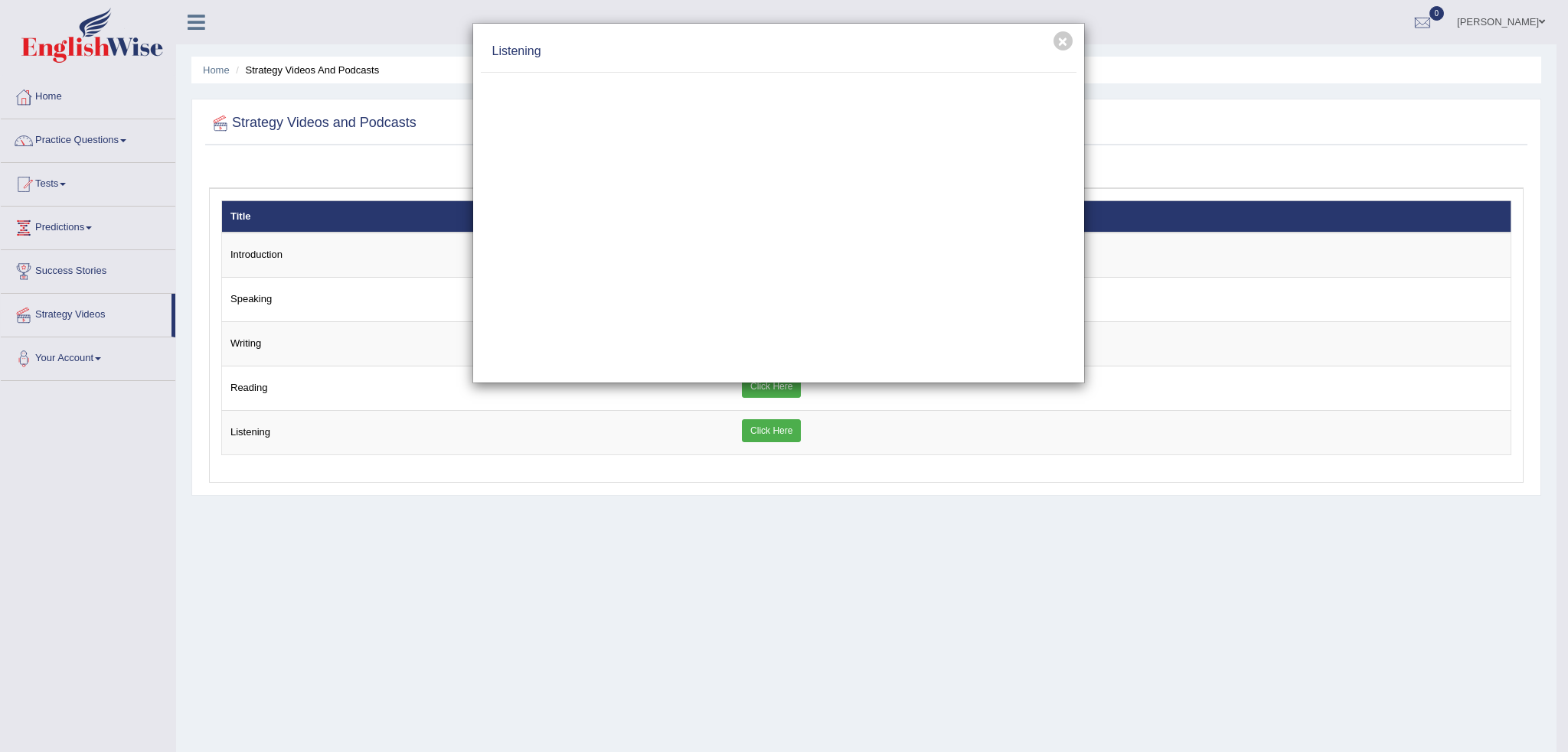
click at [729, 479] on div "× Listening" at bounding box center [784, 376] width 1568 height 752
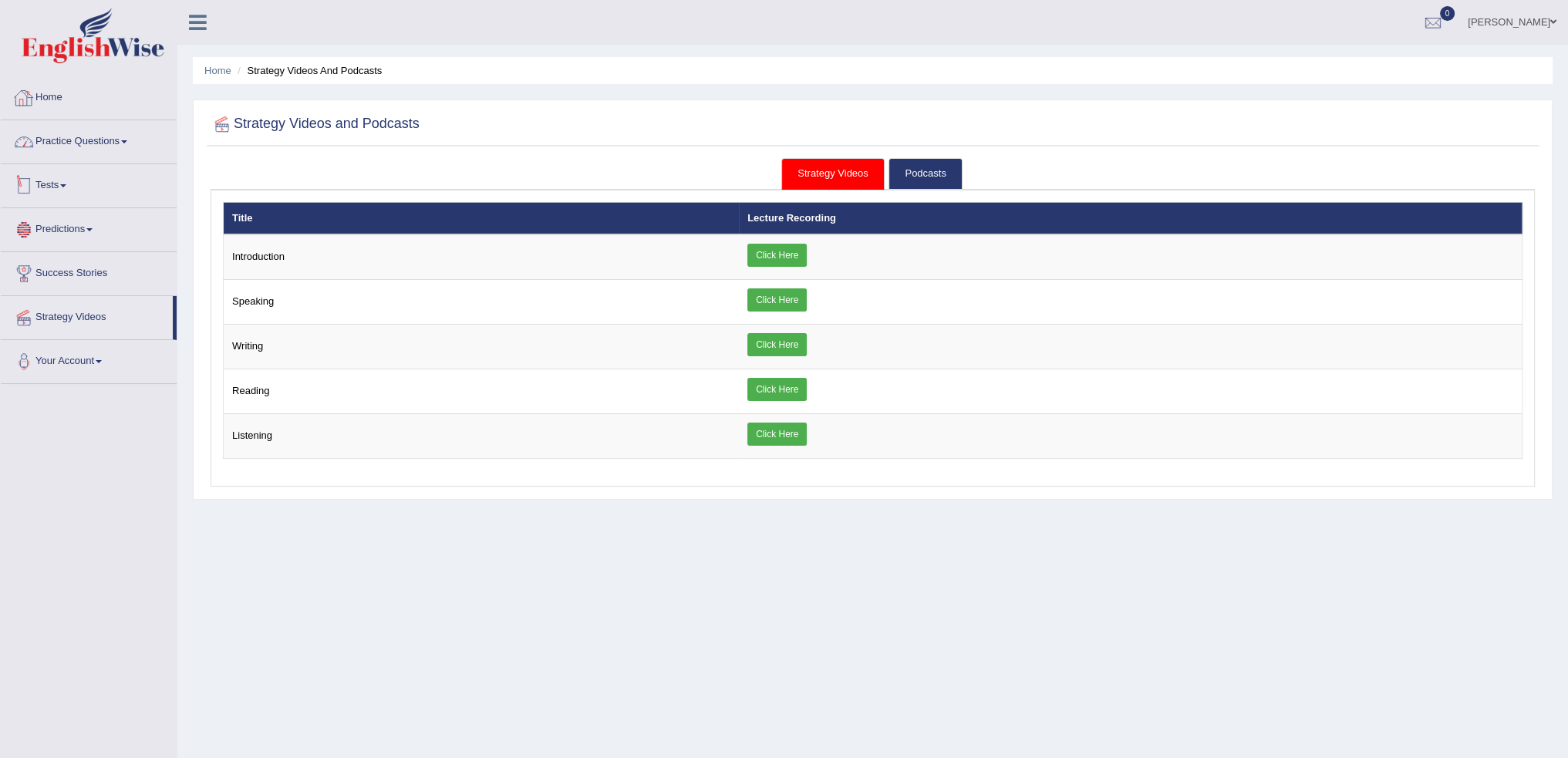
click at [44, 101] on link "Home" at bounding box center [89, 95] width 176 height 38
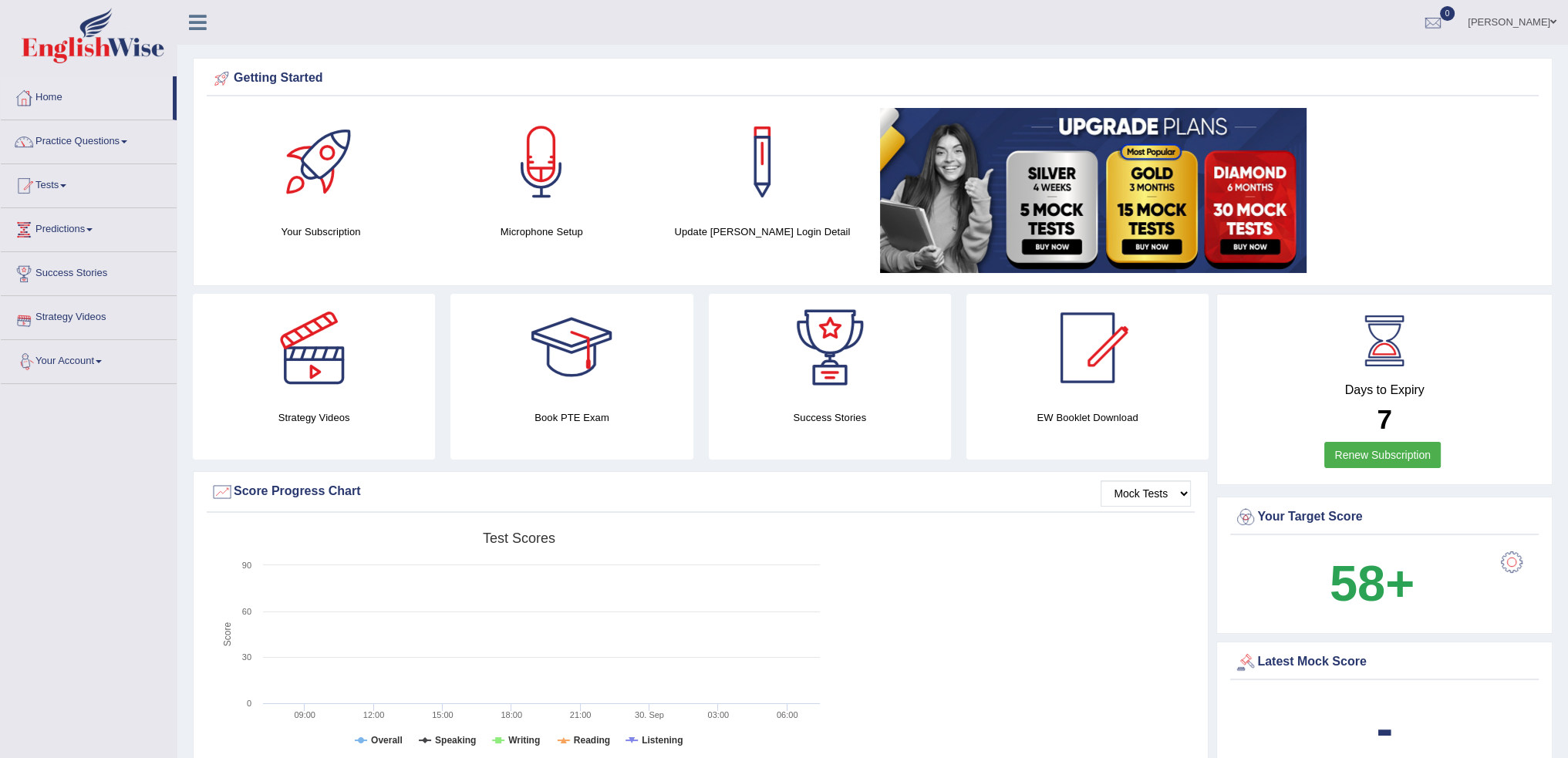
click at [85, 356] on link "Your Account" at bounding box center [89, 359] width 176 height 38
click at [130, 145] on link "Practice Questions" at bounding box center [89, 139] width 176 height 38
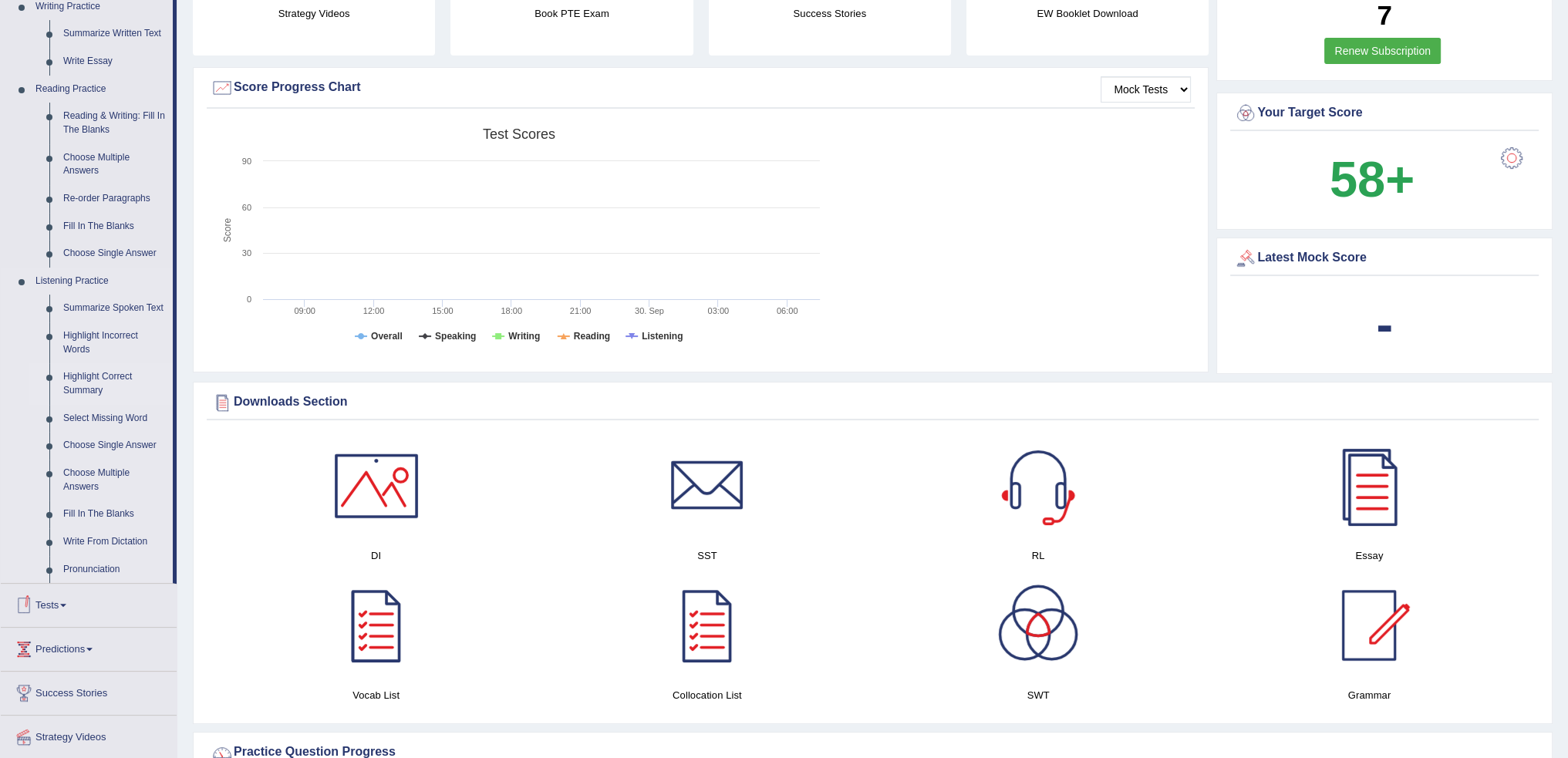
scroll to position [617, 0]
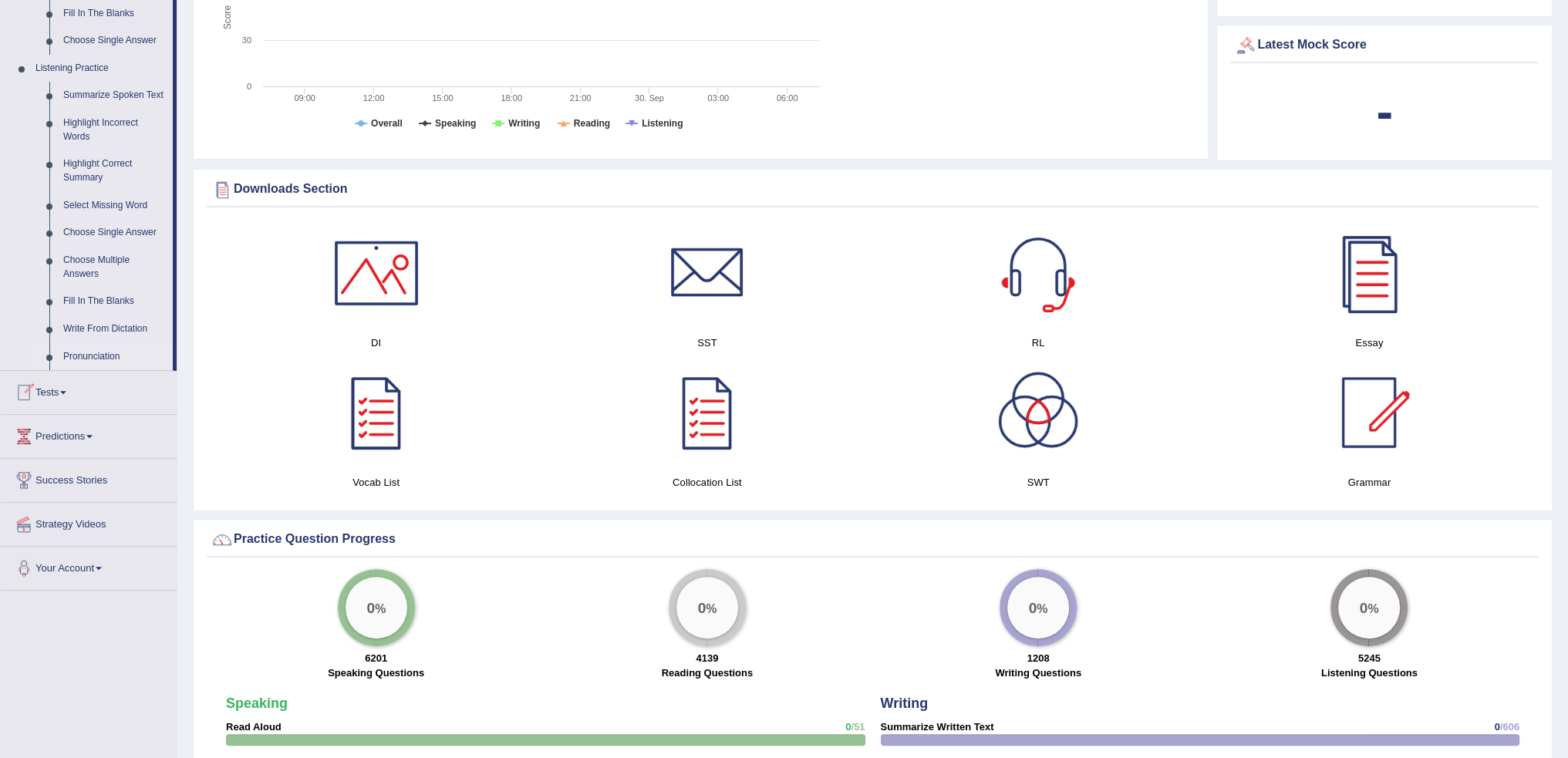
click at [91, 354] on link "Pronunciation" at bounding box center [114, 357] width 117 height 28
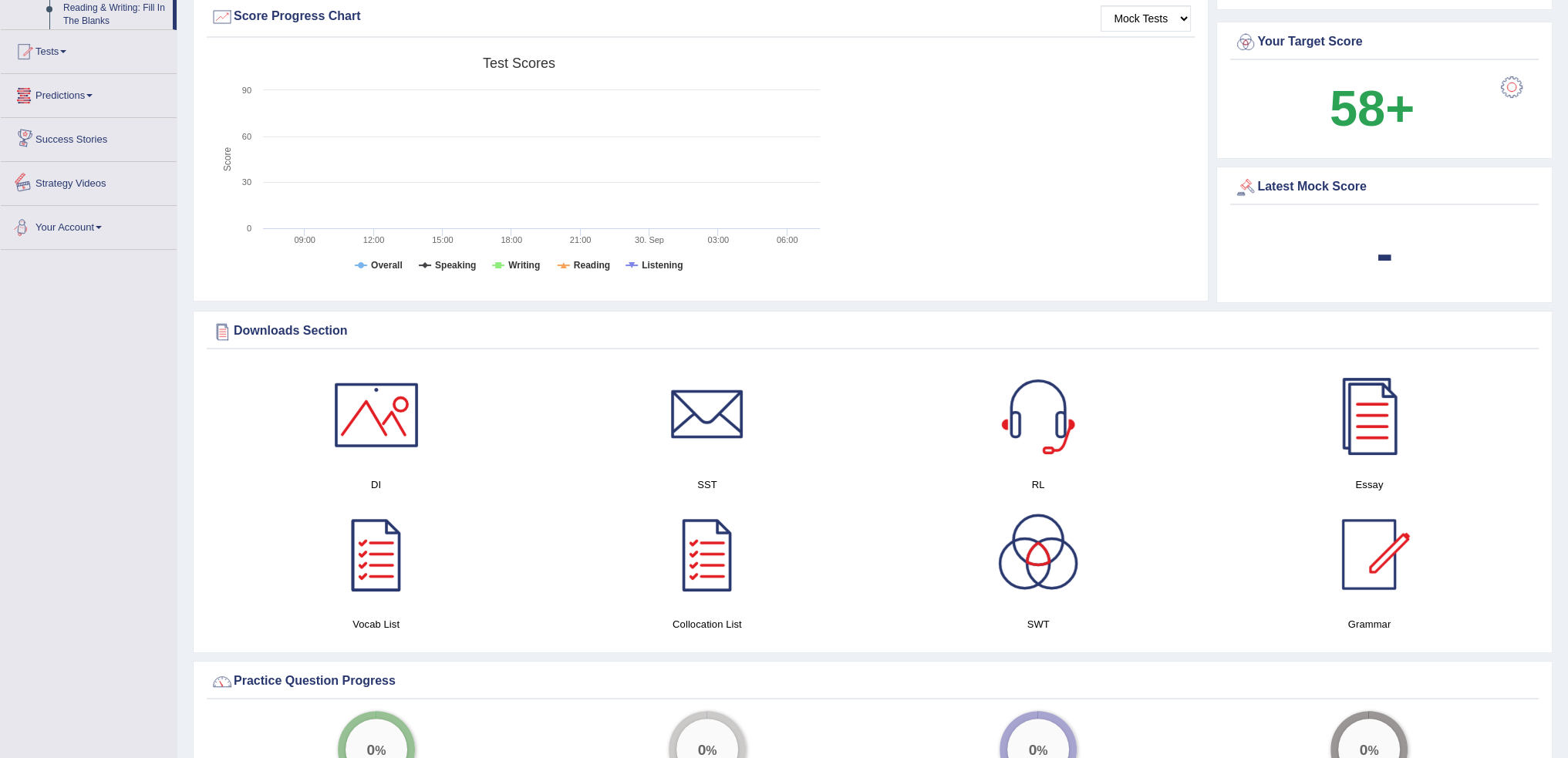
scroll to position [563, 0]
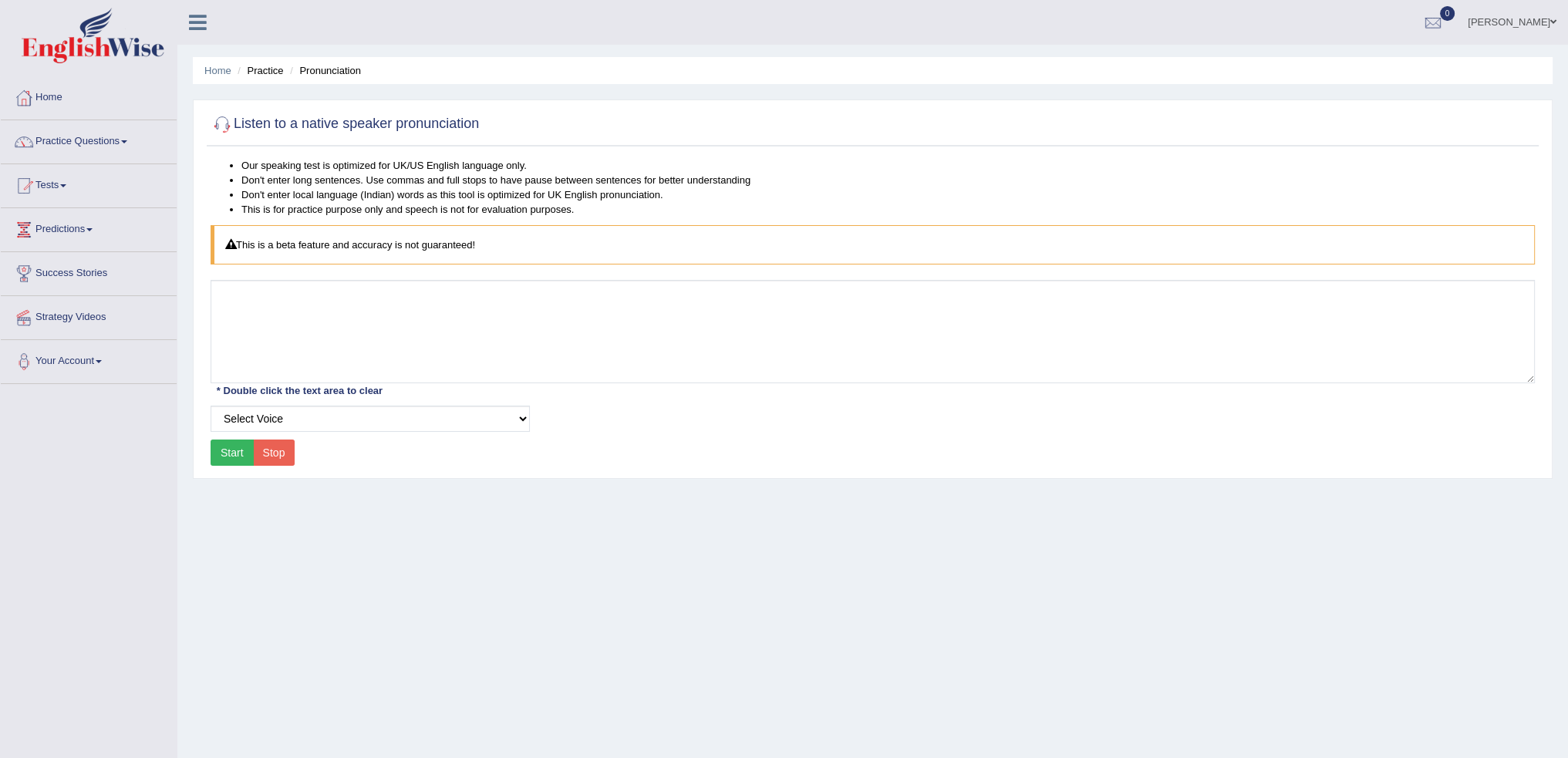
click at [231, 448] on button "Start" at bounding box center [232, 453] width 43 height 26
click at [293, 420] on select "Select Voice UK English Female UK English Male" at bounding box center [370, 419] width 320 height 26
select select "5"
click at [211, 406] on select "Select Voice UK English Female UK English Male" at bounding box center [370, 419] width 320 height 26
click at [223, 453] on button "Start" at bounding box center [232, 453] width 43 height 26
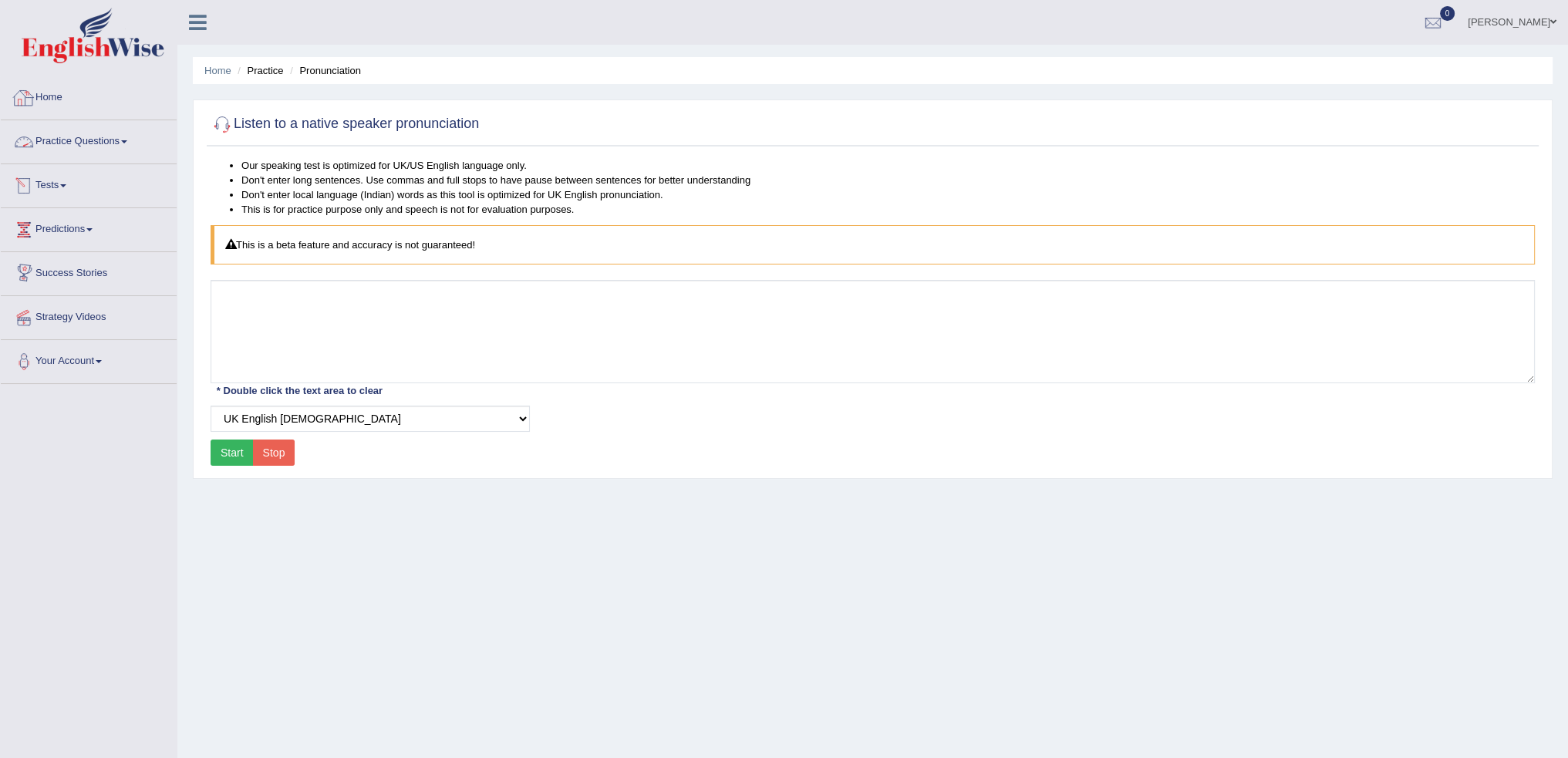
click at [43, 95] on link "Home" at bounding box center [89, 95] width 176 height 38
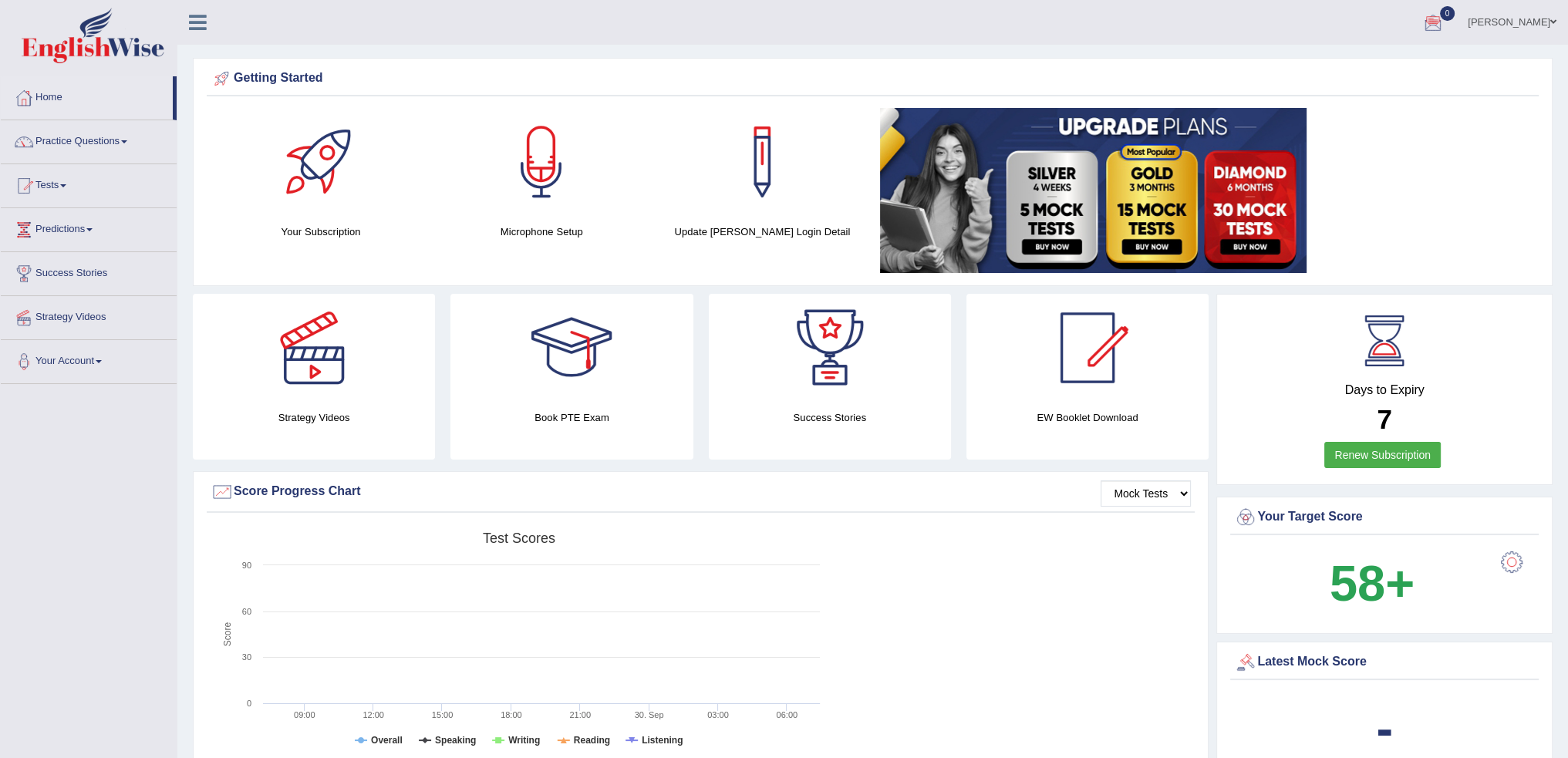
click at [1518, 26] on link "[PERSON_NAME]" at bounding box center [1512, 20] width 112 height 40
click at [1167, 33] on ul "[PERSON_NAME] Toggle navigation Username: irfanalfa Access Type: Online Subscri…" at bounding box center [1082, 22] width 974 height 44
click at [77, 355] on link "Your Account" at bounding box center [89, 359] width 176 height 38
click at [85, 477] on link "Manage Subscription" at bounding box center [100, 479] width 144 height 28
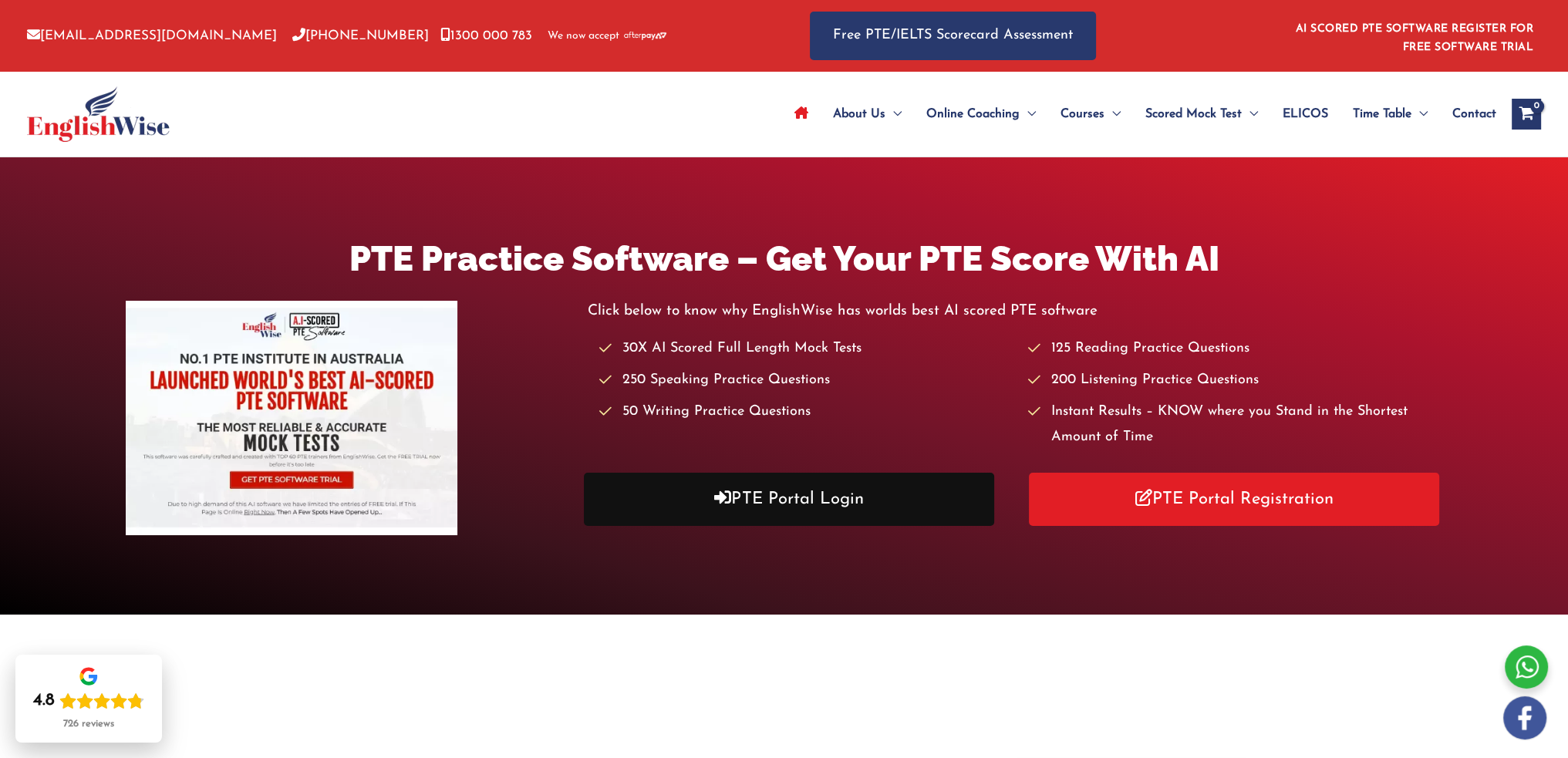
click at [813, 502] on link "PTE Portal Login" at bounding box center [789, 500] width 410 height 53
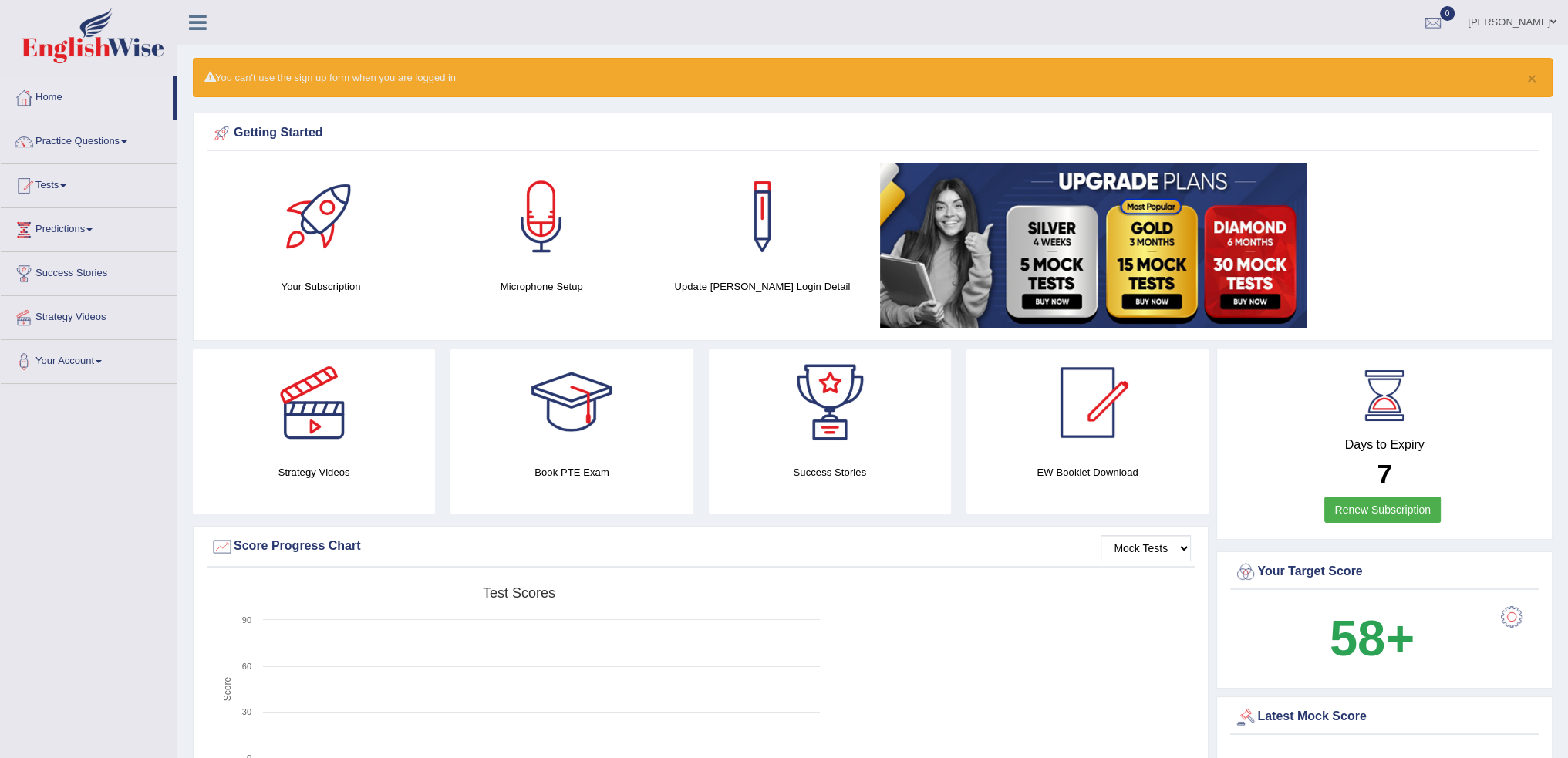
click at [1533, 24] on link "Irfan Irfan" at bounding box center [1512, 20] width 112 height 40
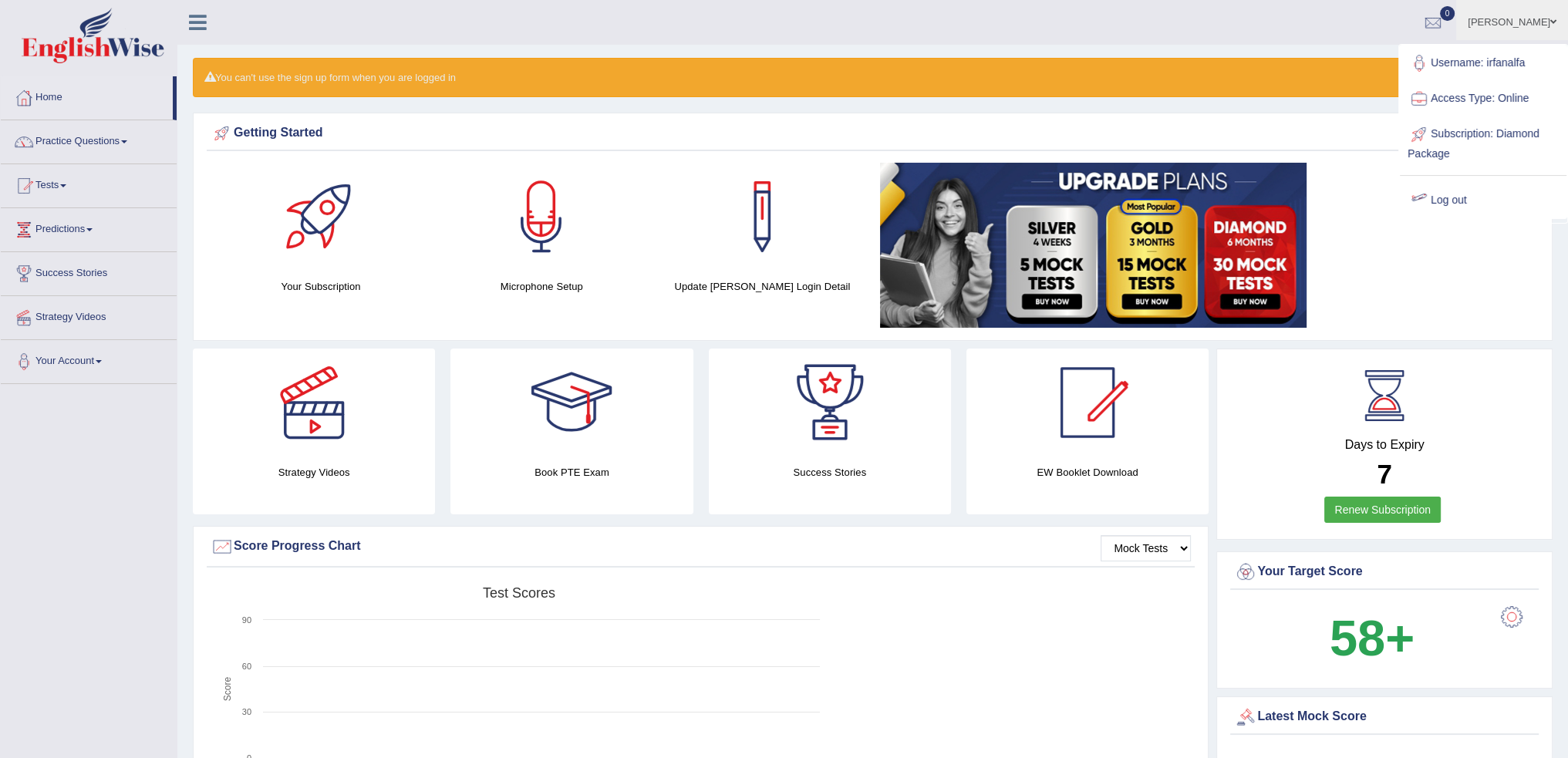
click at [1449, 194] on link "Log out" at bounding box center [1483, 200] width 166 height 36
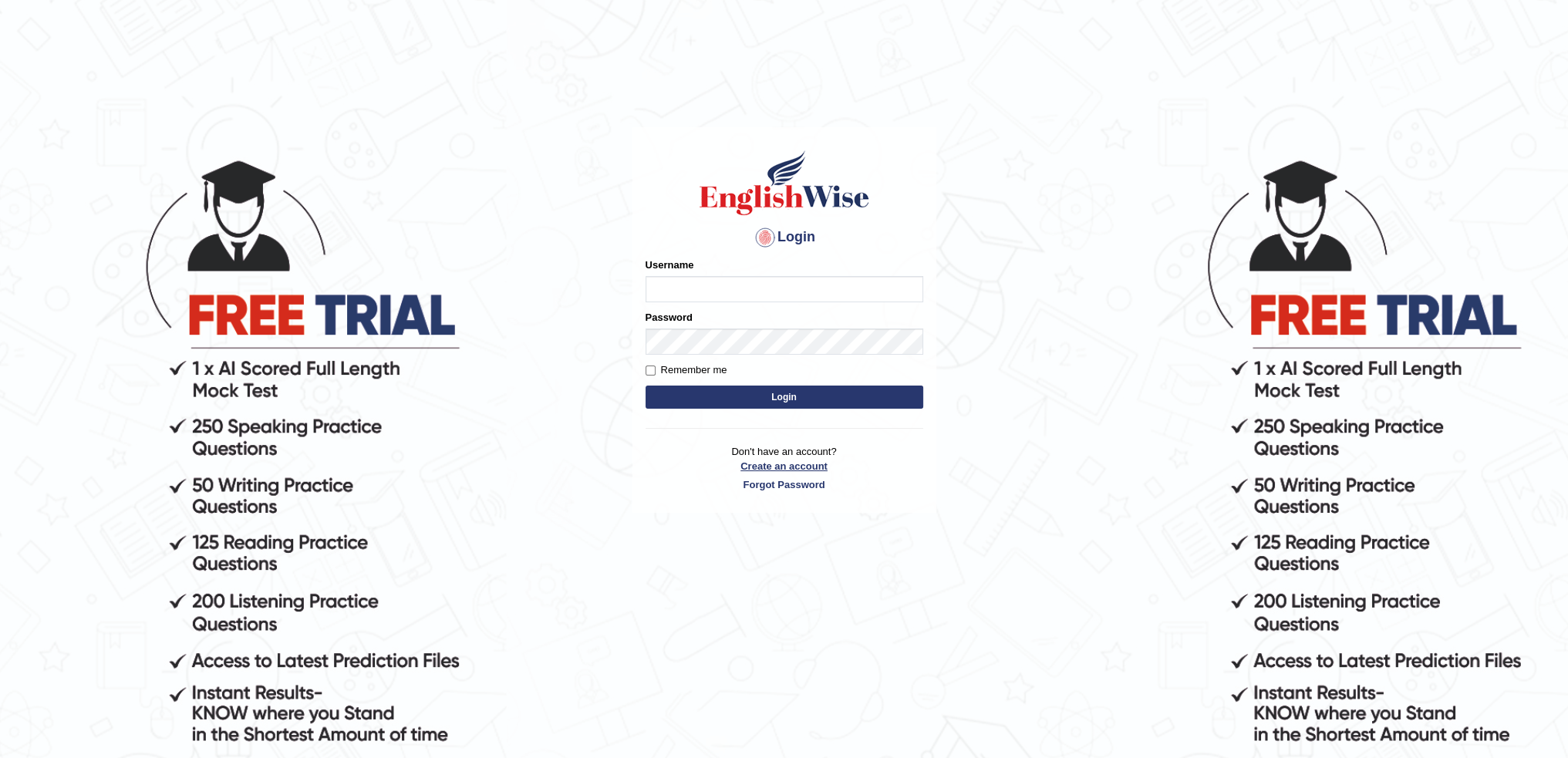
type input "irfanalfa"
click at [785, 469] on link "Create an account" at bounding box center [784, 466] width 278 height 14
type input "irfanalfa"
click at [731, 397] on button "Login" at bounding box center [784, 396] width 278 height 23
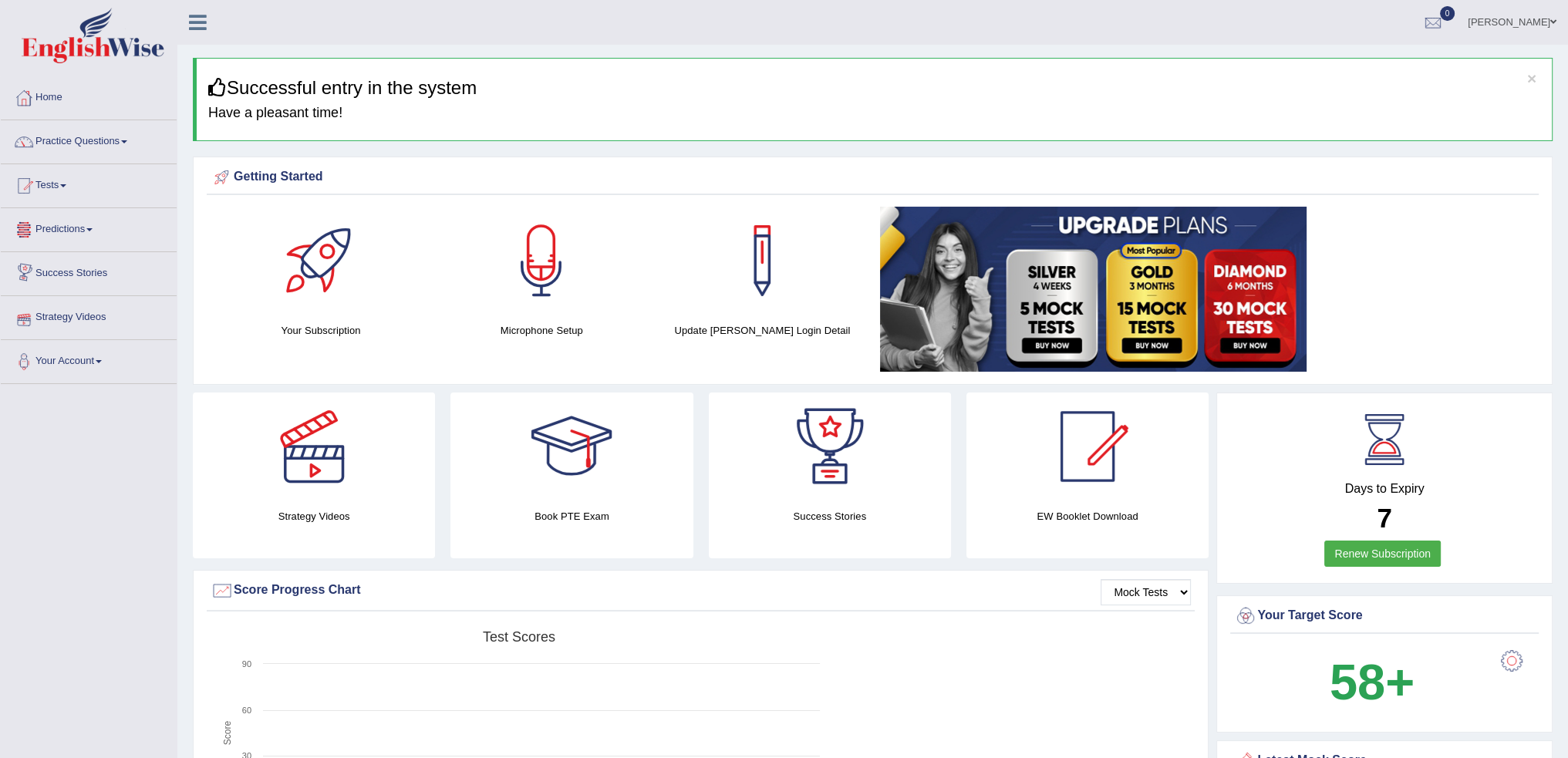
click at [61, 230] on link "Predictions" at bounding box center [89, 227] width 176 height 38
click at [61, 230] on link "Predictions" at bounding box center [87, 227] width 172 height 38
click at [69, 323] on link "Strategy Videos" at bounding box center [89, 315] width 176 height 38
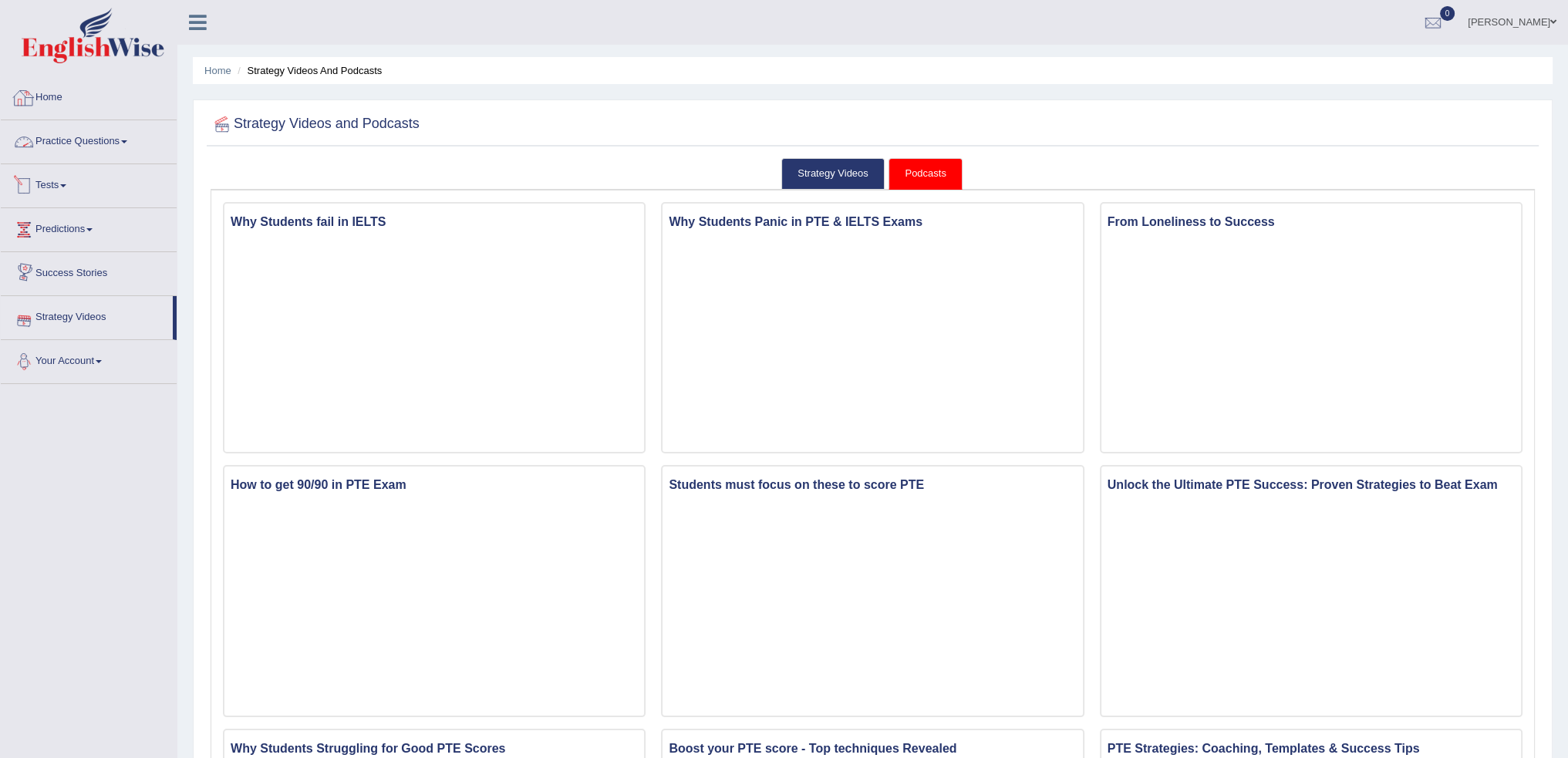
click at [51, 101] on link "Home" at bounding box center [89, 95] width 176 height 38
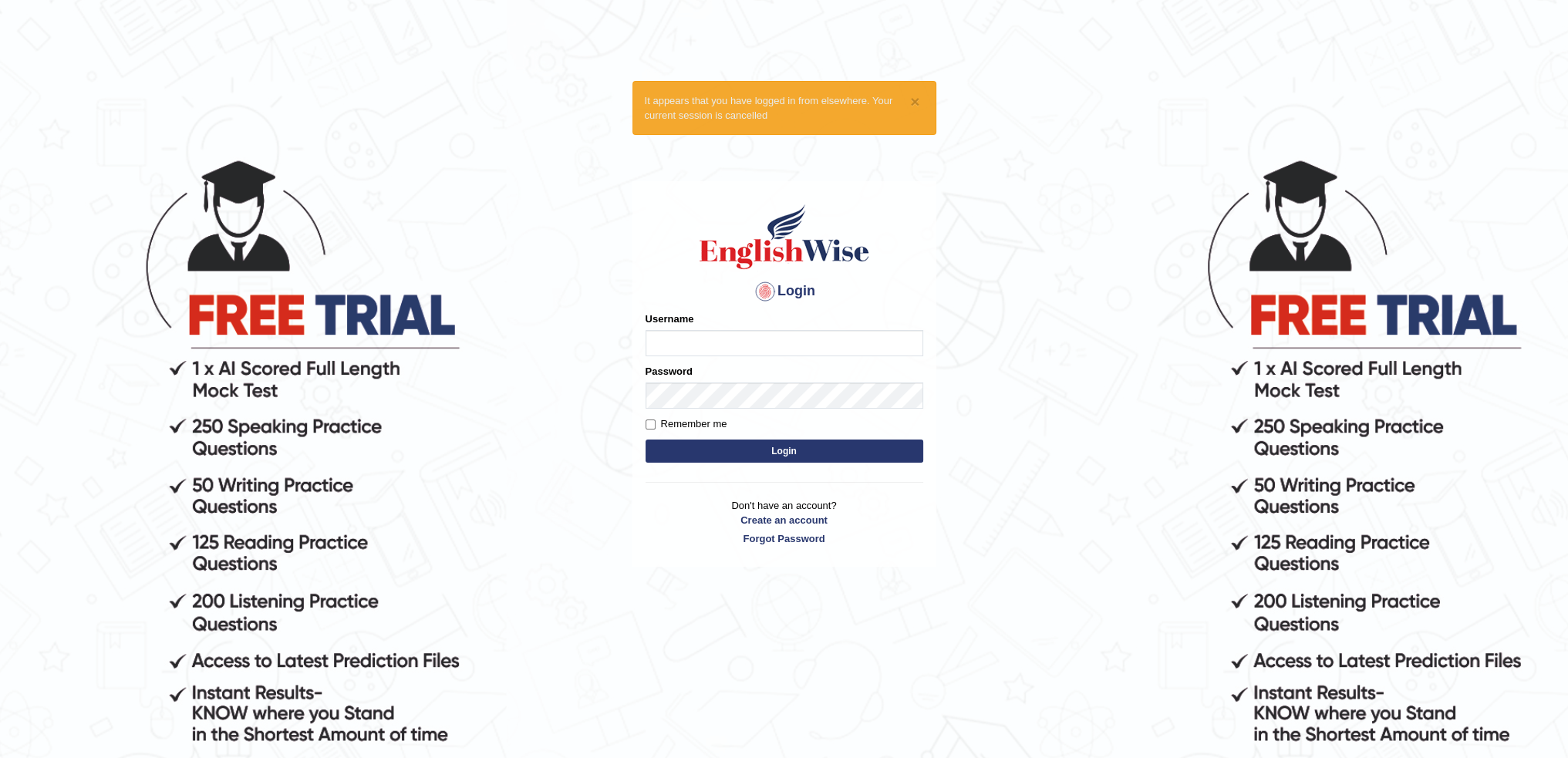
type input "irfanalfa"
click at [784, 450] on button "Login" at bounding box center [784, 451] width 278 height 23
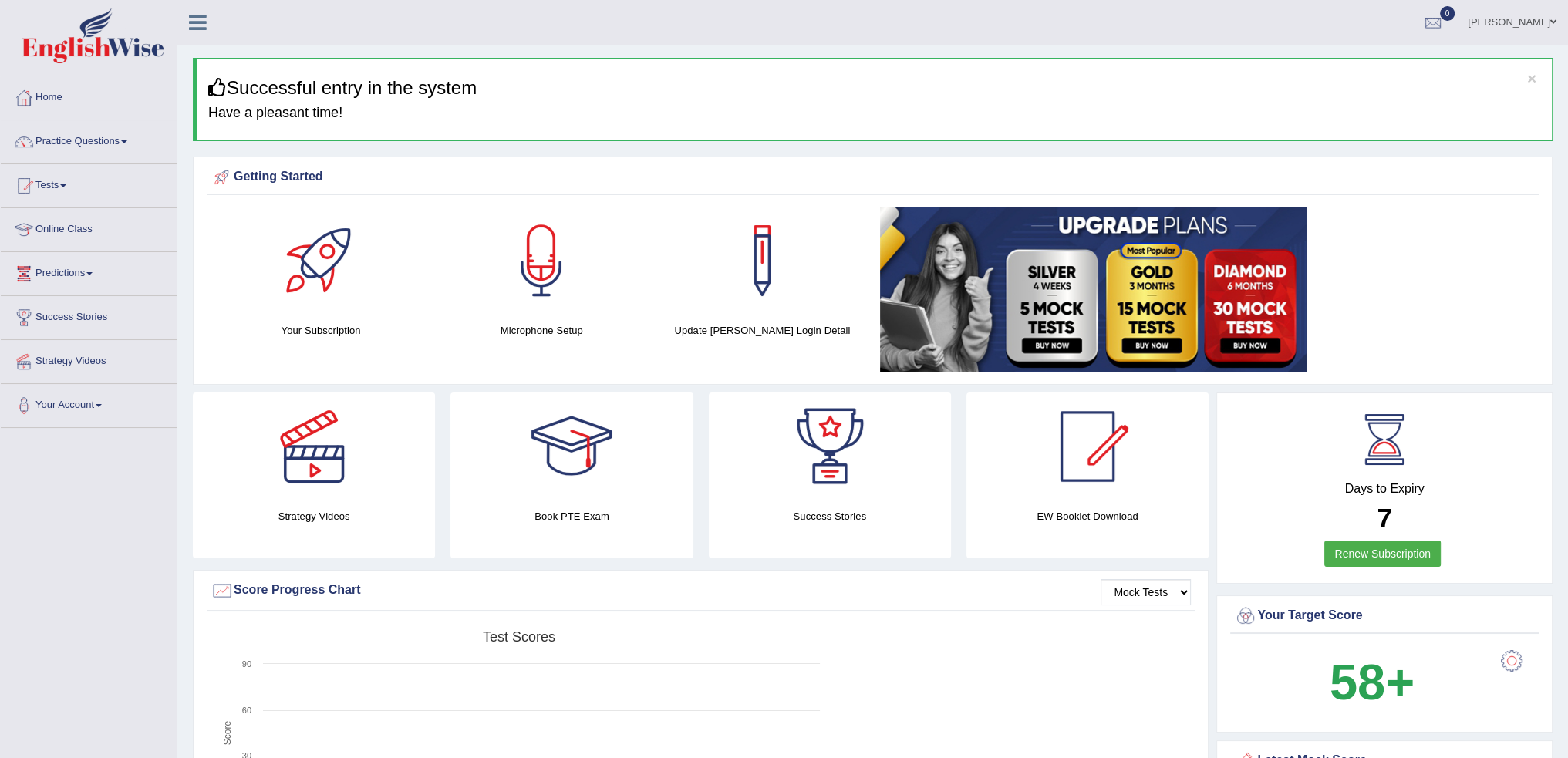
click at [77, 229] on link "Online Class" at bounding box center [89, 227] width 176 height 38
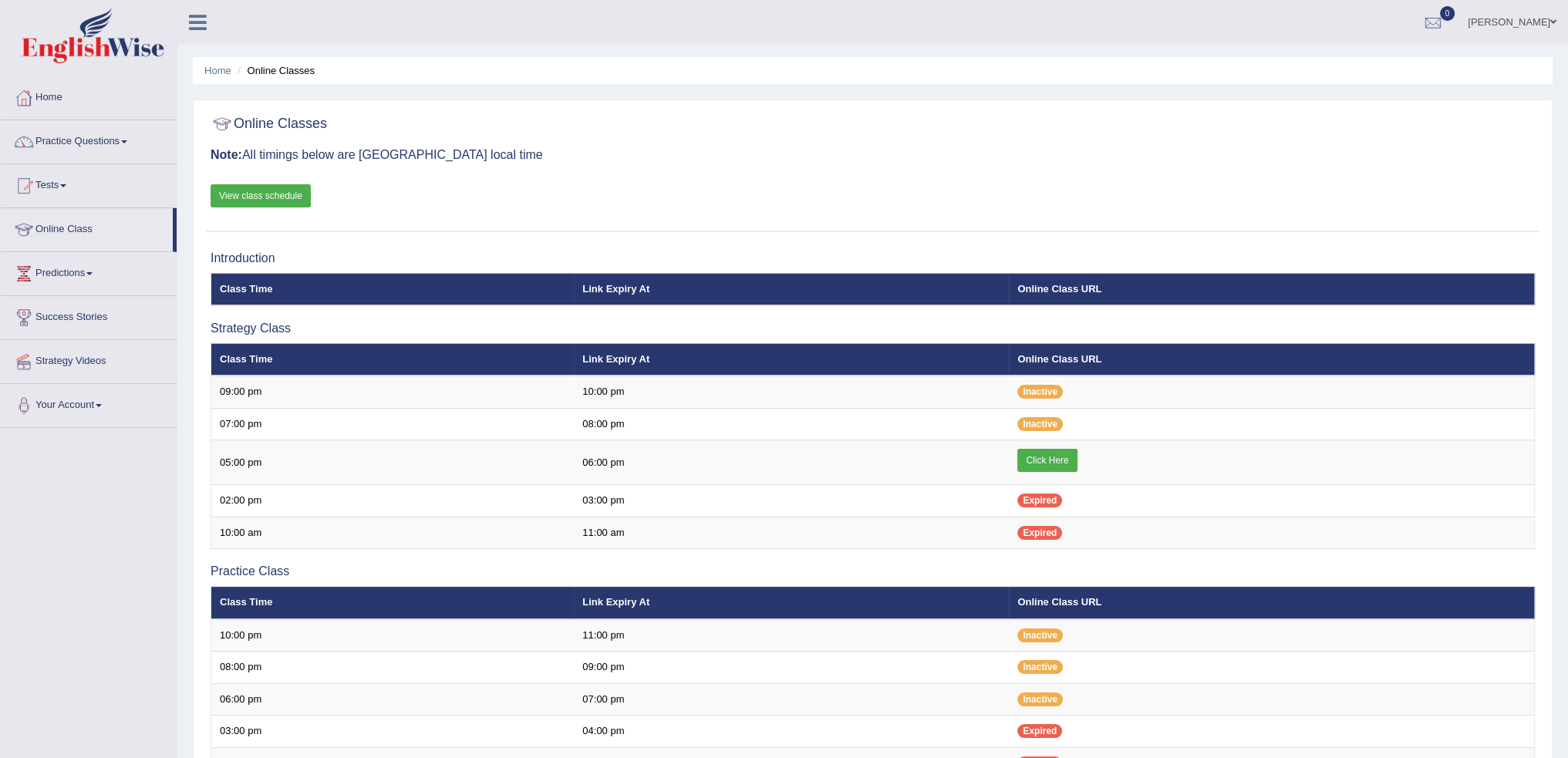
click at [269, 197] on link "View class schedule" at bounding box center [261, 195] width 101 height 23
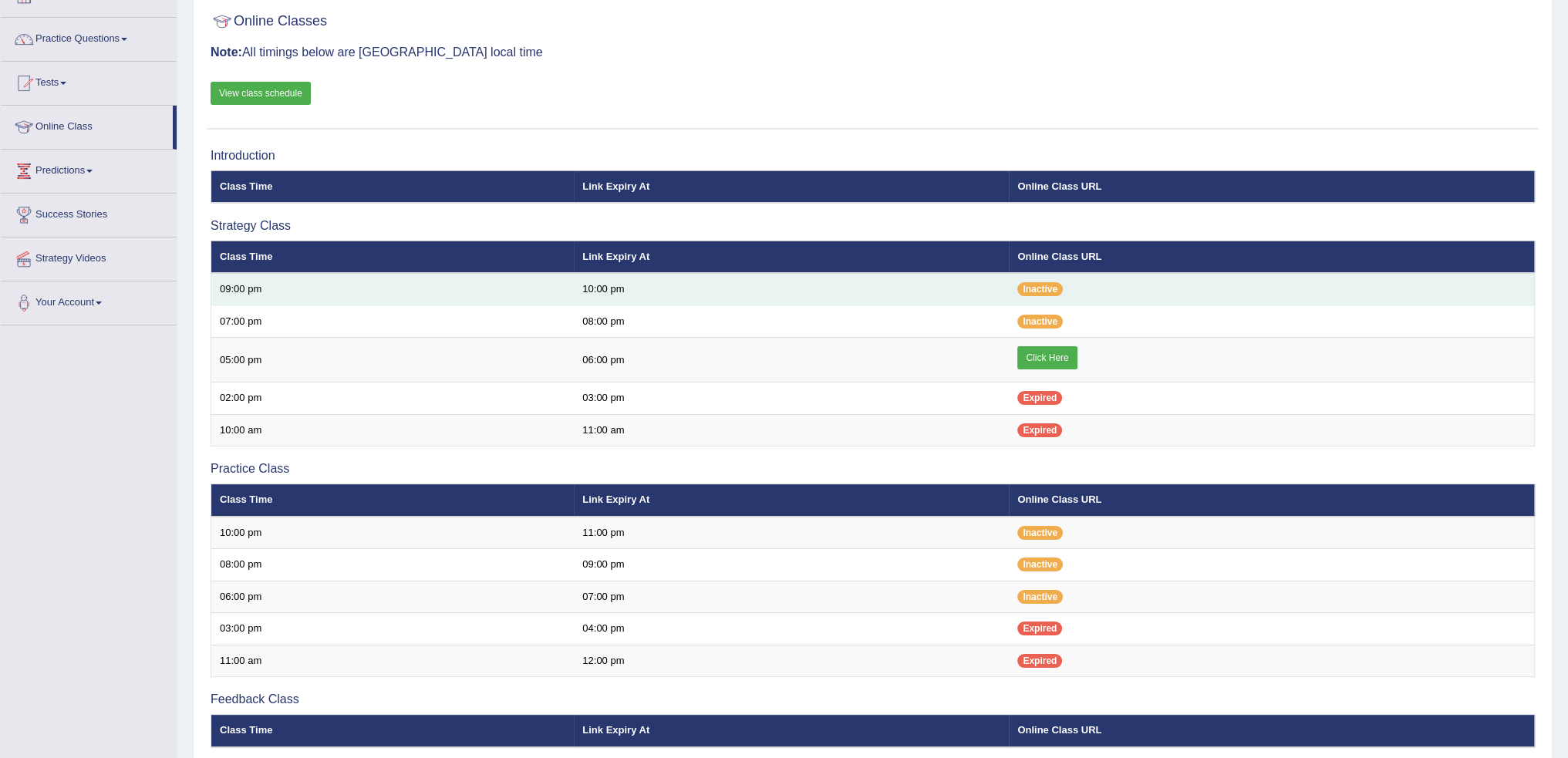
scroll to position [154, 0]
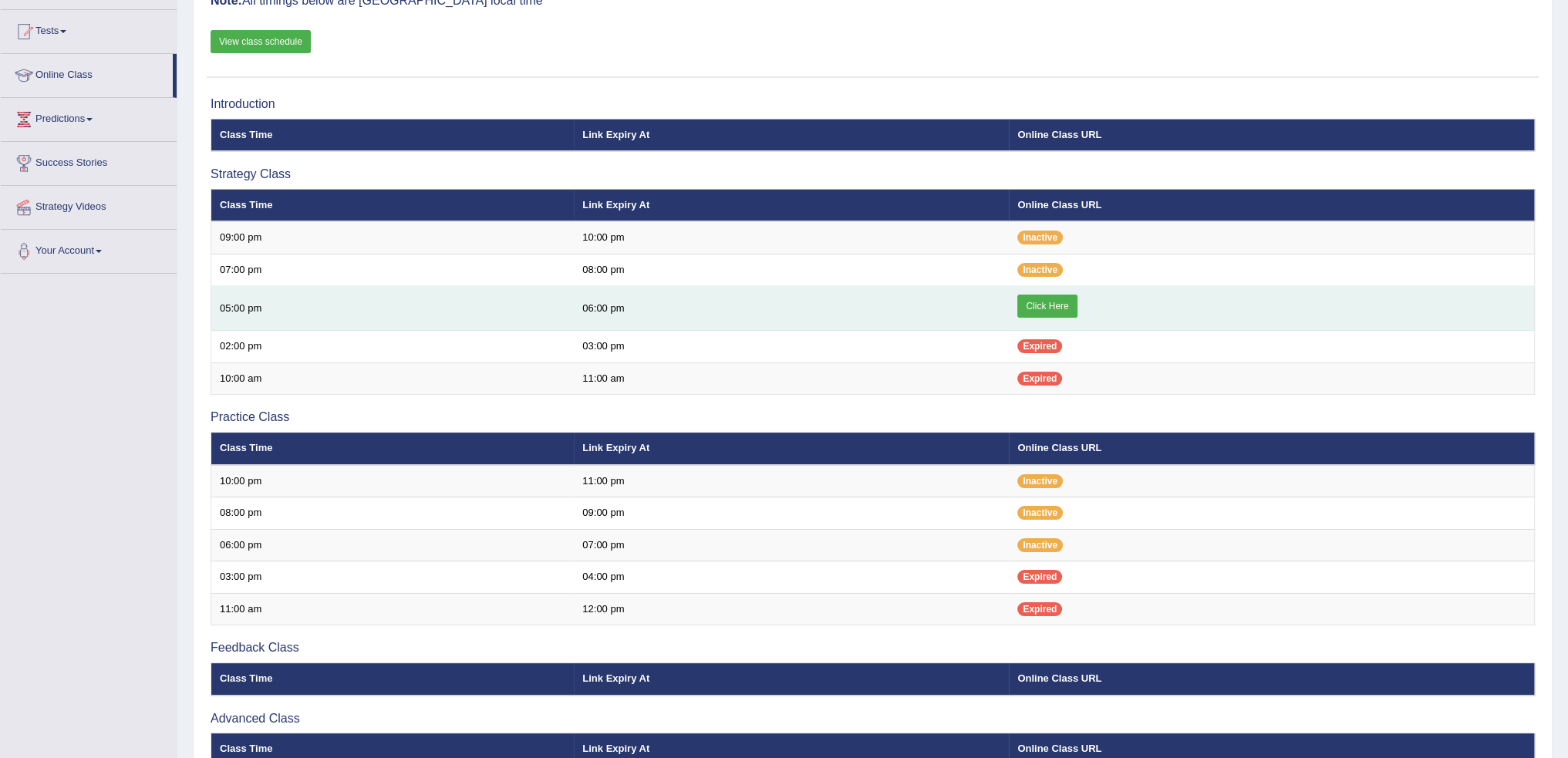
click at [1049, 304] on link "Click Here" at bounding box center [1047, 306] width 60 height 23
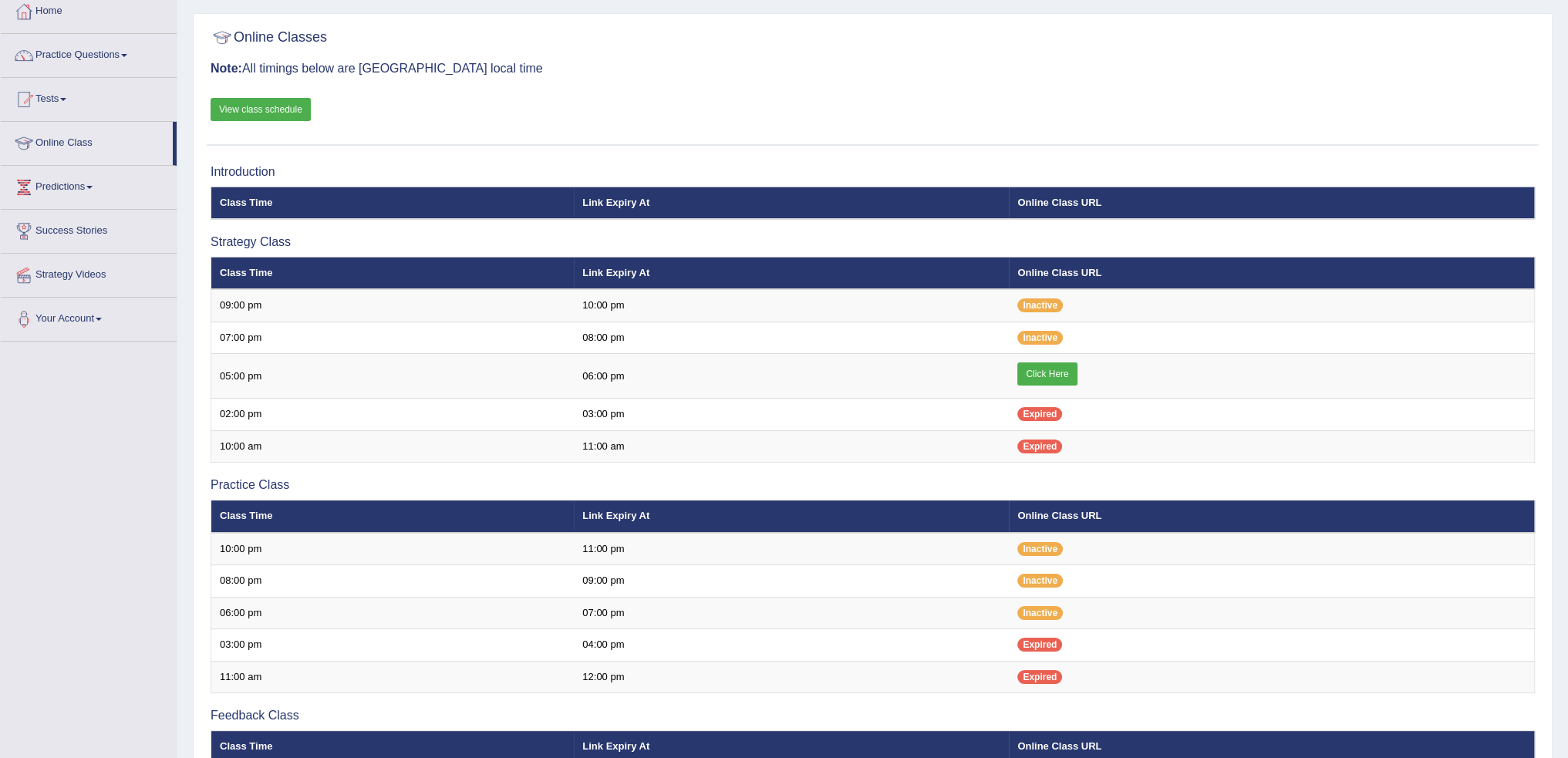
scroll to position [74, 0]
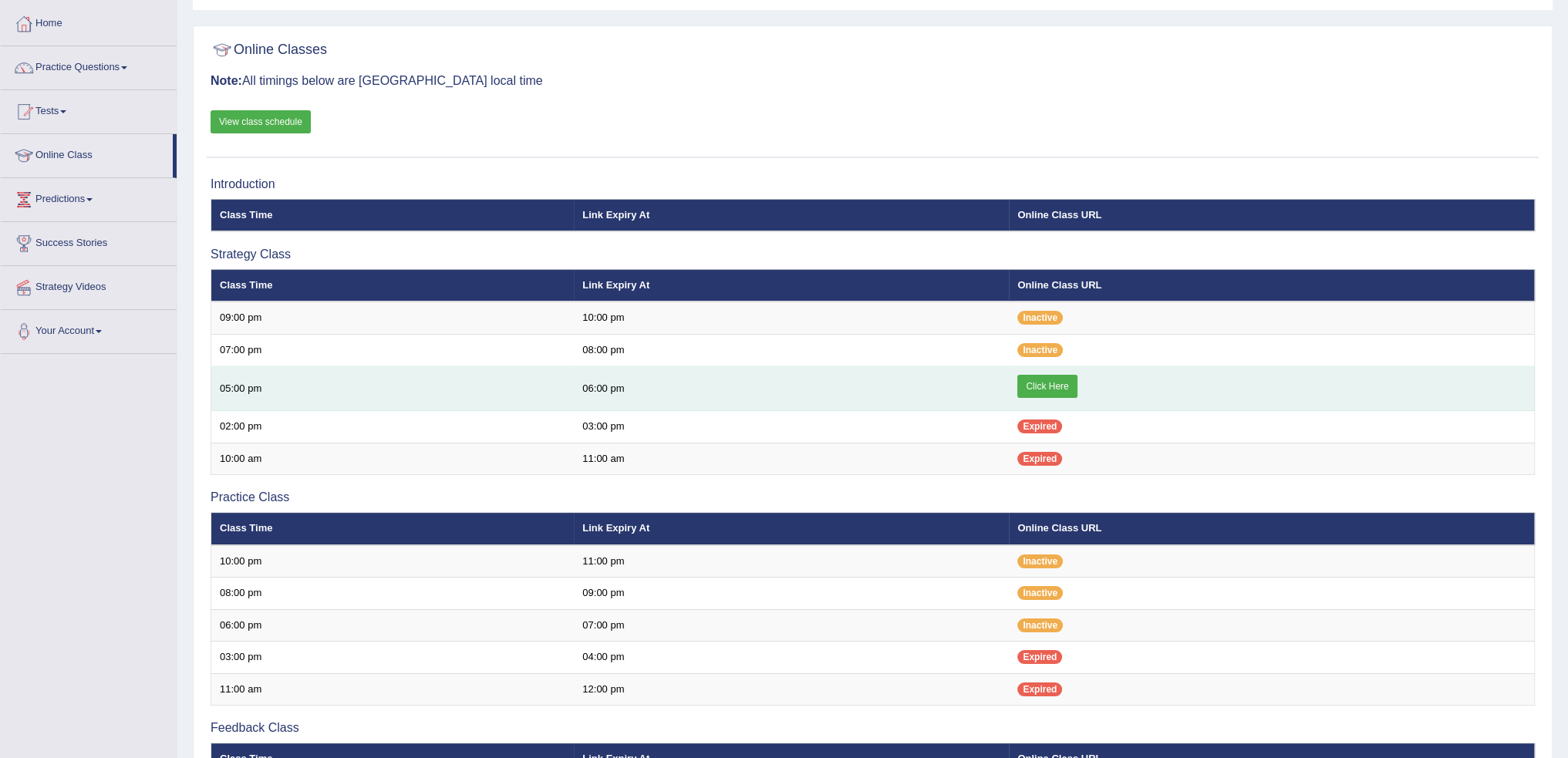
click at [1050, 385] on link "Click Here" at bounding box center [1047, 386] width 60 height 23
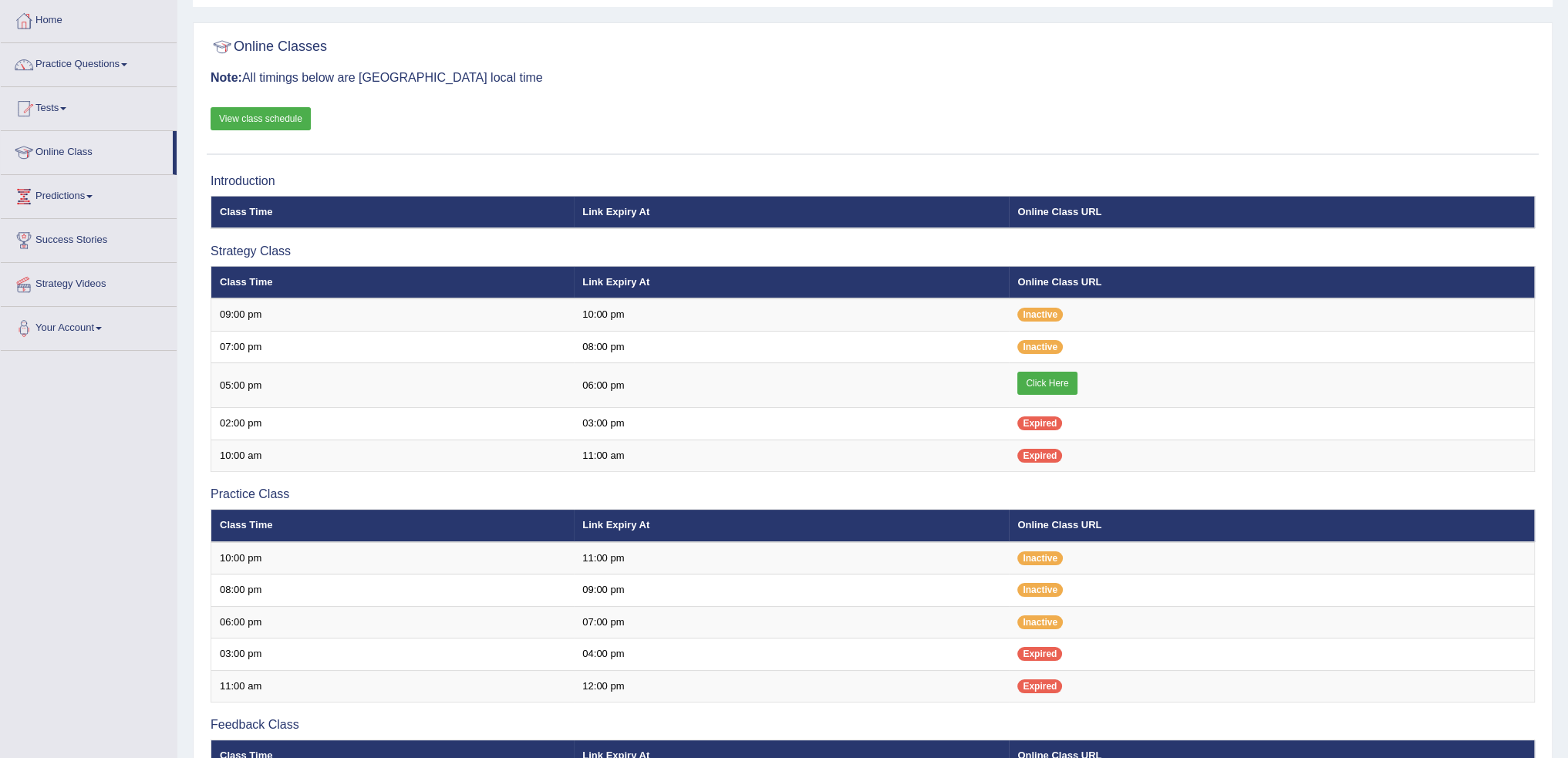
scroll to position [74, 0]
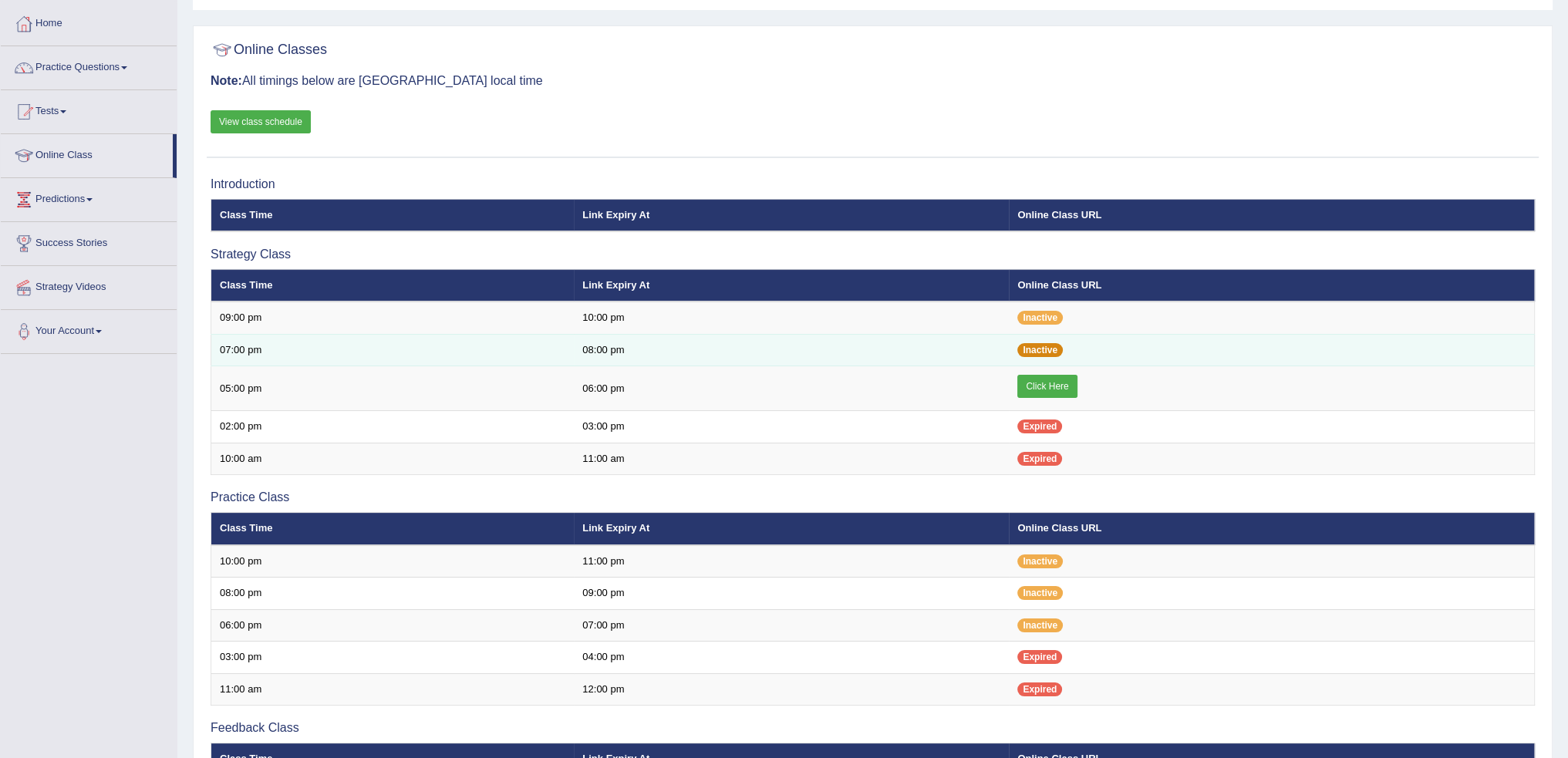
click at [1033, 344] on span "Inactive" at bounding box center [1039, 350] width 45 height 14
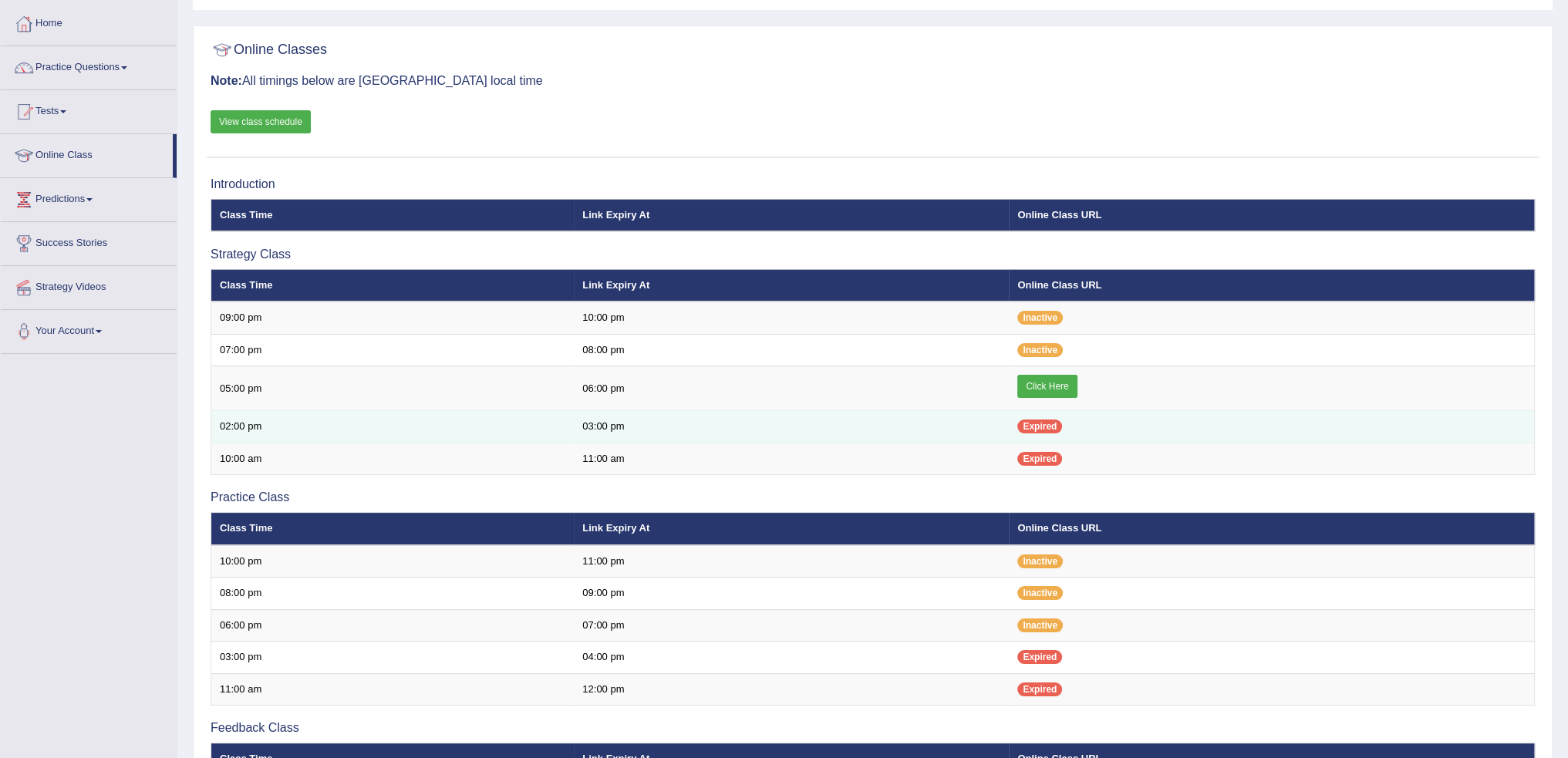
click at [1038, 416] on td "Expired" at bounding box center [1271, 427] width 525 height 32
click at [1040, 425] on span "Expired" at bounding box center [1039, 426] width 44 height 14
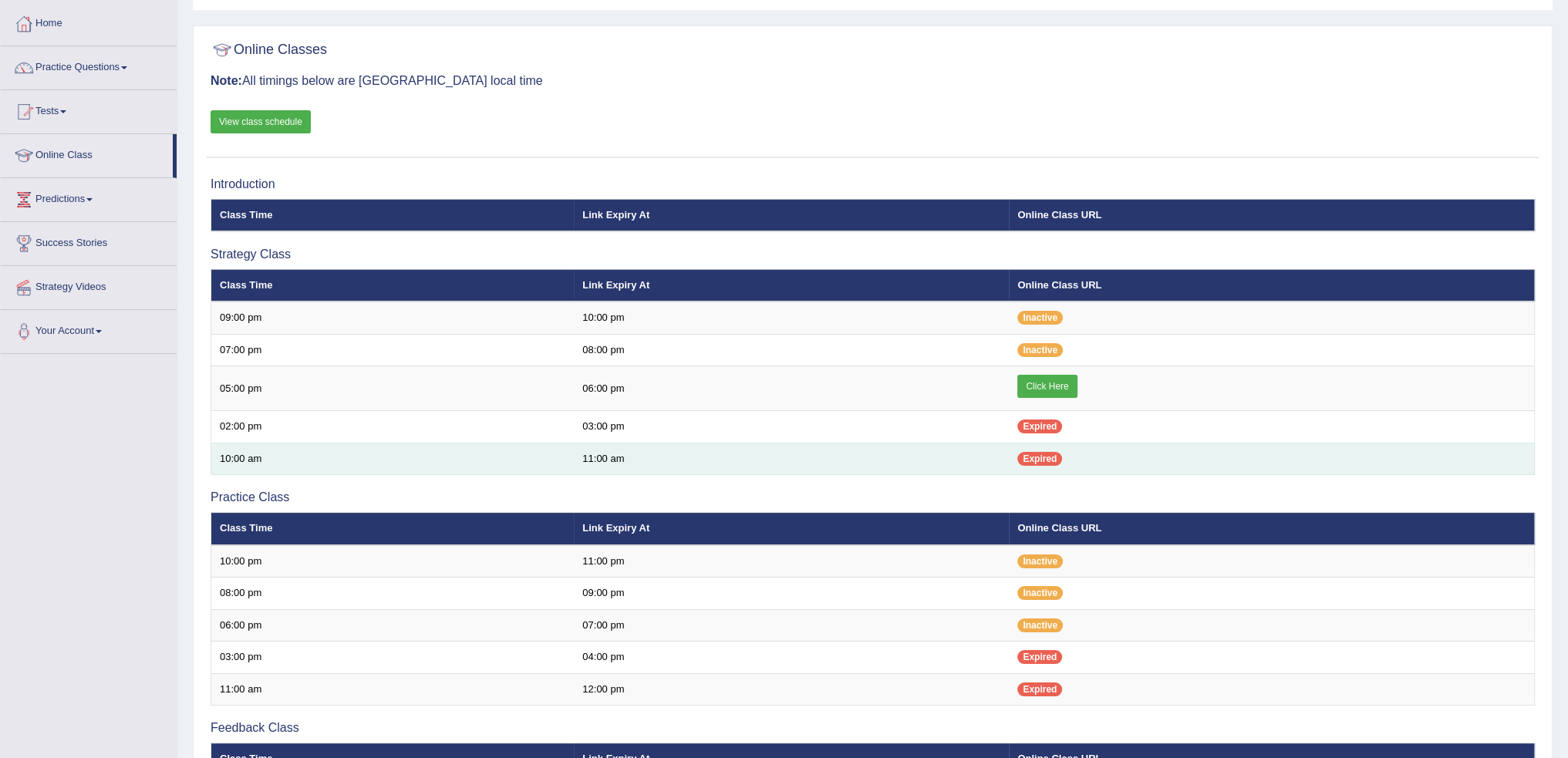
click at [1040, 452] on span "Expired" at bounding box center [1039, 459] width 44 height 14
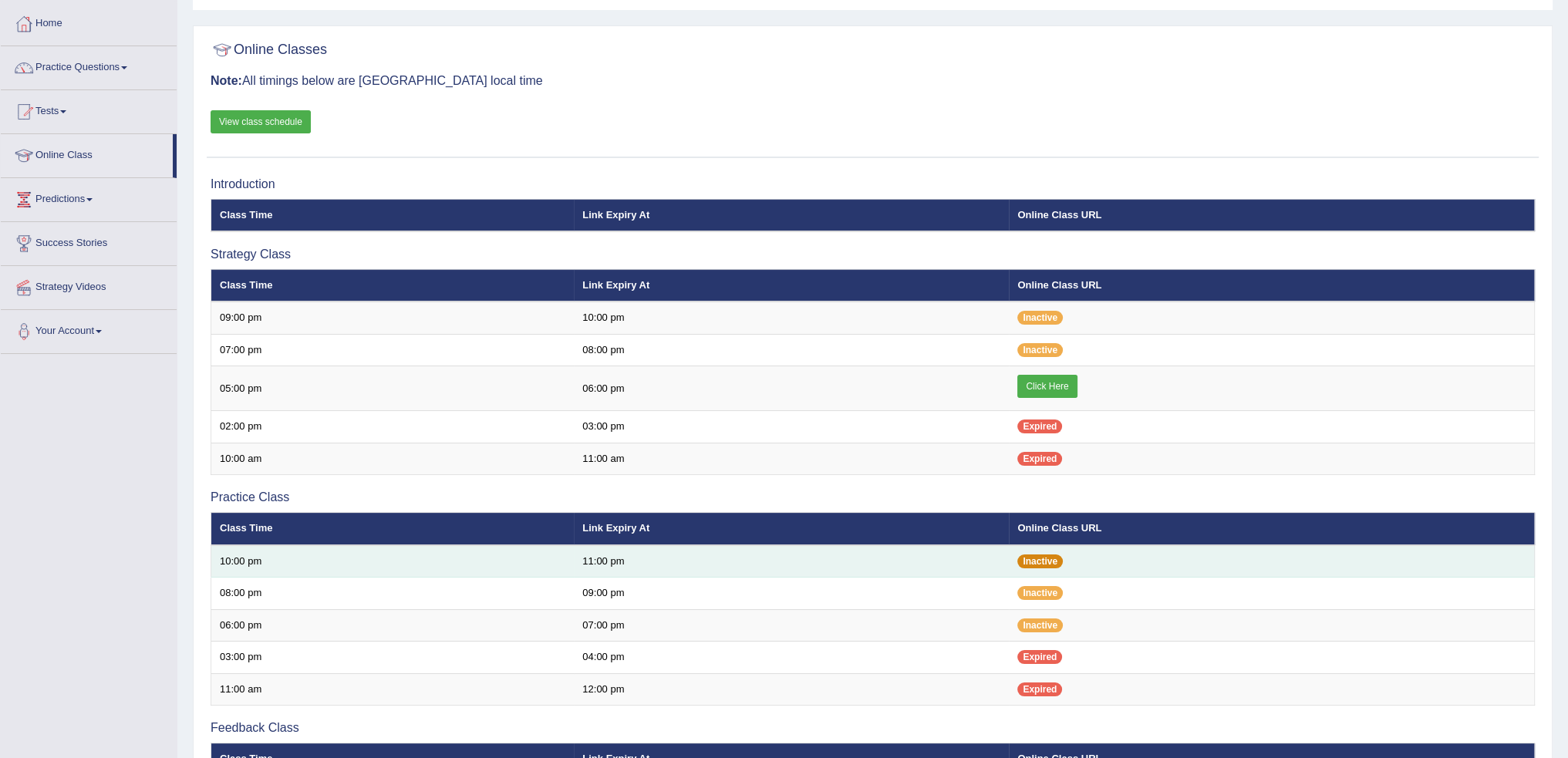
click at [1036, 555] on span "Inactive" at bounding box center [1039, 562] width 45 height 14
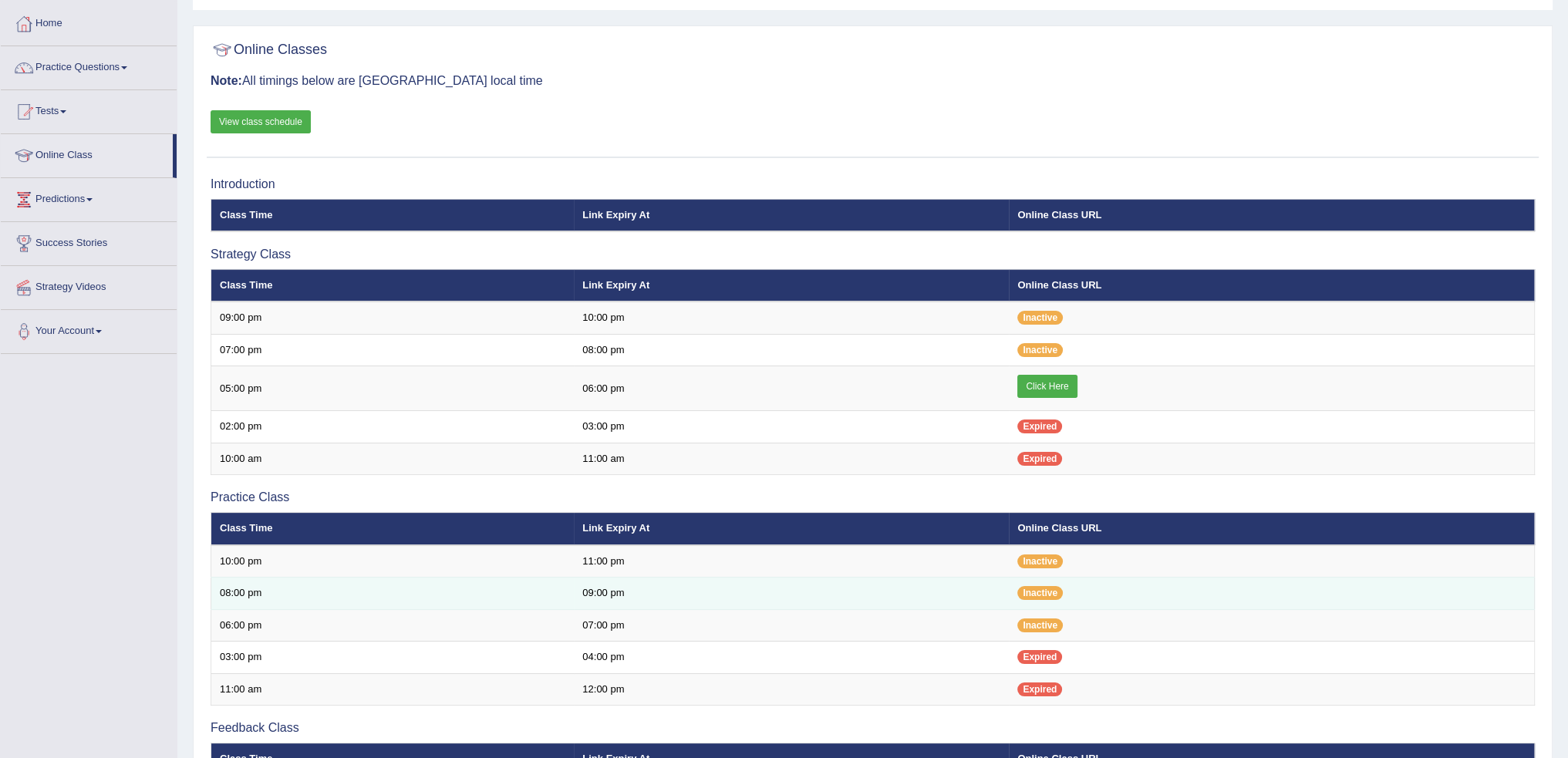
click at [1038, 598] on td "Inactive" at bounding box center [1271, 594] width 525 height 32
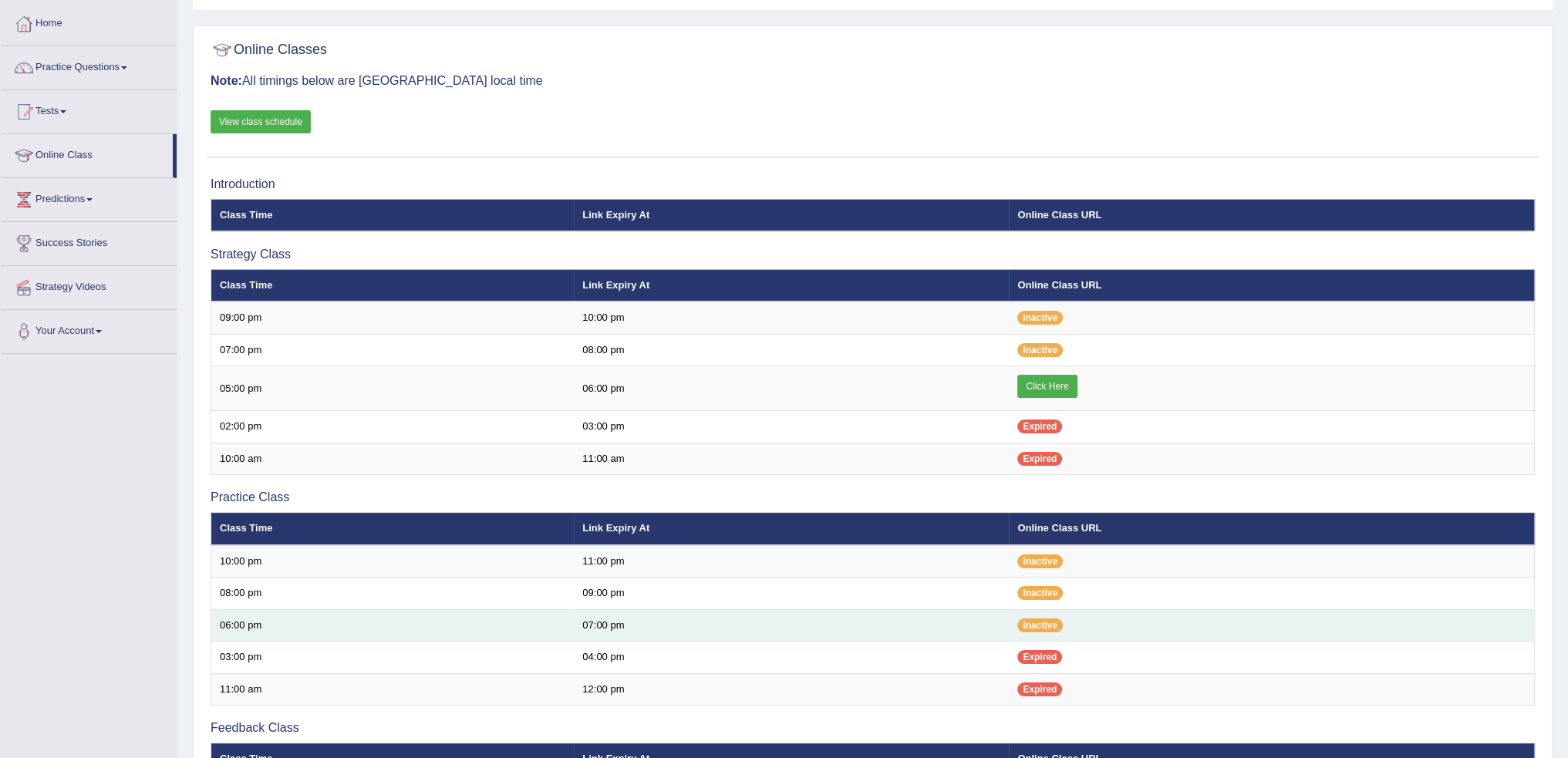
click at [1039, 634] on td "Inactive" at bounding box center [1271, 626] width 525 height 32
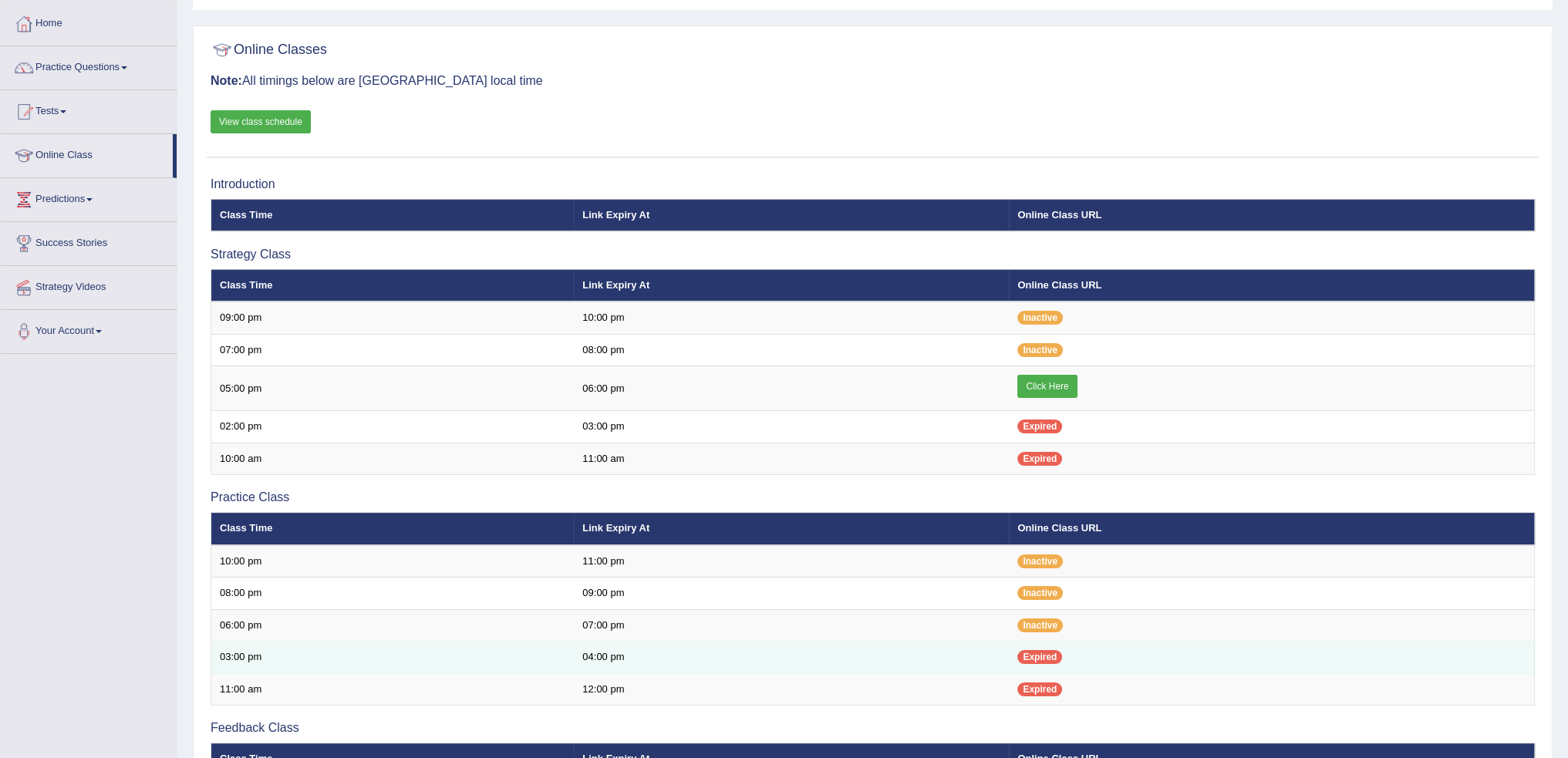
click at [1040, 658] on span "Expired" at bounding box center [1039, 657] width 44 height 14
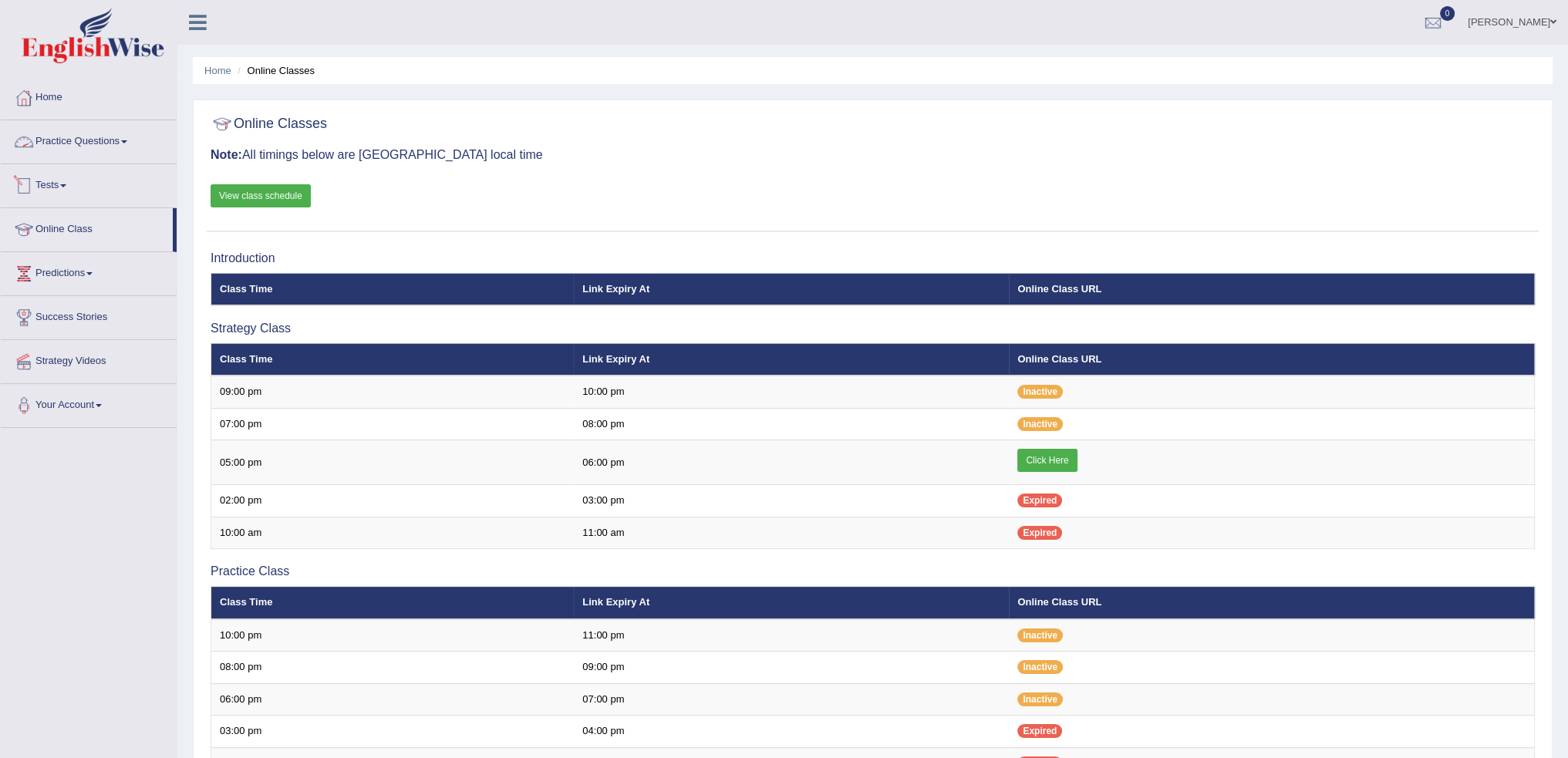
click at [59, 146] on link "Practice Questions" at bounding box center [89, 139] width 176 height 38
click at [83, 138] on link "Practice Questions" at bounding box center [89, 139] width 176 height 38
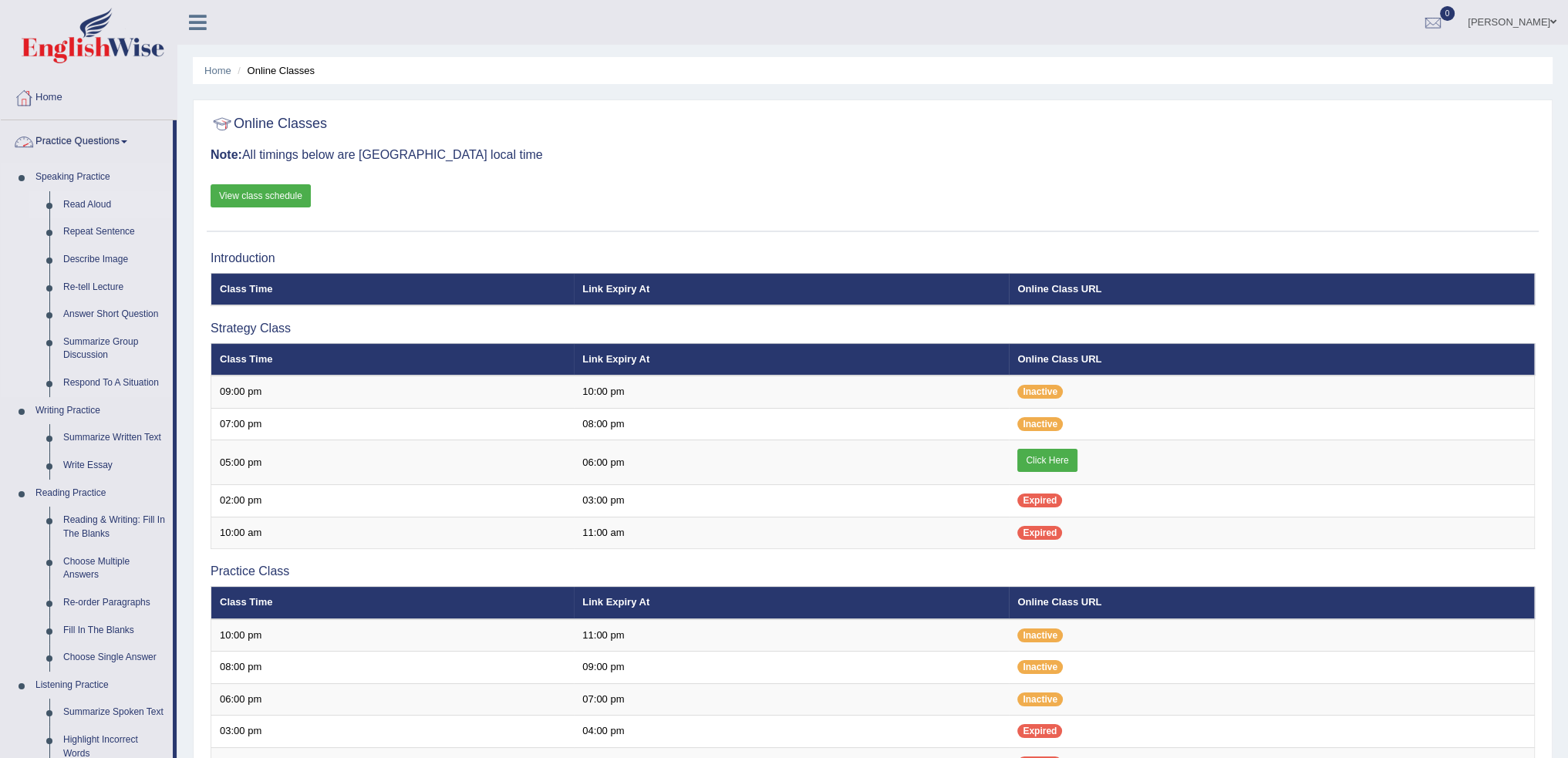
click at [85, 202] on link "Read Aloud" at bounding box center [114, 205] width 117 height 28
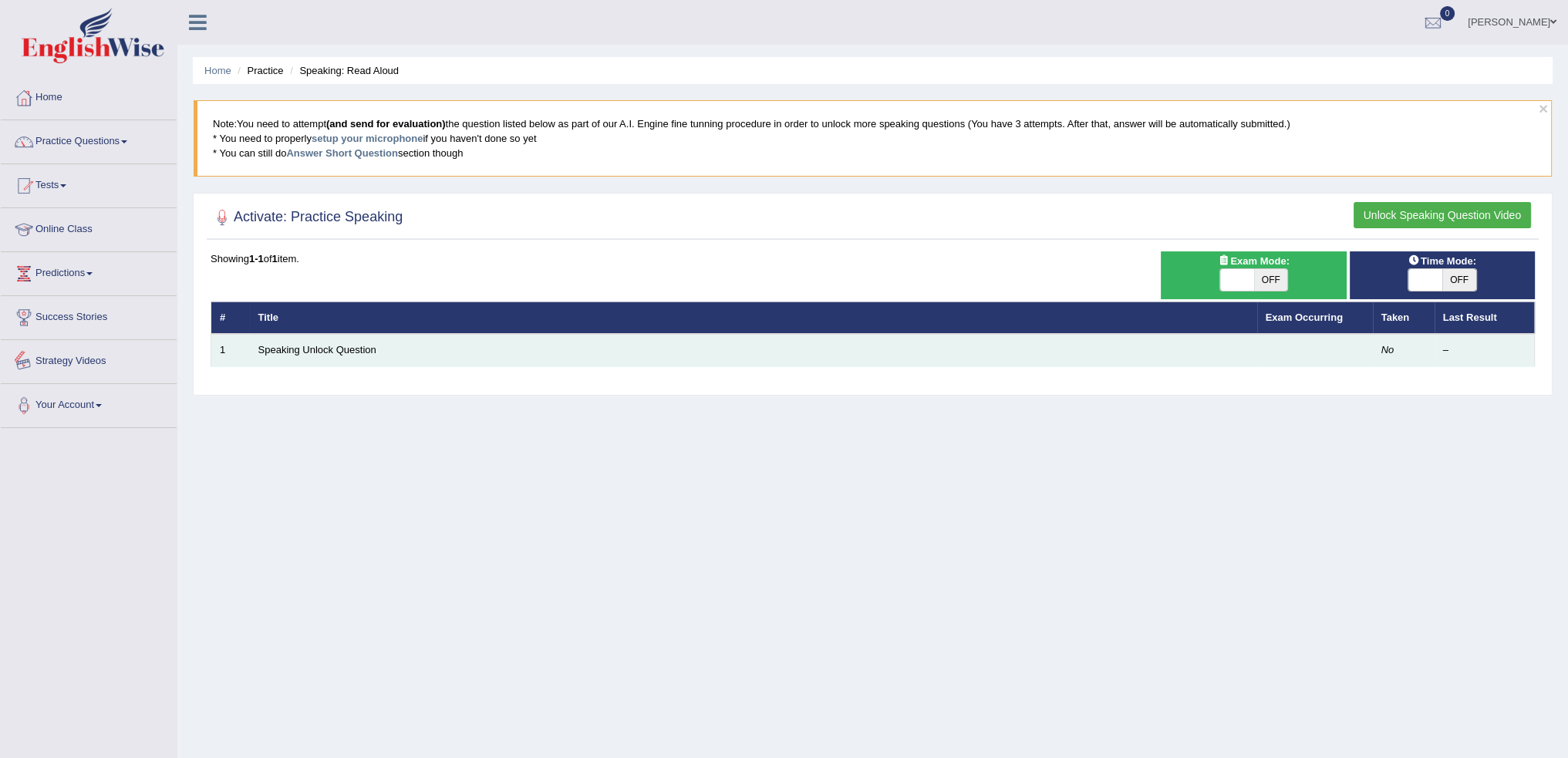
click at [293, 342] on td "Speaking Unlock Question" at bounding box center [754, 350] width 1008 height 32
click at [296, 344] on link "Speaking Unlock Question" at bounding box center [317, 350] width 118 height 12
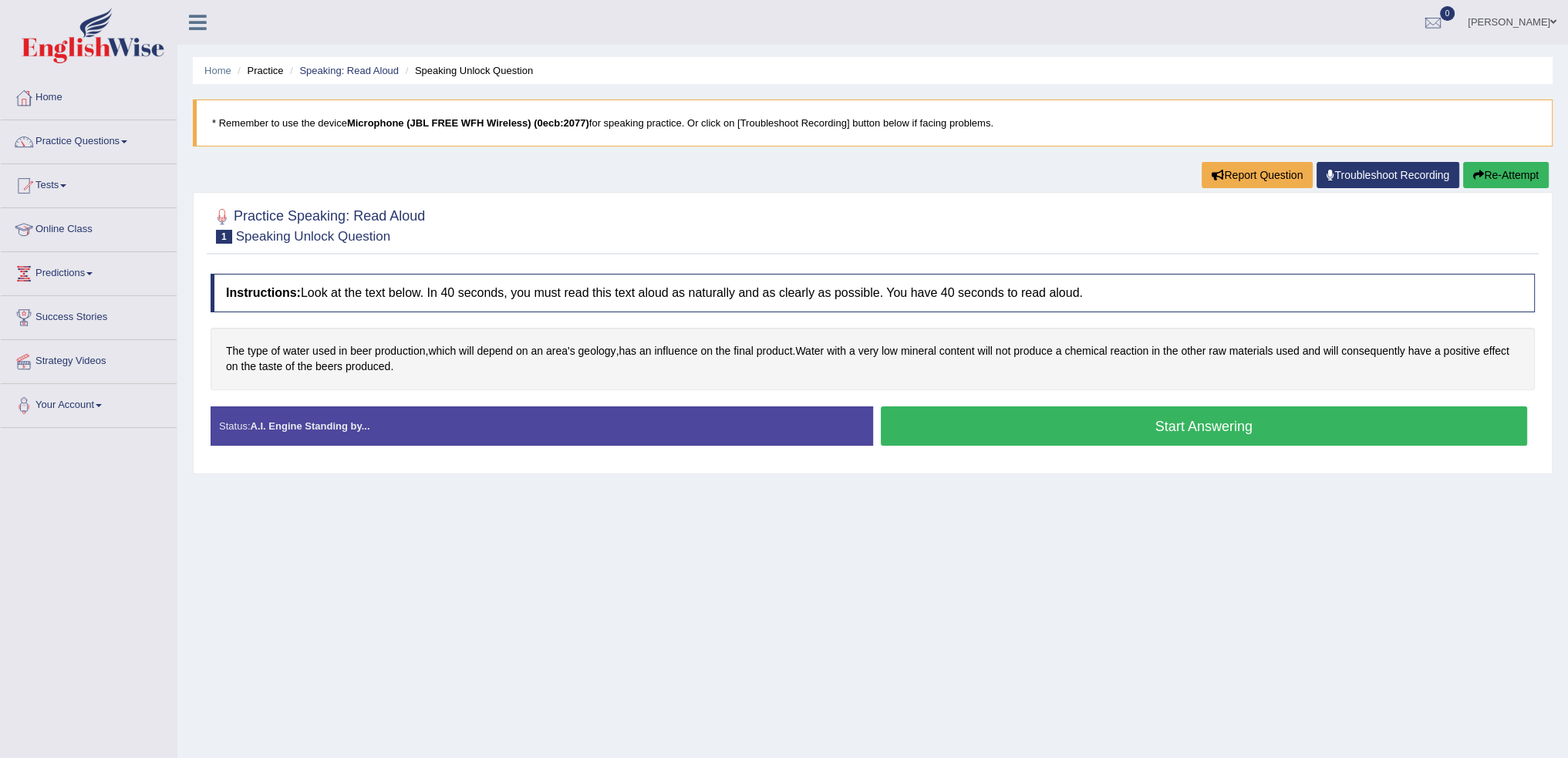
click at [1083, 413] on button "Start Answering" at bounding box center [1204, 426] width 647 height 39
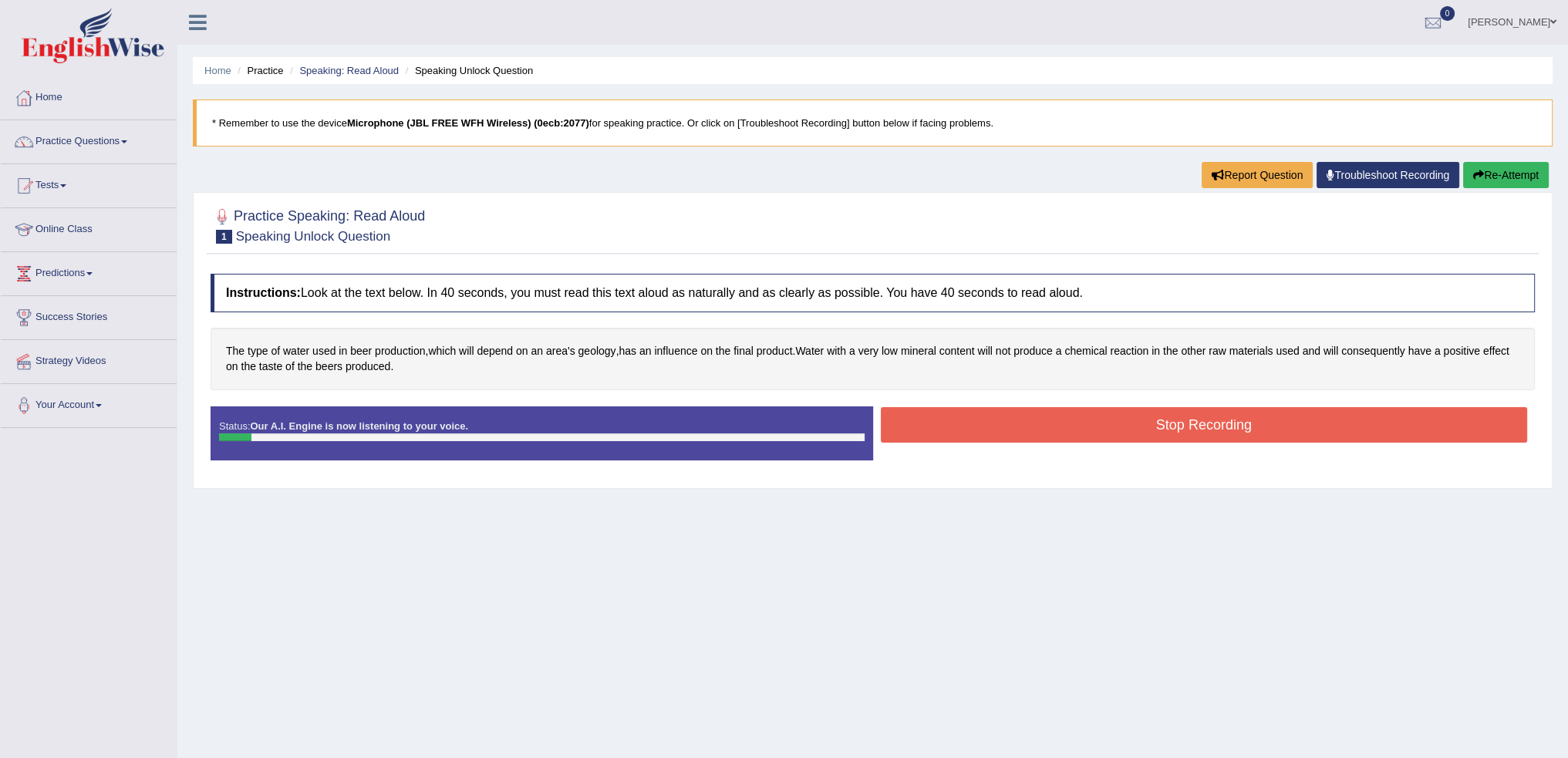
click at [1114, 430] on button "Stop Recording" at bounding box center [1204, 425] width 647 height 36
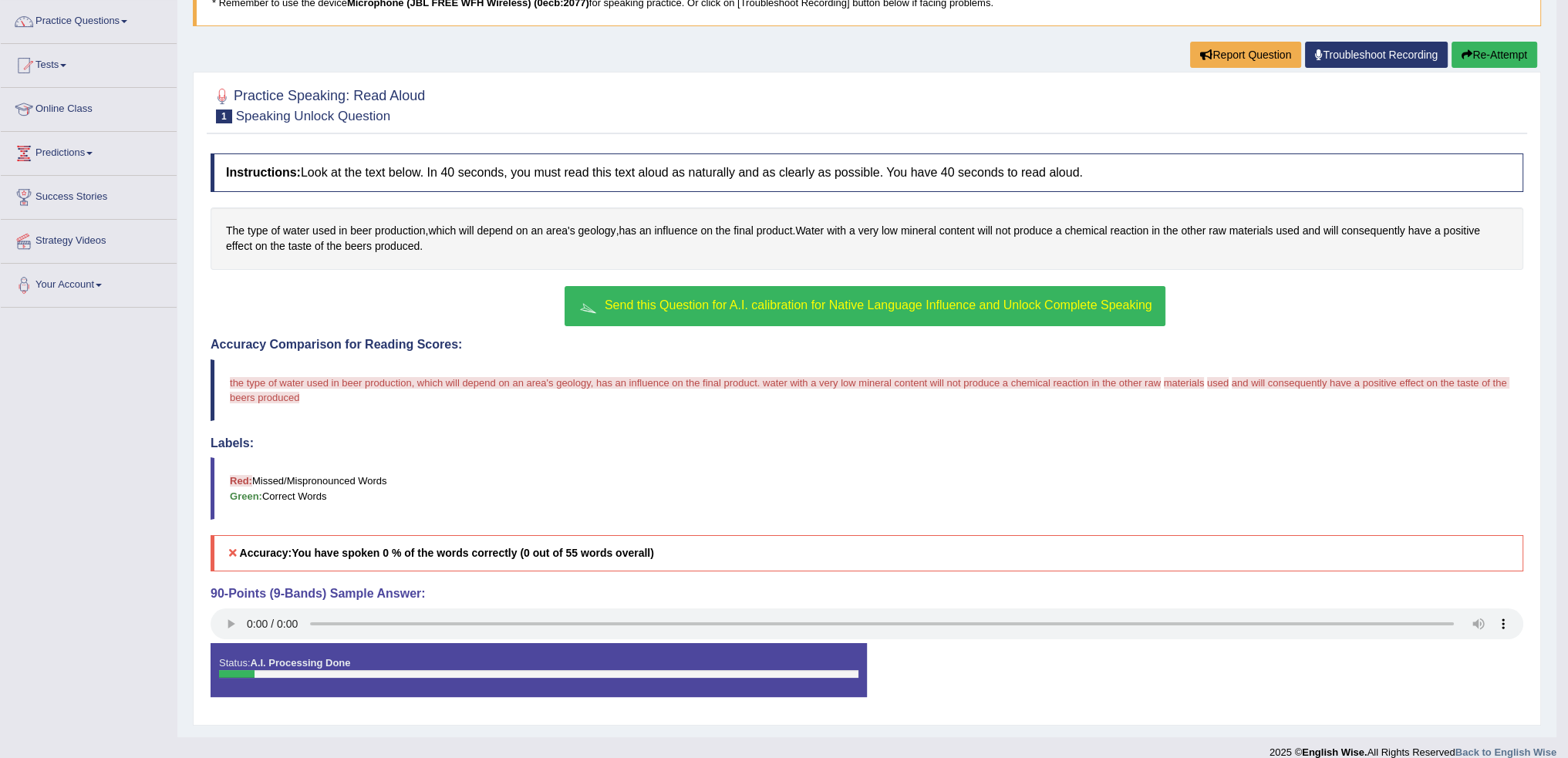
scroll to position [135, 0]
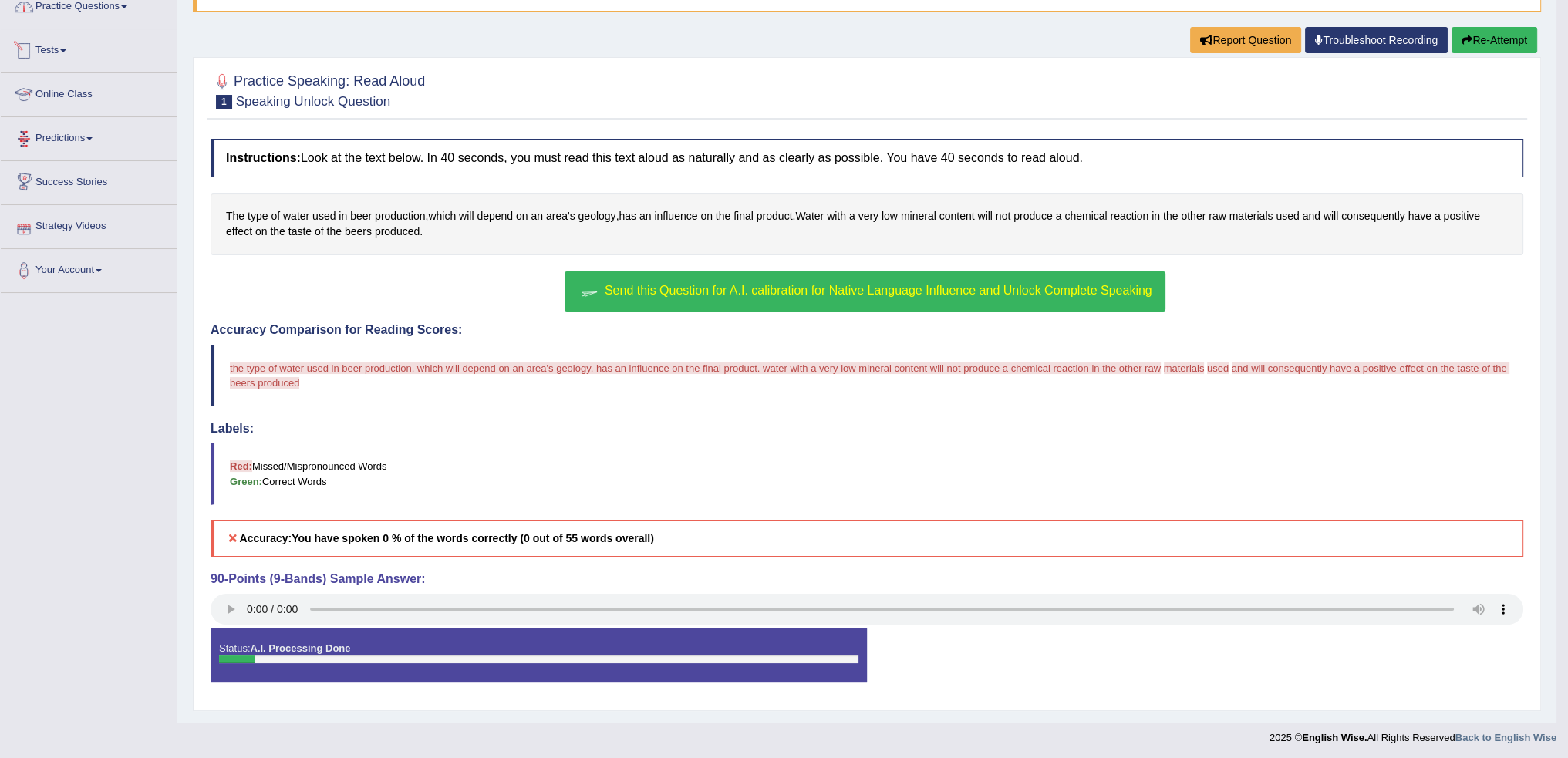
click at [80, 14] on link "Practice Questions" at bounding box center [89, 4] width 176 height 38
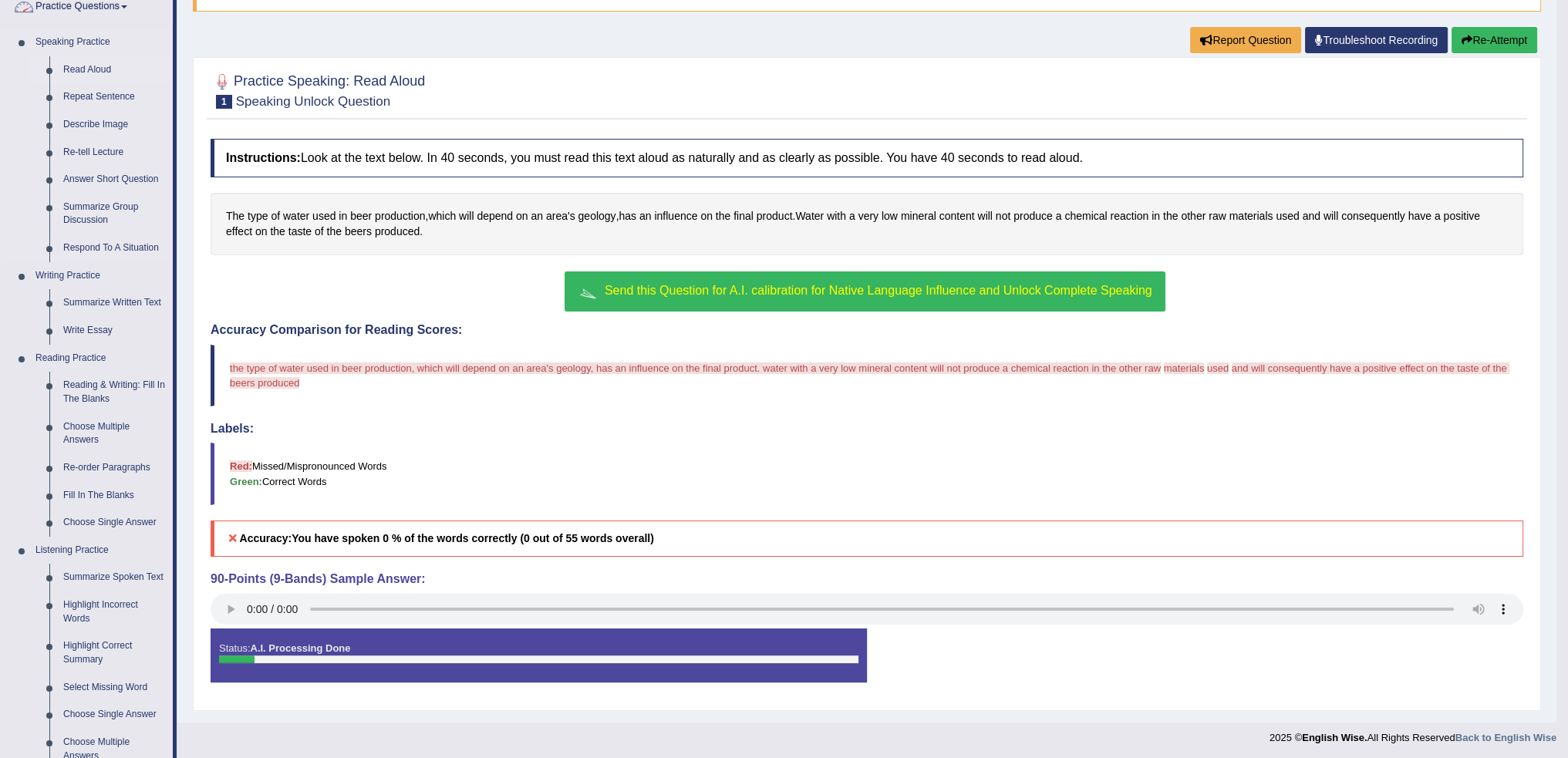
click at [70, 65] on link "Read Aloud" at bounding box center [114, 70] width 117 height 28
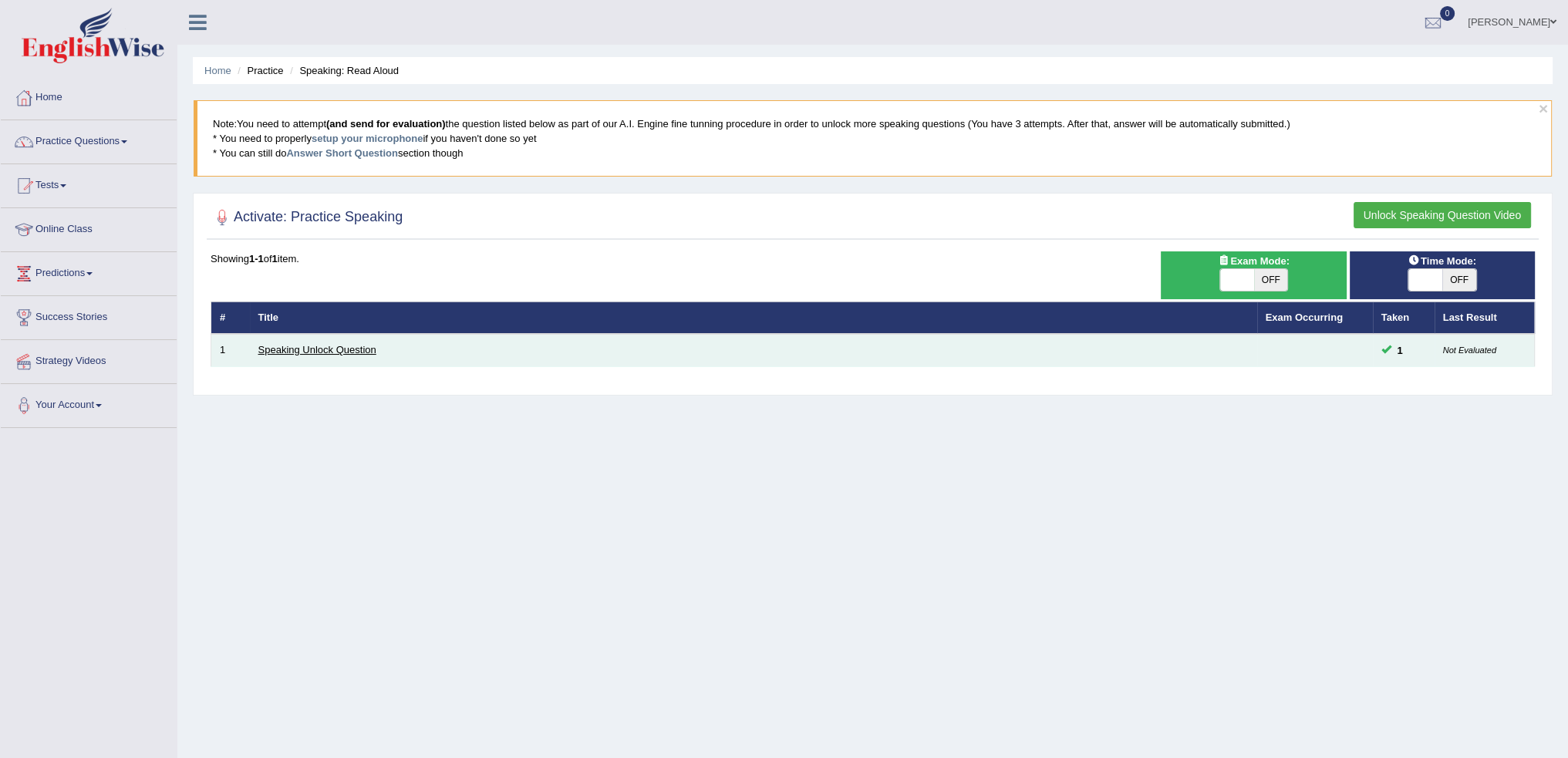
click at [277, 346] on link "Speaking Unlock Question" at bounding box center [317, 350] width 118 height 12
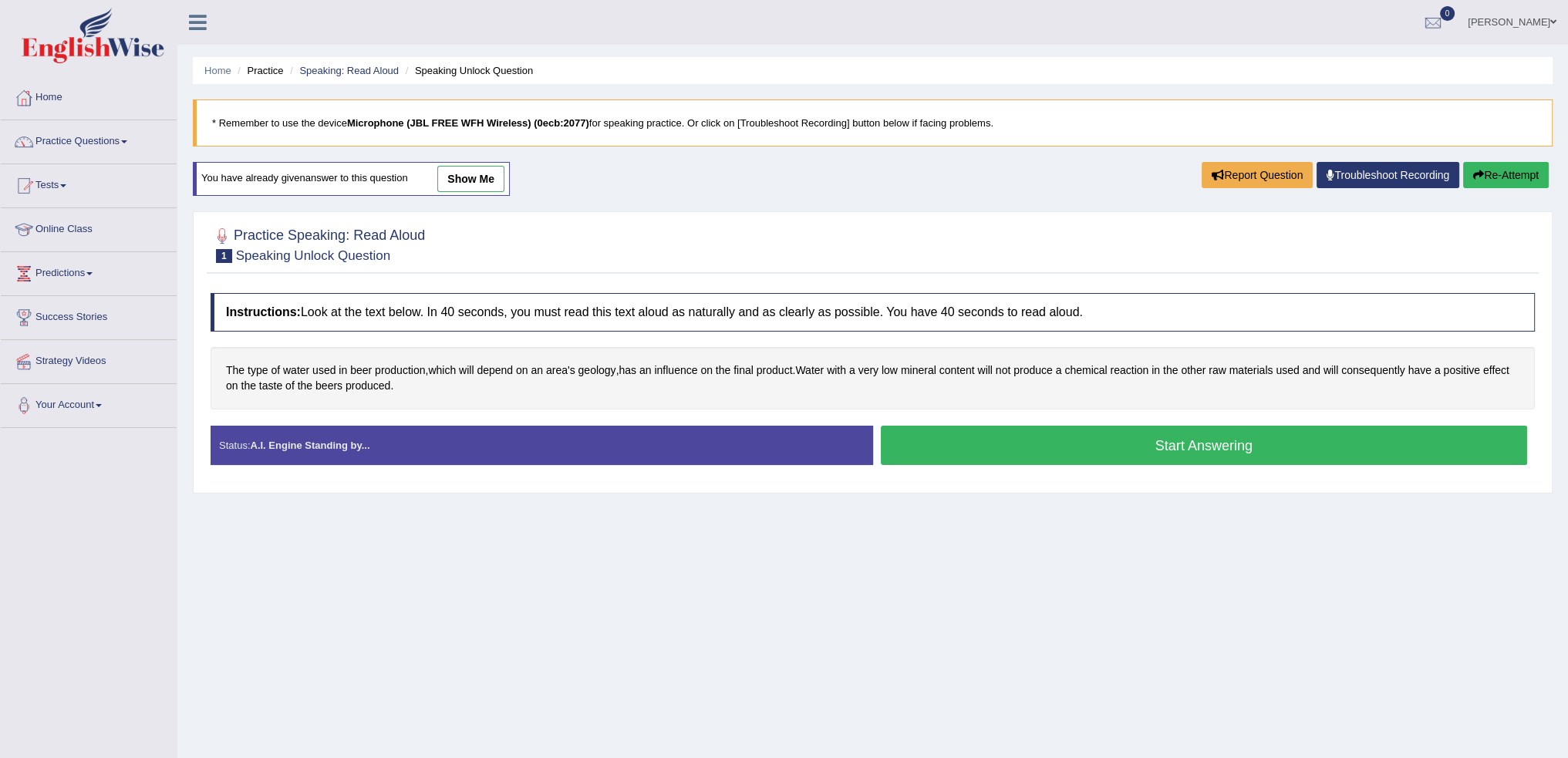
click at [1135, 448] on button "Start Answering" at bounding box center [1204, 445] width 647 height 39
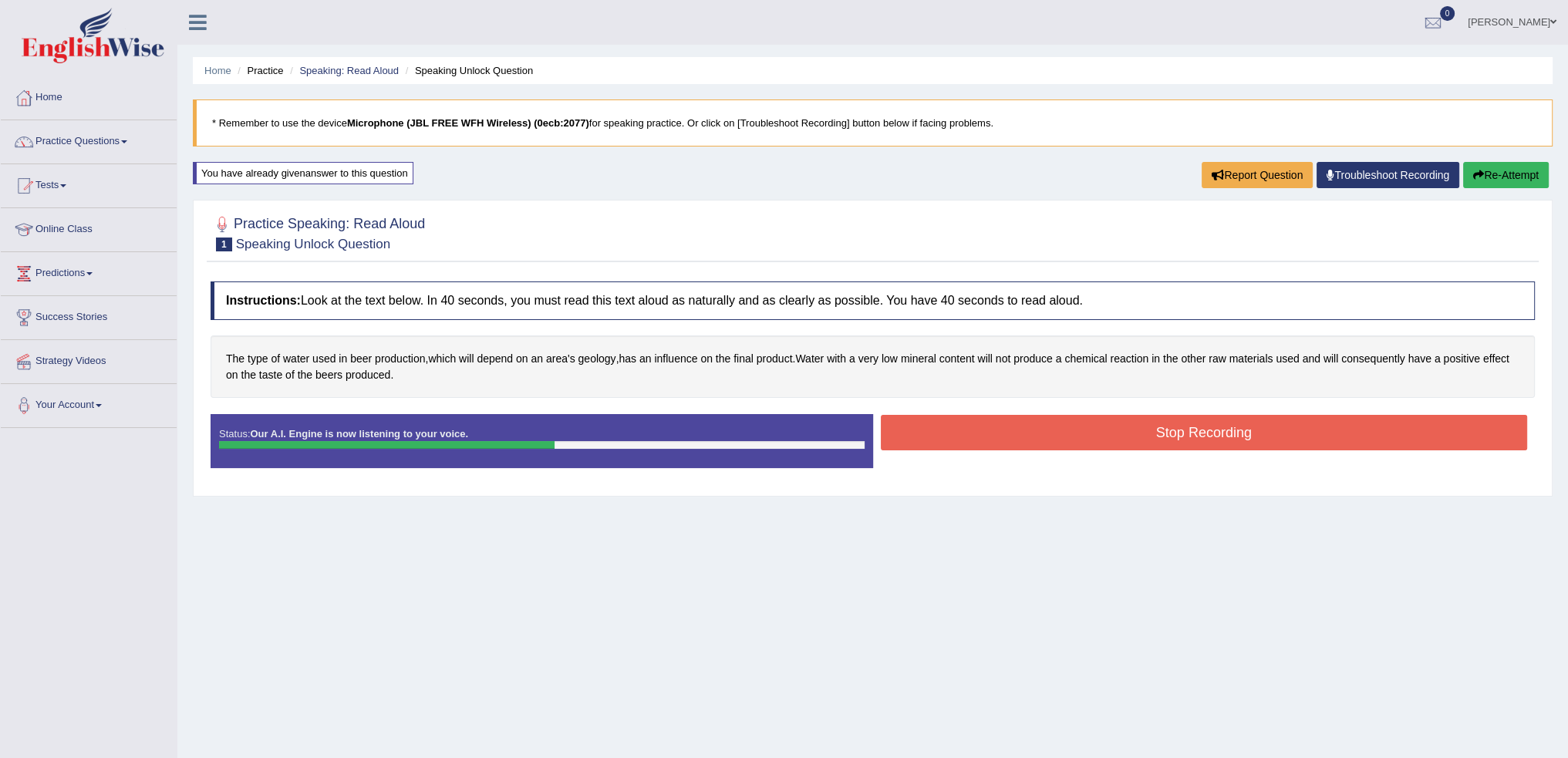
click at [1152, 434] on button "Stop Recording" at bounding box center [1204, 433] width 647 height 36
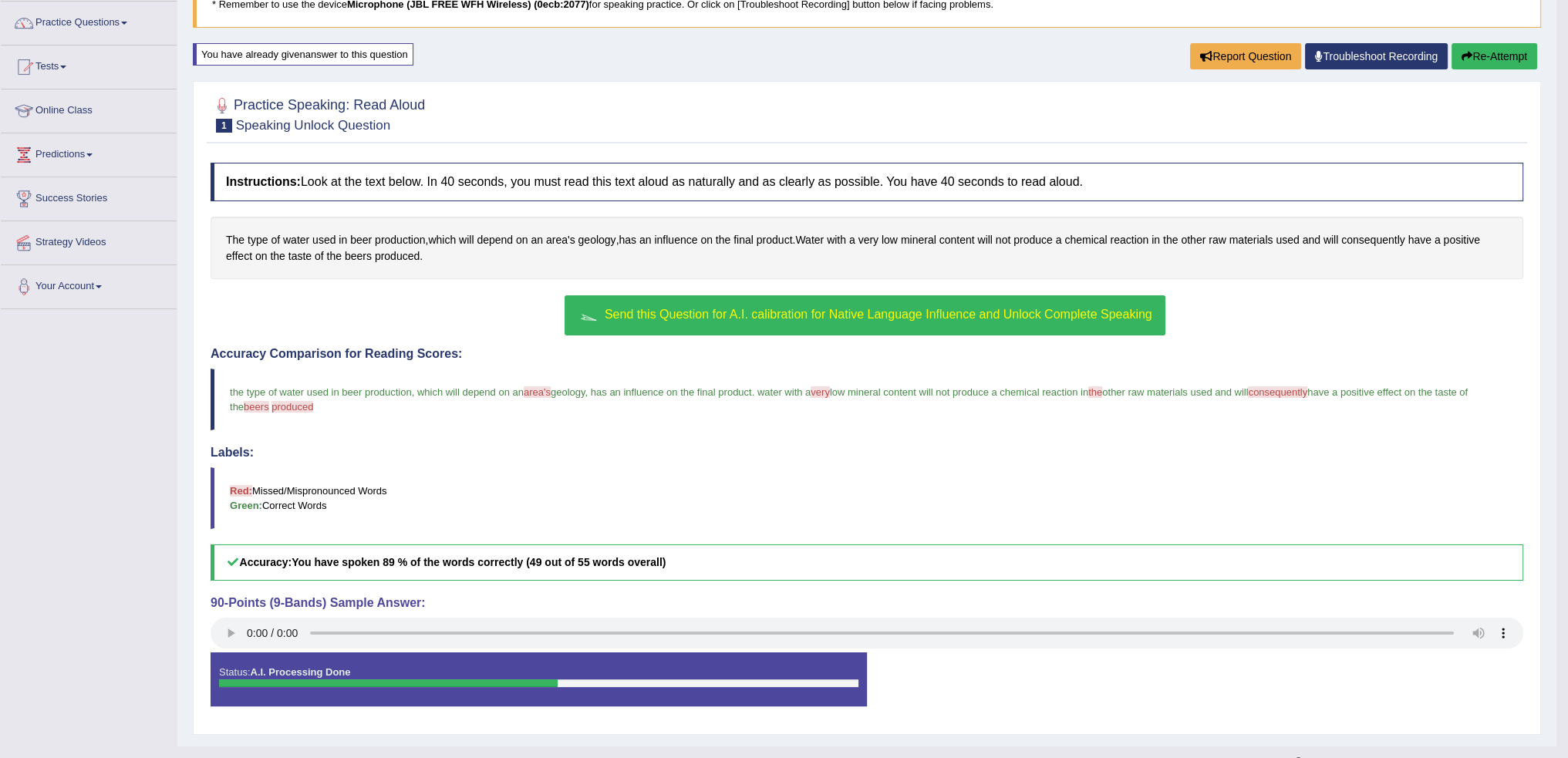
scroll to position [142, 0]
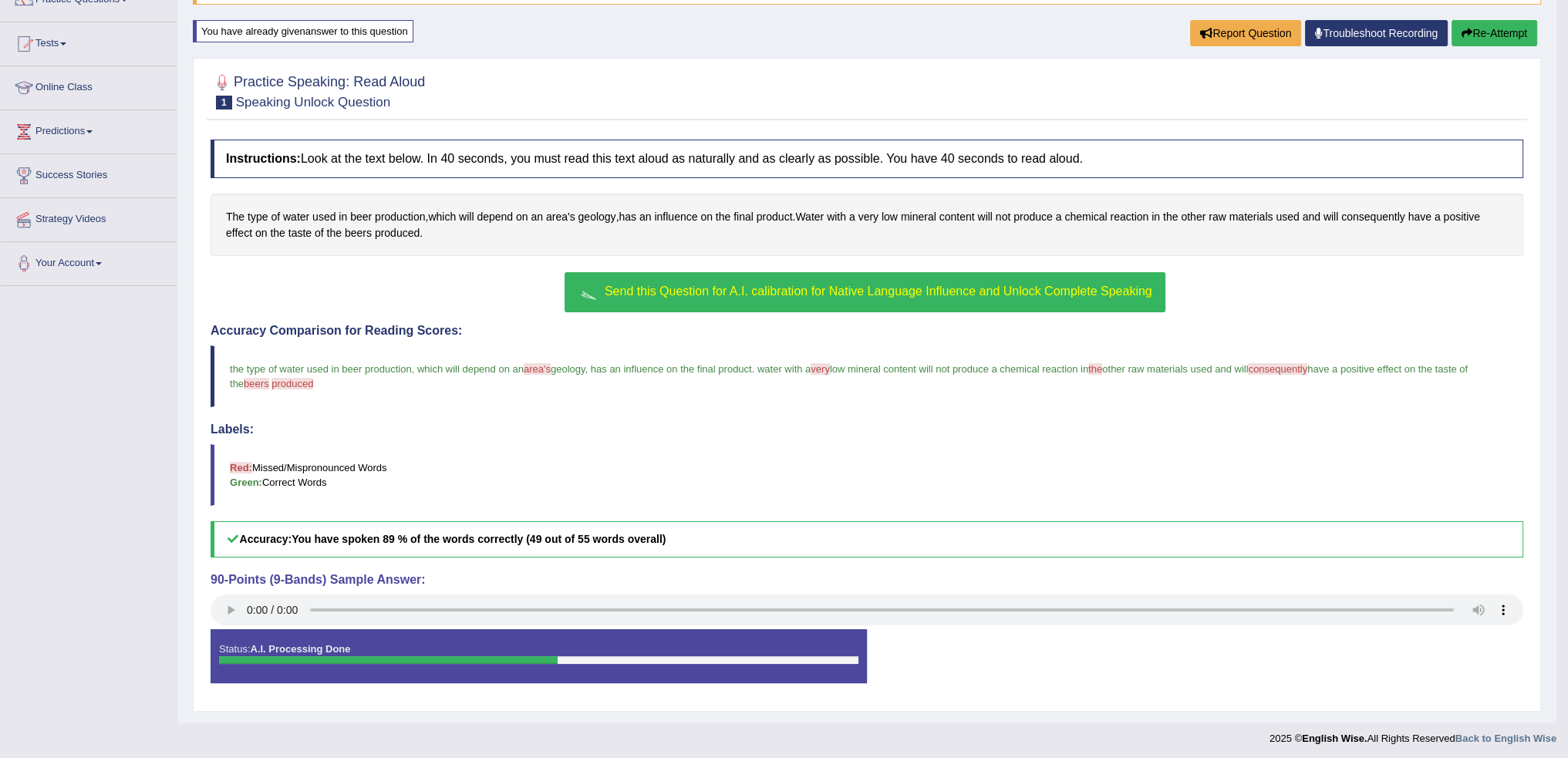
click at [664, 292] on span "Send this Question for A.I. calibration for Native Language Influence and Unloc…" at bounding box center [878, 291] width 547 height 13
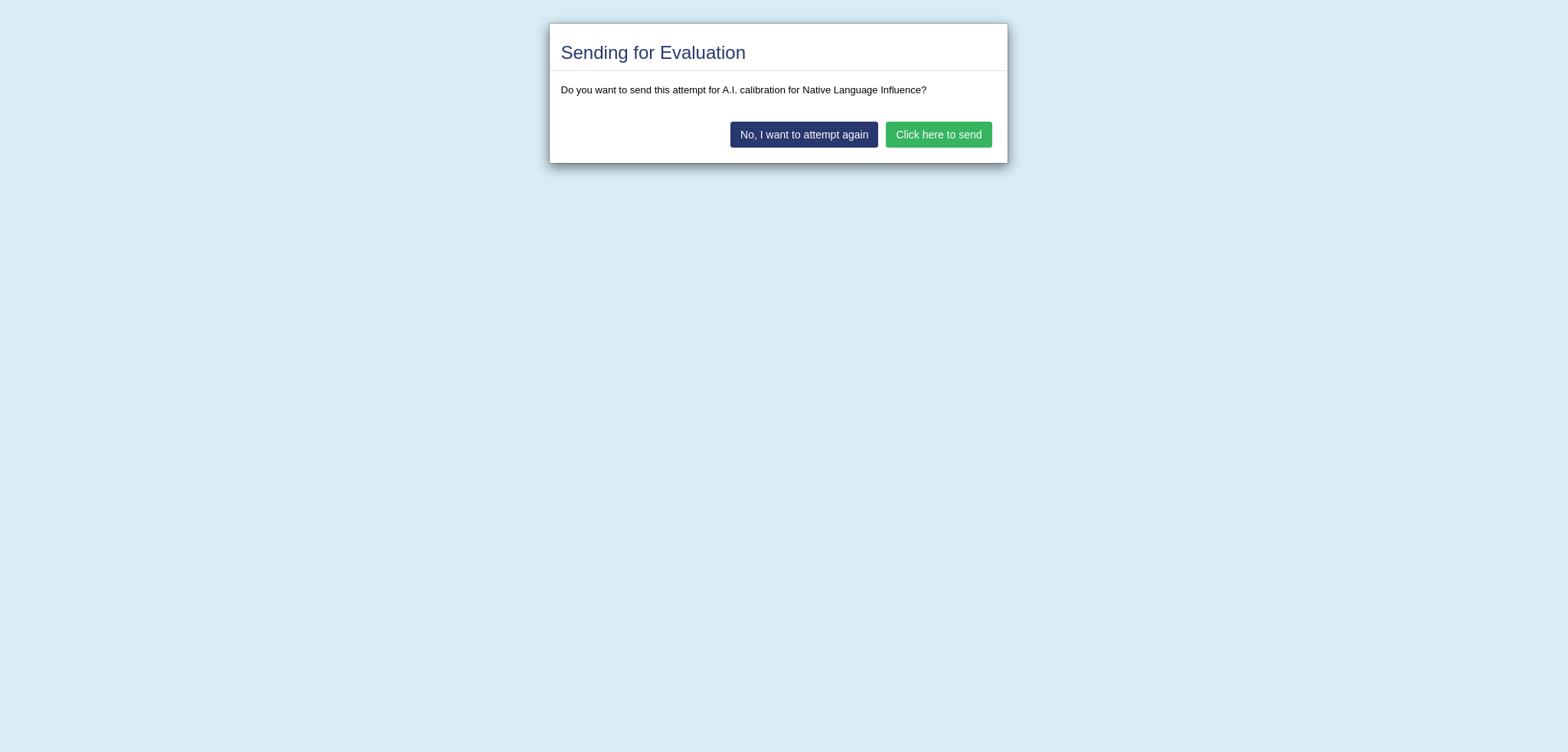
click at [912, 133] on button "Click here to send" at bounding box center [938, 134] width 106 height 26
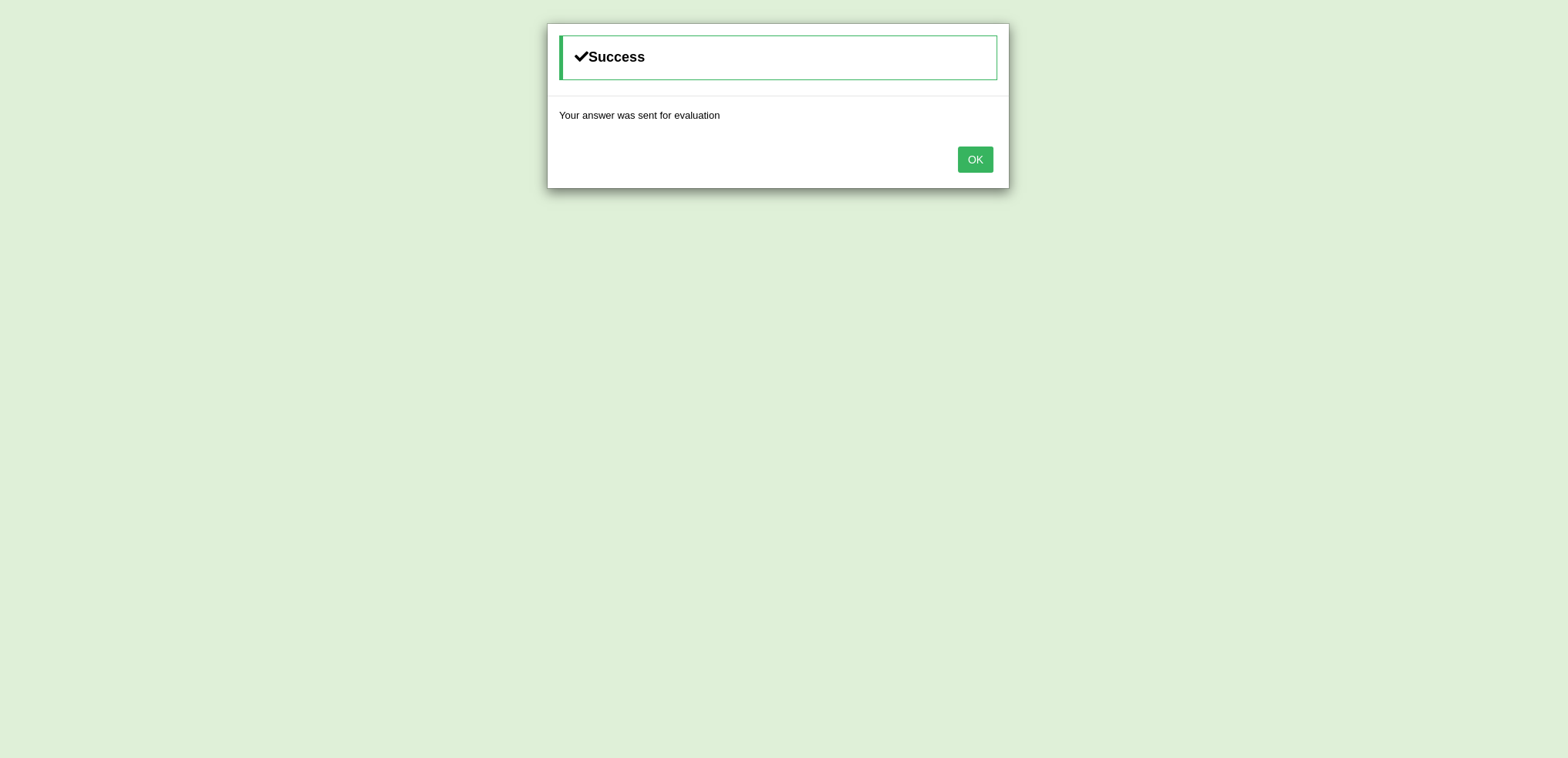
click at [969, 150] on button "OK" at bounding box center [976, 159] width 36 height 26
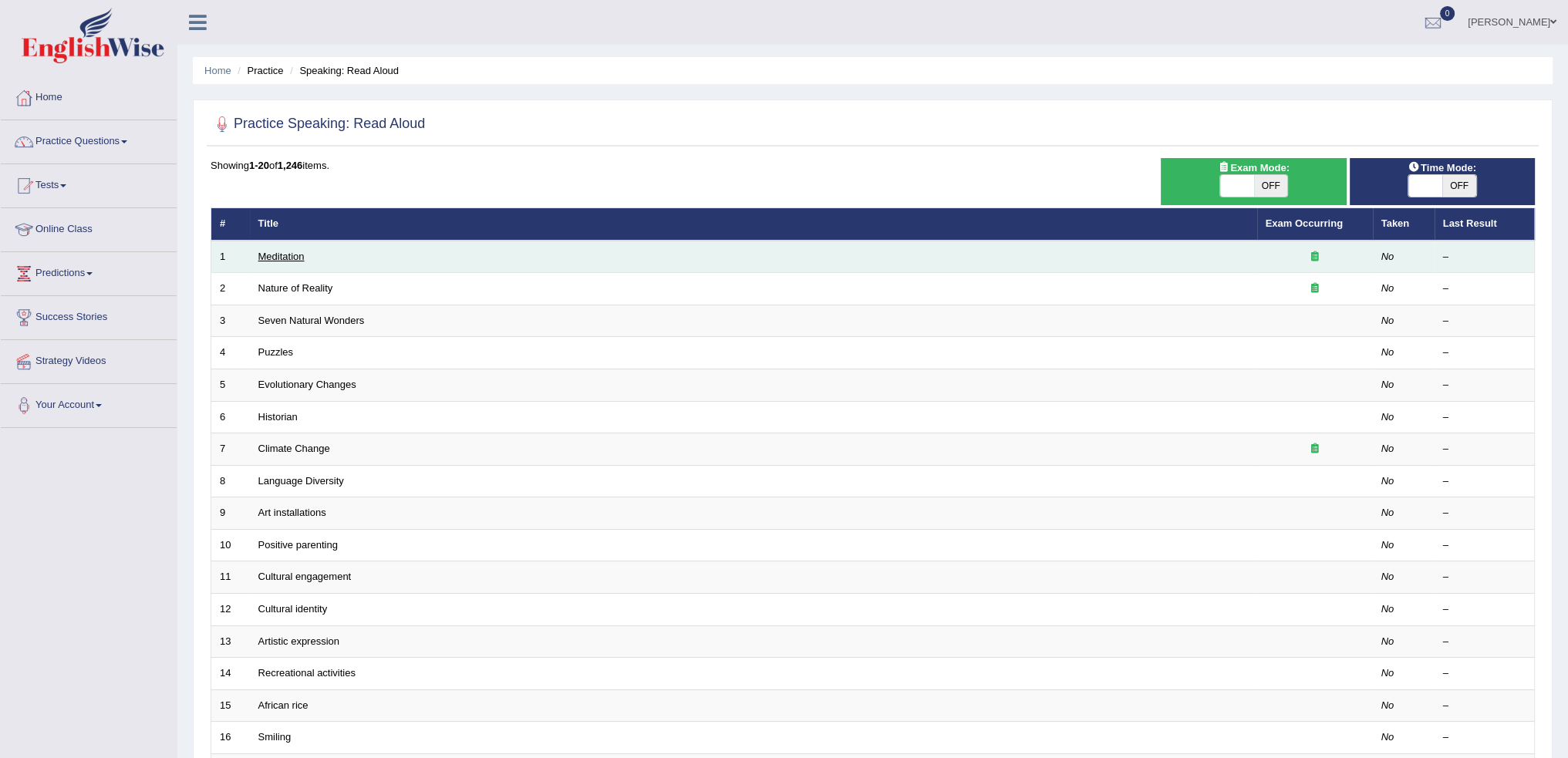
click at [287, 256] on link "Meditation" at bounding box center [281, 257] width 46 height 12
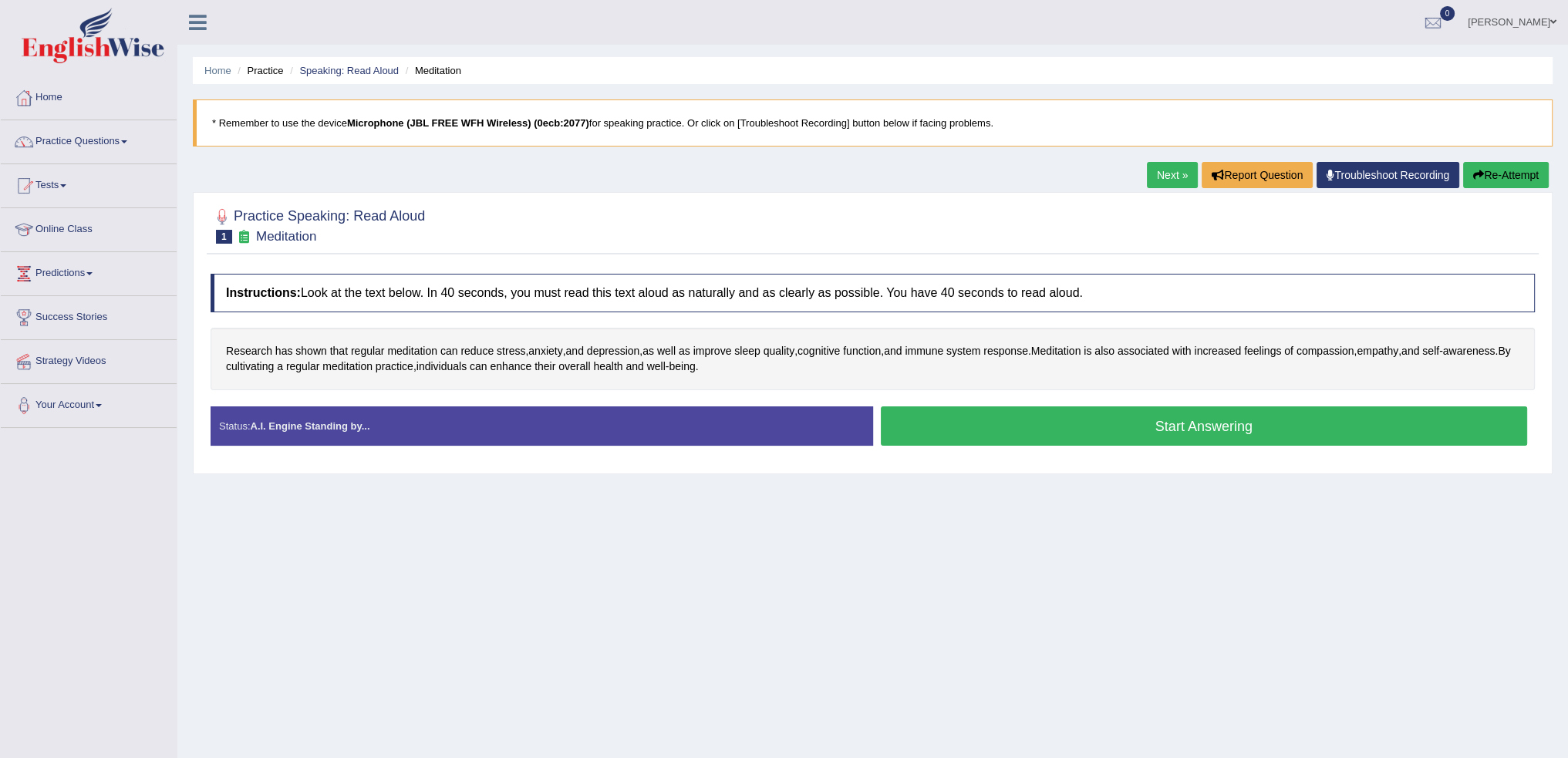
click at [381, 424] on div "Status: A.I. Engine Standing by..." at bounding box center [541, 426] width 662 height 39
click at [93, 142] on link "Practice Questions" at bounding box center [89, 139] width 176 height 38
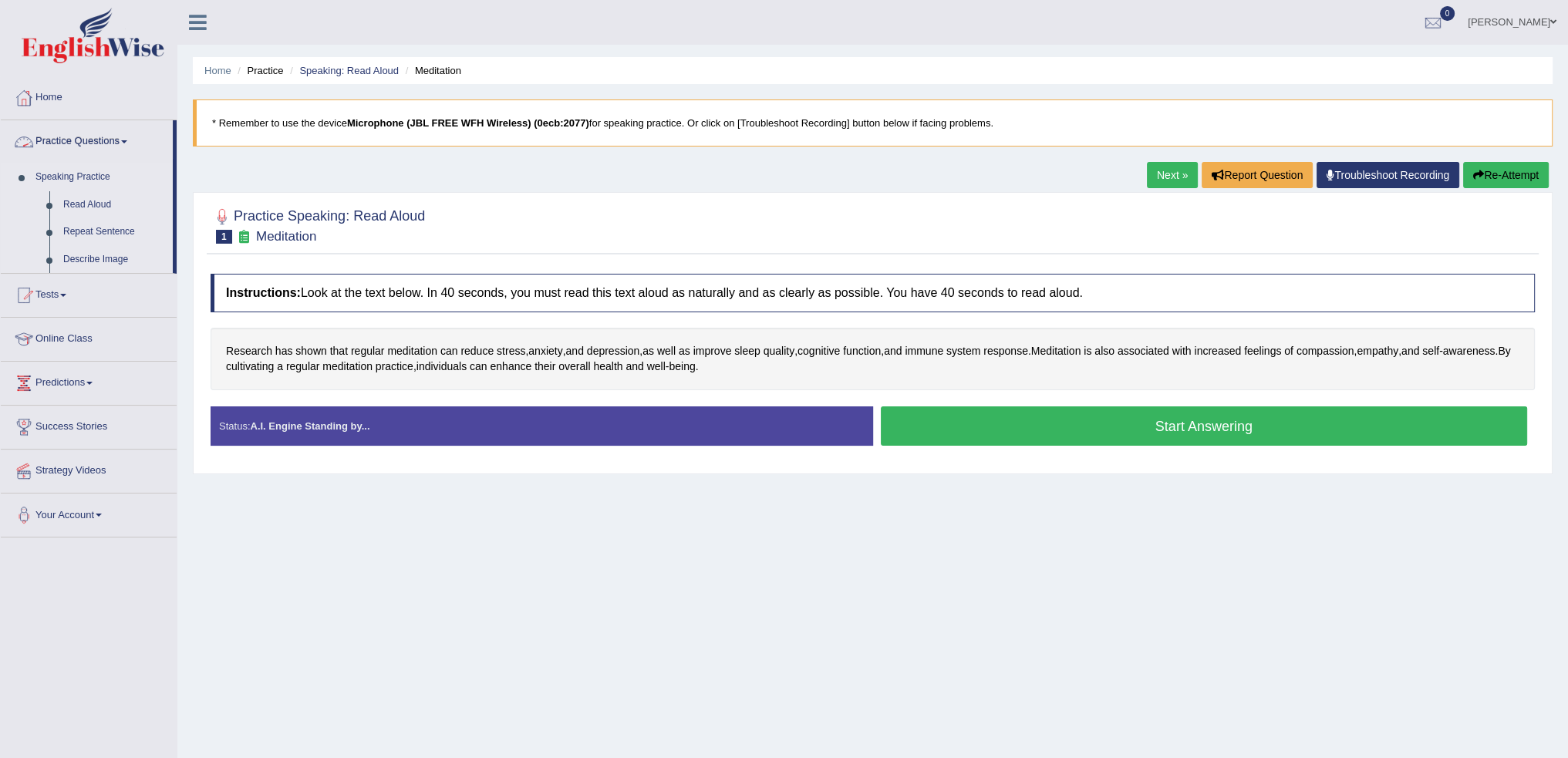
click at [62, 185] on link "Speaking Practice" at bounding box center [100, 177] width 144 height 28
click at [72, 202] on link "Writing Practice" at bounding box center [100, 205] width 144 height 28
click at [74, 204] on ul "Home Practice Questions Speaking Practice Read Aloud Repeat Sentence Describe I…" at bounding box center [89, 264] width 176 height 376
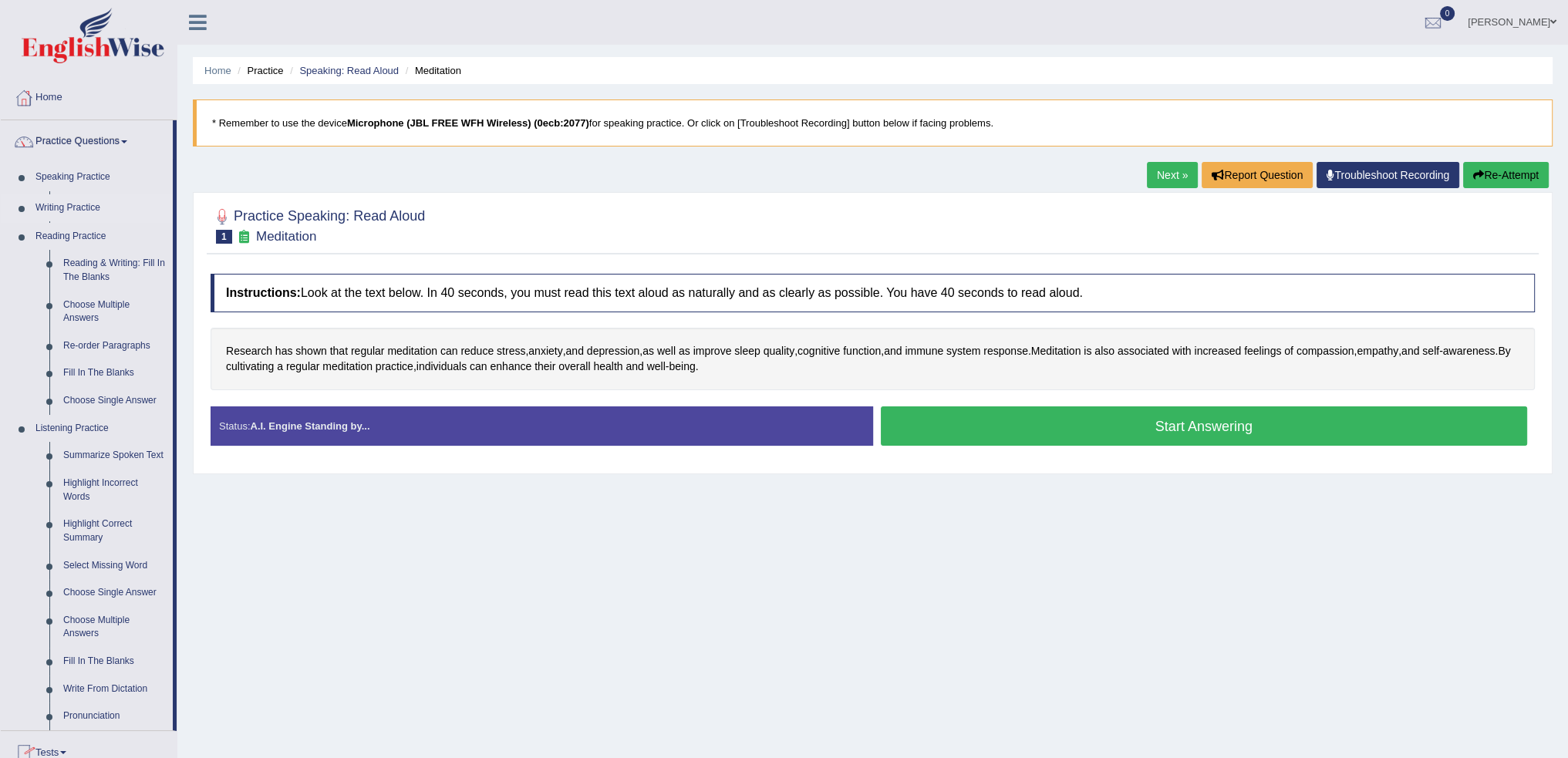
click at [76, 203] on ul "Speaking Practice Read Aloud Repeat Sentence Describe Image Re-tell Lecture Ans…" at bounding box center [87, 447] width 172 height 567
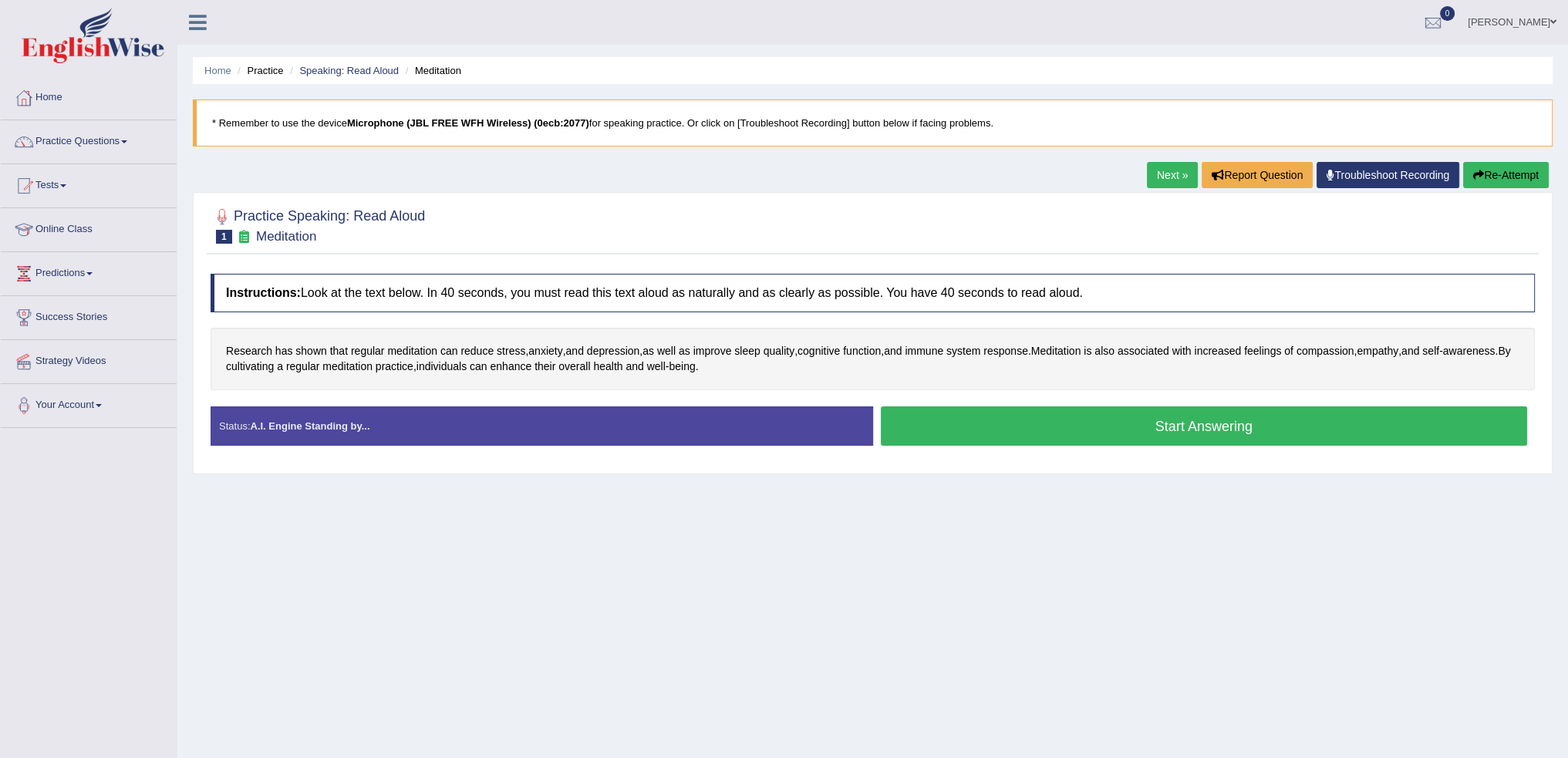
click at [1175, 425] on button "Start Answering" at bounding box center [1204, 426] width 647 height 39
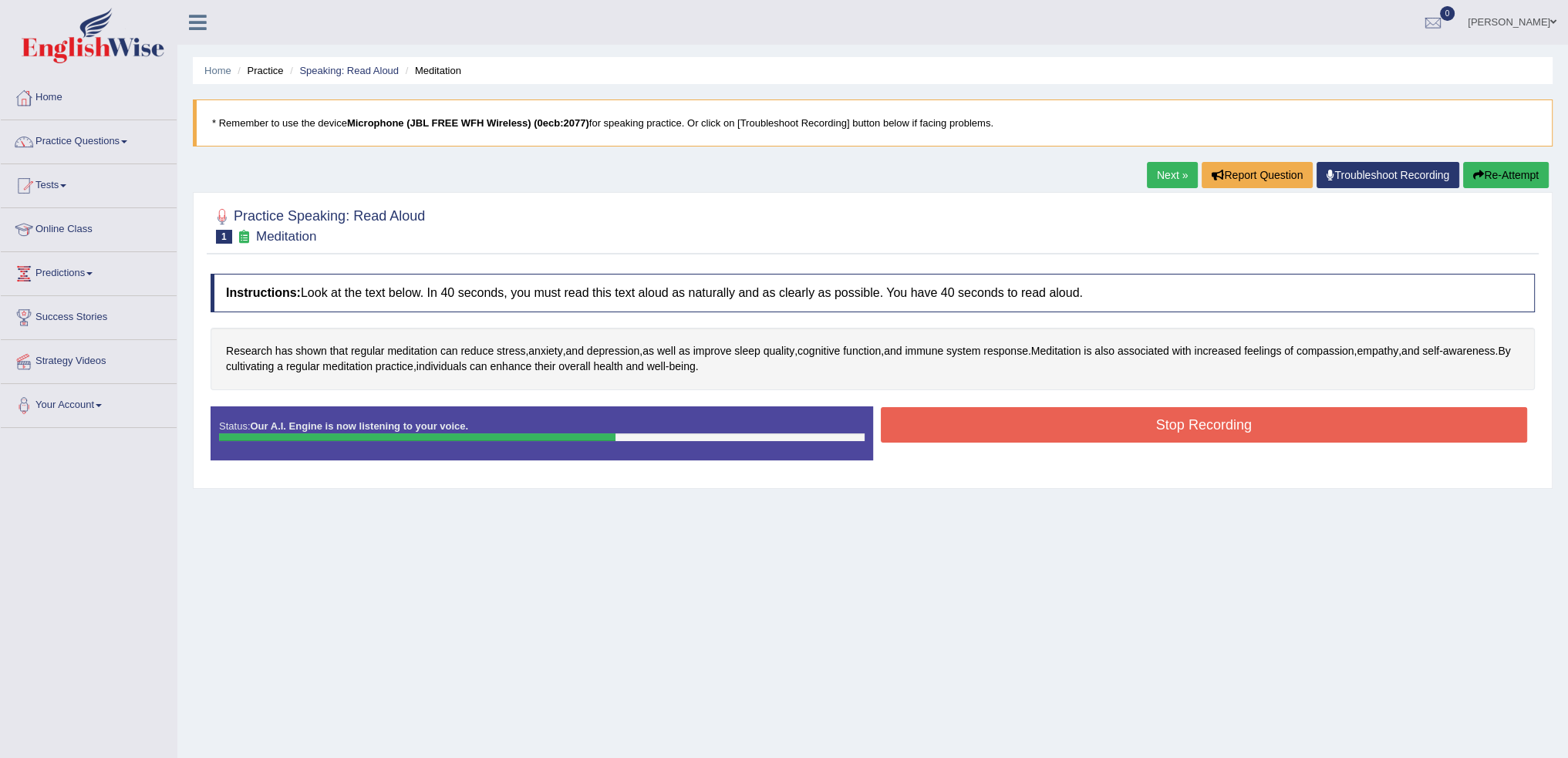
click at [1159, 429] on button "Stop Recording" at bounding box center [1204, 425] width 647 height 36
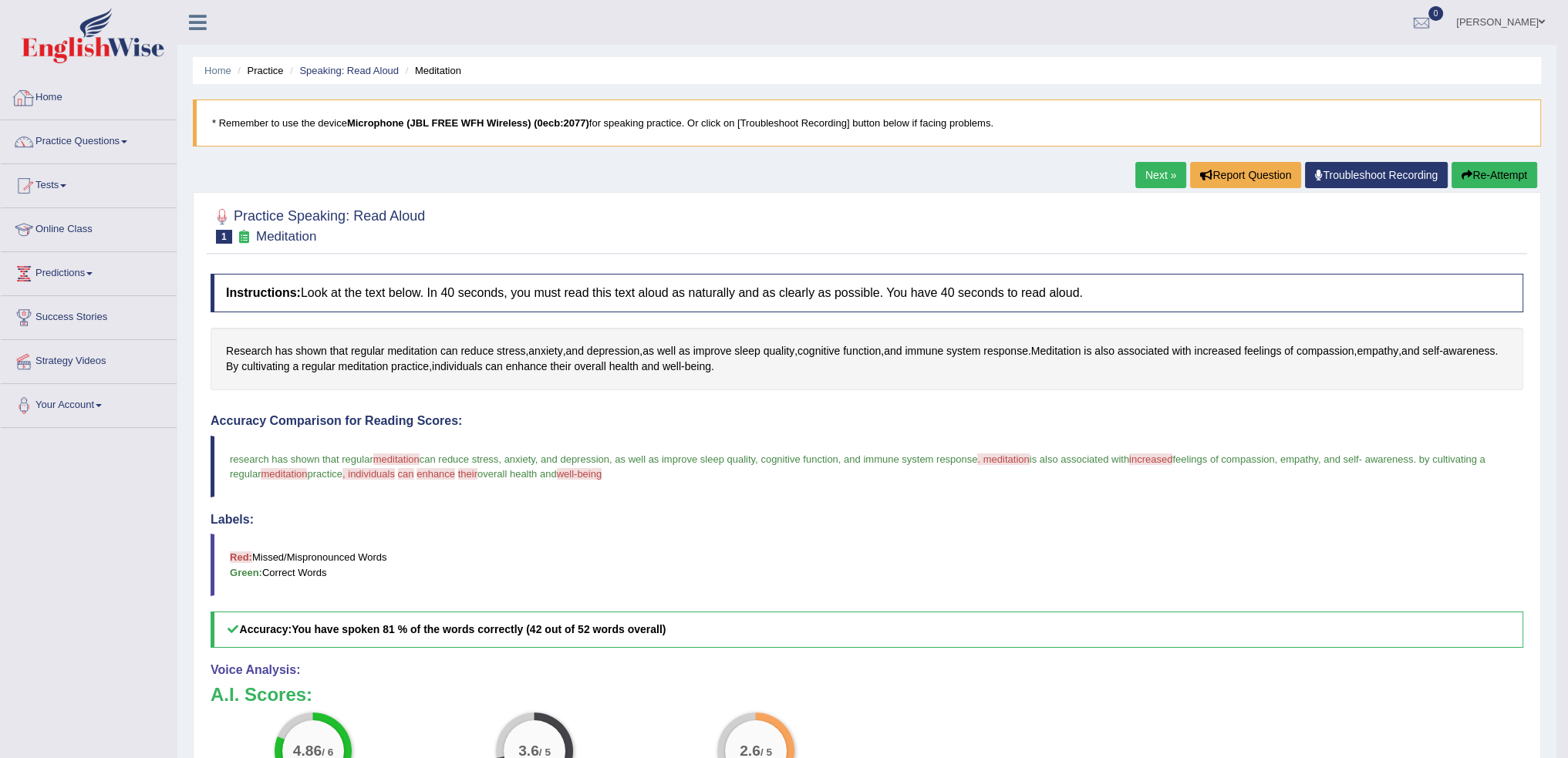
click at [49, 99] on link "Home" at bounding box center [89, 95] width 176 height 38
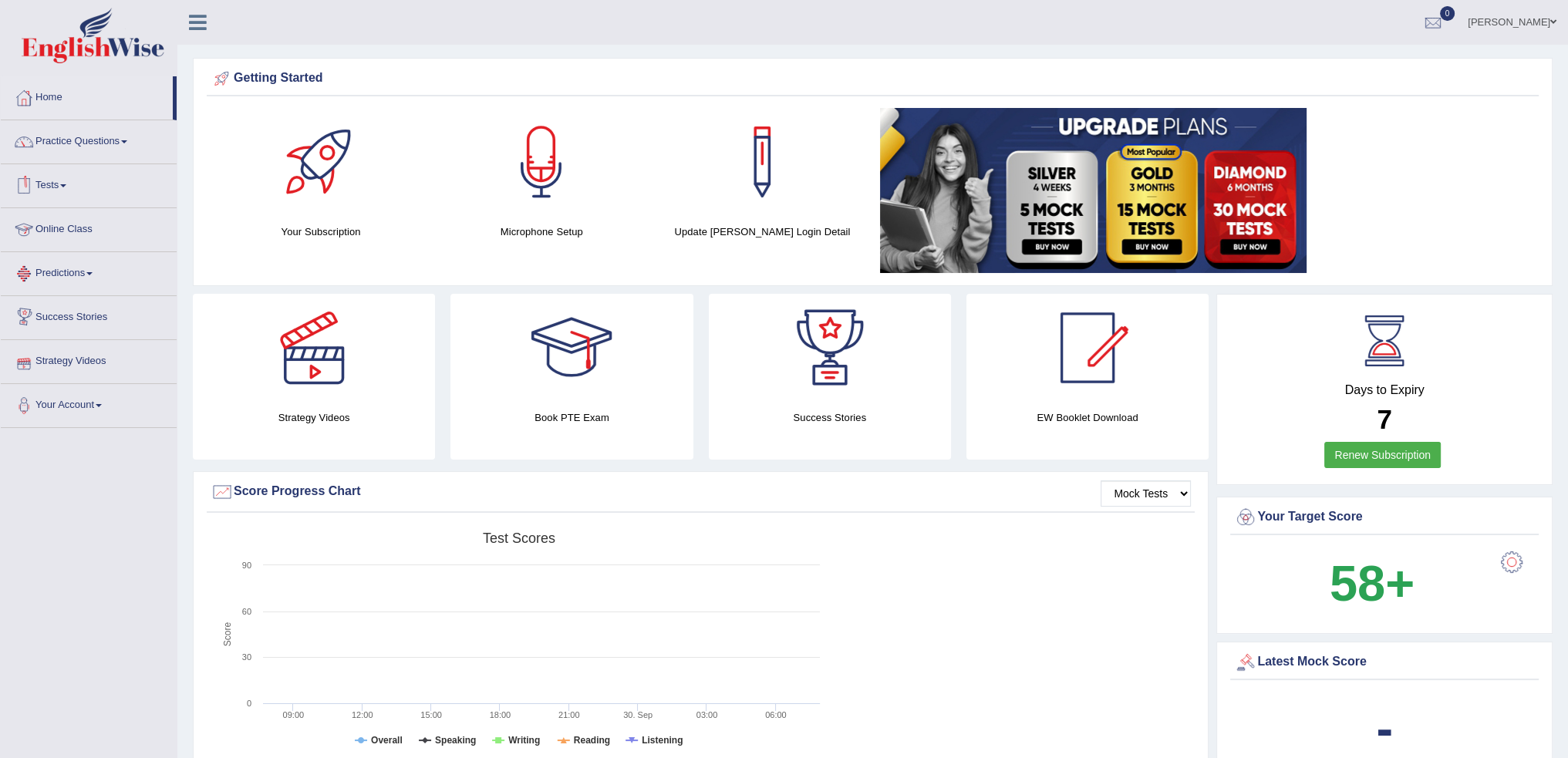
click at [80, 219] on link "Online Class" at bounding box center [89, 227] width 176 height 38
